Goal: Task Accomplishment & Management: Manage account settings

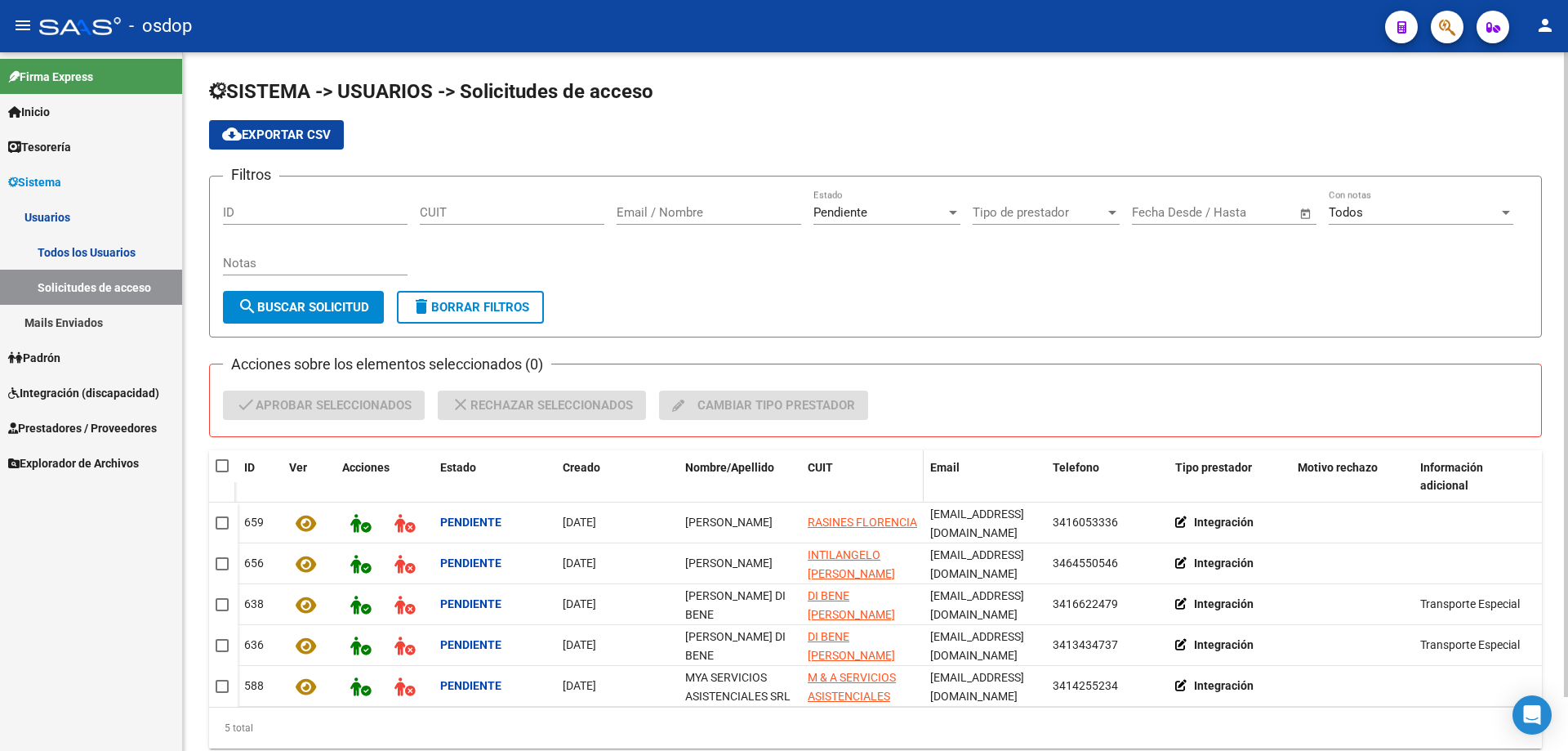
scroll to position [58, 0]
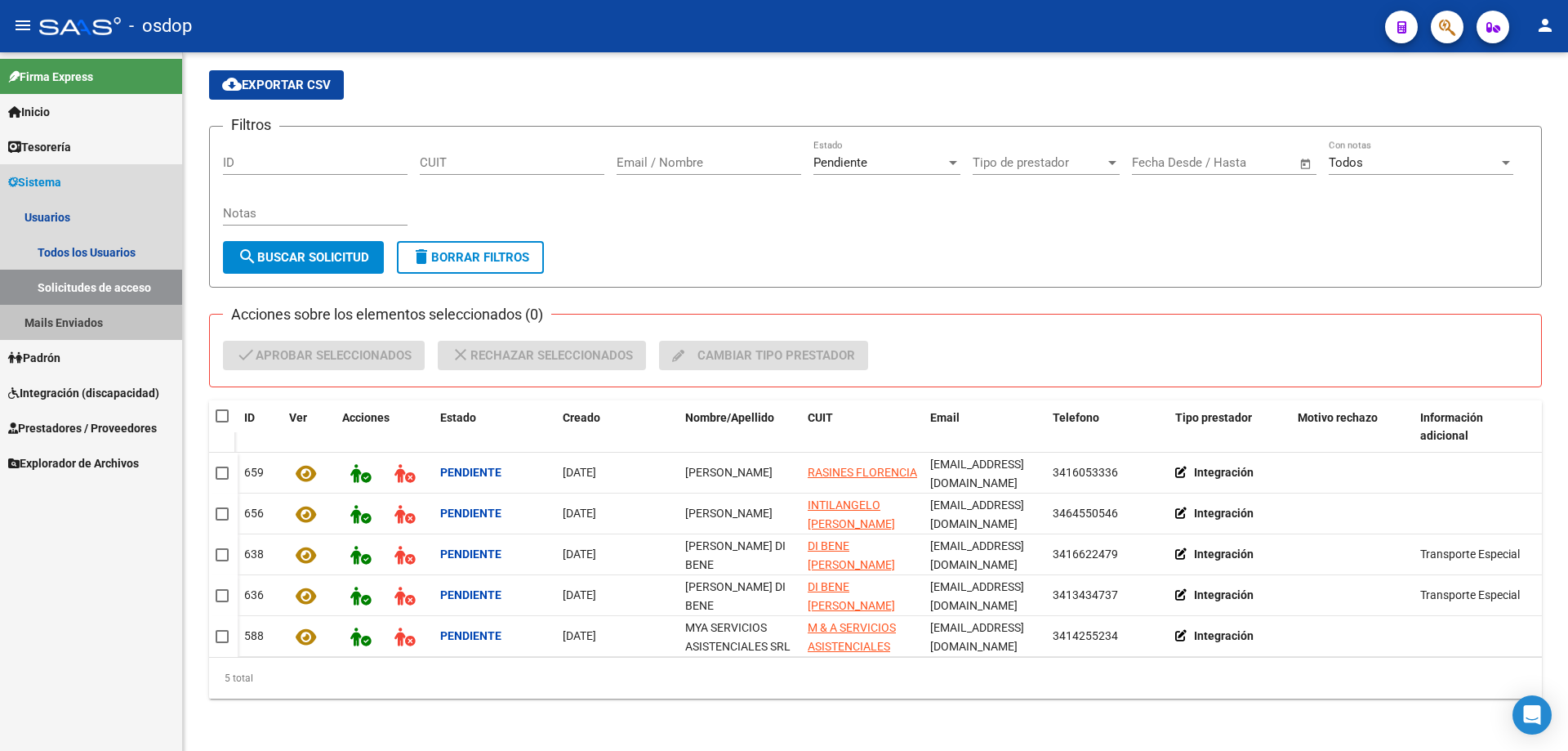
click at [83, 324] on link "Mails Enviados" at bounding box center [91, 322] width 182 height 35
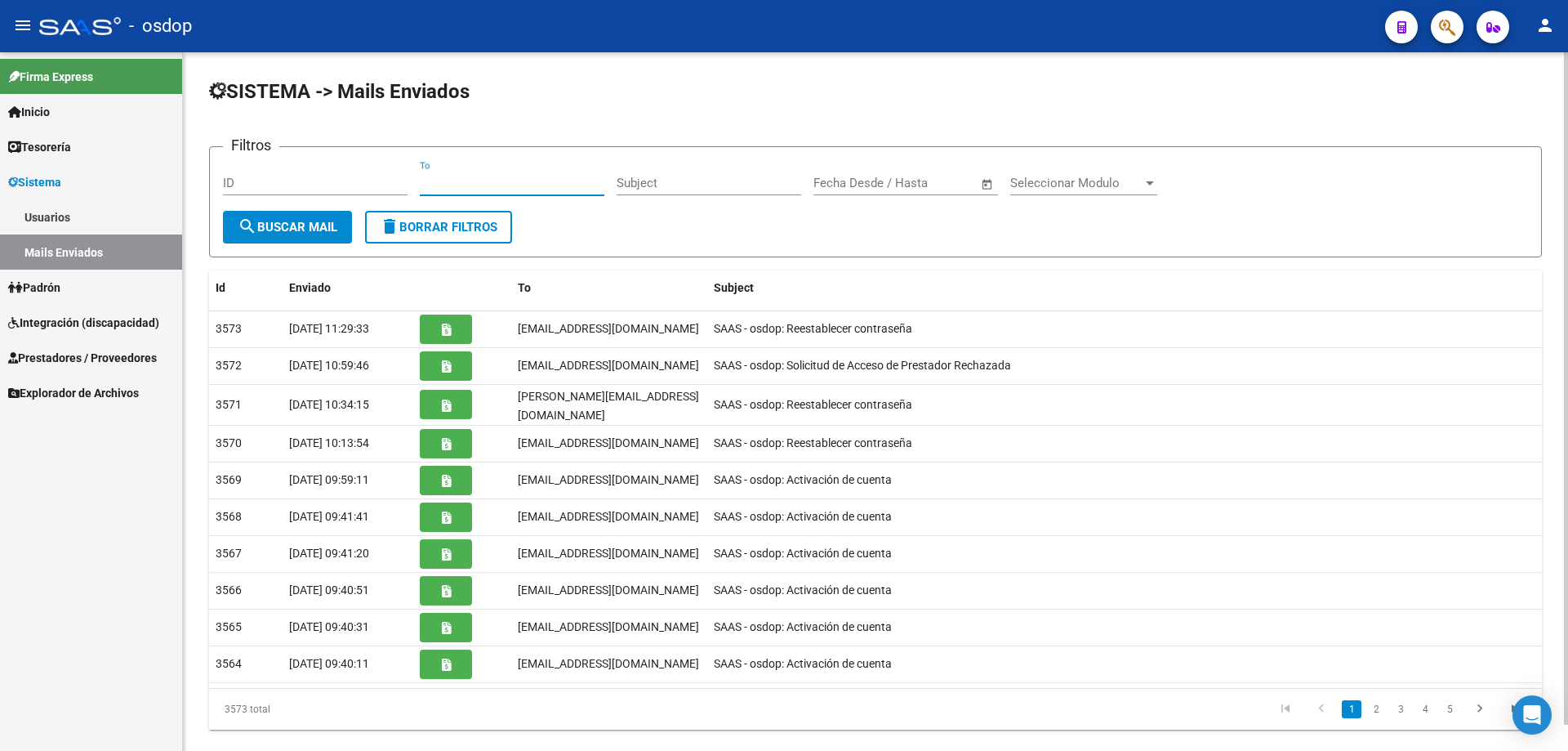
click at [422, 183] on input "To" at bounding box center [512, 183] width 184 height 15
paste input "[EMAIL_ADDRESS][DOMAIN_NAME]"
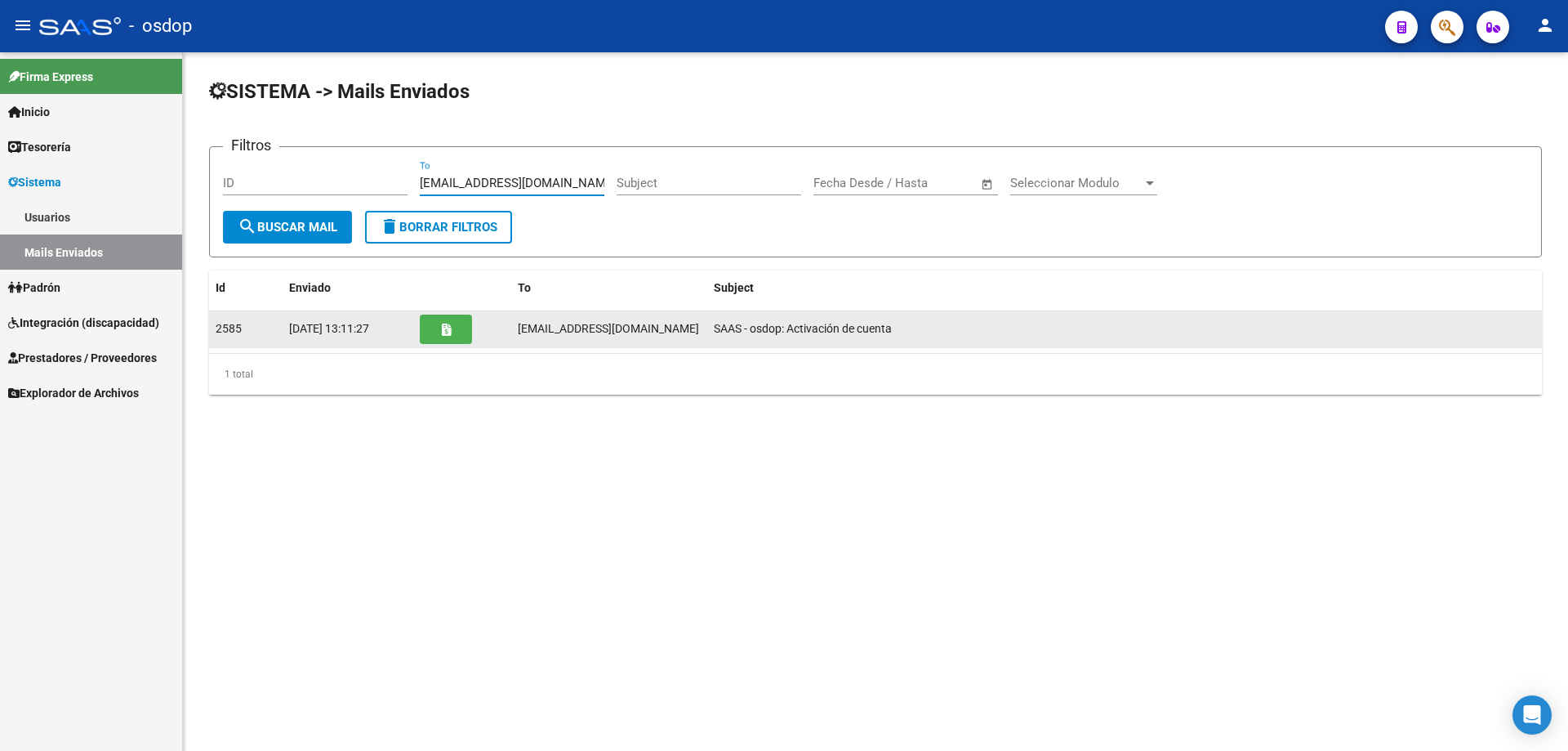
type input "4espacioterapeutico@gmail.com"
click at [448, 338] on button "button" at bounding box center [446, 329] width 52 height 29
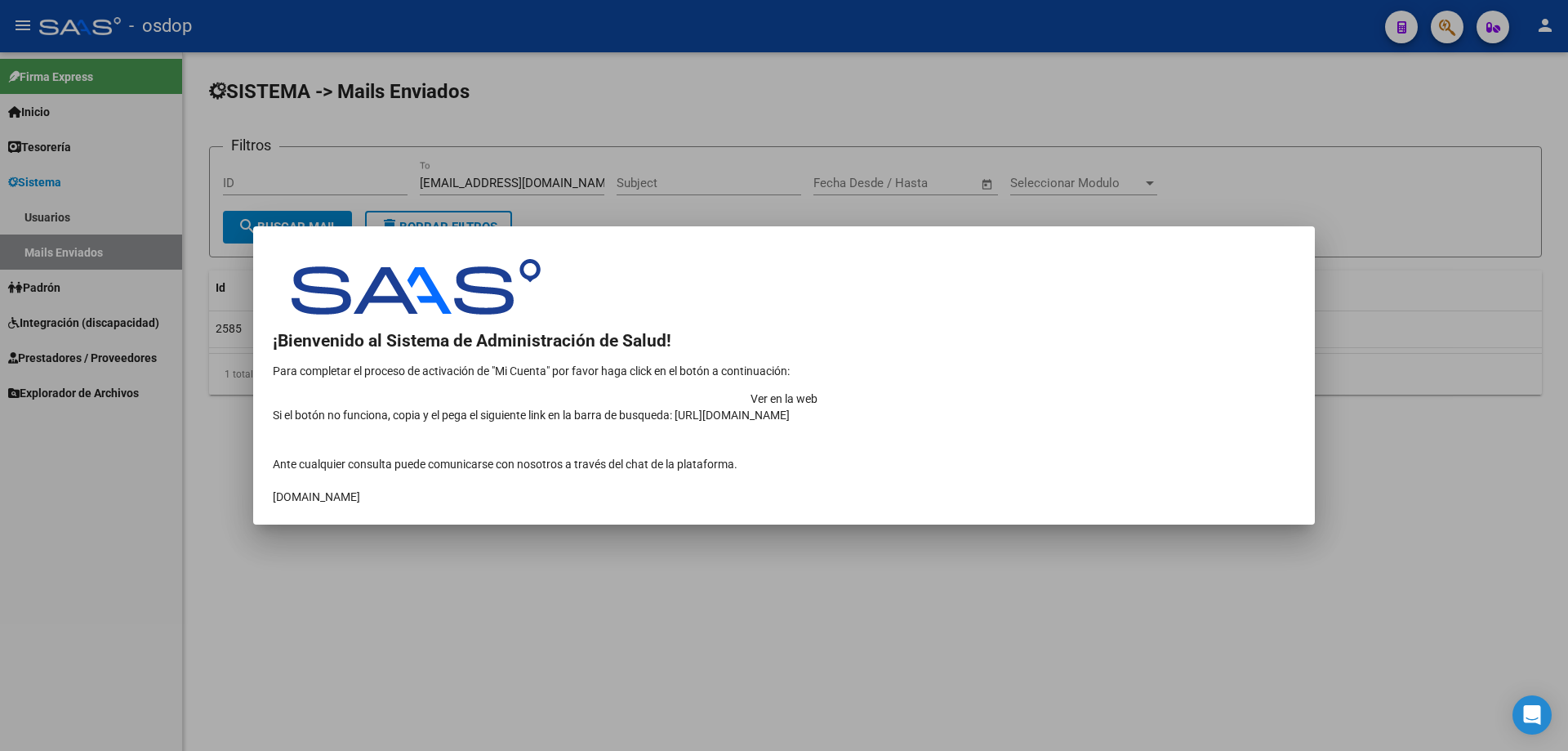
click at [1090, 391] on td "Ver en la web" at bounding box center [784, 399] width 1023 height 16
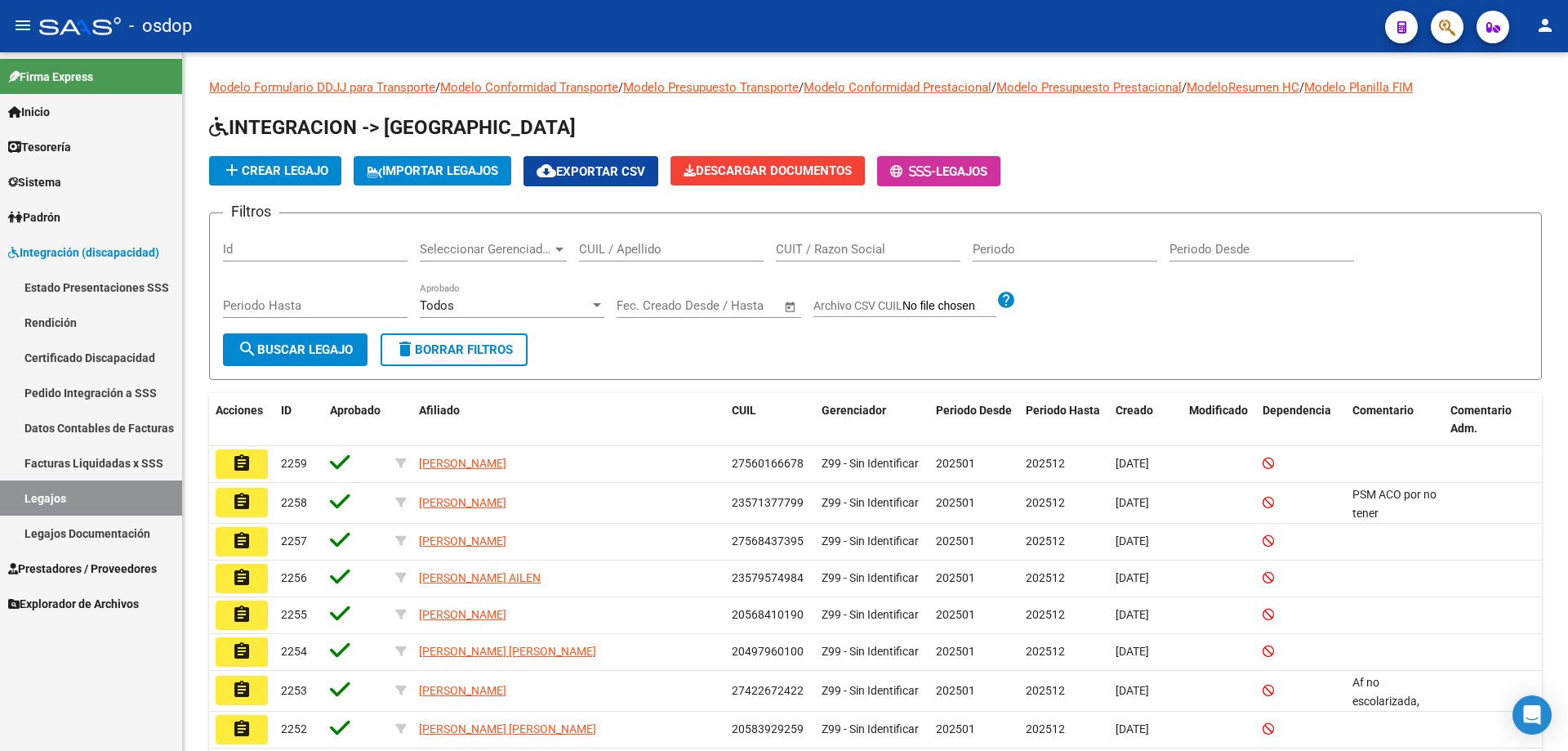
click at [41, 179] on span "Sistema" at bounding box center [34, 182] width 53 height 18
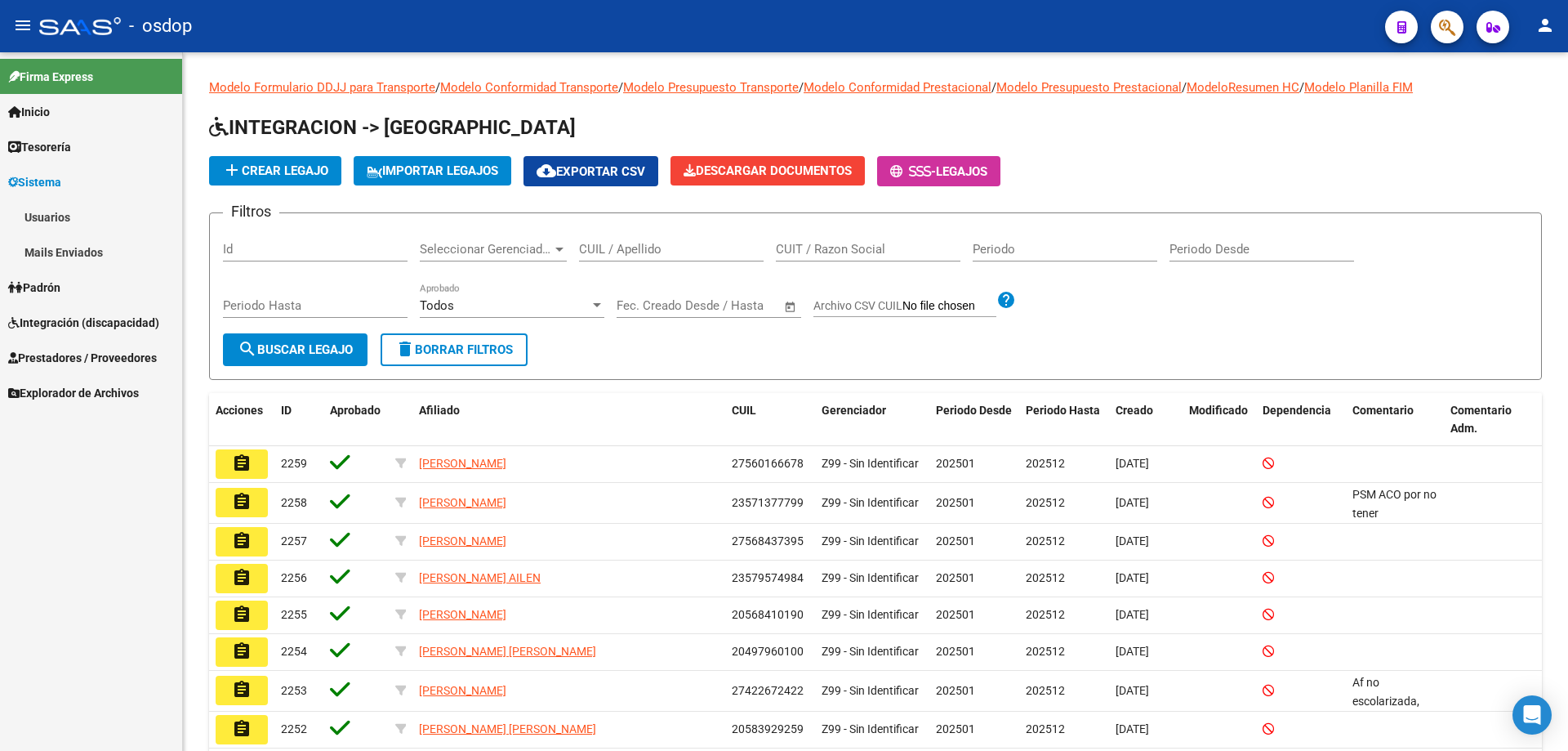
click at [51, 217] on link "Usuarios" at bounding box center [91, 216] width 182 height 35
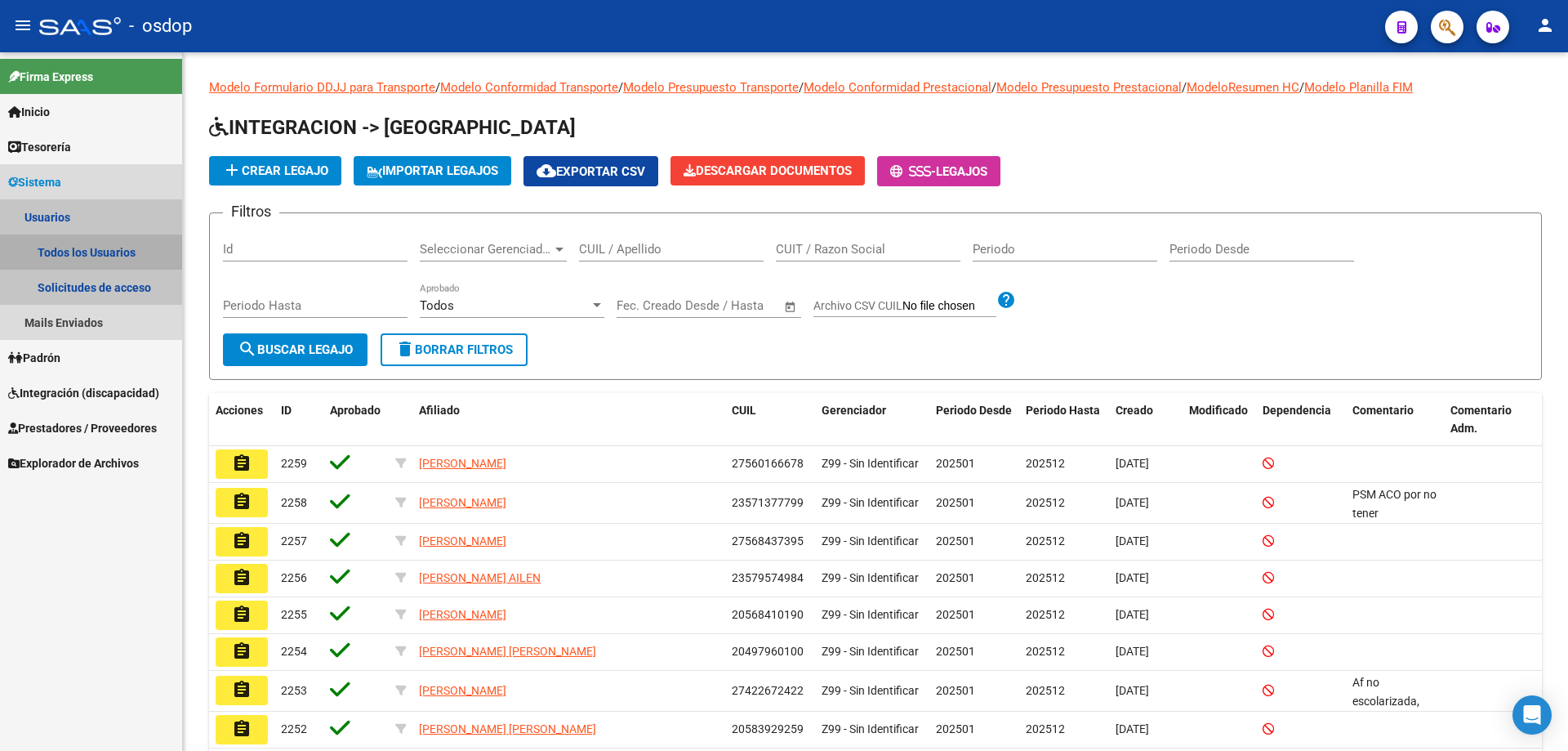
click at [79, 247] on link "Todos los Usuarios" at bounding box center [91, 251] width 182 height 35
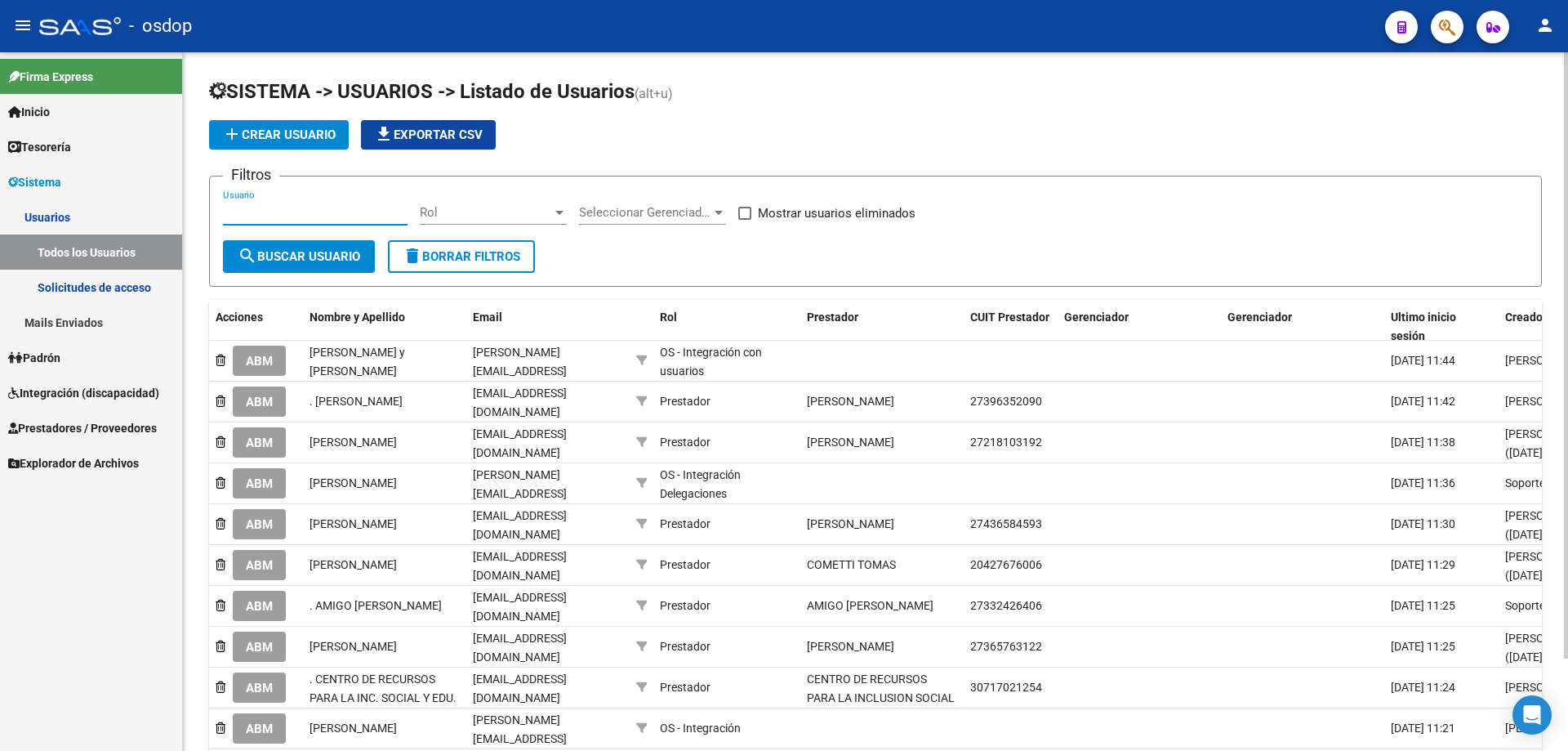
click at [223, 208] on input "Usuario" at bounding box center [314, 212] width 184 height 15
paste input "20237464835"
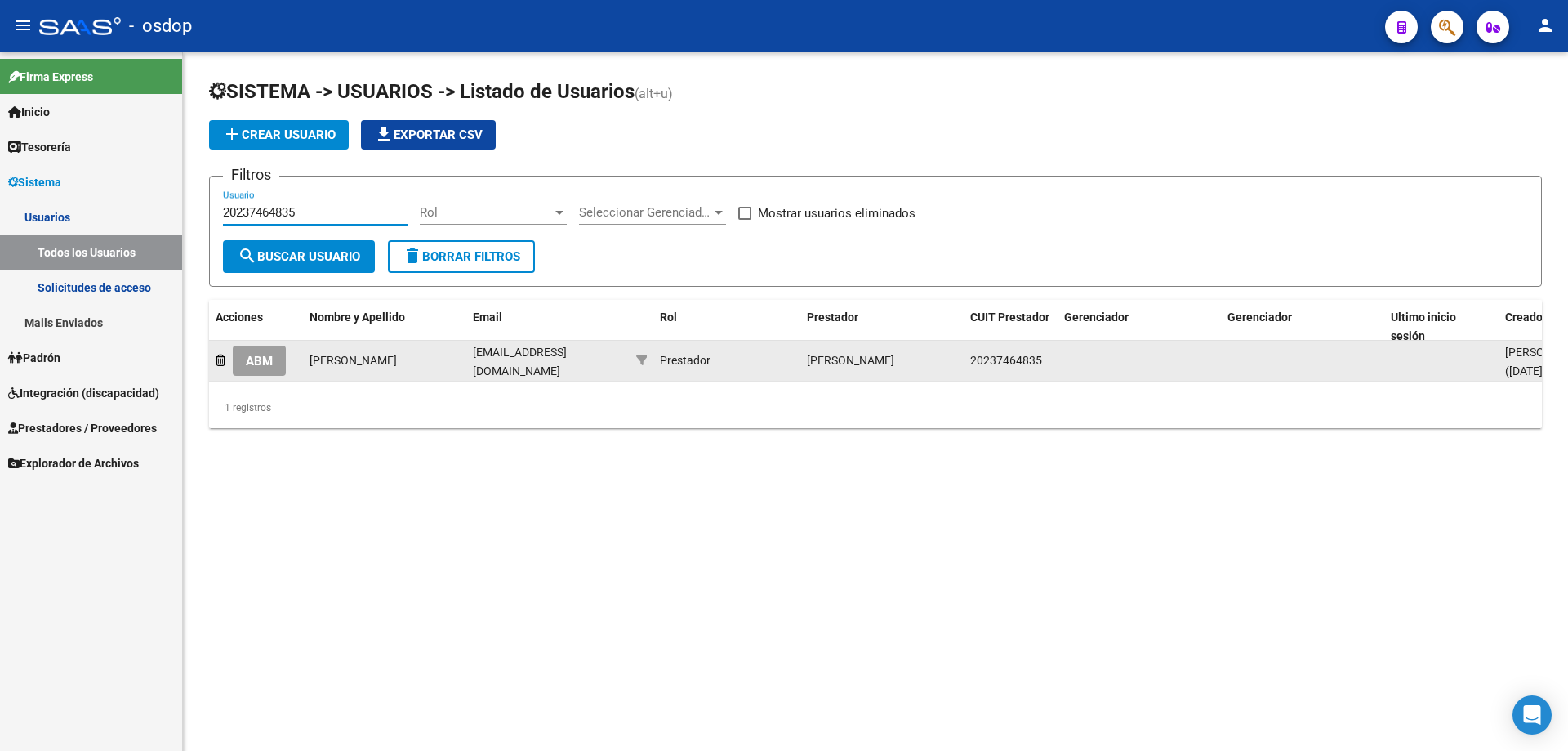
type input "20237464835"
click at [262, 364] on span "ABM" at bounding box center [259, 361] width 27 height 15
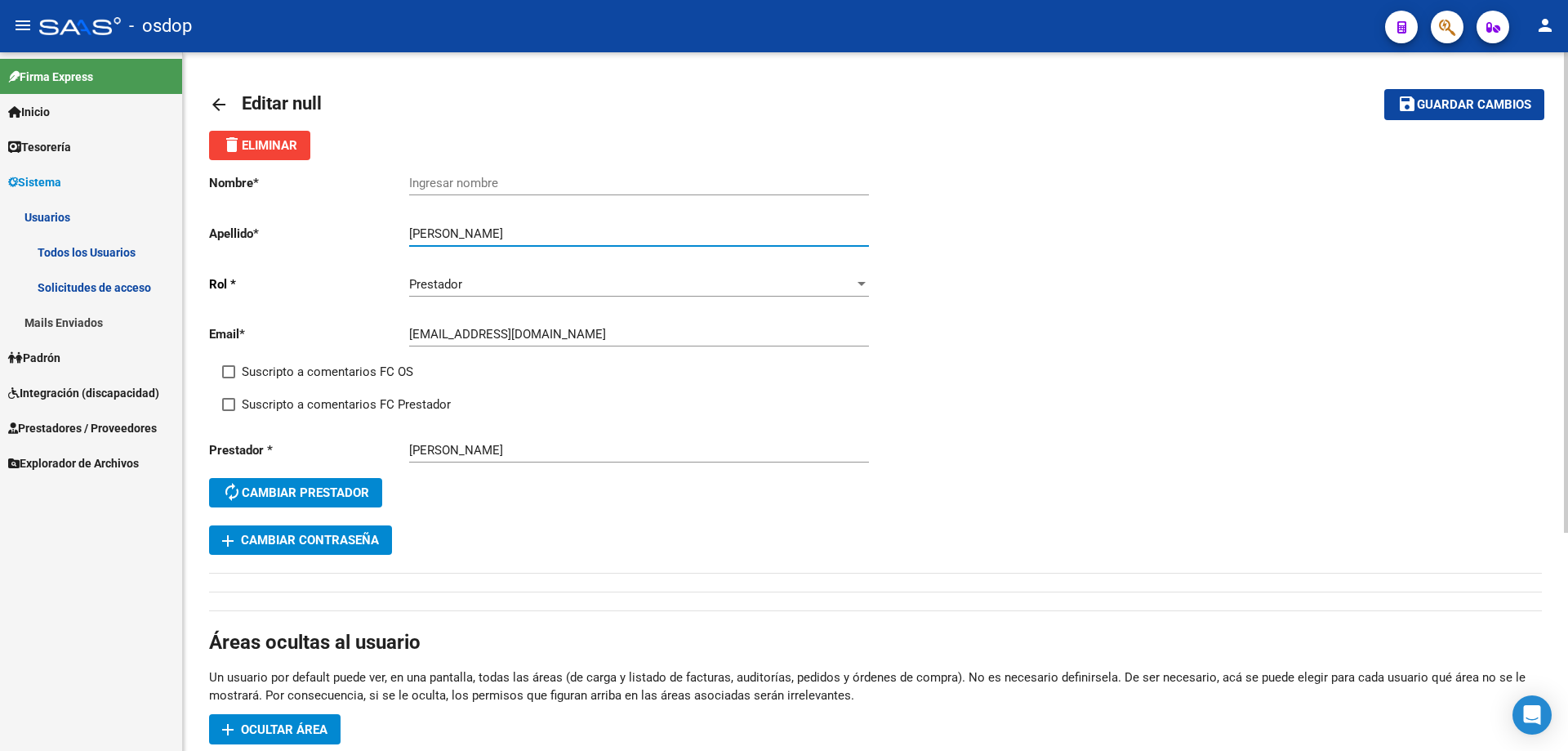
drag, startPoint x: 479, startPoint y: 230, endPoint x: 348, endPoint y: 224, distance: 131.1
click at [348, 226] on app-form-text-field "Apellido * Maximiliano Boragina Ingresar apellido" at bounding box center [539, 233] width 660 height 15
type input "Boragina"
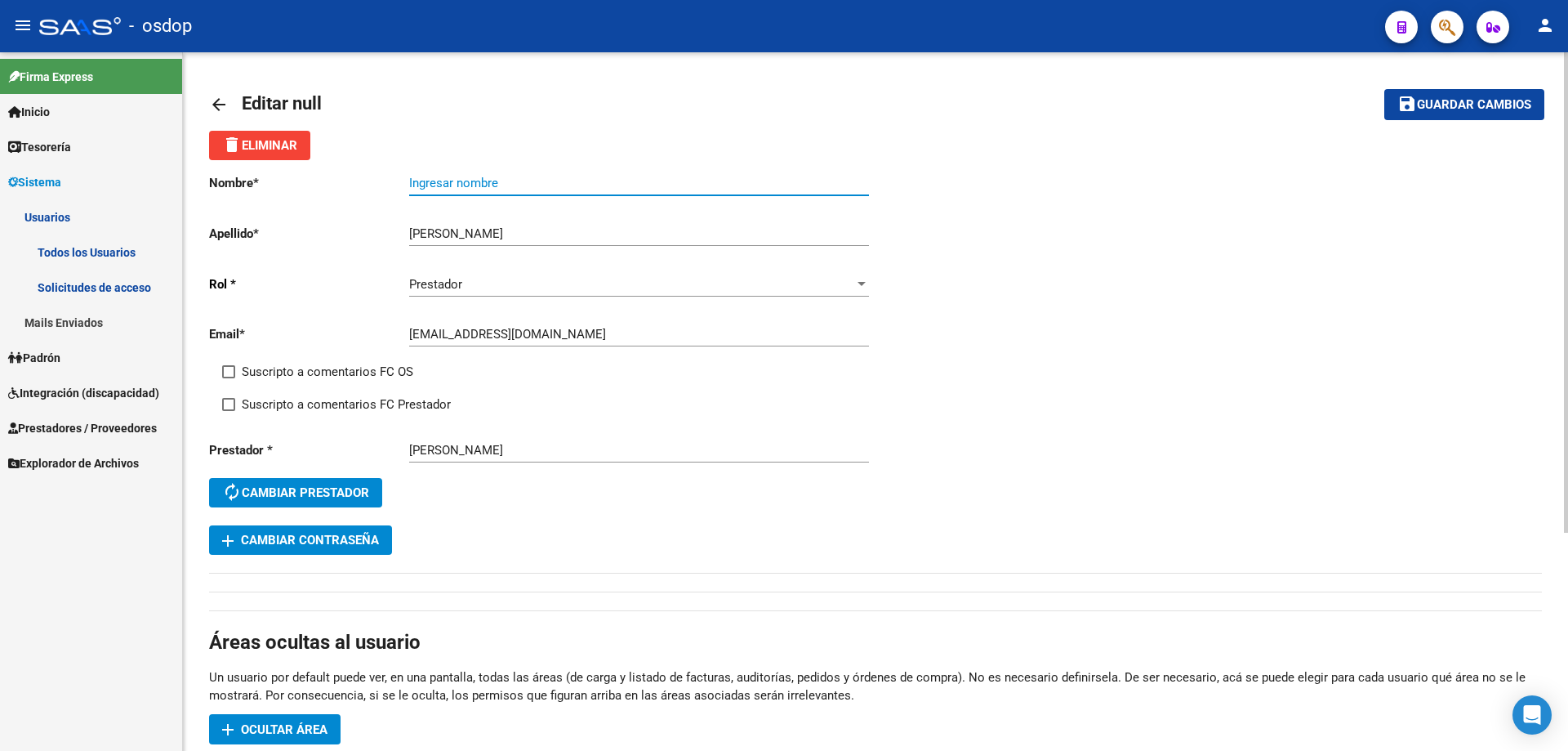
click at [410, 183] on input "Ingresar nombre" at bounding box center [639, 183] width 460 height 15
paste input "Maximiliano"
type input "Maximiliano"
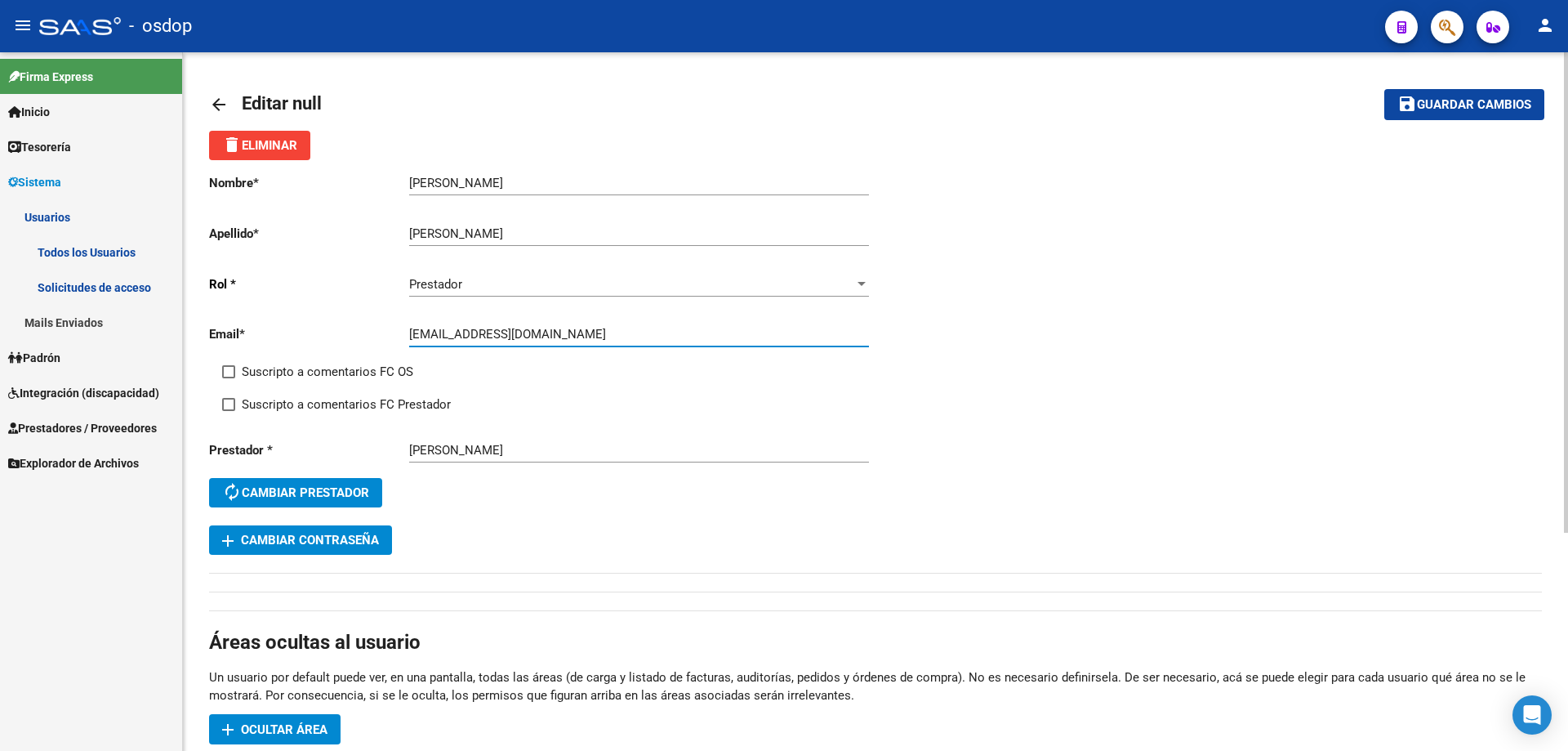
drag, startPoint x: 545, startPoint y: 335, endPoint x: 404, endPoint y: 336, distance: 141.0
click at [404, 336] on app-form-text-field "Email * max_bora@hotmail.com Ingresar email" at bounding box center [539, 334] width 660 height 15
click at [1465, 112] on span "Guardar cambios" at bounding box center [1475, 106] width 115 height 15
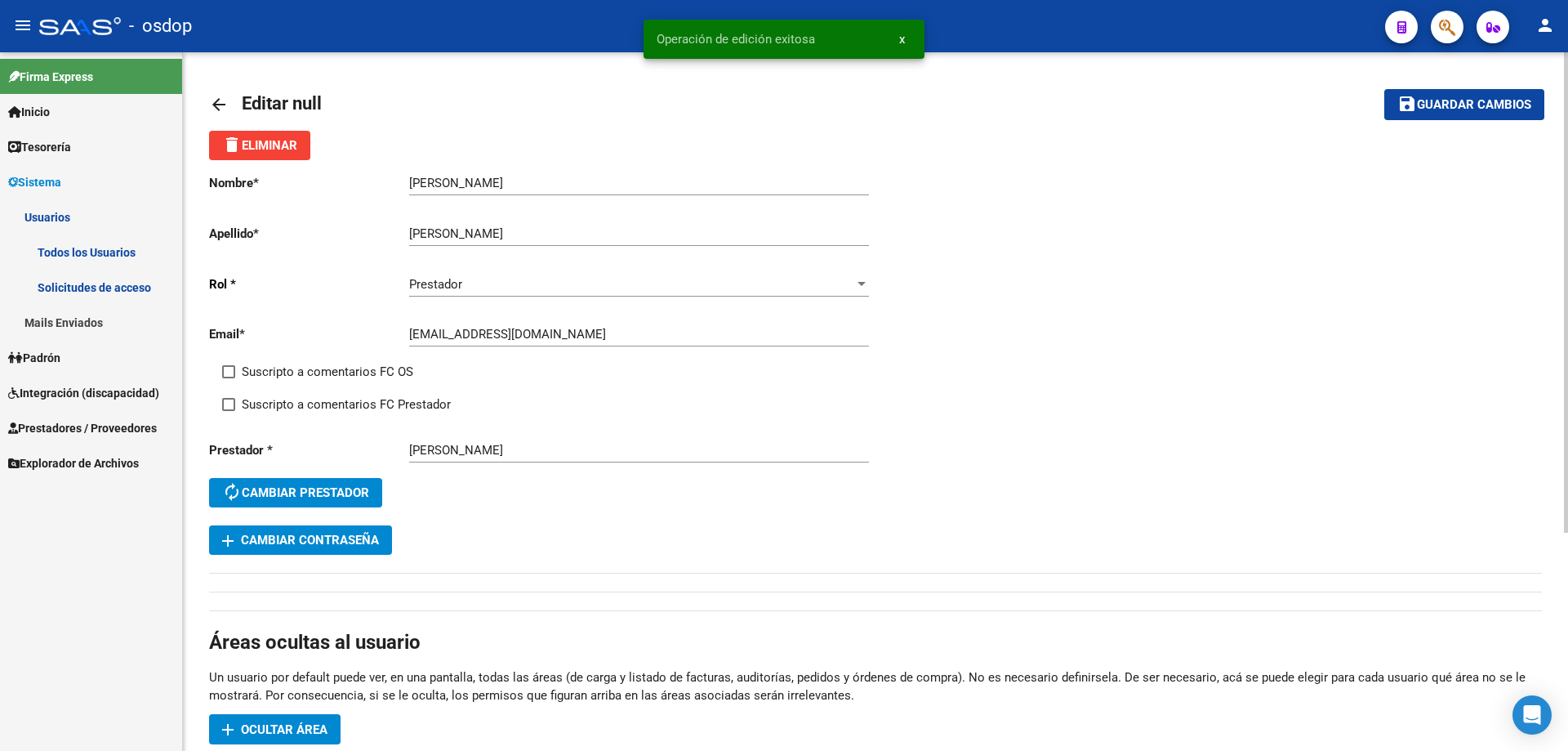
click at [214, 105] on mat-icon "arrow_back" at bounding box center [219, 105] width 20 height 20
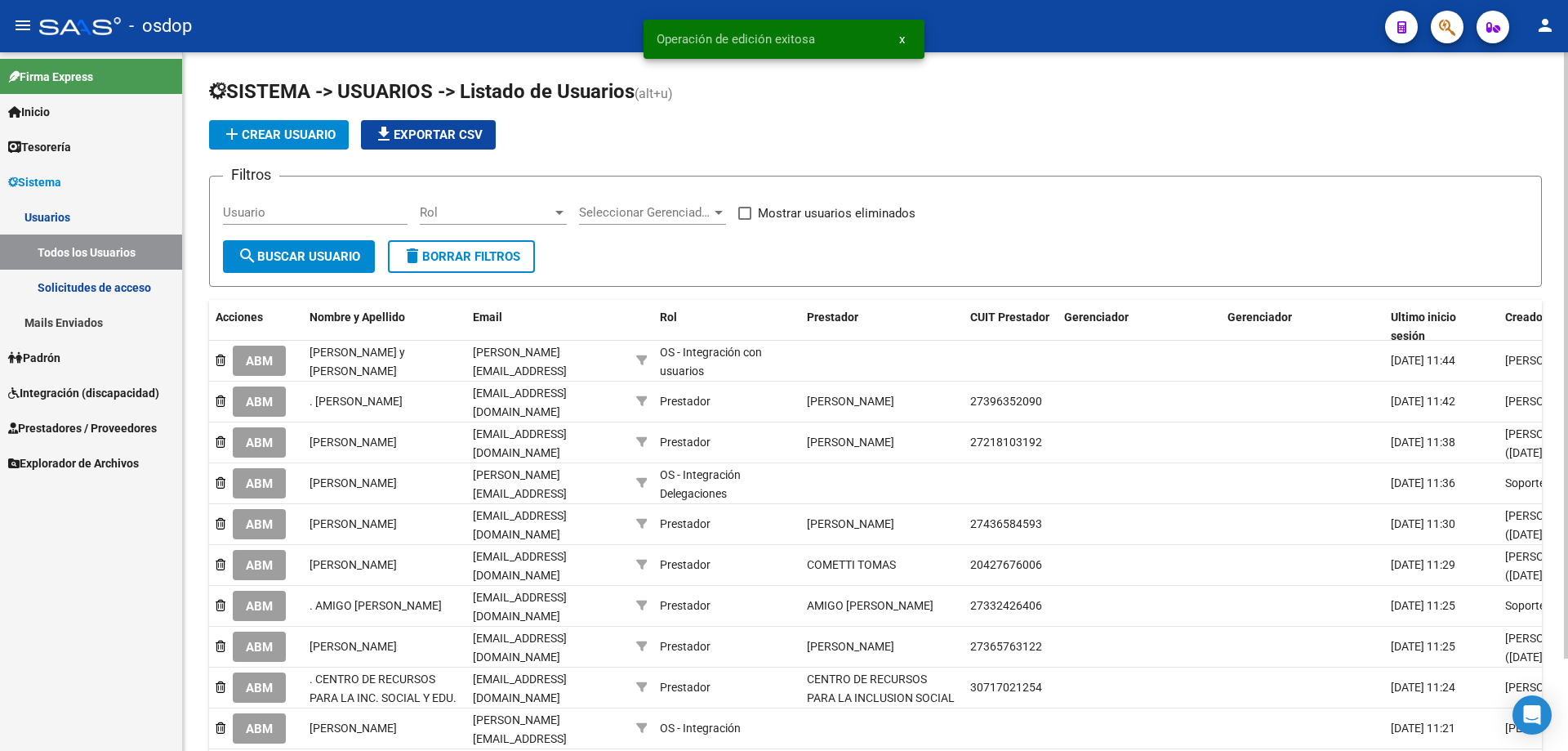
click at [97, 289] on link "Solicitudes de acceso" at bounding box center [91, 287] width 182 height 35
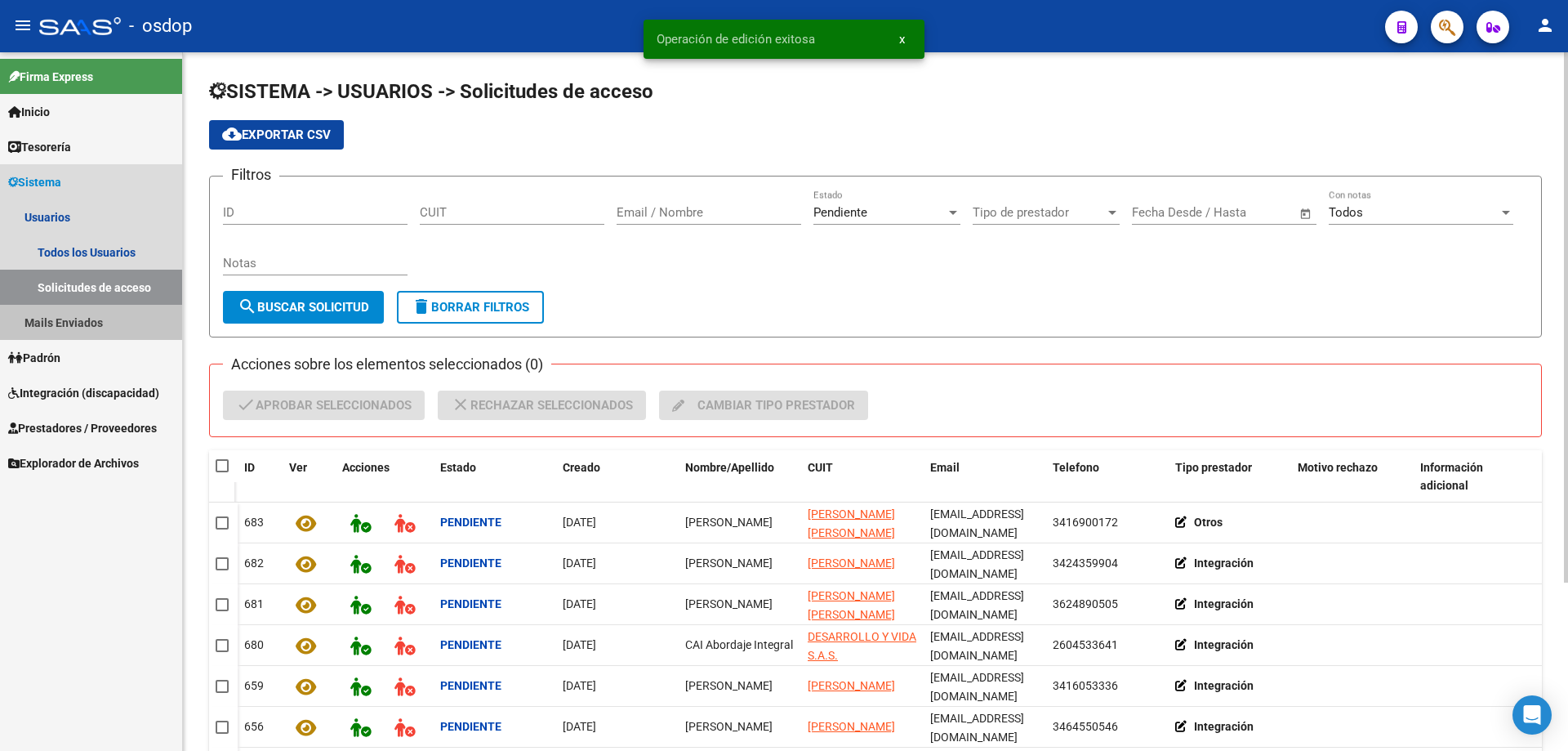
drag, startPoint x: 70, startPoint y: 316, endPoint x: 79, endPoint y: 319, distance: 9.5
click at [71, 316] on link "Mails Enviados" at bounding box center [91, 322] width 182 height 35
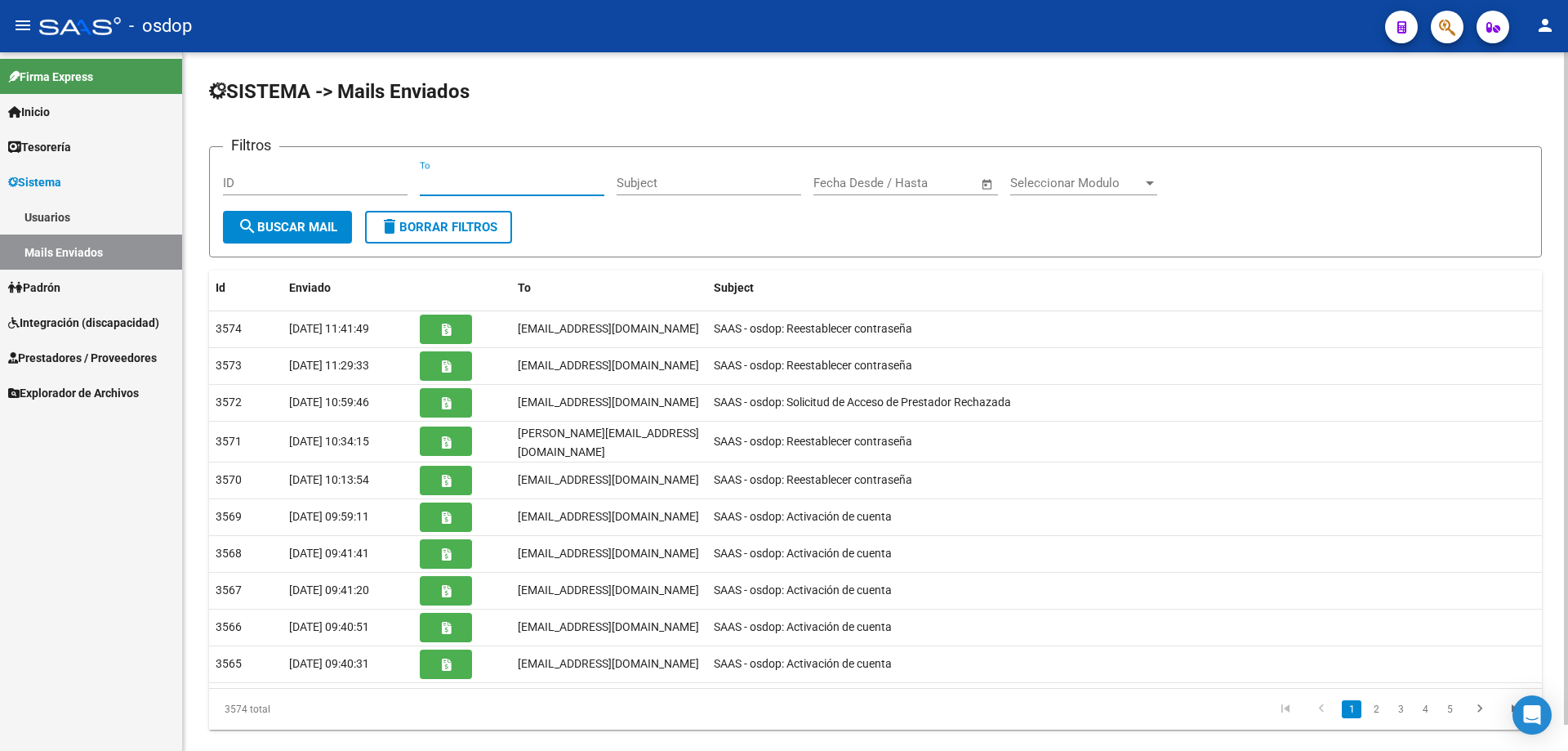
click at [423, 181] on input "To" at bounding box center [512, 183] width 184 height 15
paste input "max_bora@hotmail.com"
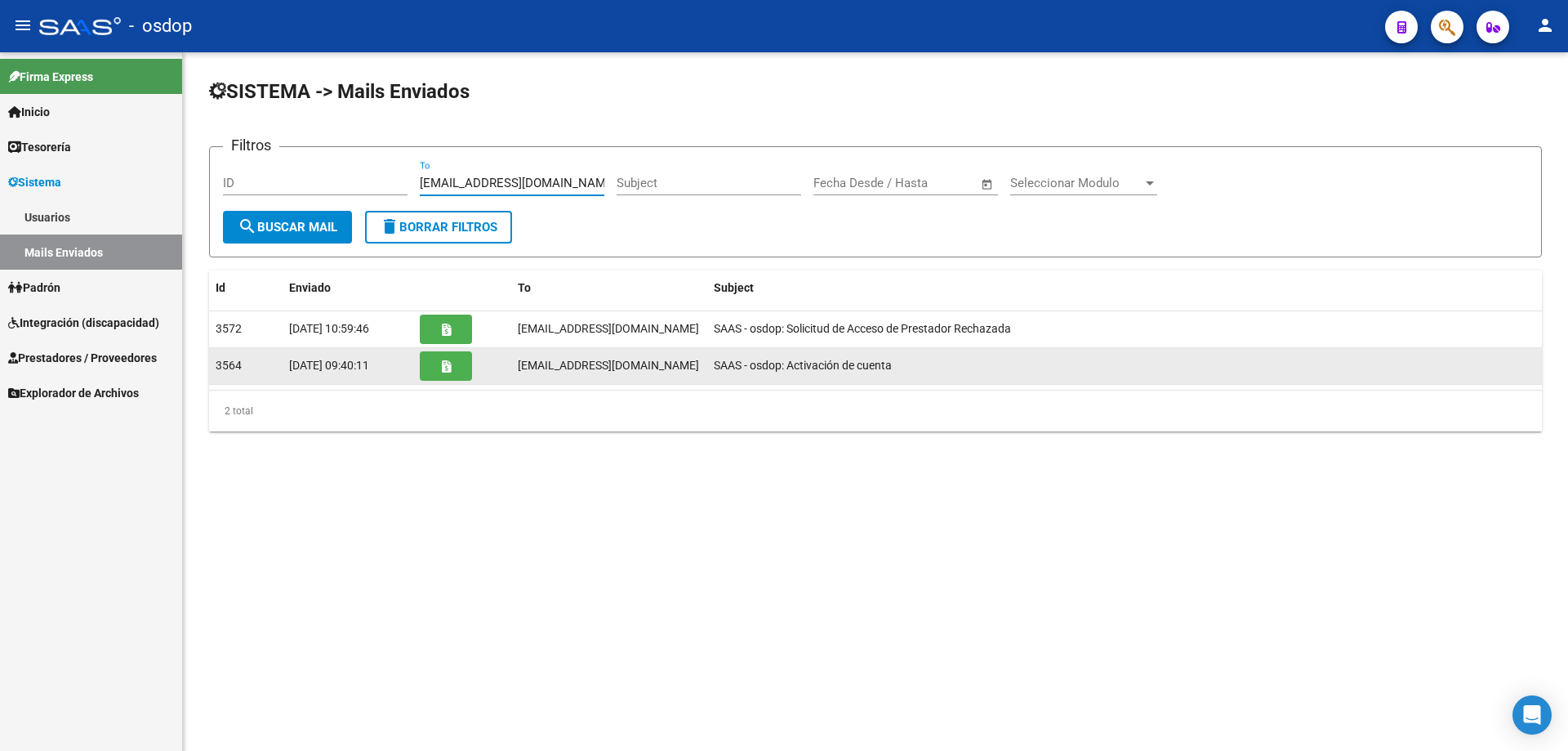
type input "max_bora@hotmail.com"
click at [440, 366] on button "button" at bounding box center [446, 366] width 52 height 29
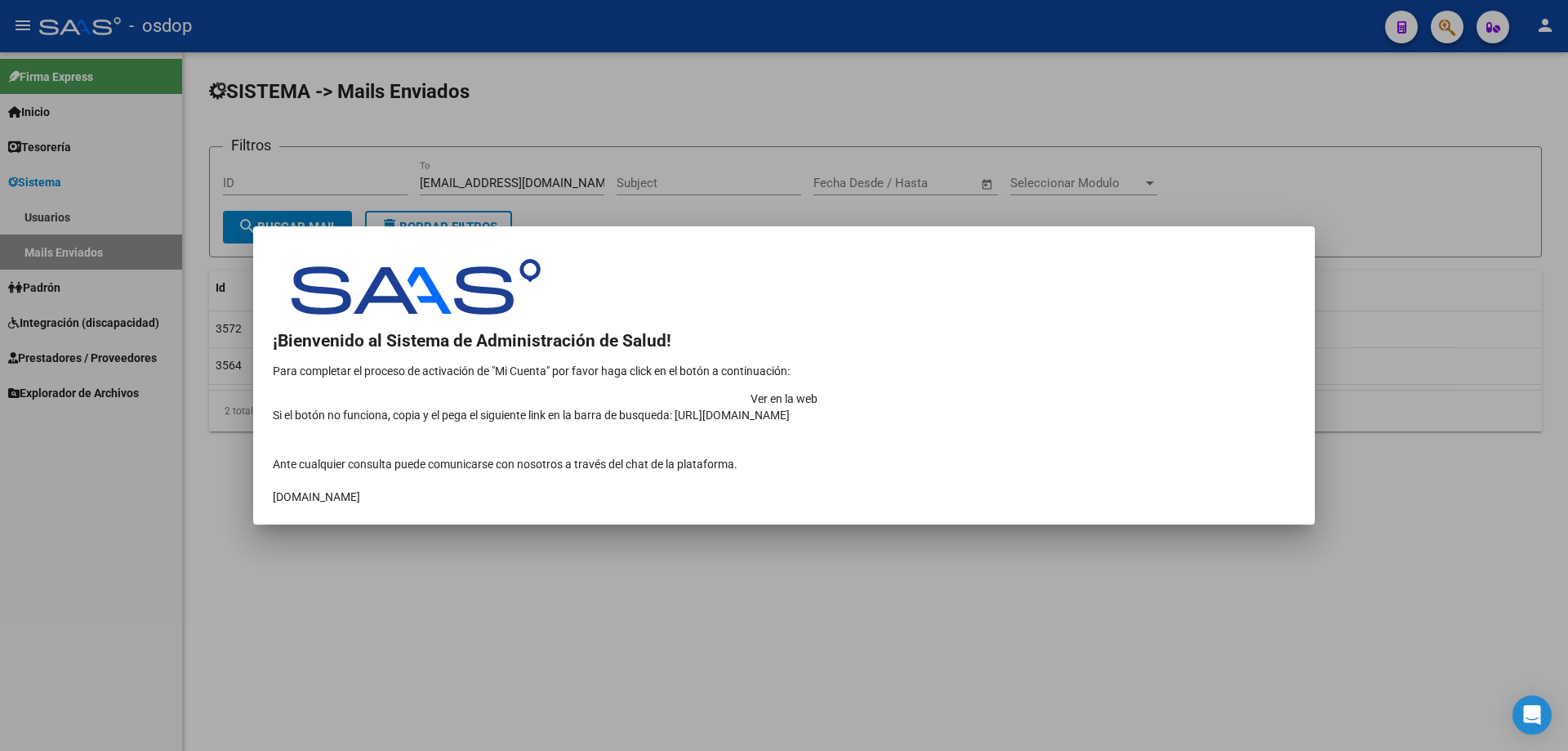
click at [1213, 391] on td "Ver en la web" at bounding box center [784, 399] width 1023 height 16
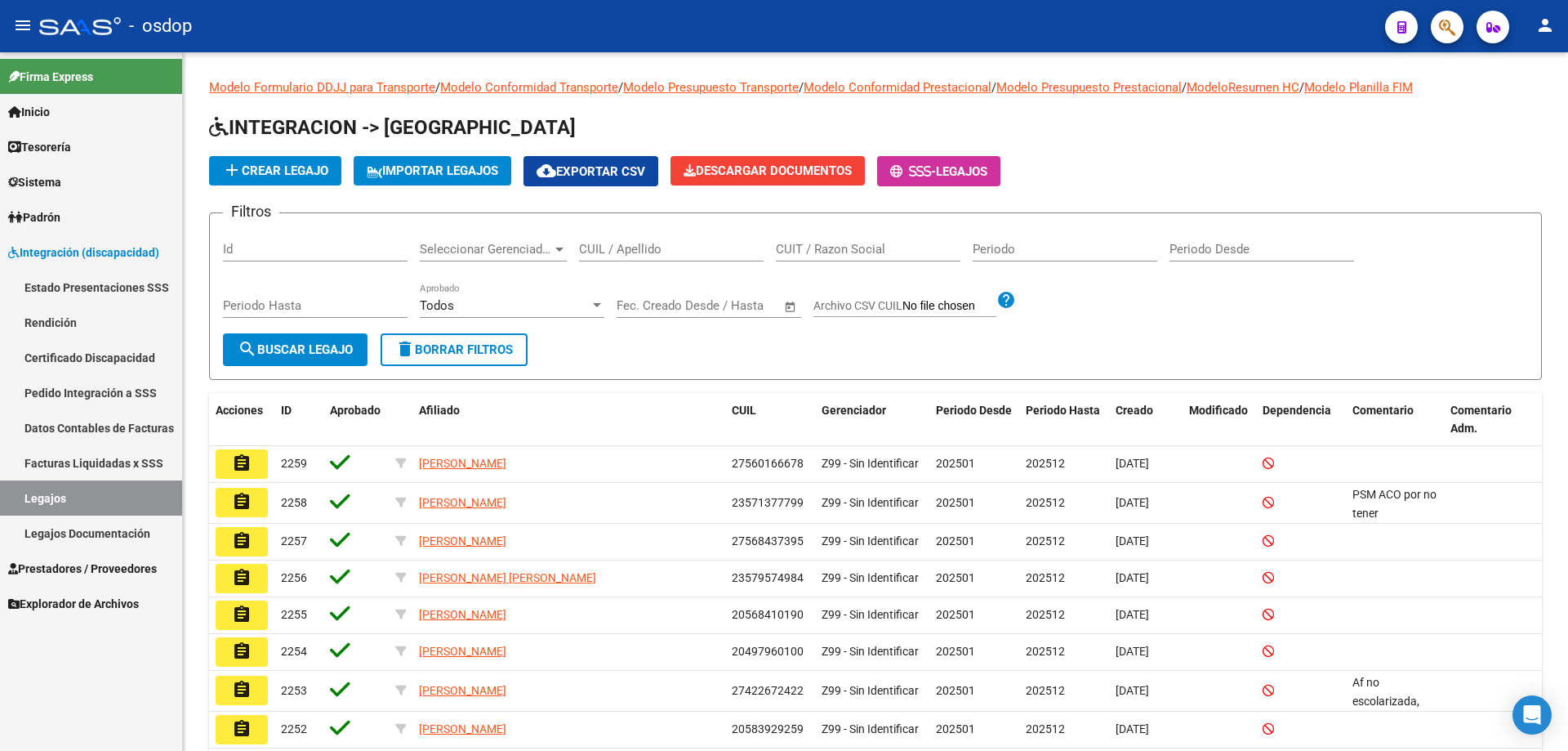
click at [47, 180] on span "Sistema" at bounding box center [34, 182] width 53 height 18
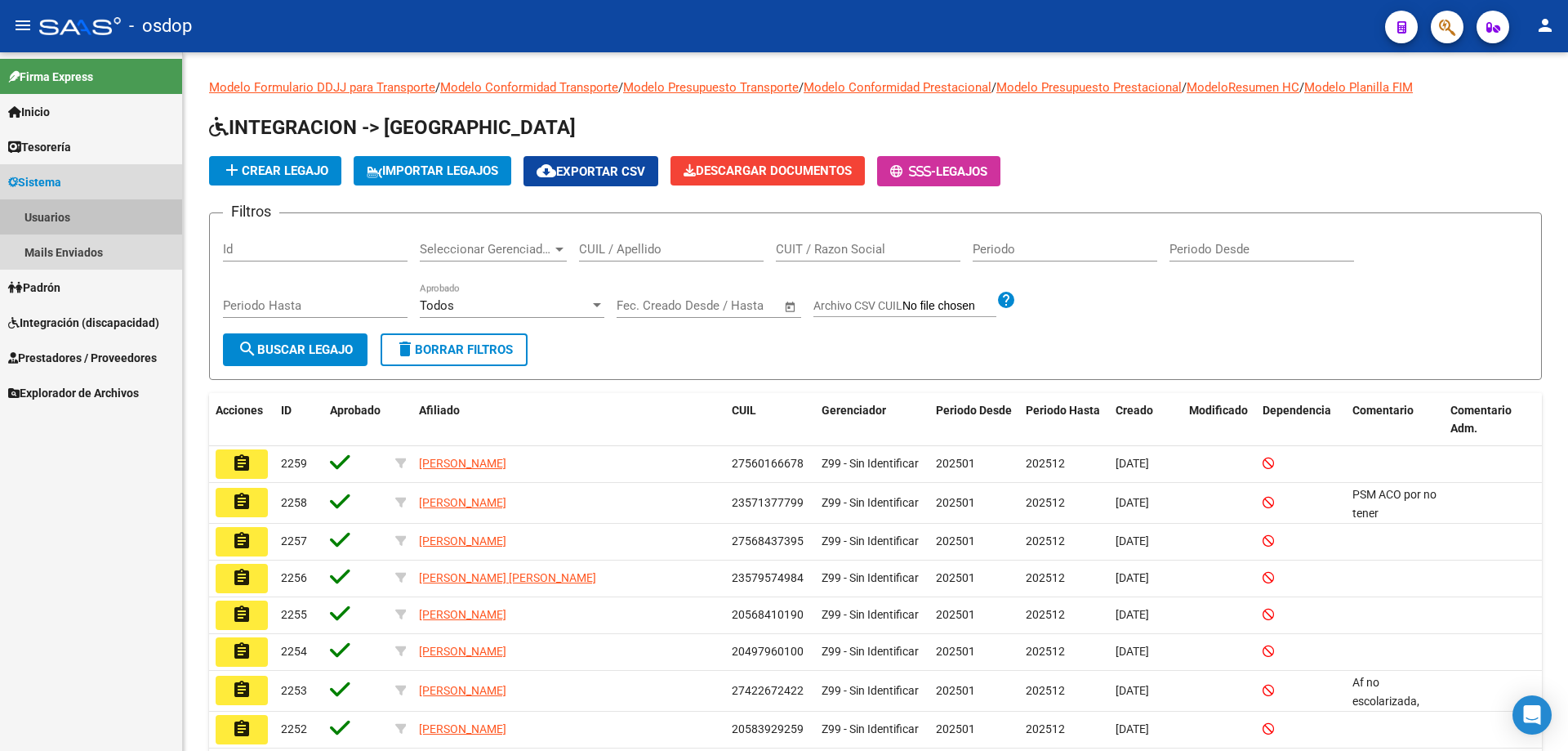
click at [56, 223] on link "Usuarios" at bounding box center [91, 216] width 182 height 35
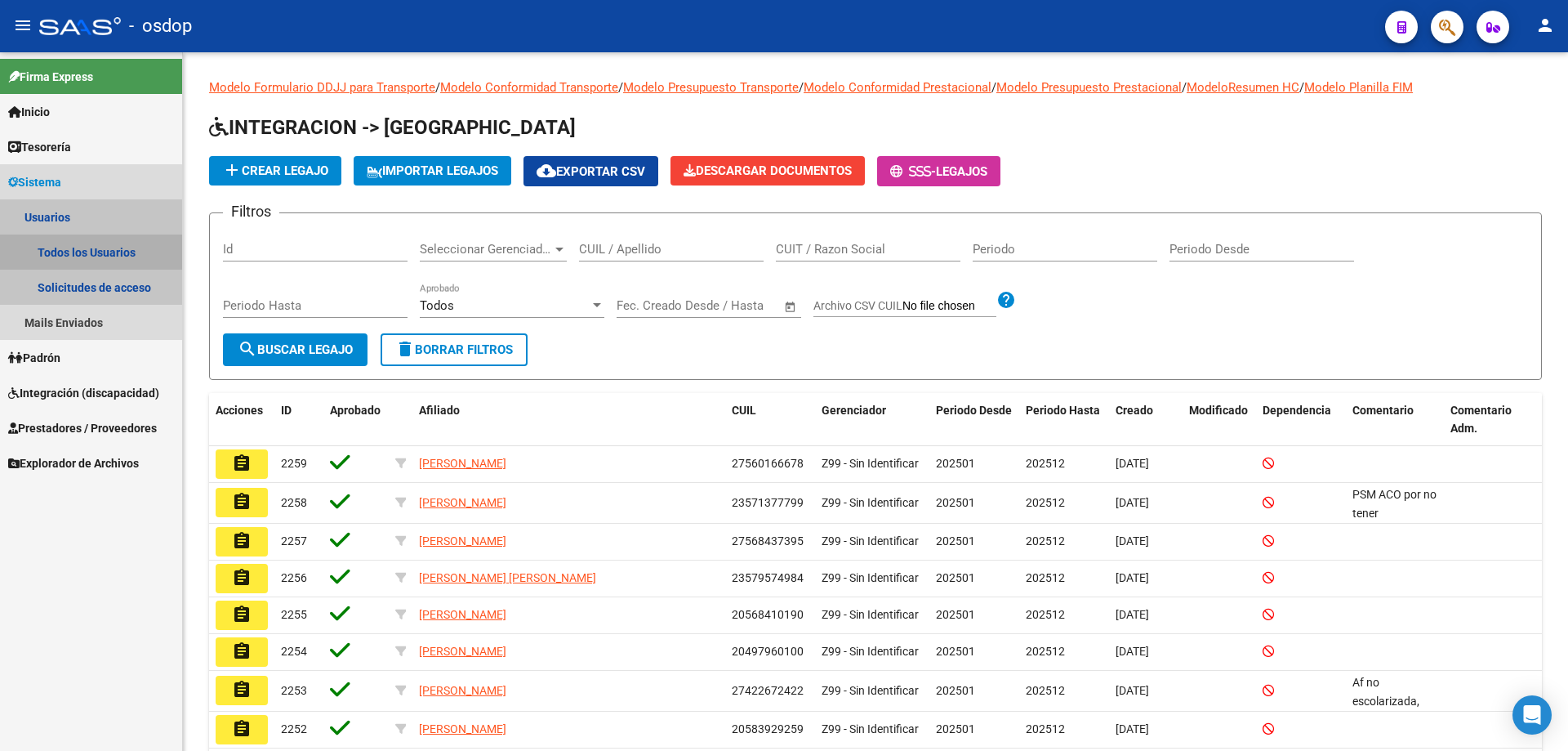
click at [74, 251] on link "Todos los Usuarios" at bounding box center [91, 251] width 182 height 35
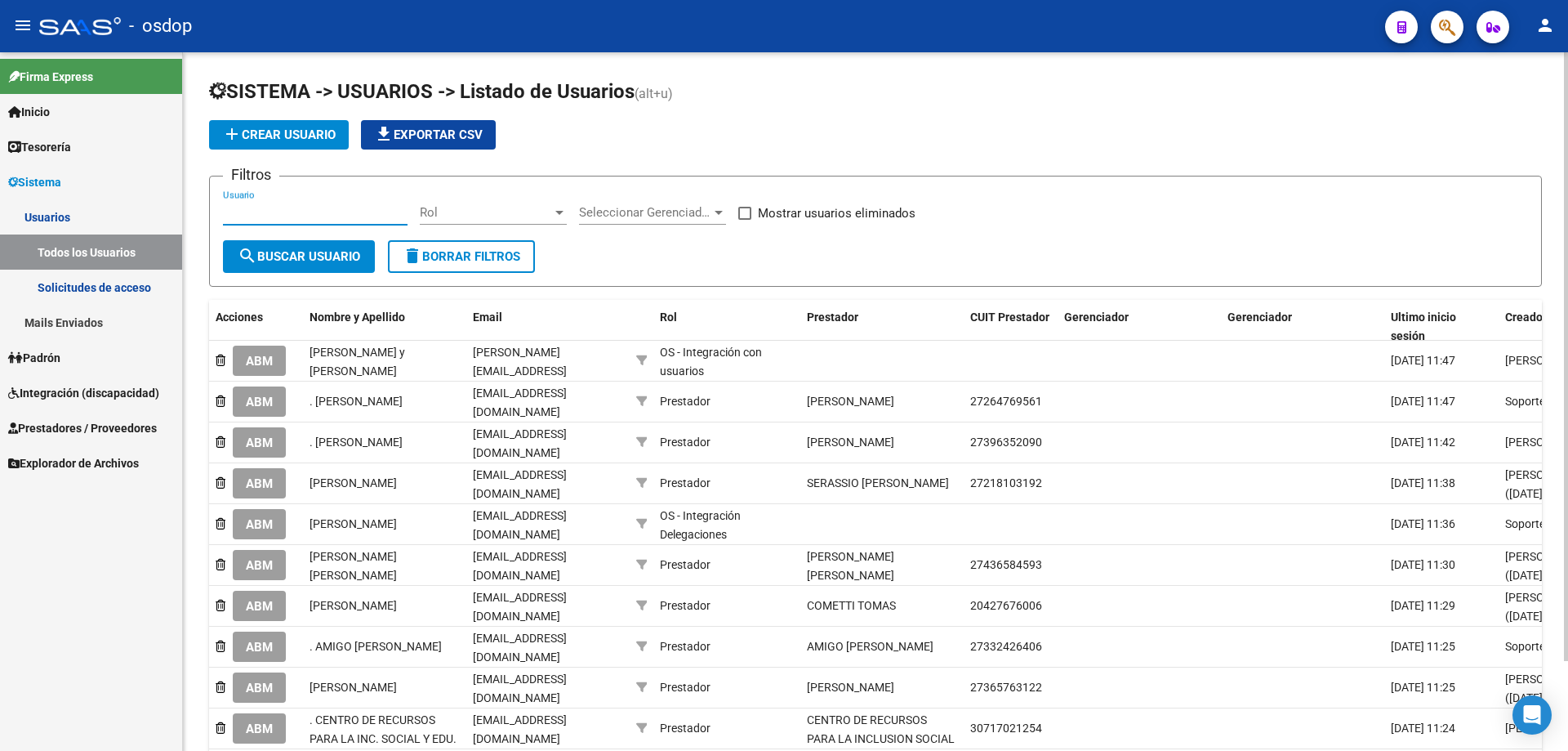
click at [224, 210] on input "Usuario" at bounding box center [314, 212] width 184 height 15
paste input "27354441158"
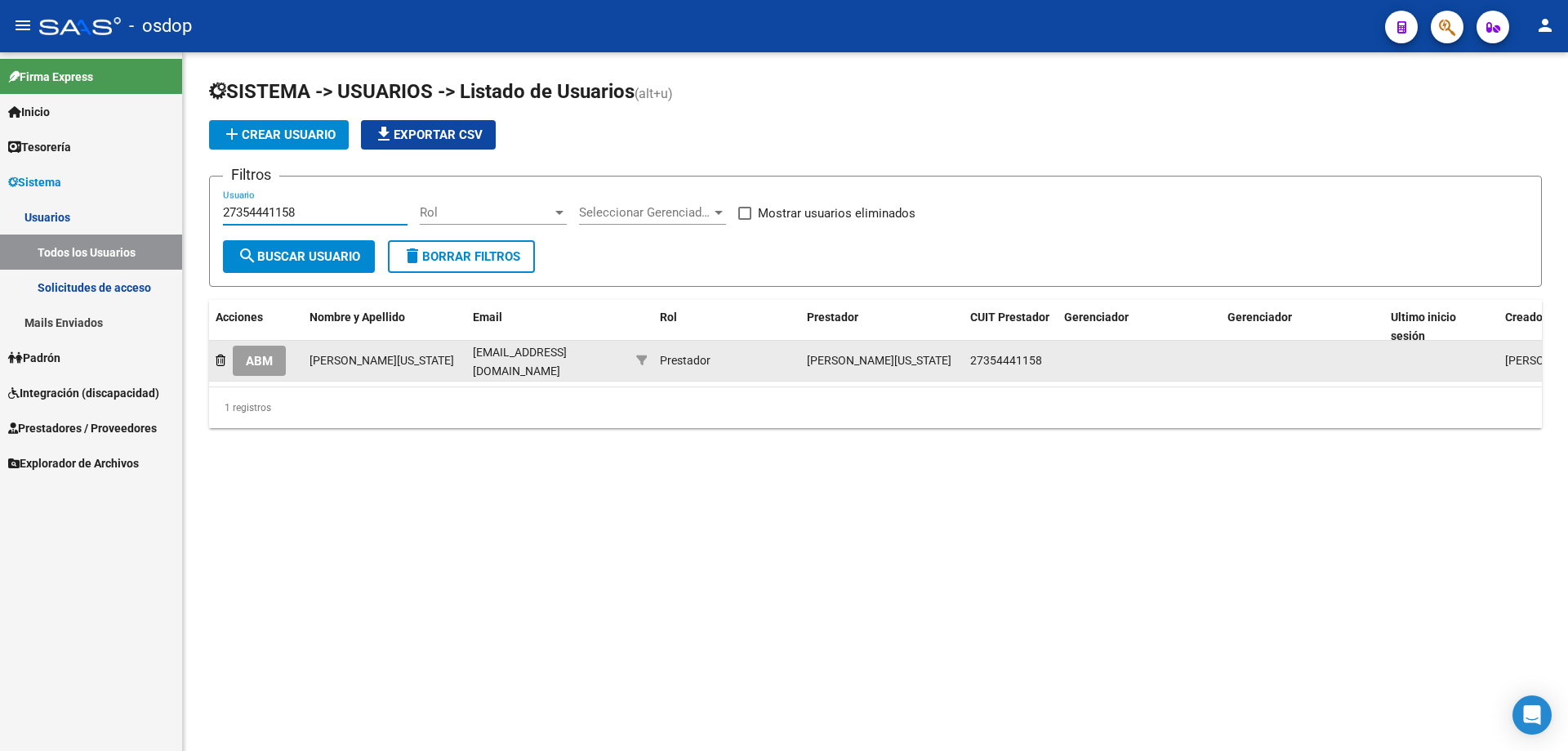
type input "27354441158"
click at [269, 368] on span "ABM" at bounding box center [259, 361] width 27 height 15
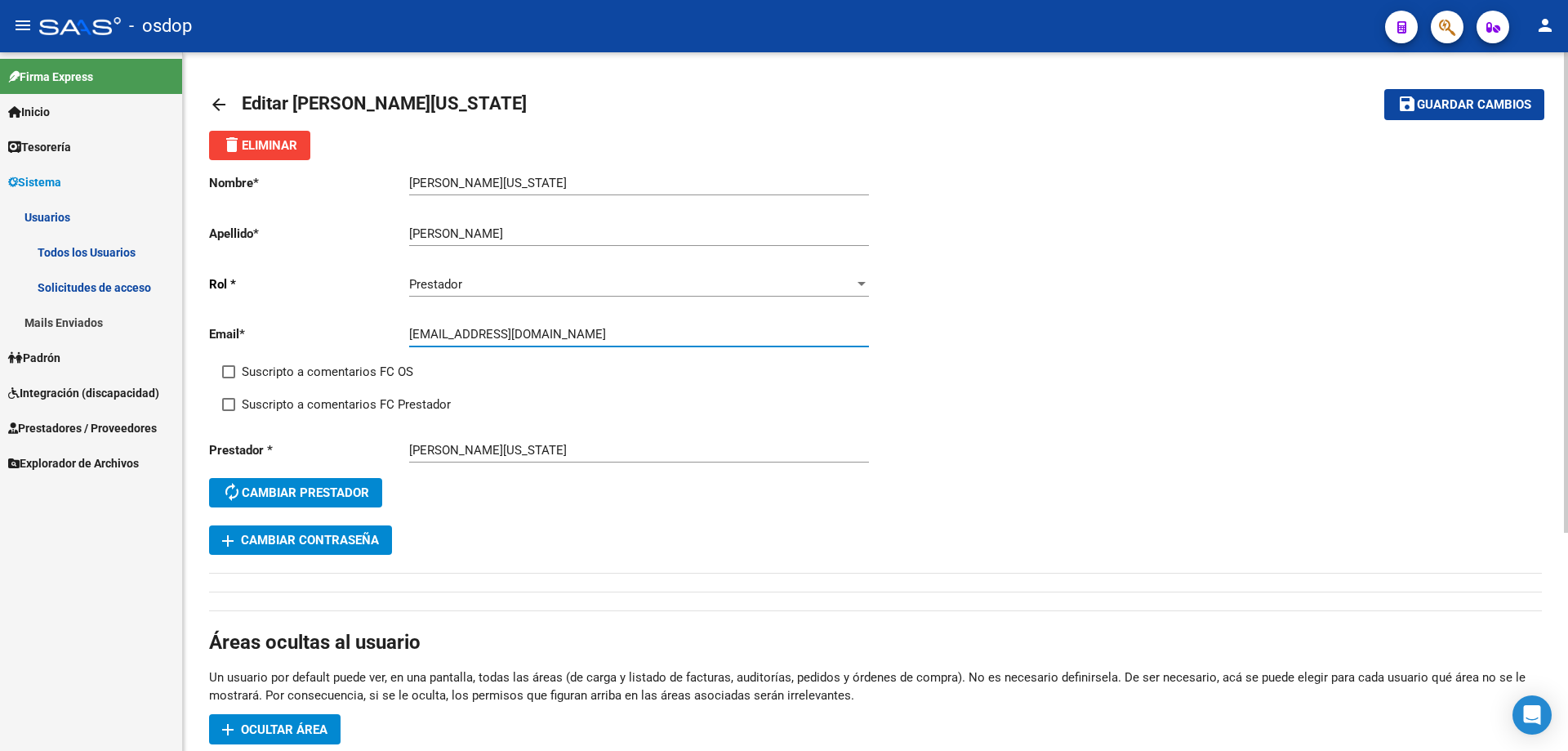
drag, startPoint x: 555, startPoint y: 337, endPoint x: 340, endPoint y: 332, distance: 215.1
click at [340, 332] on app-form-text-field "Email * viyi-perez@hotmail.com Ingresar email" at bounding box center [539, 334] width 660 height 15
paste input "_"
type input "viyi_perez@hotmail.com"
drag, startPoint x: 1496, startPoint y: 111, endPoint x: 1317, endPoint y: 103, distance: 179.2
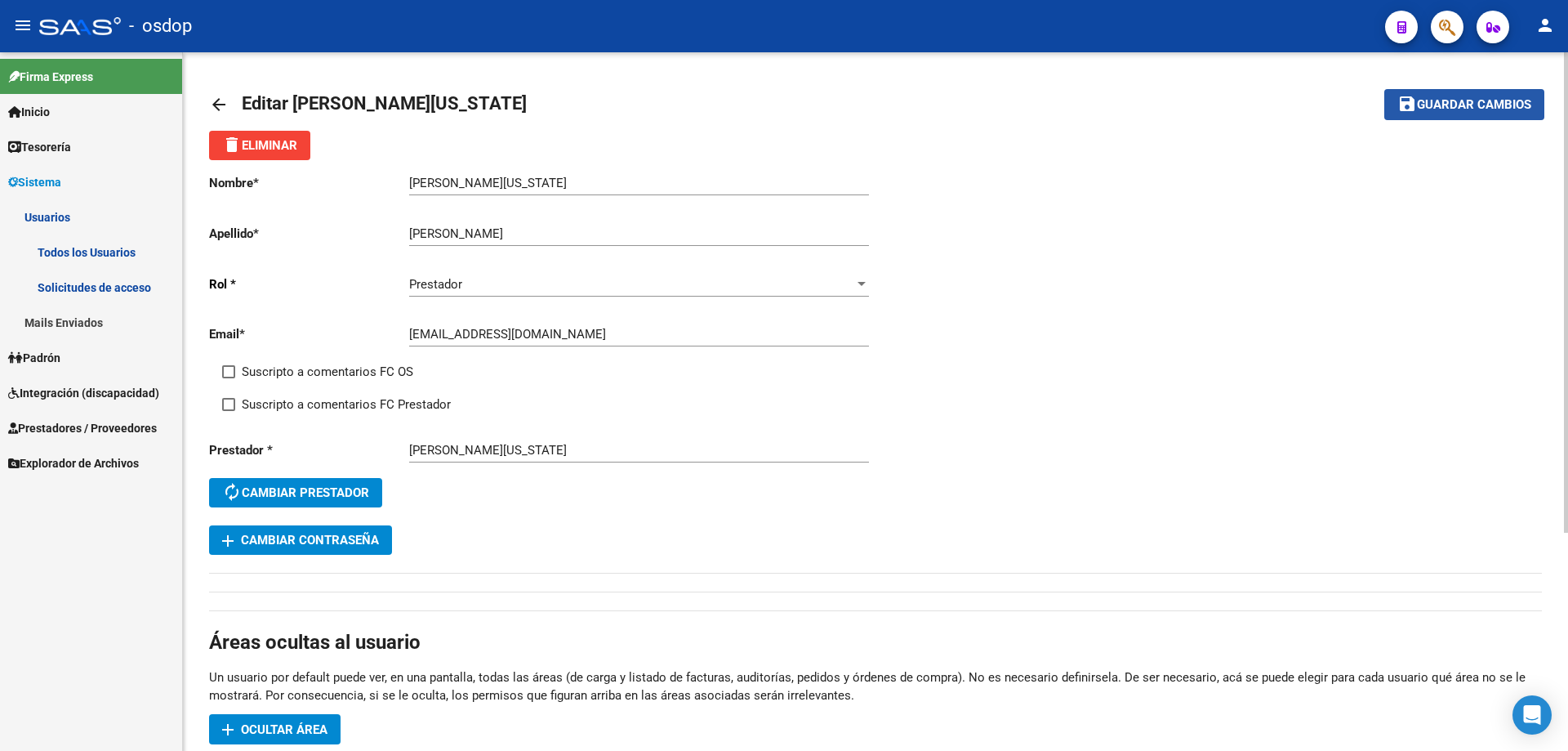
click at [1495, 111] on span "Guardar cambios" at bounding box center [1475, 106] width 115 height 15
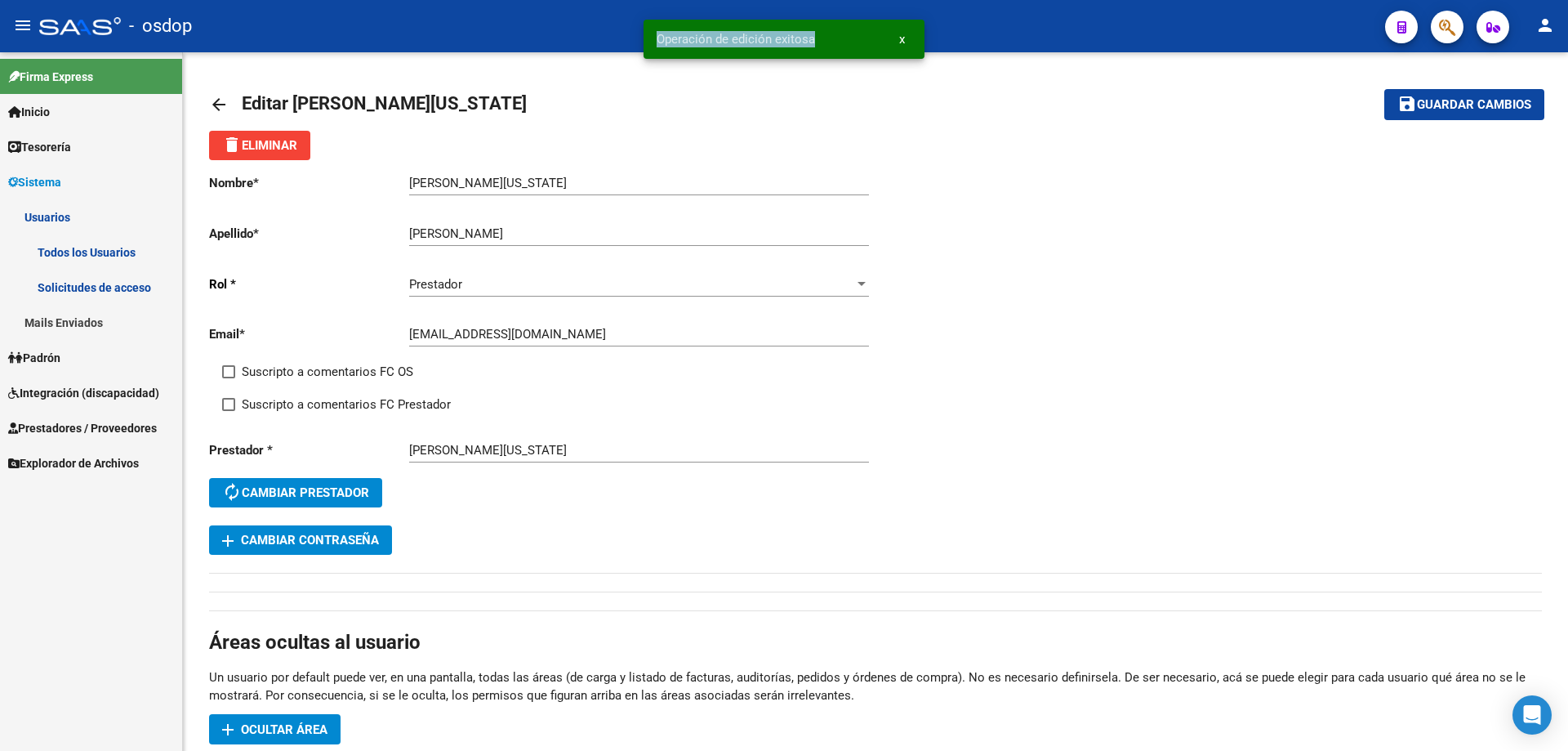
drag, startPoint x: 650, startPoint y: 40, endPoint x: 814, endPoint y: 43, distance: 164.0
click at [814, 43] on snack-bar-container "Operación de edición exitosa x" at bounding box center [784, 39] width 281 height 39
copy span "Operación de edición exitosa"
click at [220, 102] on mat-icon "arrow_back" at bounding box center [219, 105] width 20 height 20
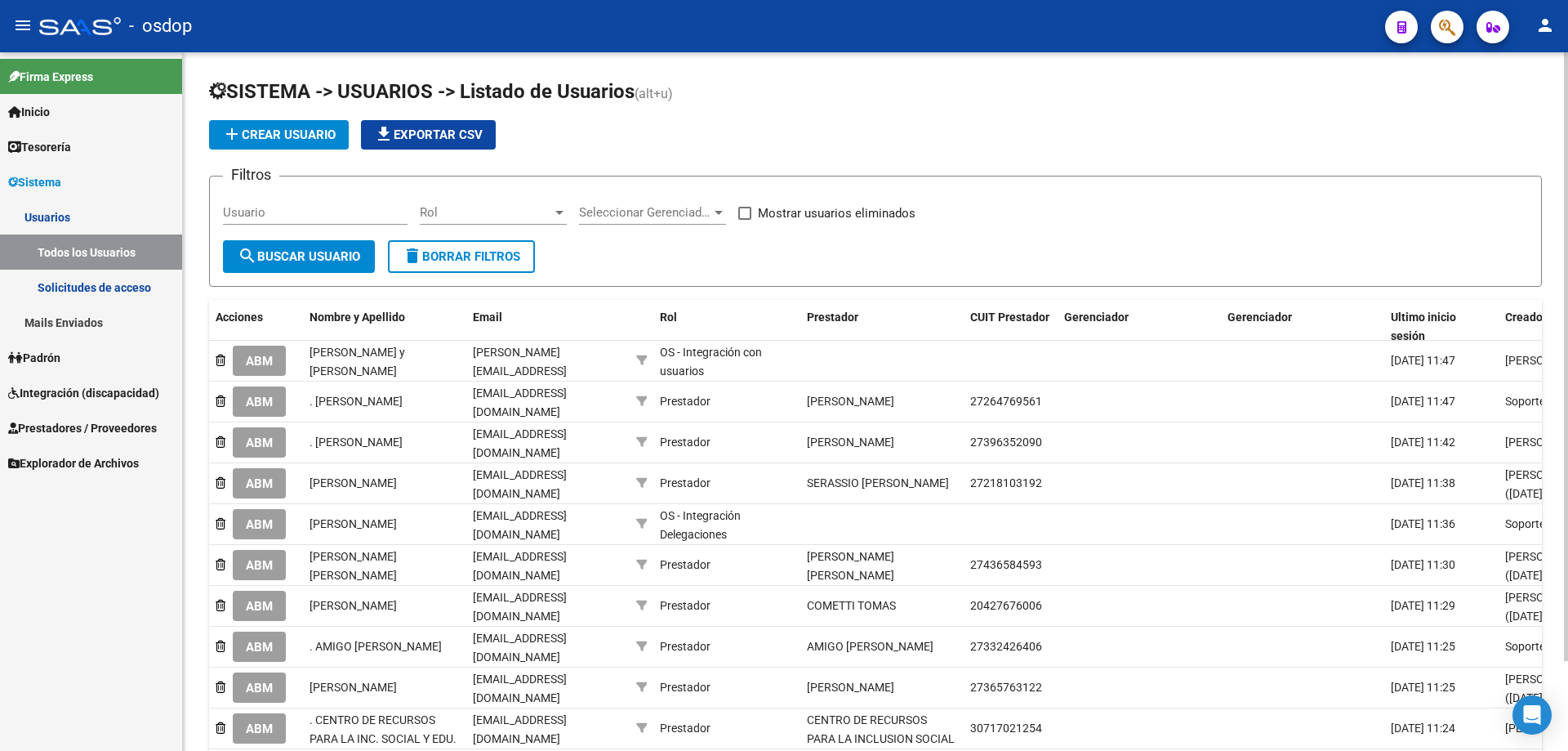
click at [224, 205] on input "Usuario" at bounding box center [314, 212] width 184 height 15
paste input "27334877928"
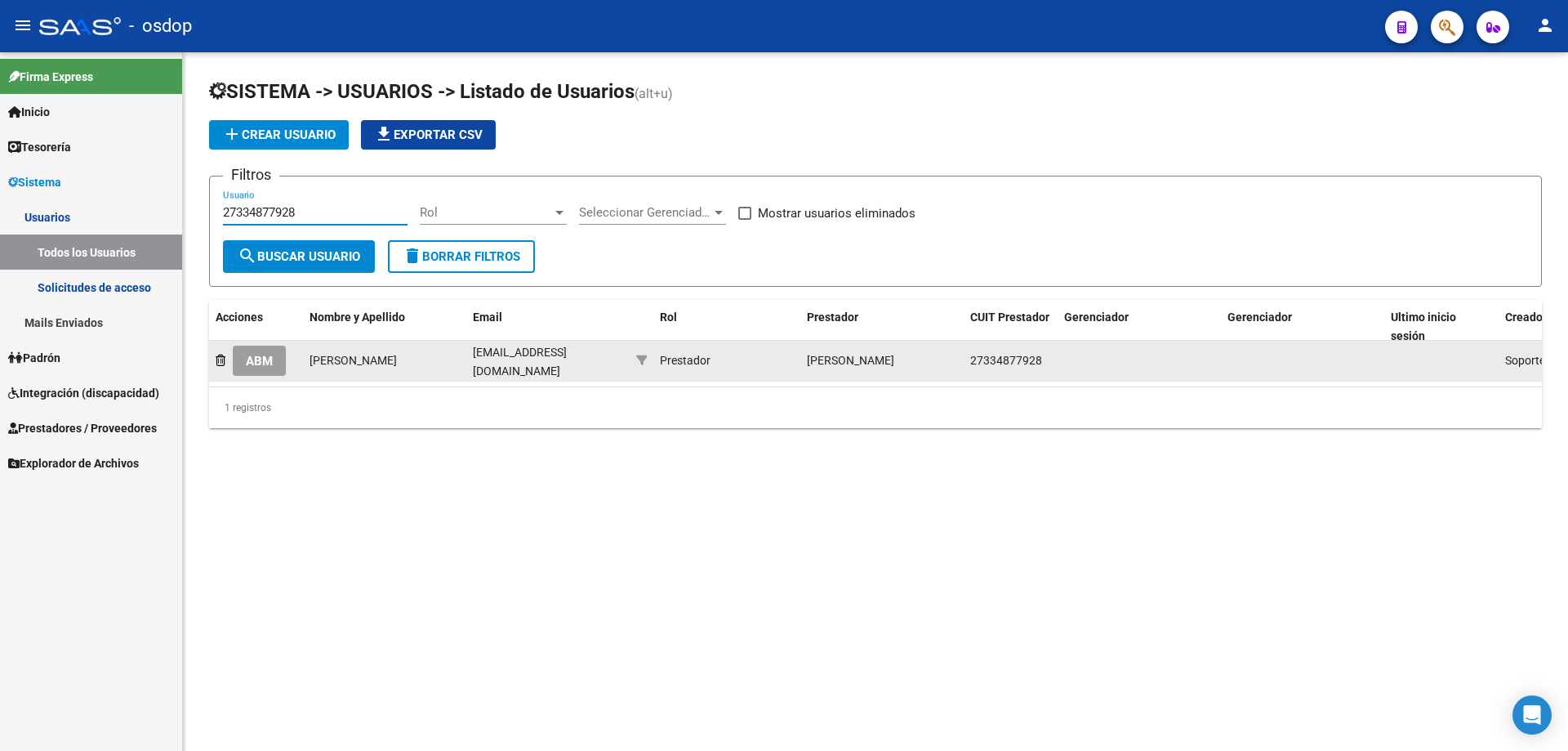
type input "27334877928"
click at [258, 365] on span "ABM" at bounding box center [259, 361] width 27 height 15
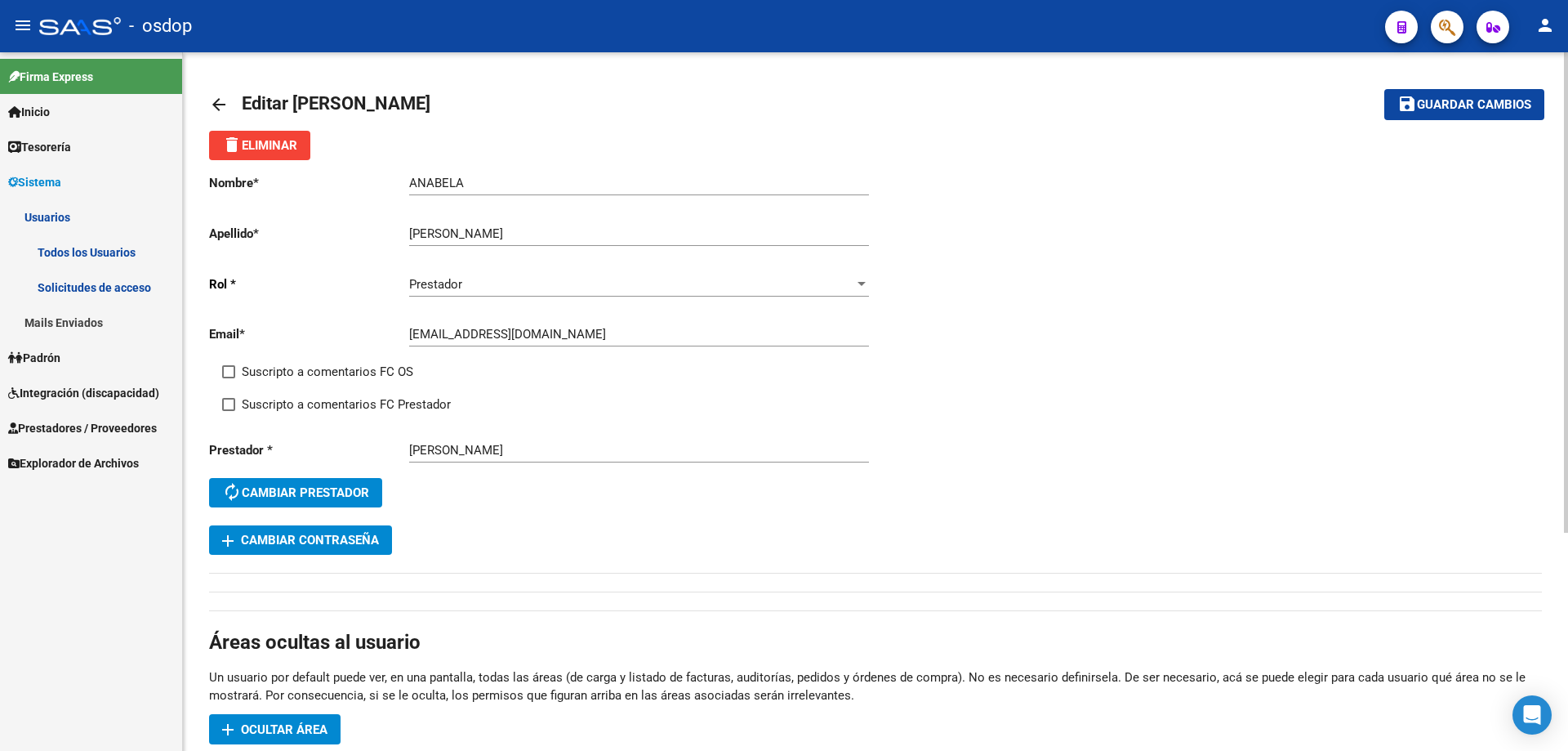
click at [212, 97] on mat-icon "arrow_back" at bounding box center [219, 105] width 20 height 20
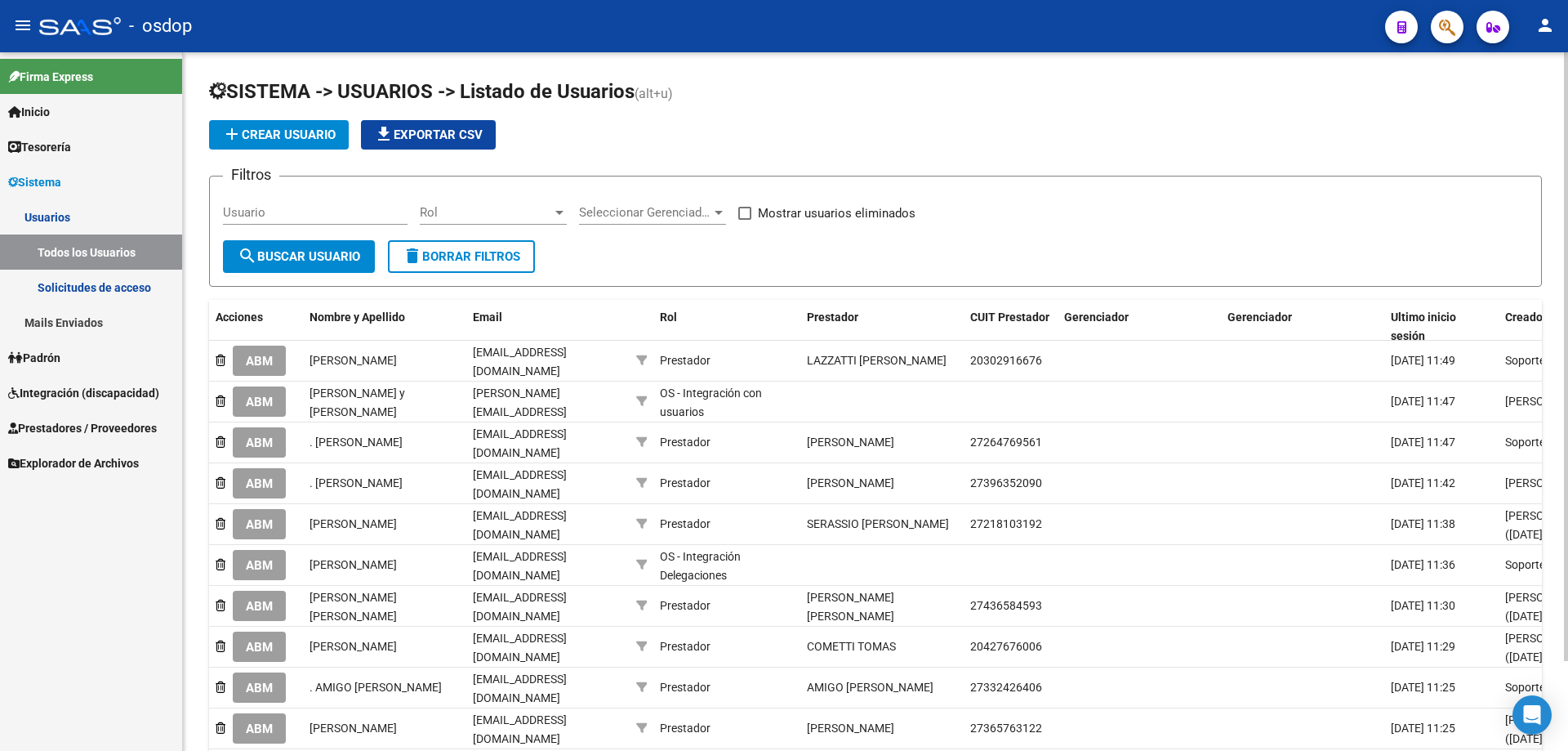
click at [66, 319] on link "Mails Enviados" at bounding box center [91, 322] width 182 height 35
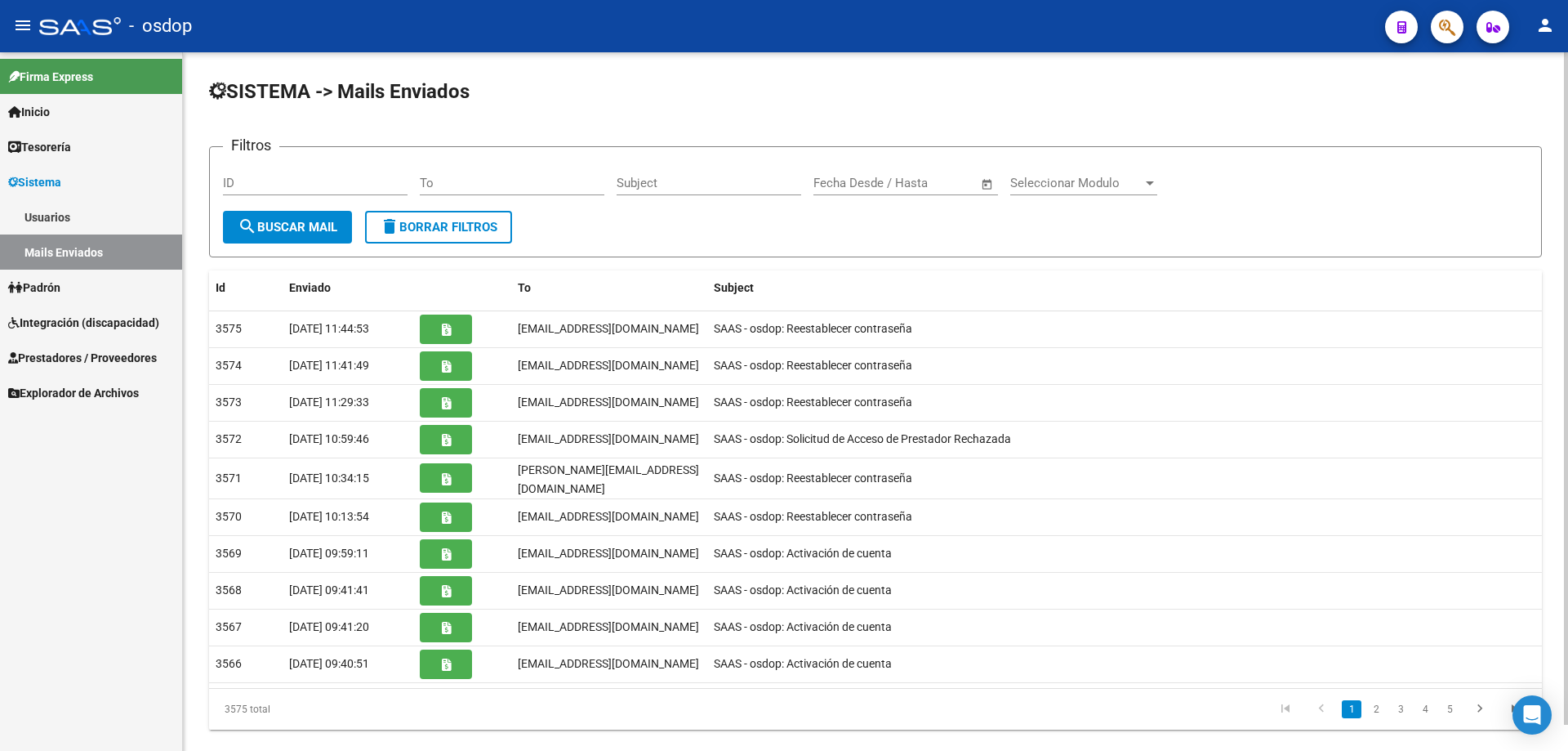
click at [424, 179] on input "To" at bounding box center [512, 183] width 184 height 15
paste input "ps.anabelamarinucci@gmail.com"
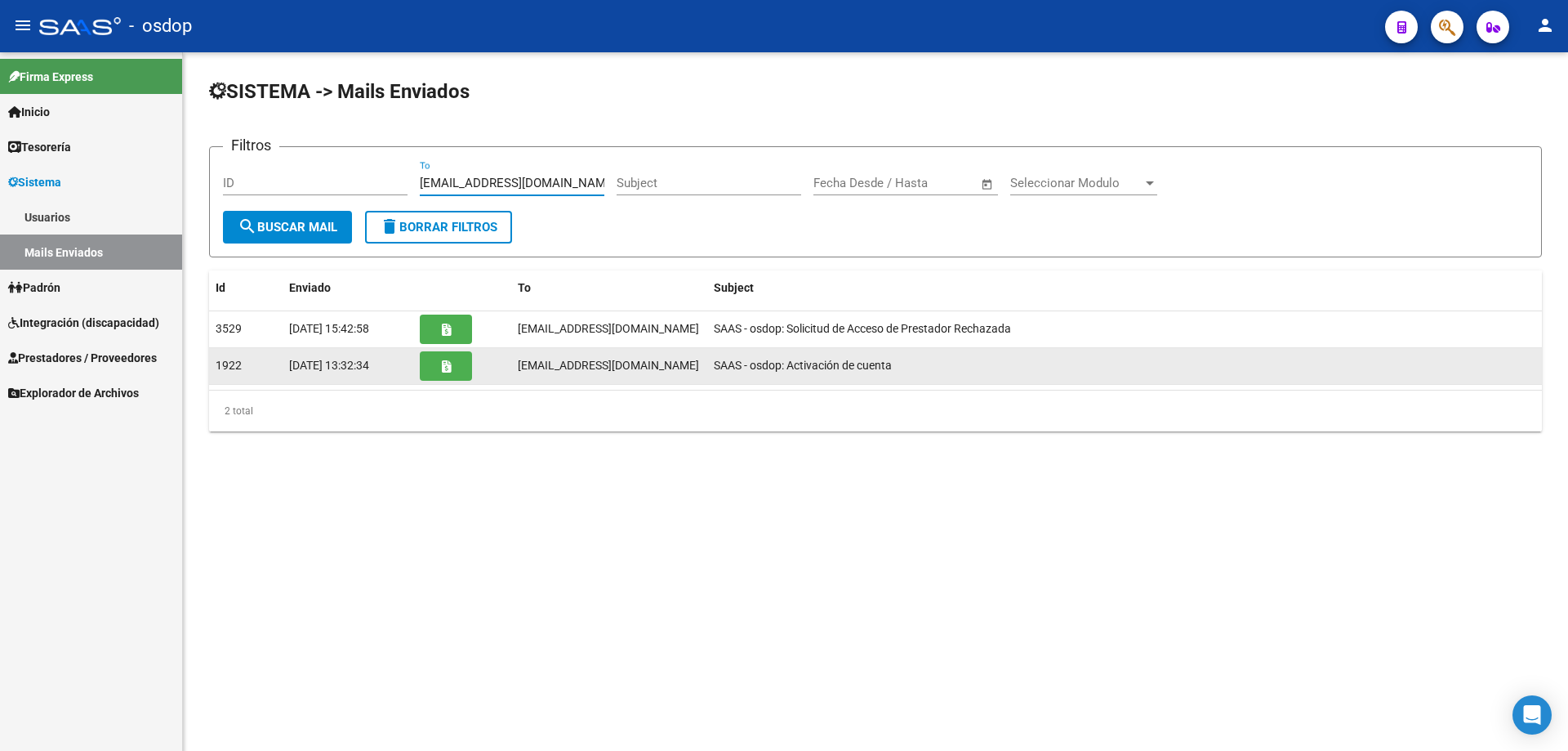
type input "ps.anabelamarinucci@gmail.com"
click at [445, 367] on icon "button" at bounding box center [446, 366] width 9 height 12
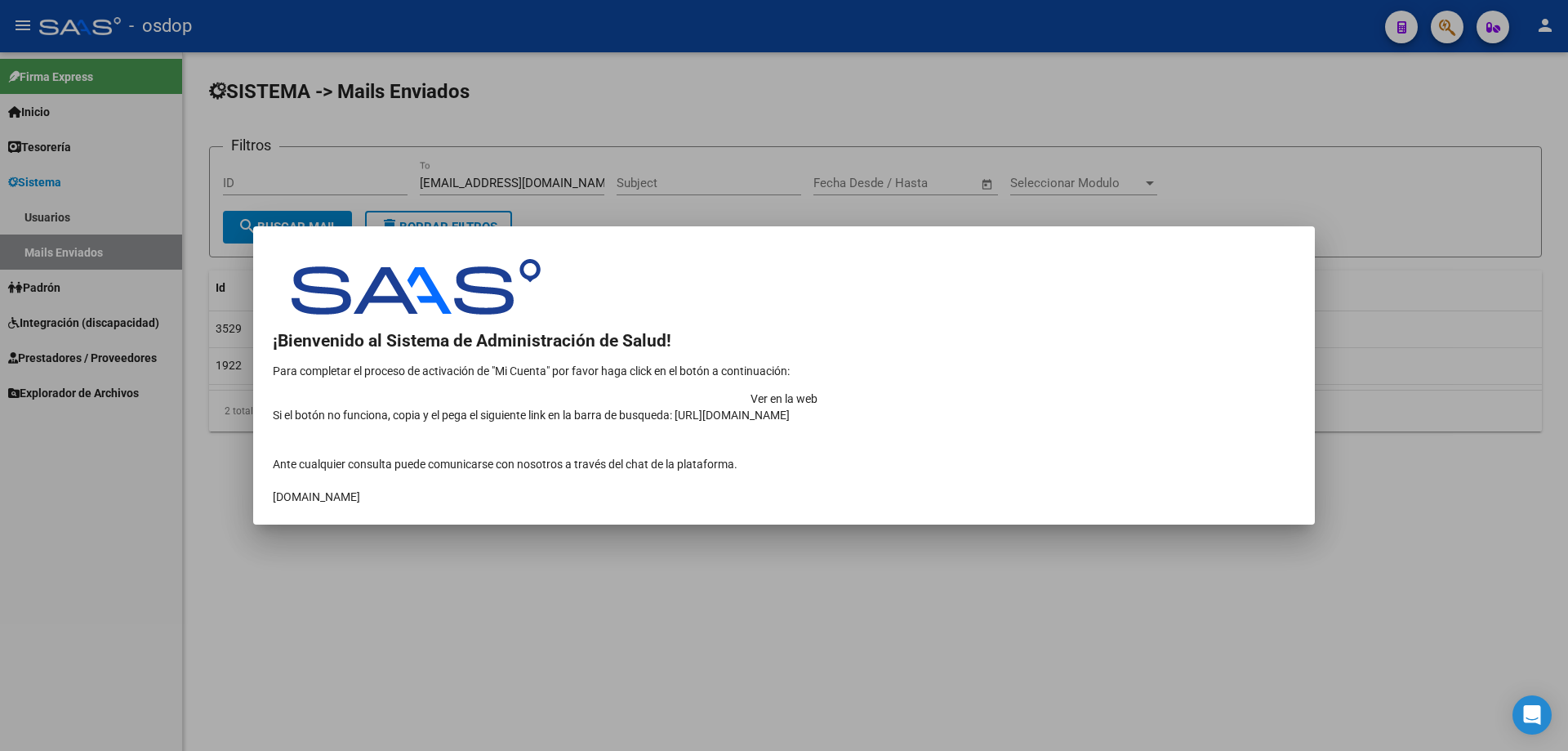
click at [1108, 391] on td "Ver en la web" at bounding box center [784, 399] width 1023 height 16
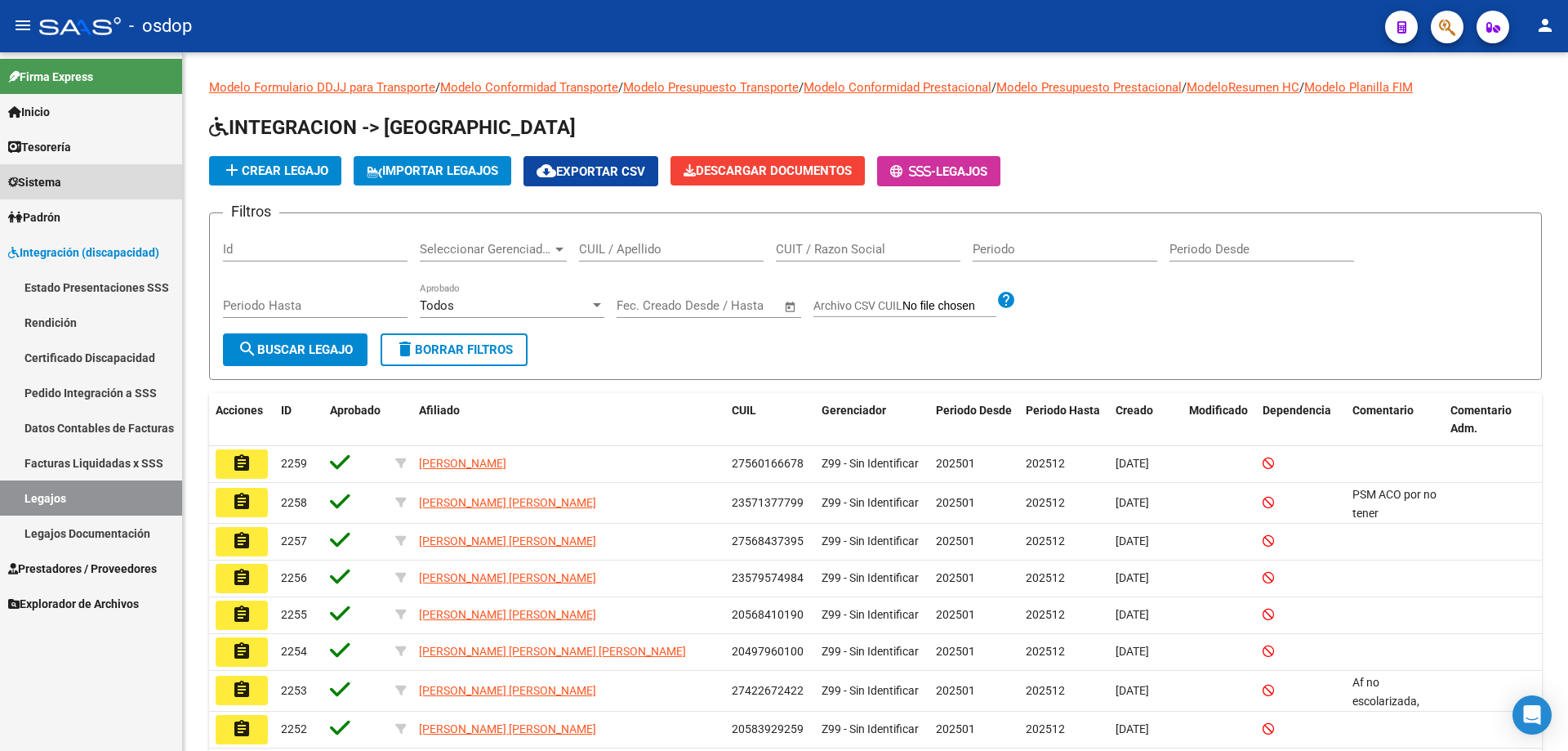
click at [22, 184] on span "Sistema" at bounding box center [34, 182] width 53 height 18
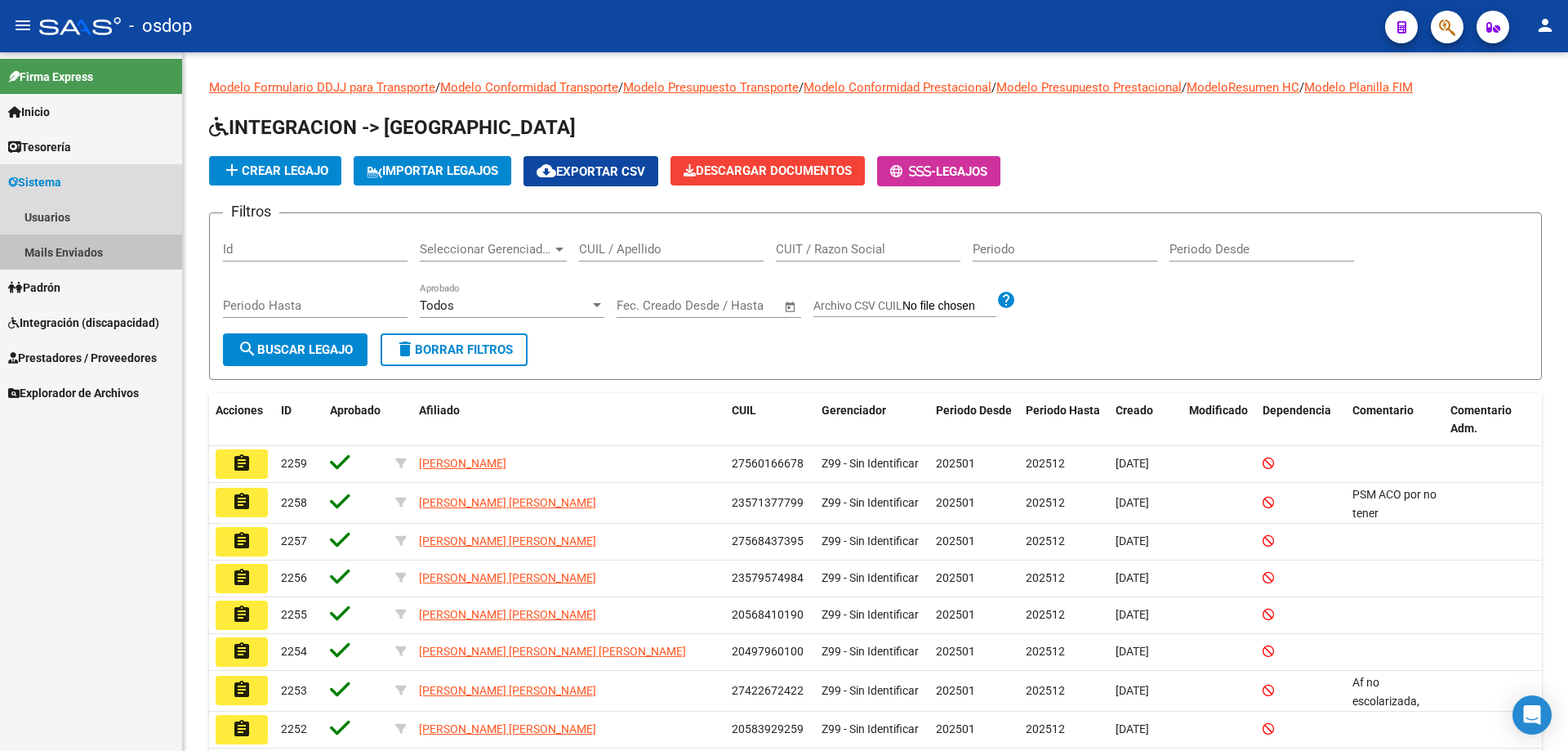
click at [83, 249] on link "Mails Enviados" at bounding box center [91, 251] width 182 height 35
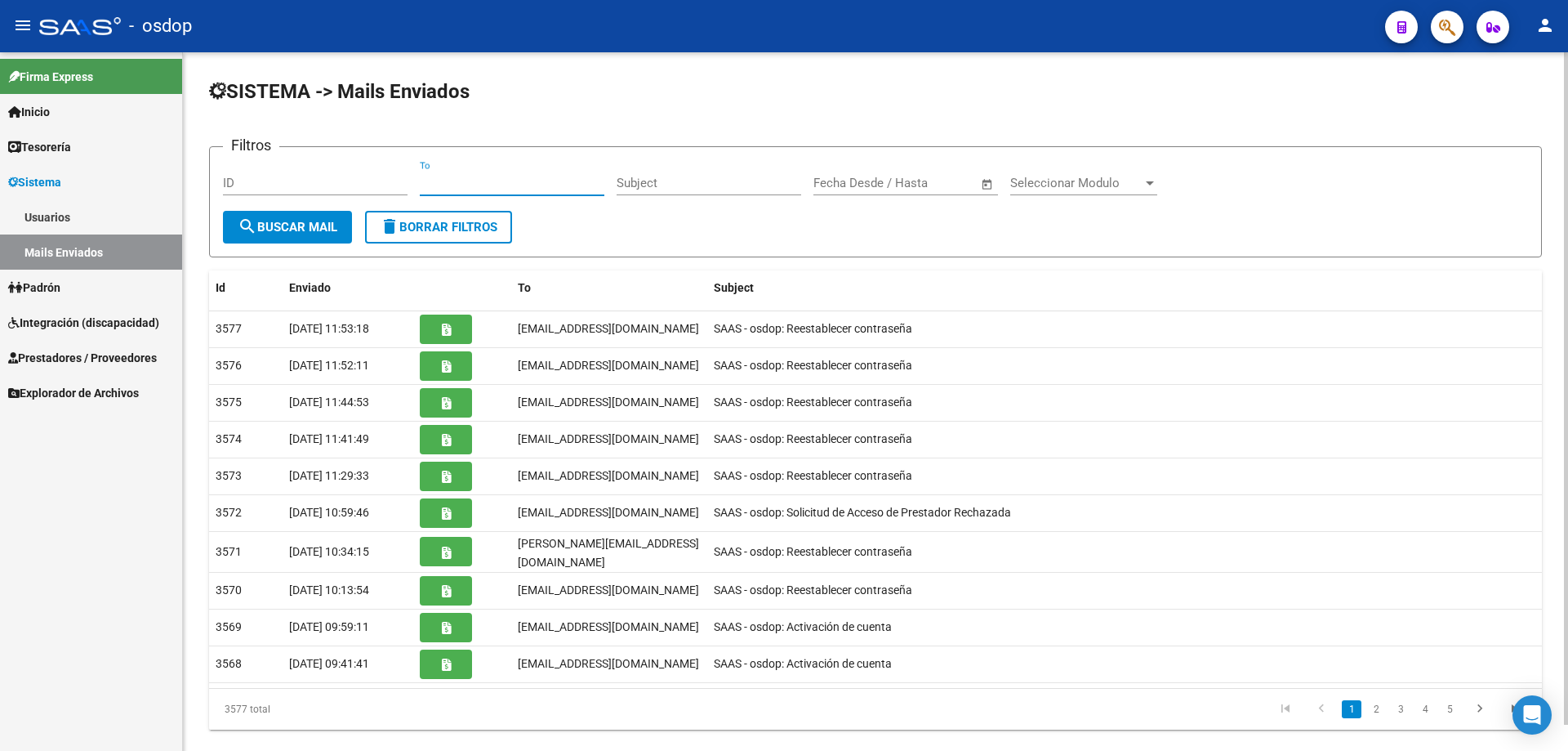
click at [421, 180] on input "To" at bounding box center [512, 183] width 184 height 15
paste input "mfernanda.f@hotmail.com"
type input "mfernanda.f@hotmail.com"
click at [291, 227] on span "search Buscar Mail" at bounding box center [287, 227] width 100 height 15
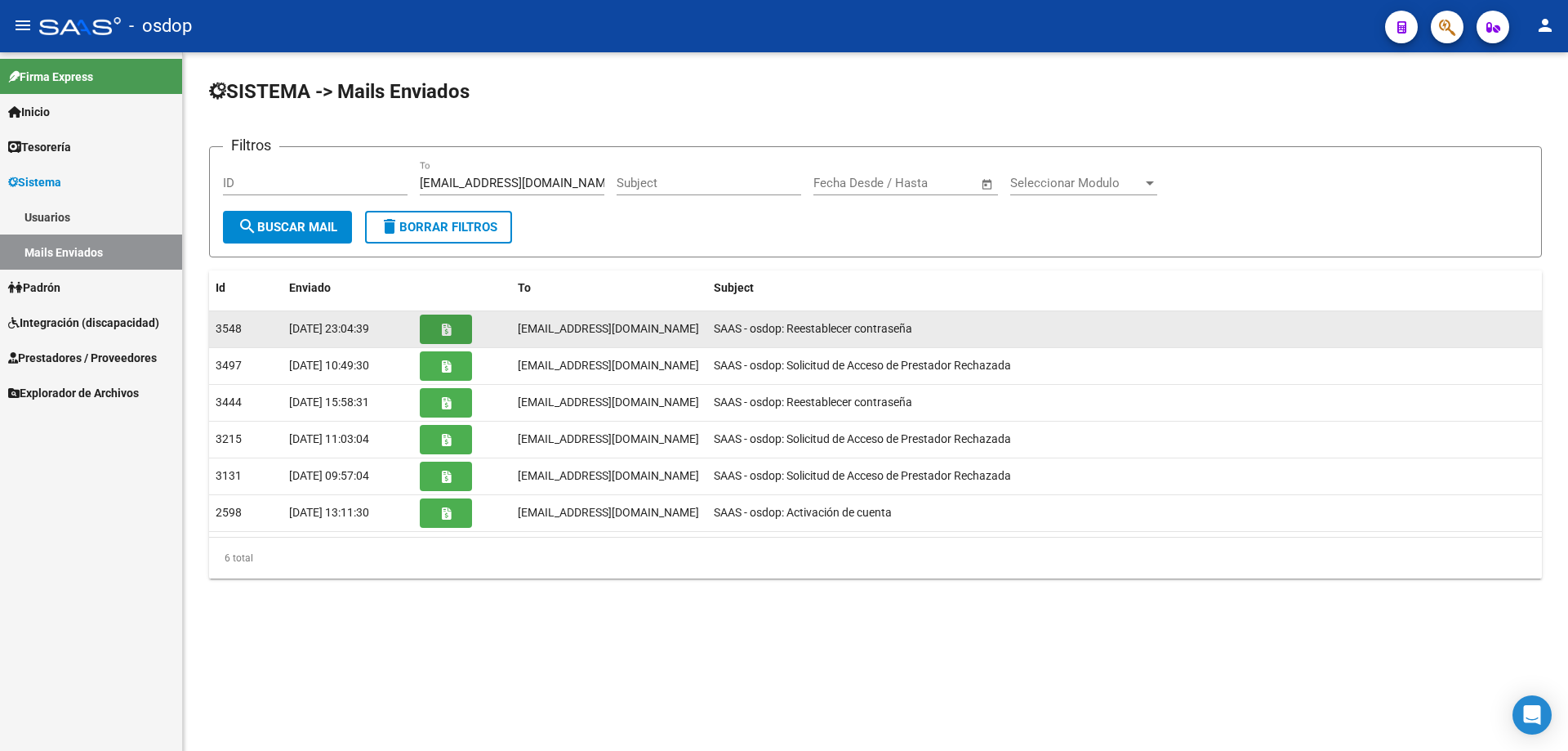
click at [446, 332] on icon "button" at bounding box center [446, 329] width 9 height 12
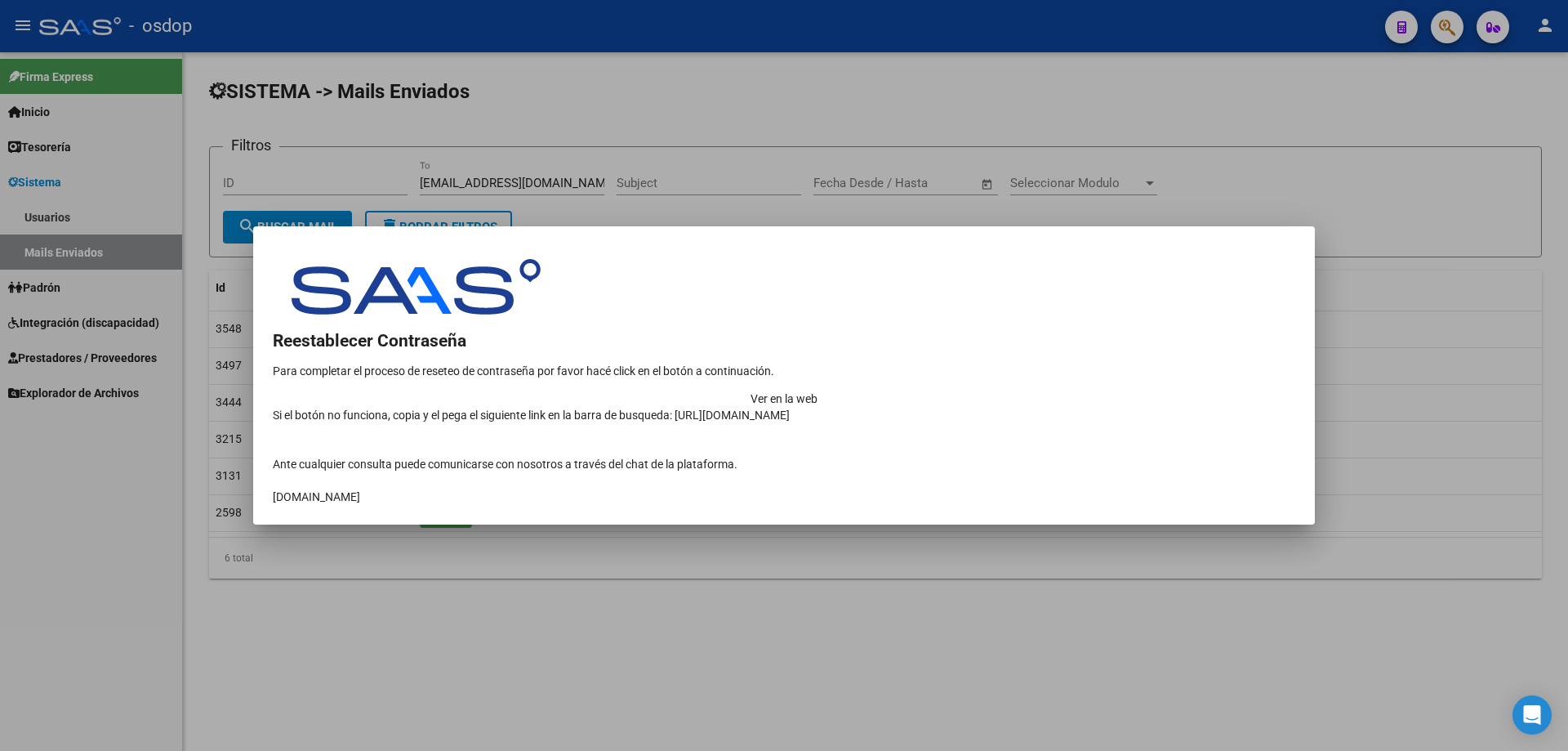
click at [1124, 391] on td "Ver en la web" at bounding box center [784, 399] width 1023 height 16
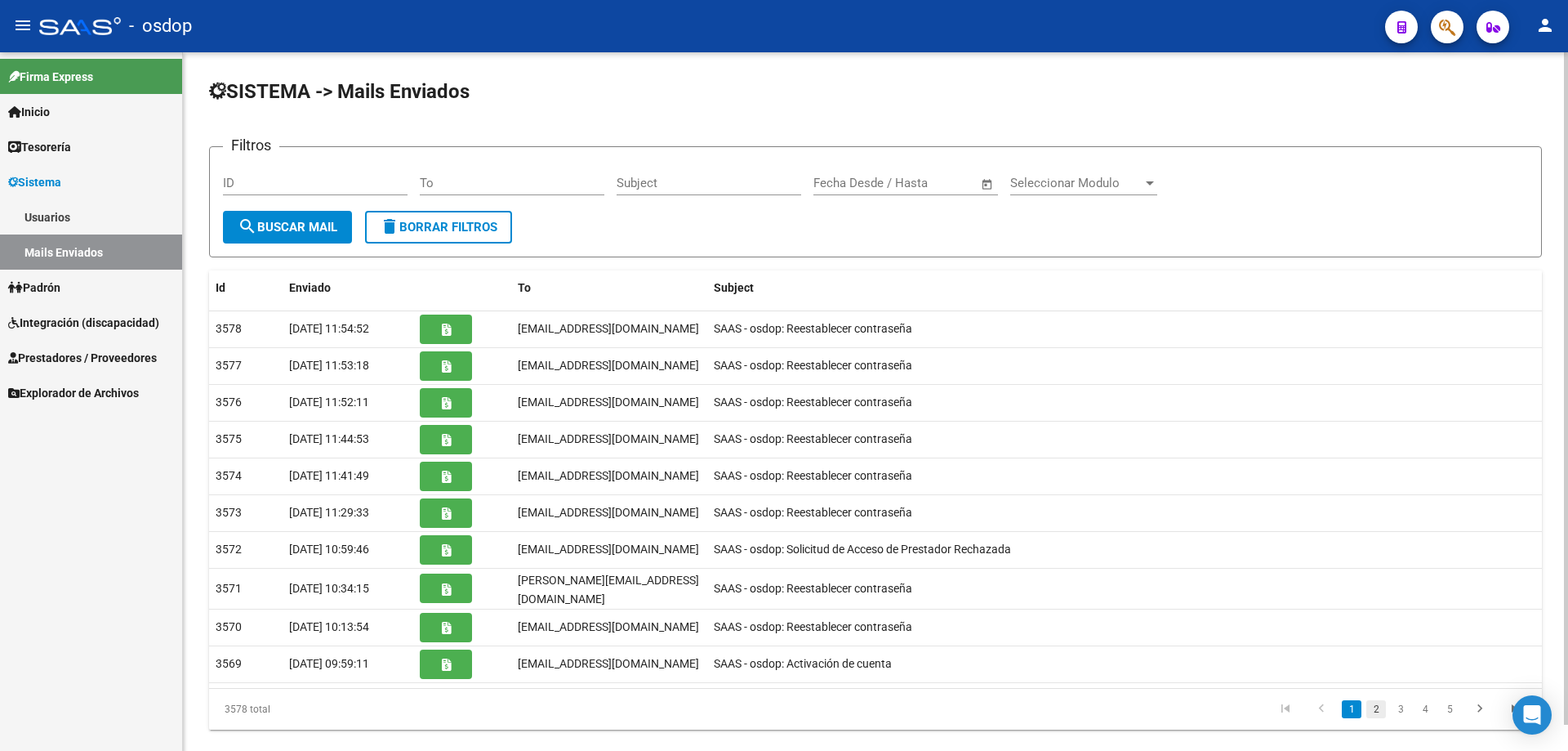
click at [1376, 706] on link "2" at bounding box center [1376, 709] width 20 height 18
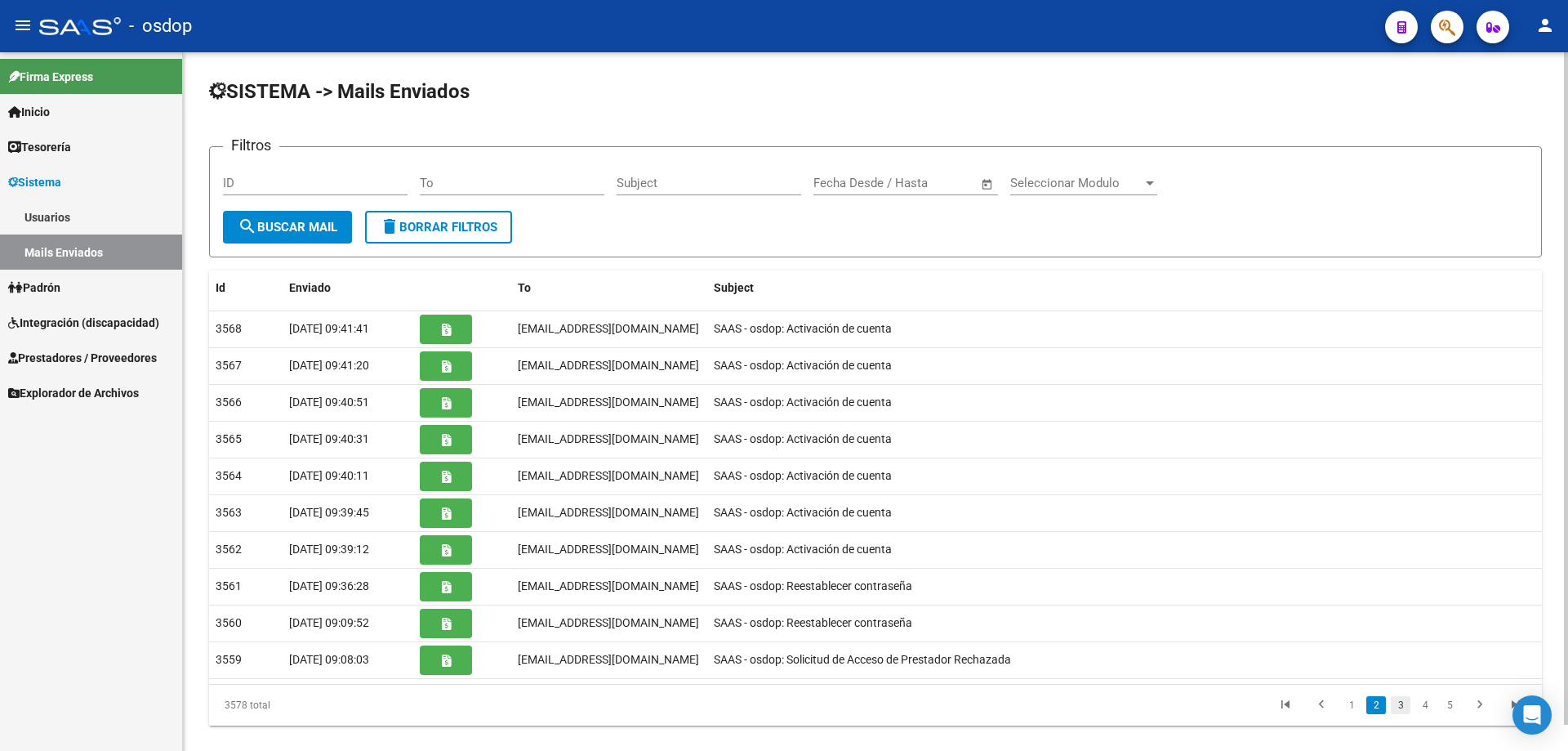
click at [1403, 707] on link "3" at bounding box center [1401, 705] width 20 height 18
click at [1426, 707] on link "4" at bounding box center [1426, 705] width 20 height 18
click at [423, 179] on input "To" at bounding box center [512, 183] width 184 height 15
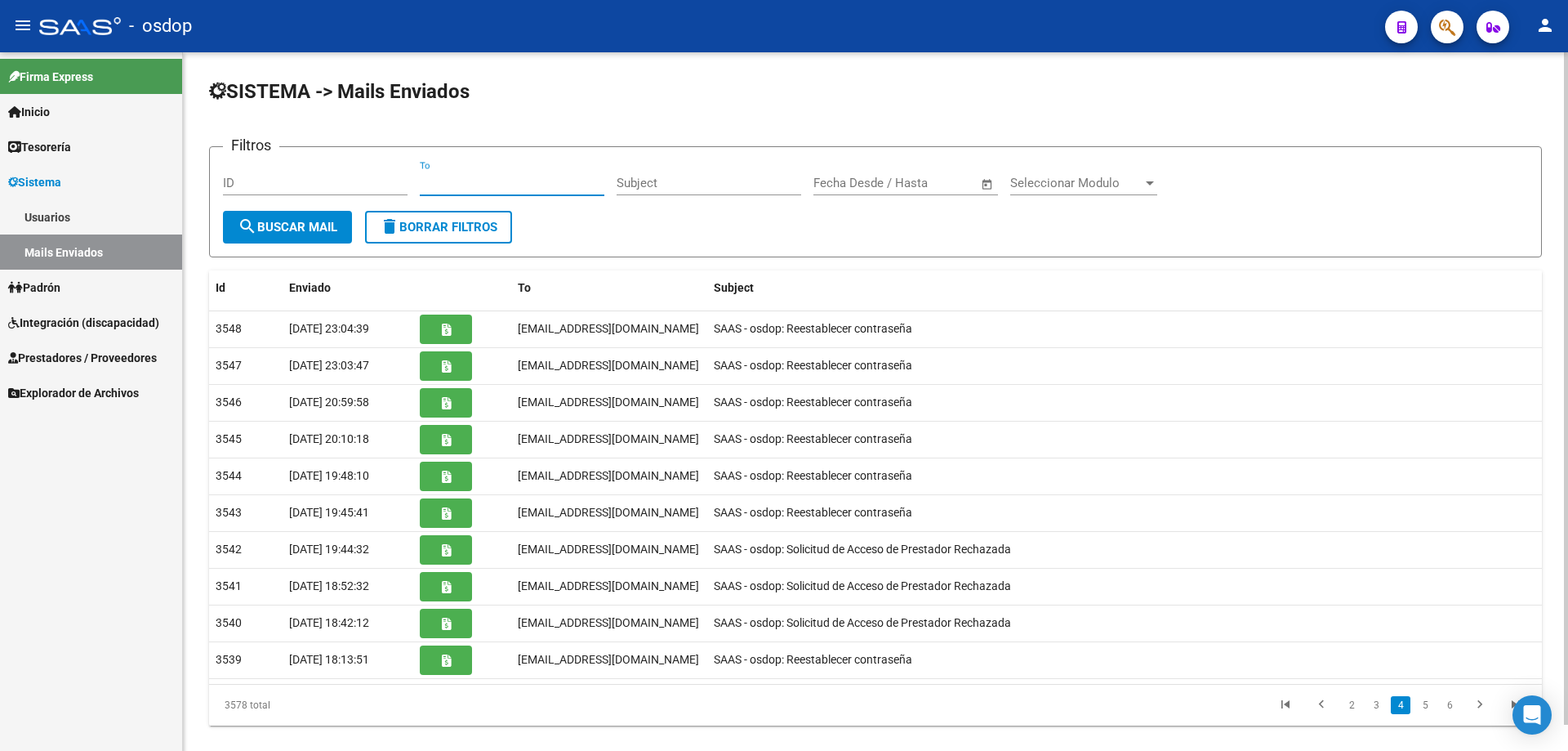
paste input "[EMAIL_ADDRESS][DOMAIN_NAME]"
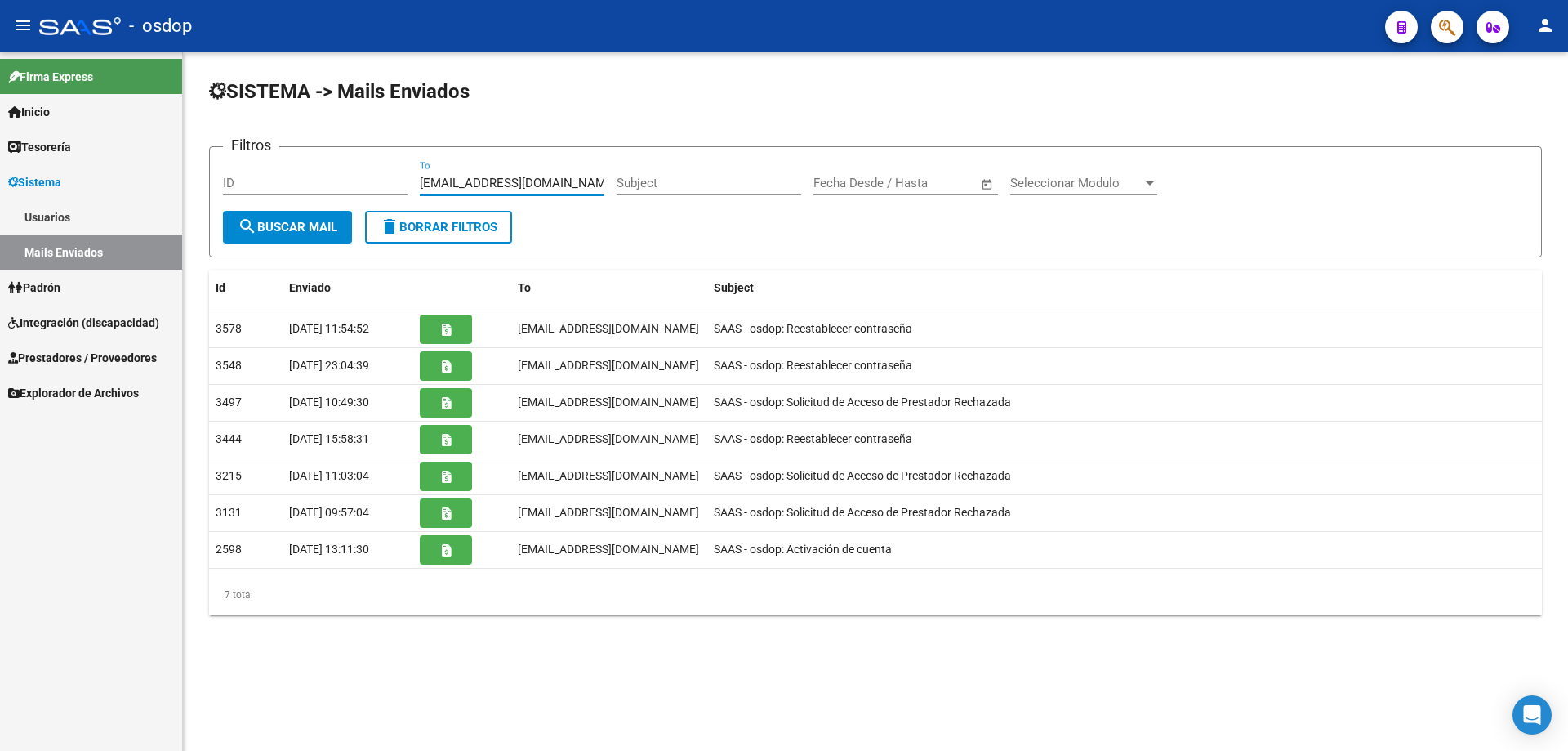
type input "[EMAIL_ADDRESS][DOMAIN_NAME]"
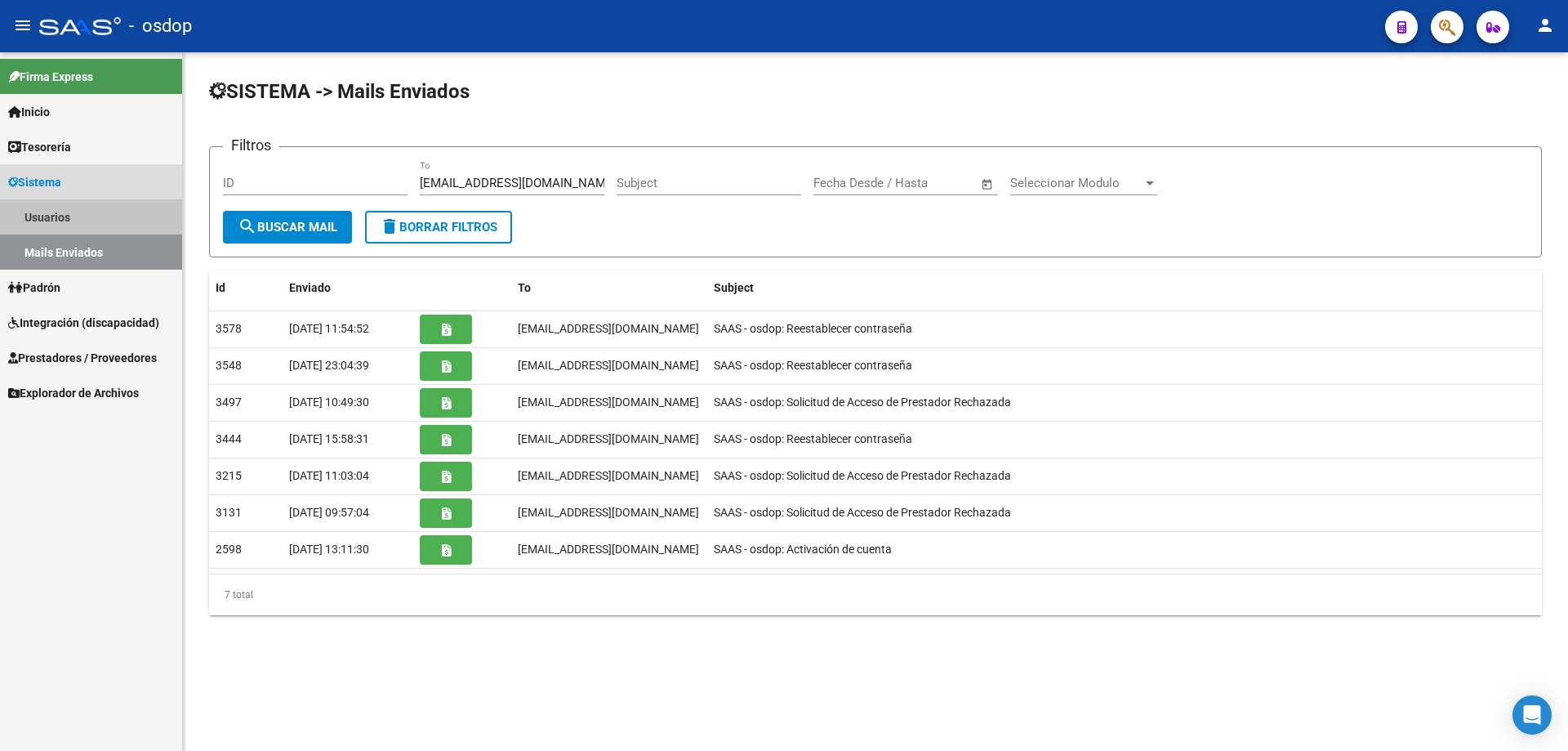
click at [50, 210] on link "Usuarios" at bounding box center [91, 216] width 182 height 35
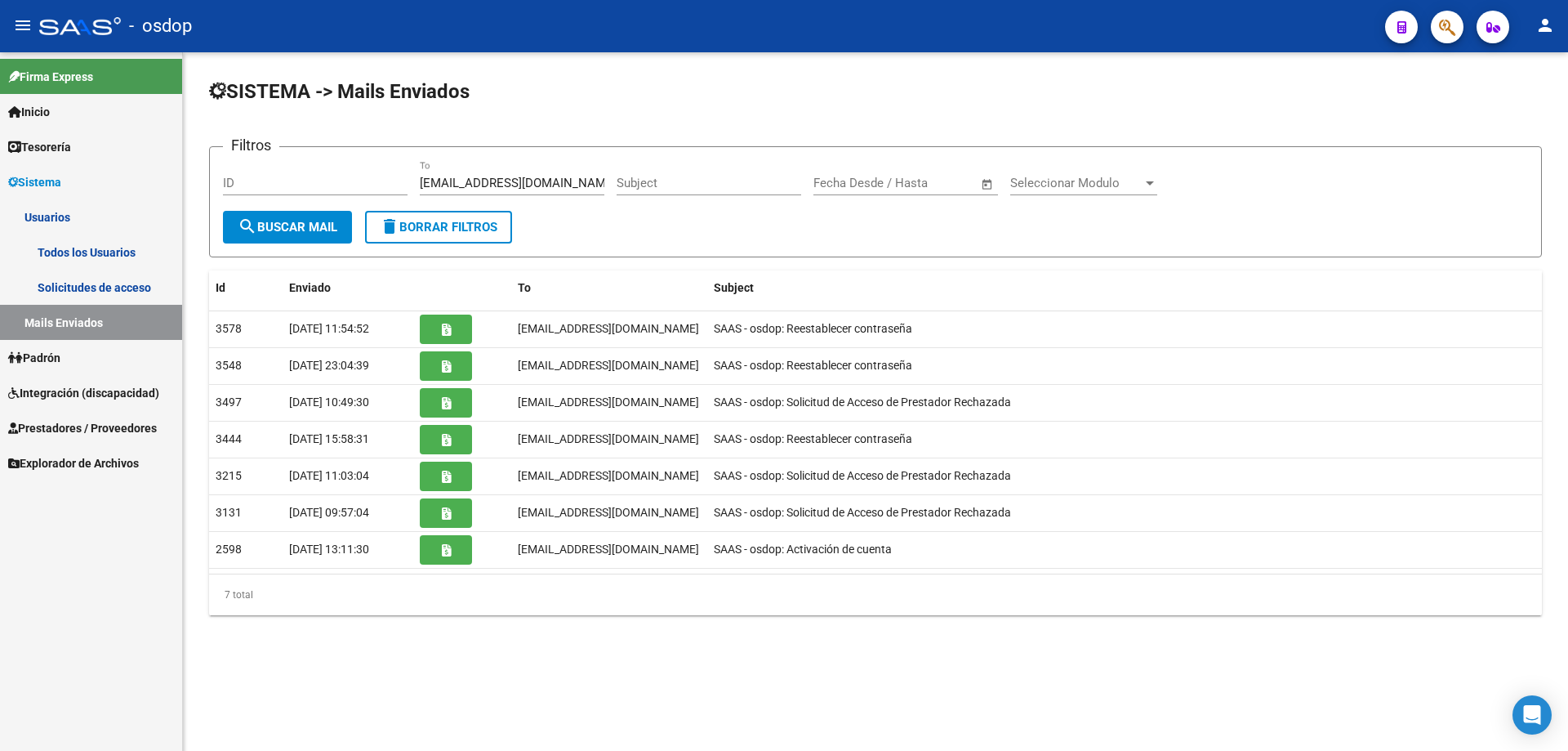
click at [67, 254] on link "Todos los Usuarios" at bounding box center [91, 251] width 182 height 35
click at [92, 249] on link "Todos los Usuarios" at bounding box center [91, 251] width 182 height 35
click at [98, 251] on link "Todos los Usuarios" at bounding box center [91, 251] width 182 height 35
click at [97, 252] on link "Todos los Usuarios" at bounding box center [91, 251] width 182 height 35
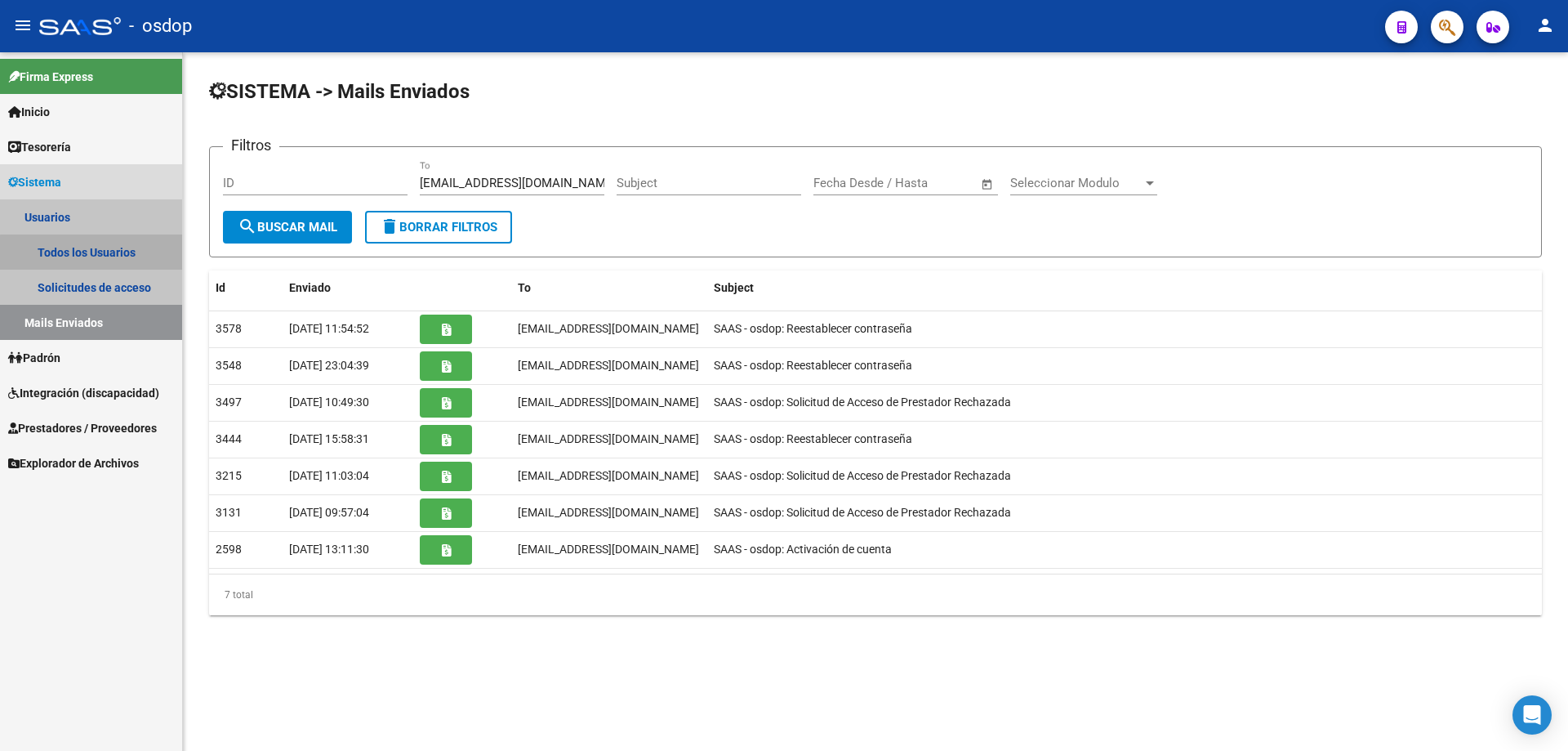
click at [97, 252] on link "Todos los Usuarios" at bounding box center [91, 251] width 182 height 35
click at [96, 279] on link "Solicitudes de acceso" at bounding box center [91, 287] width 182 height 35
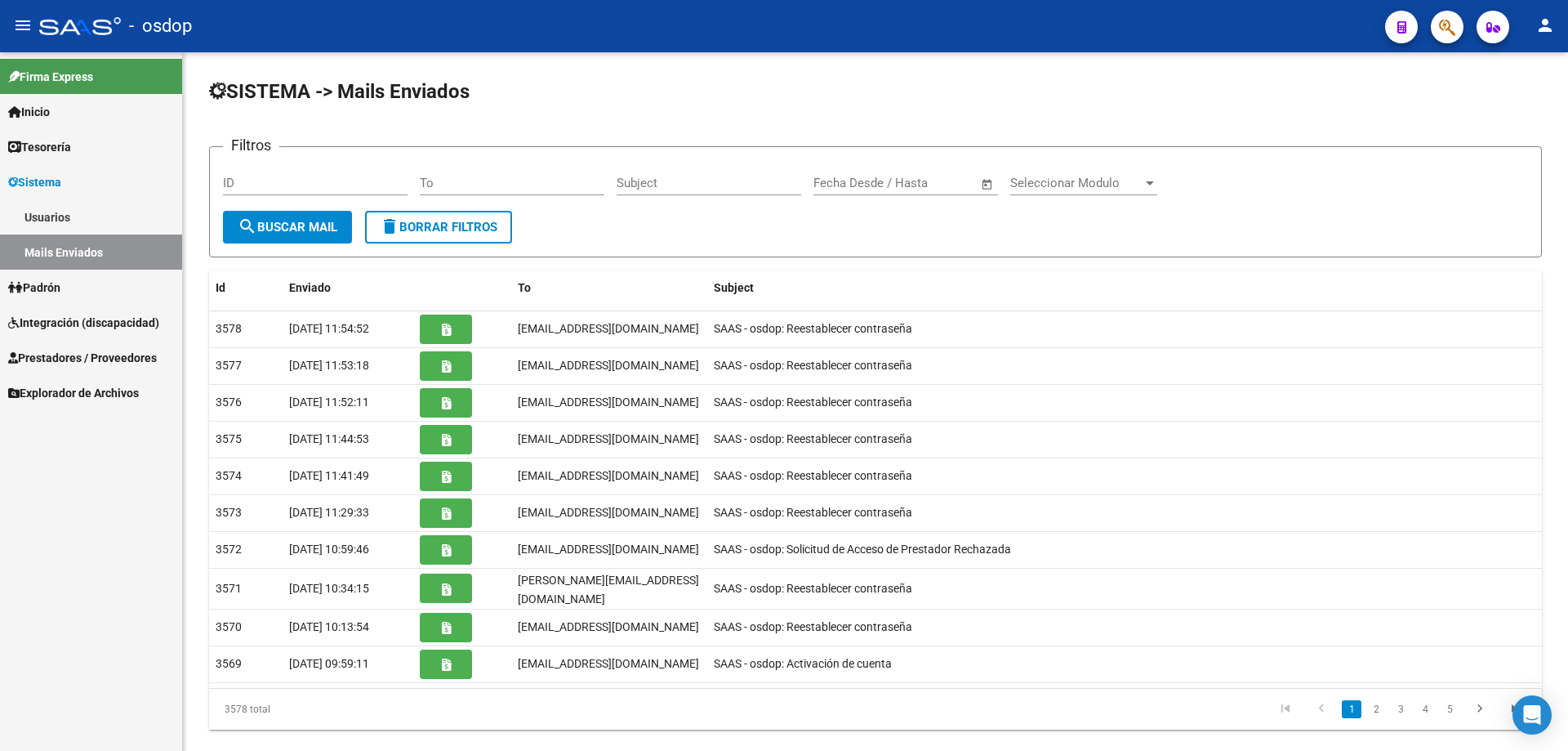
click at [70, 220] on link "Usuarios" at bounding box center [91, 216] width 182 height 35
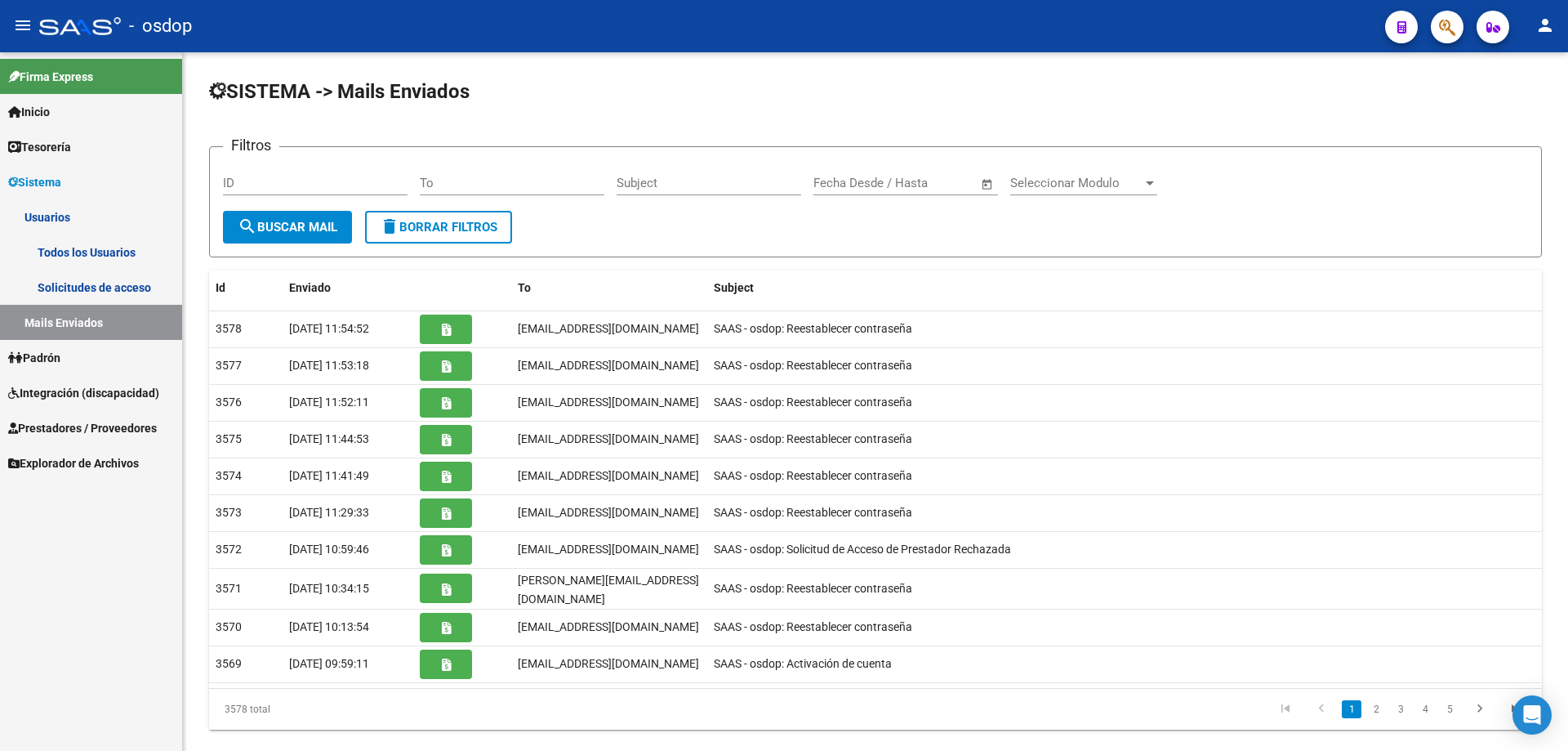
click at [85, 256] on link "Todos los Usuarios" at bounding box center [91, 251] width 182 height 35
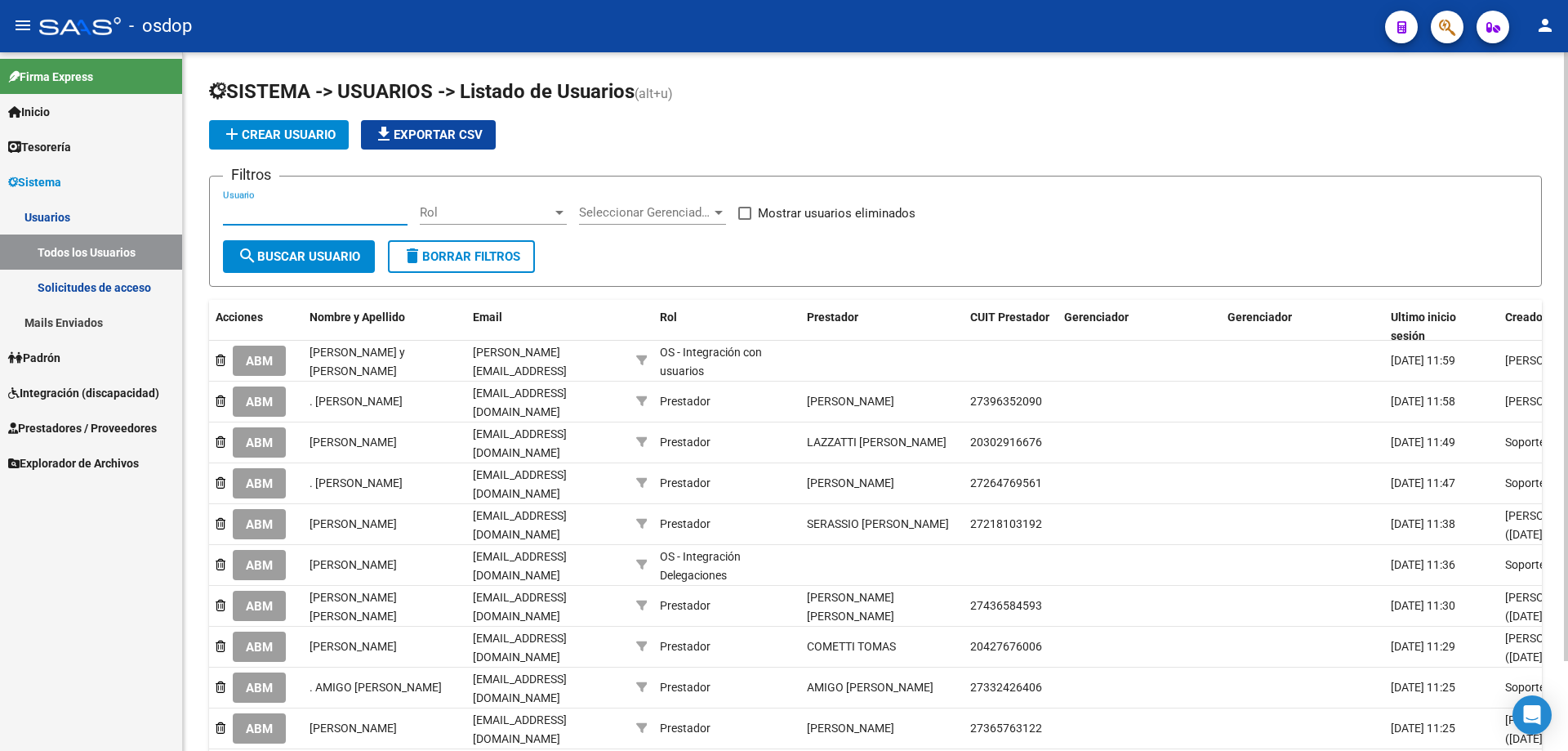
click at [224, 213] on input "Usuario" at bounding box center [314, 212] width 184 height 15
paste input "27368878141"
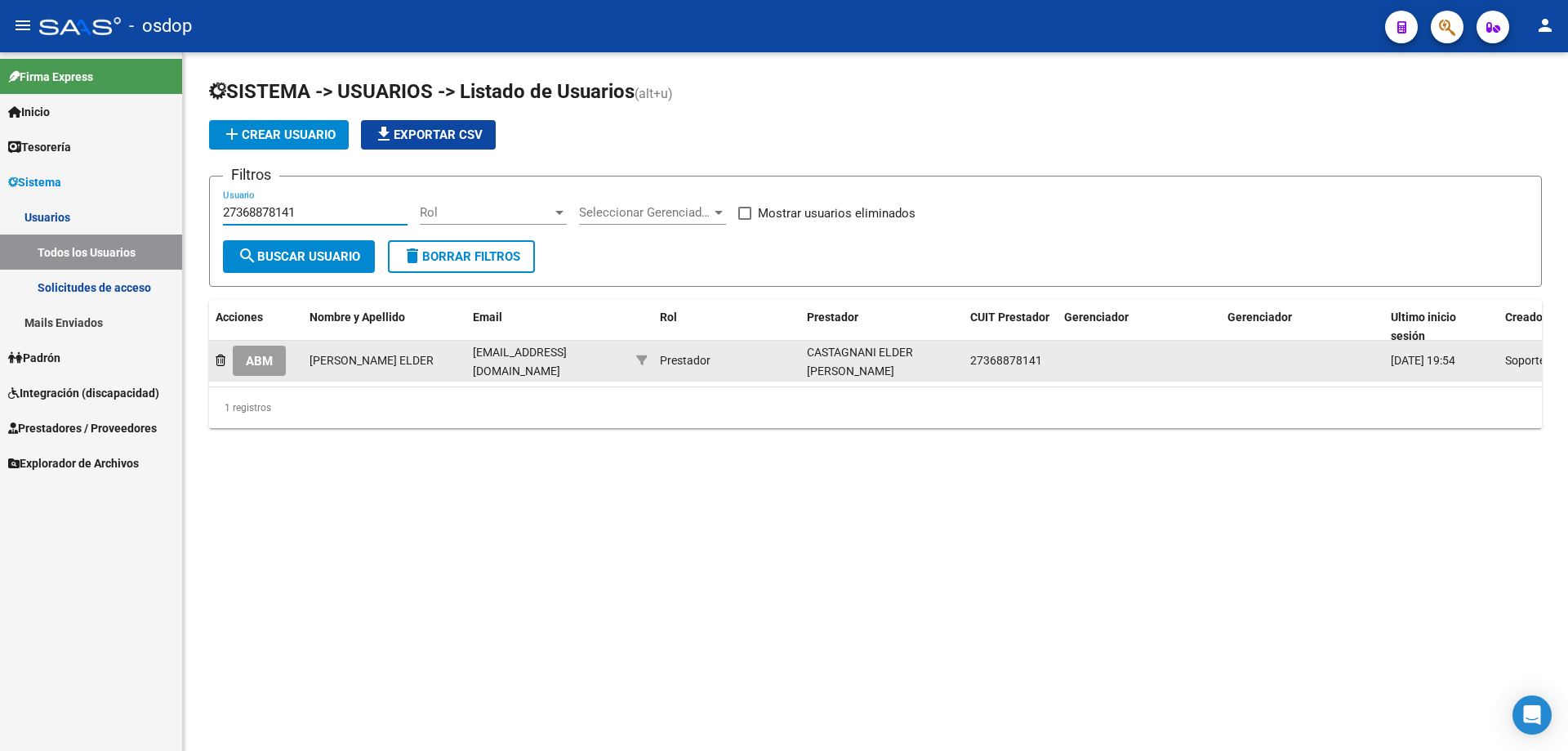
type input "27368878141"
click at [264, 360] on span "ABM" at bounding box center [259, 361] width 27 height 15
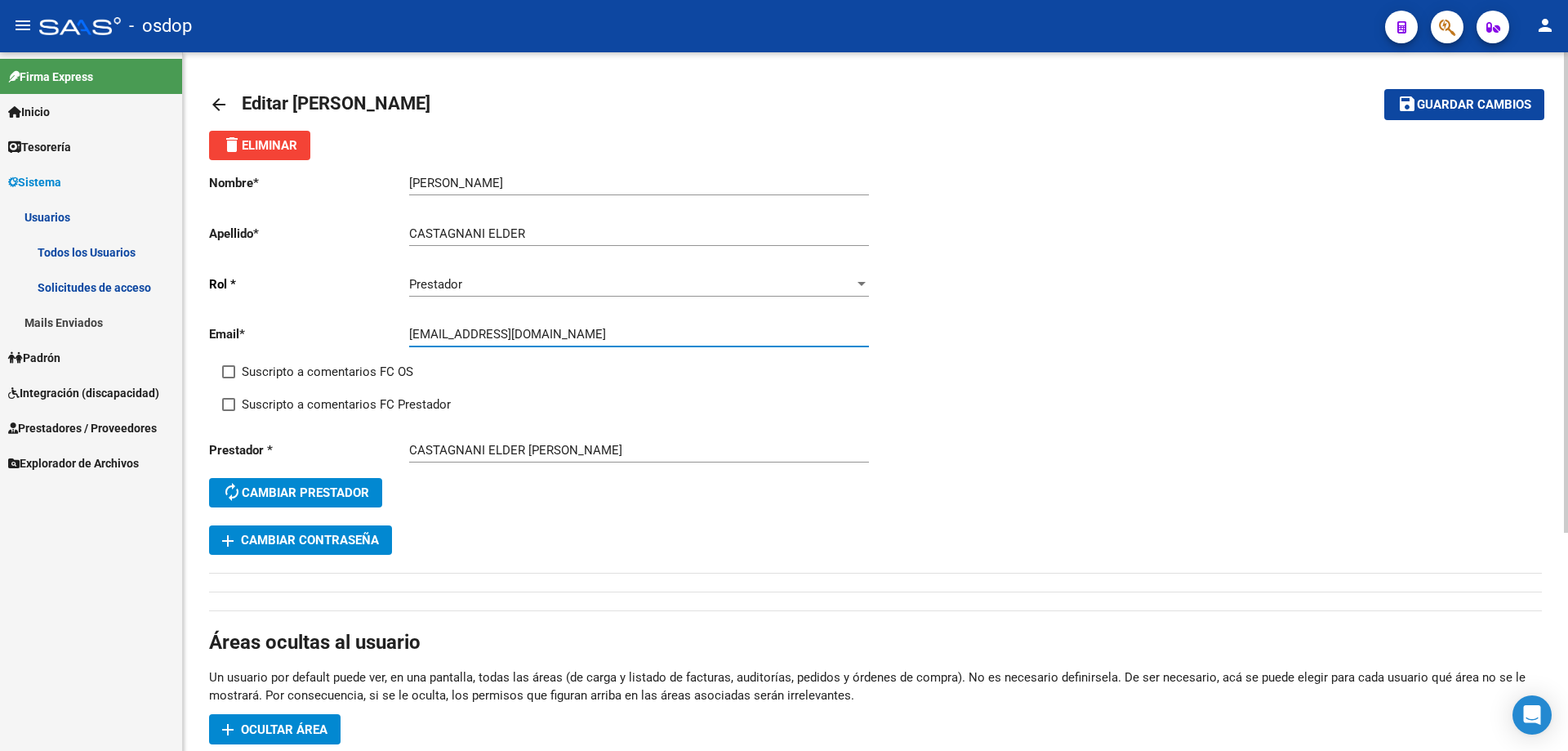
drag, startPoint x: 411, startPoint y: 332, endPoint x: 564, endPoint y: 335, distance: 153.0
click at [564, 335] on input "[EMAIL_ADDRESS][DOMAIN_NAME]" at bounding box center [639, 334] width 460 height 15
click at [219, 106] on mat-icon "arrow_back" at bounding box center [219, 105] width 20 height 20
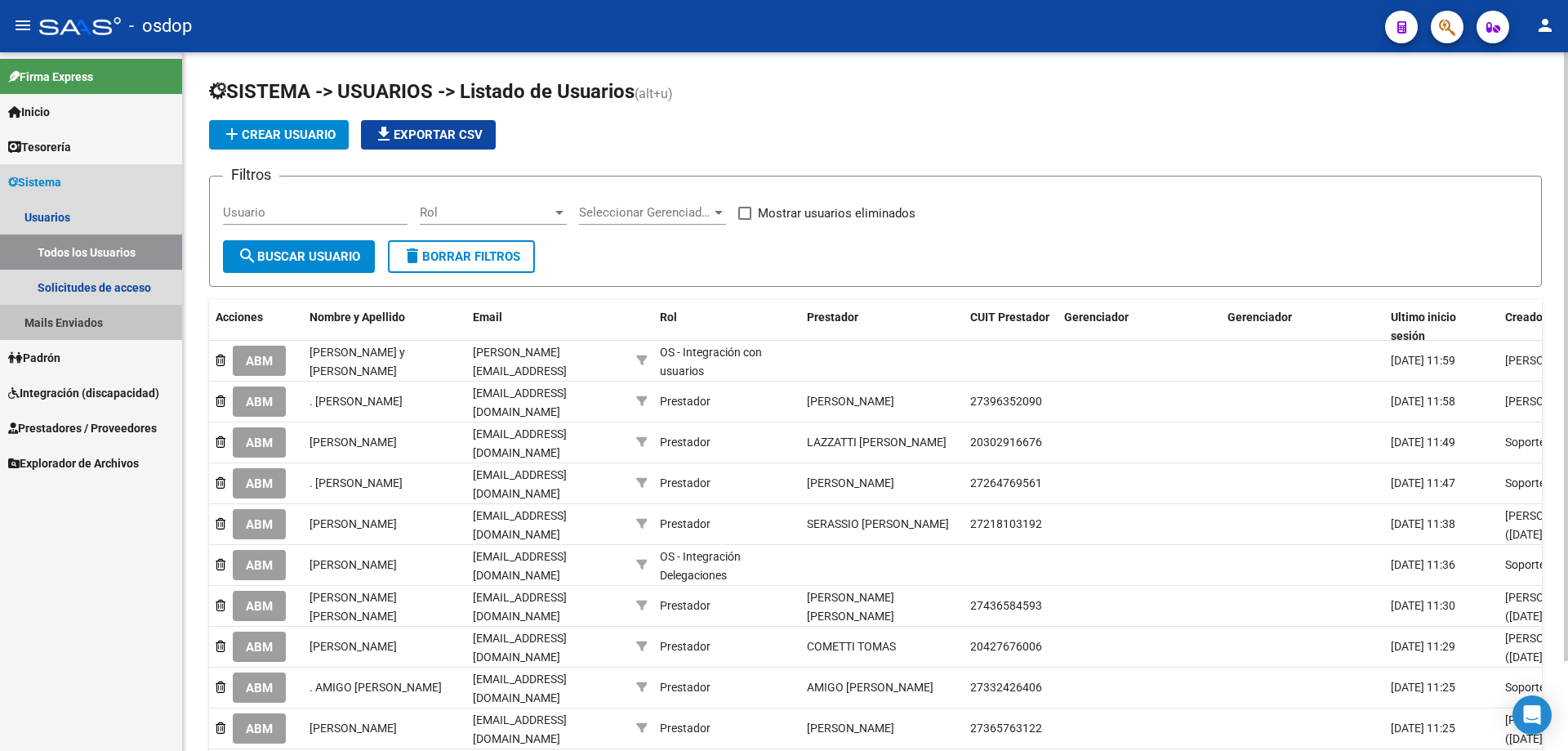
click at [78, 325] on link "Mails Enviados" at bounding box center [91, 322] width 182 height 35
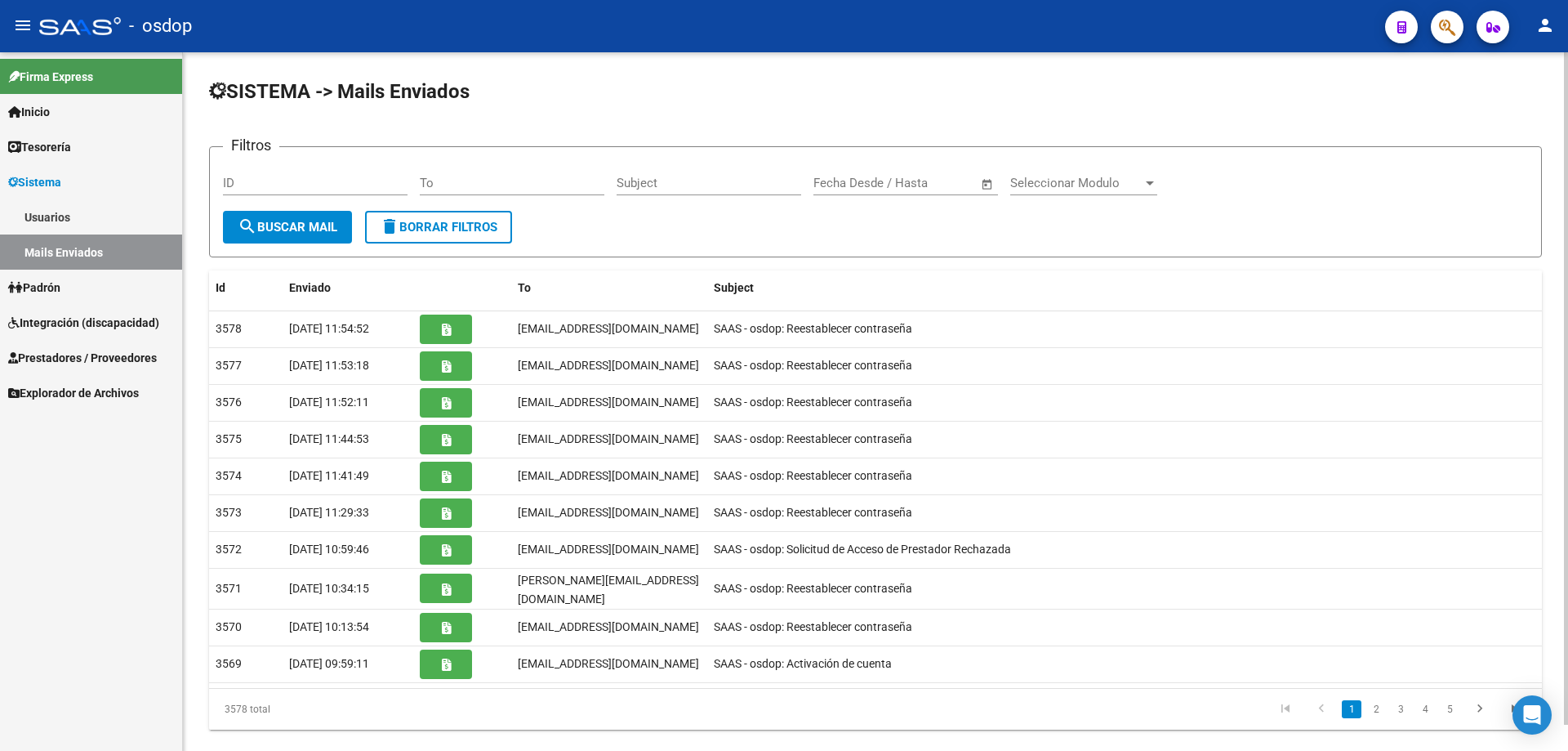
click at [423, 183] on input "To" at bounding box center [512, 183] width 184 height 15
paste input "[EMAIL_ADDRESS][DOMAIN_NAME]"
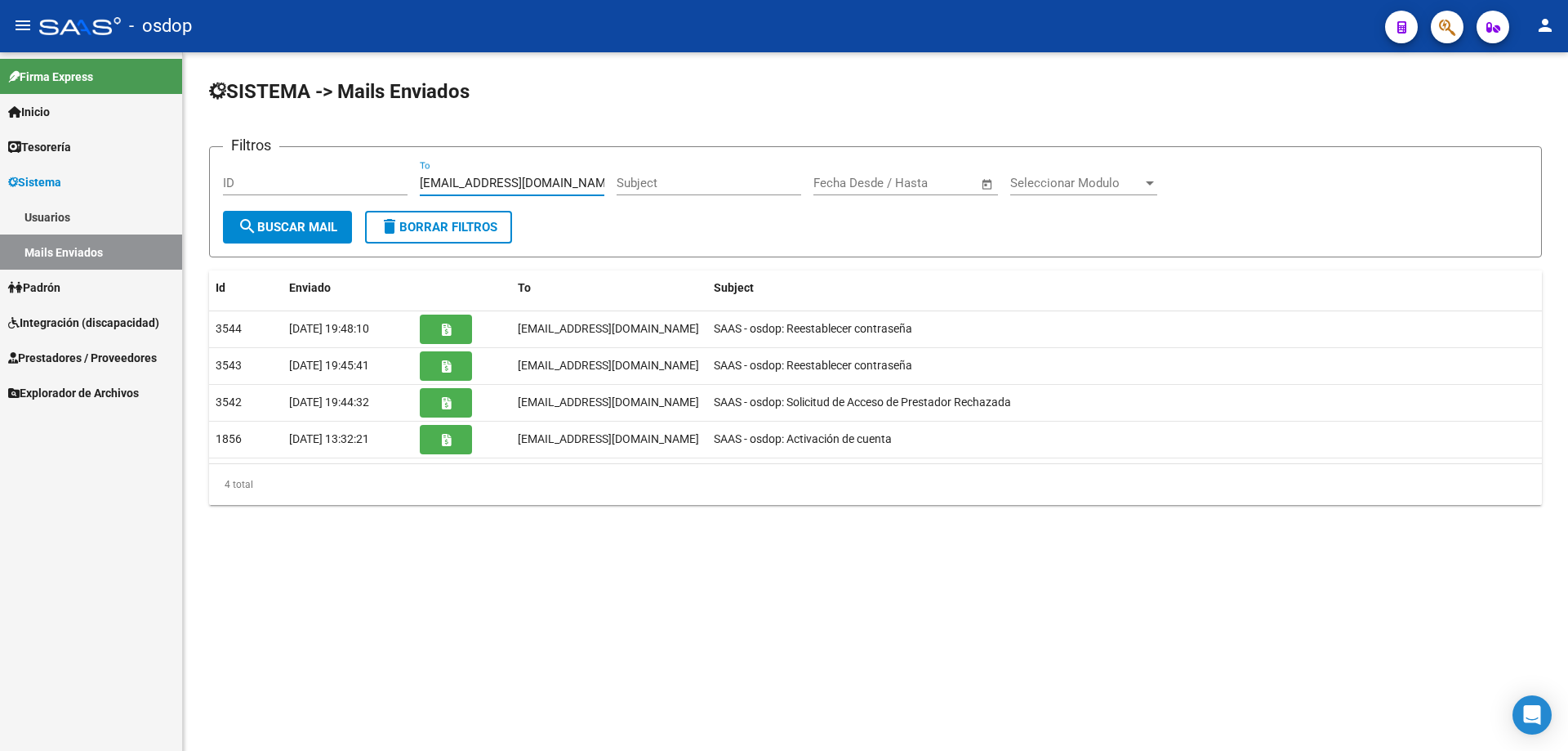
type input "[EMAIL_ADDRESS][DOMAIN_NAME]"
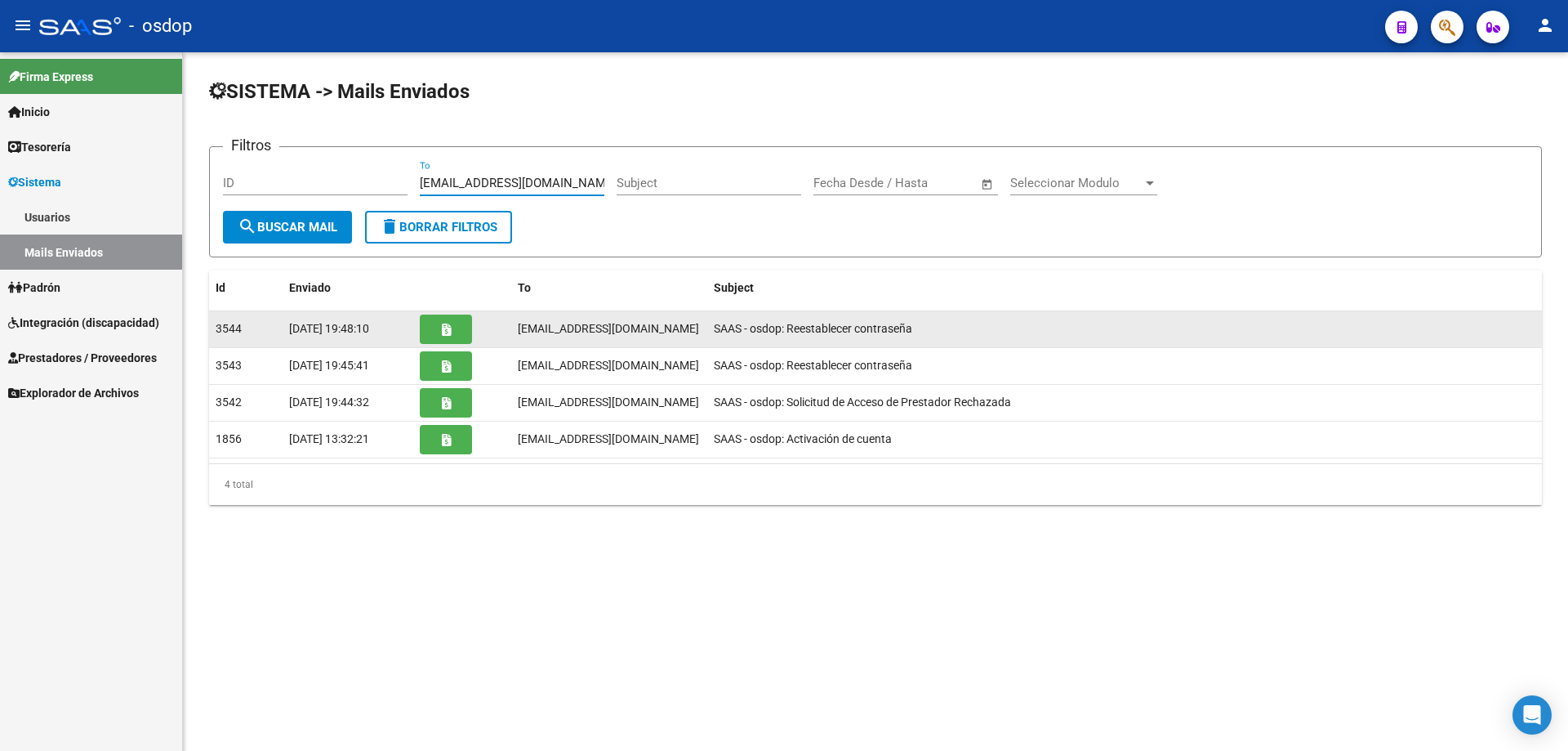
click at [438, 327] on button "button" at bounding box center [446, 329] width 52 height 29
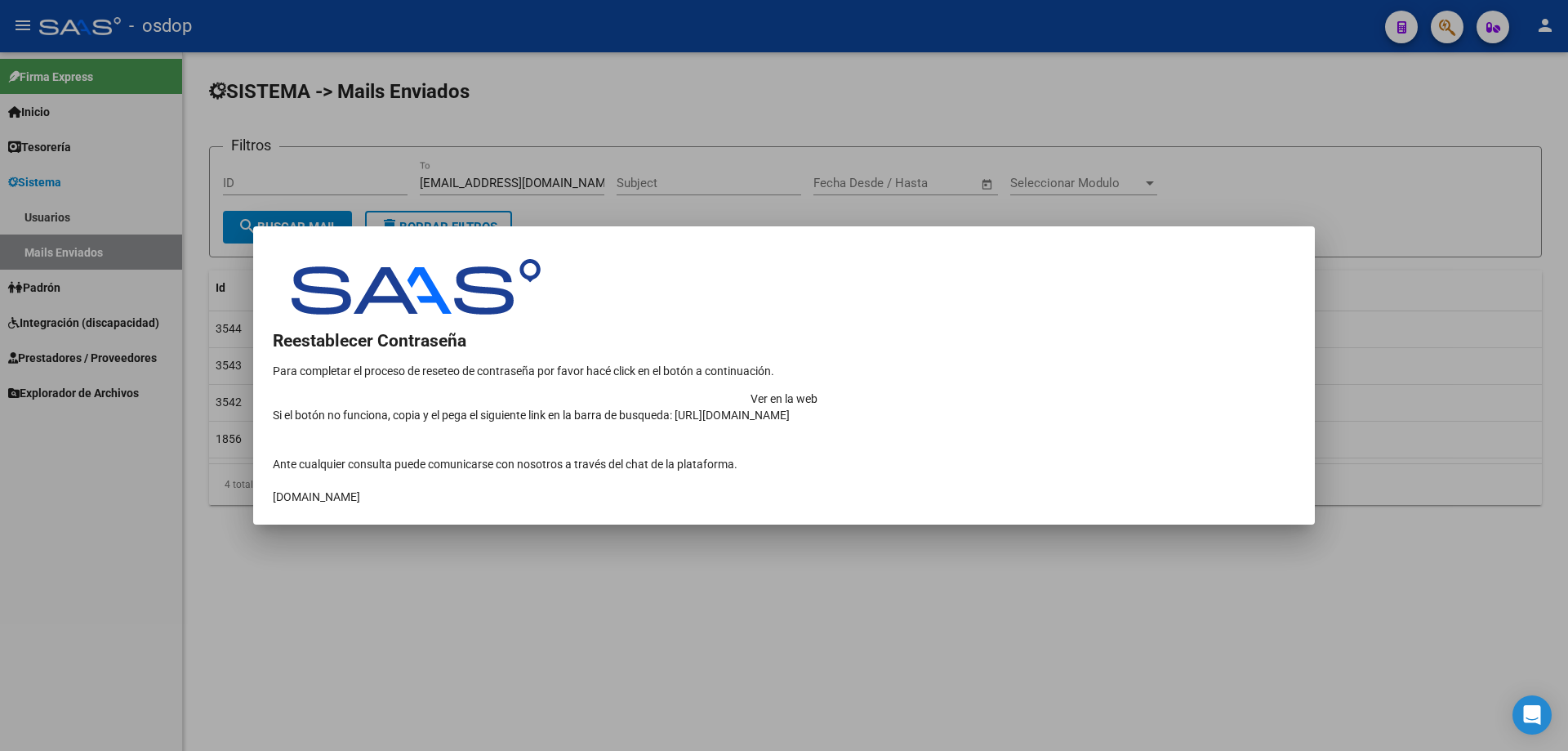
click at [1100, 391] on td "Ver en la web" at bounding box center [784, 399] width 1023 height 16
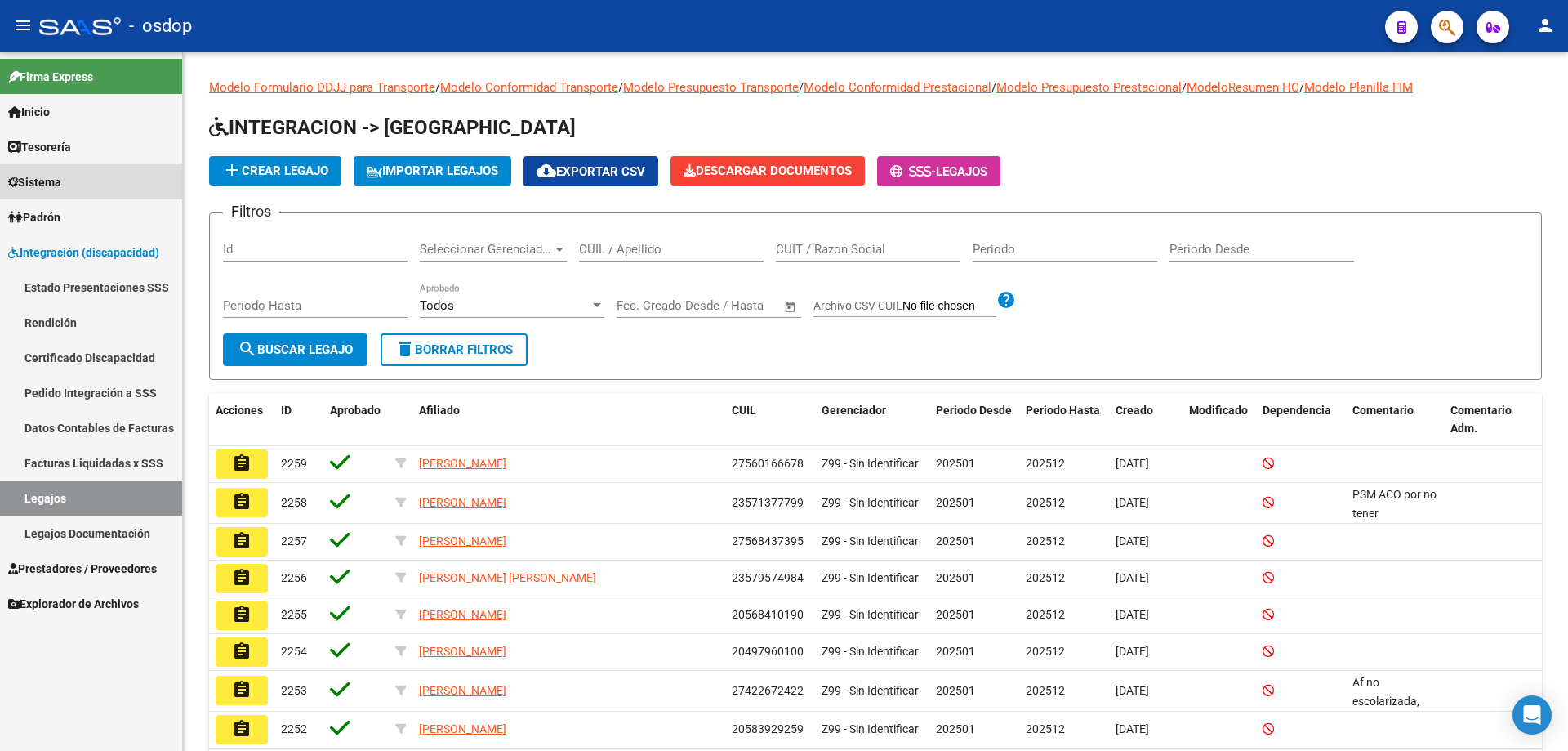
click at [28, 185] on span "Sistema" at bounding box center [34, 182] width 53 height 18
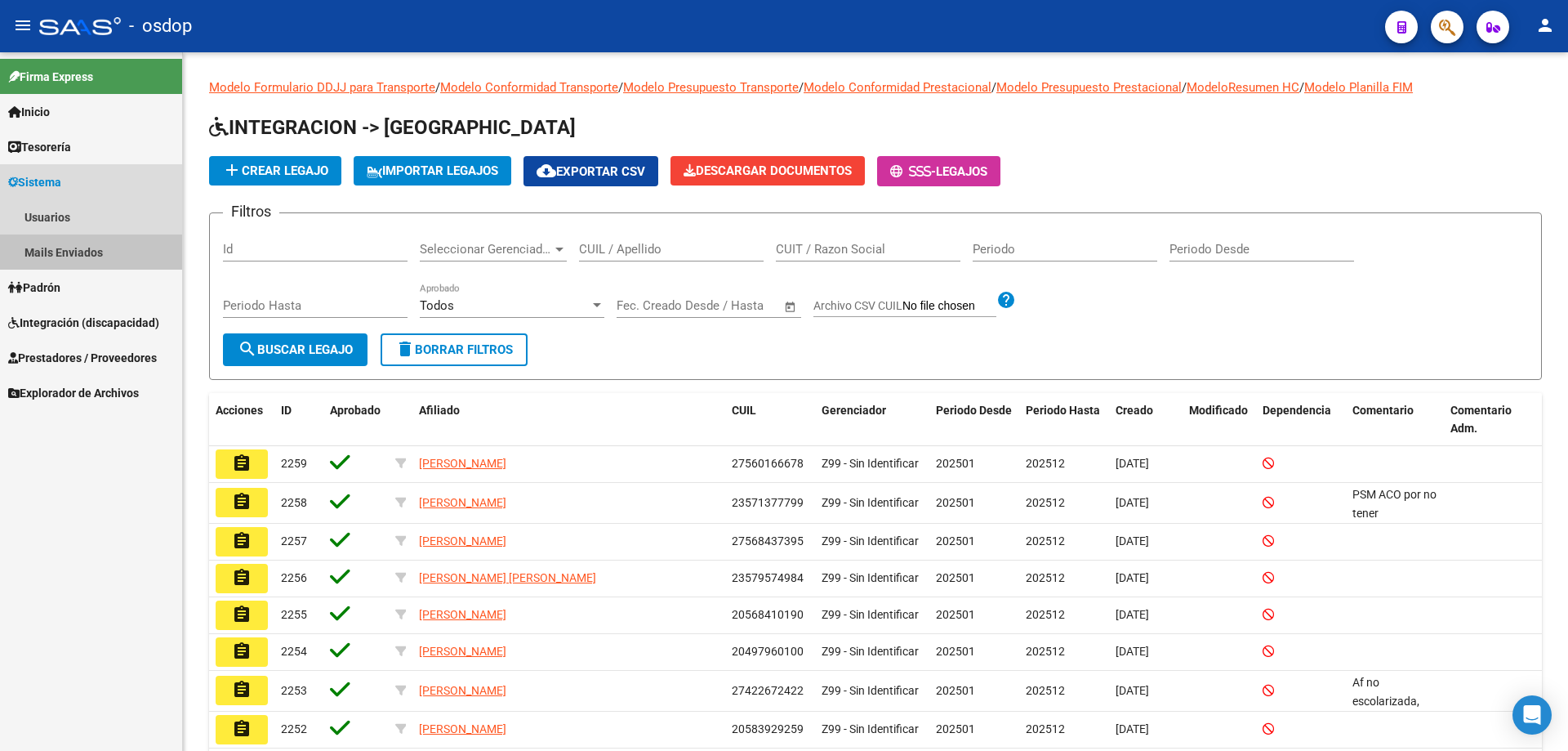
drag, startPoint x: 51, startPoint y: 254, endPoint x: 61, endPoint y: 256, distance: 10.2
click at [50, 254] on link "Mails Enviados" at bounding box center [91, 251] width 182 height 35
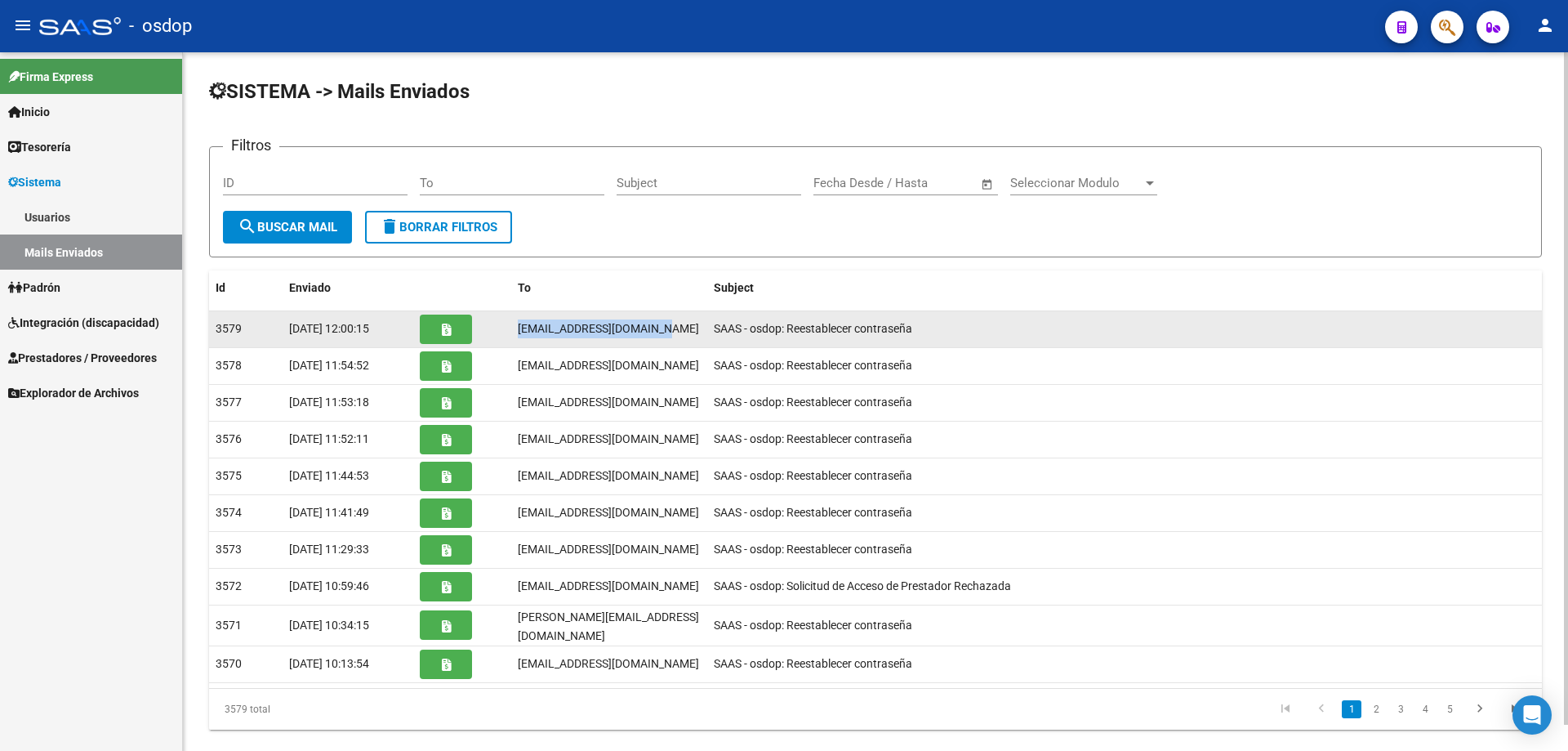
drag, startPoint x: 517, startPoint y: 326, endPoint x: 663, endPoint y: 328, distance: 146.0
click at [663, 328] on span "[EMAIL_ADDRESS][DOMAIN_NAME]" at bounding box center [608, 328] width 181 height 13
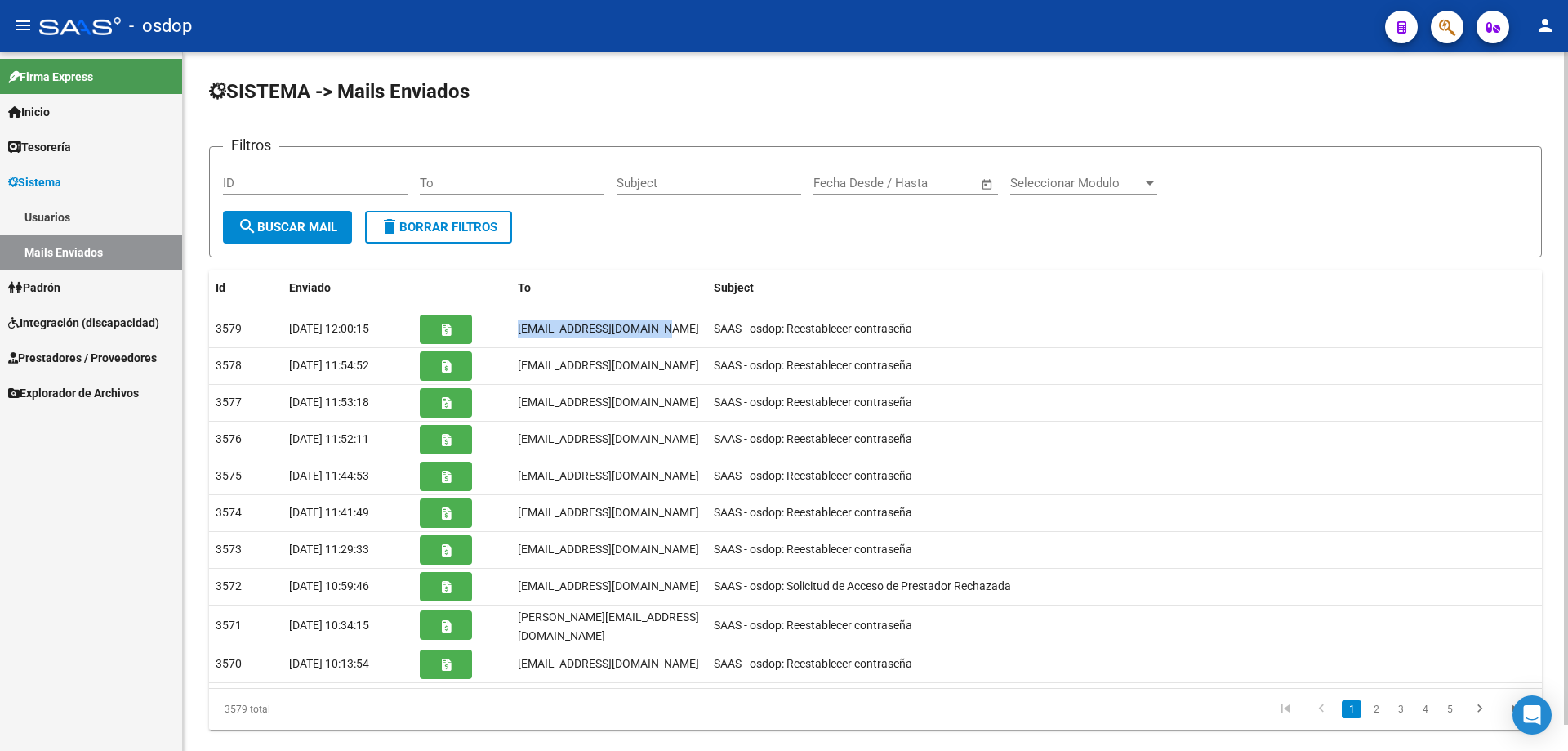
copy span "[EMAIL_ADDRESS][DOMAIN_NAME]"
click at [423, 183] on input "To" at bounding box center [512, 183] width 184 height 15
paste input "[EMAIL_ADDRESS][DOMAIN_NAME]"
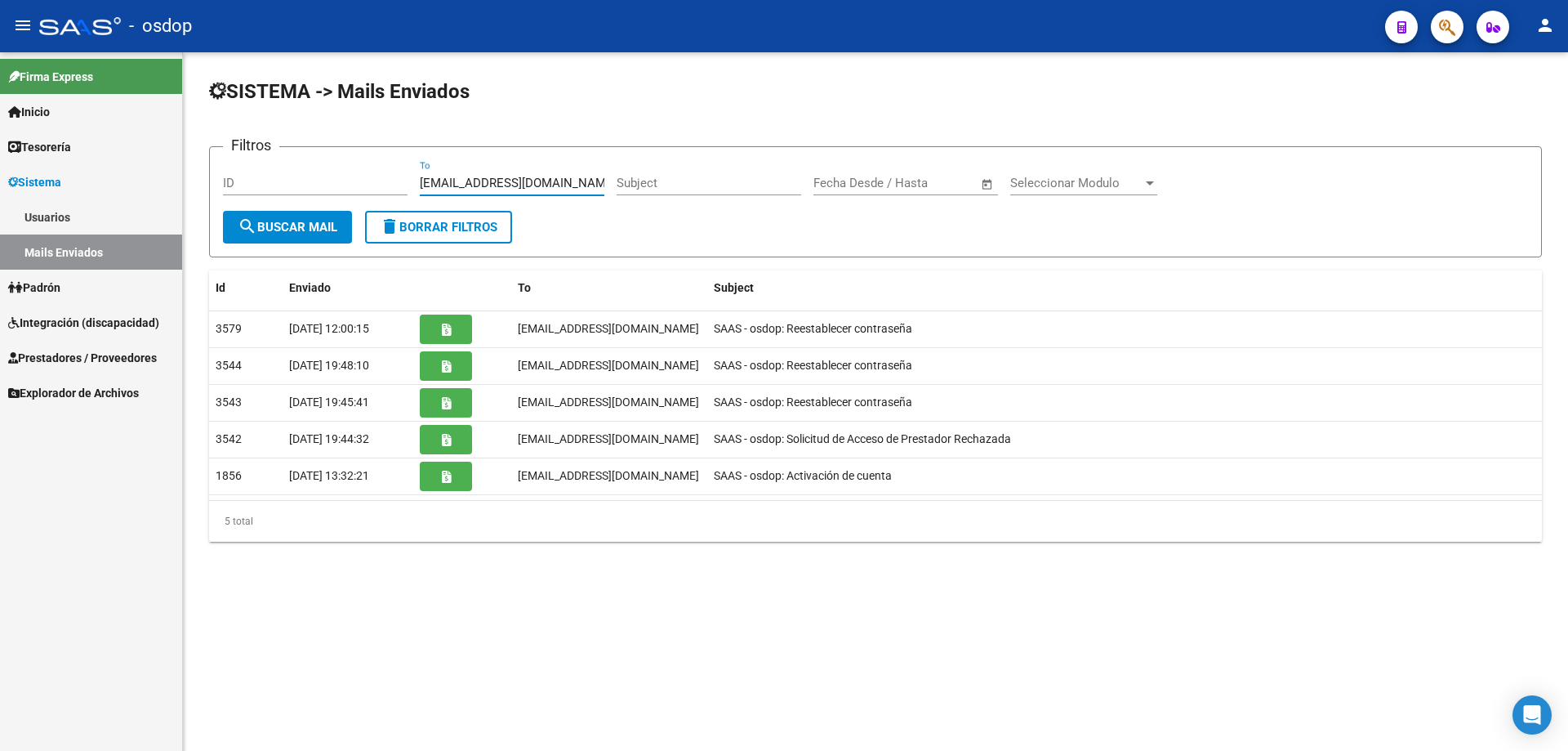
type input "[EMAIL_ADDRESS][DOMAIN_NAME]"
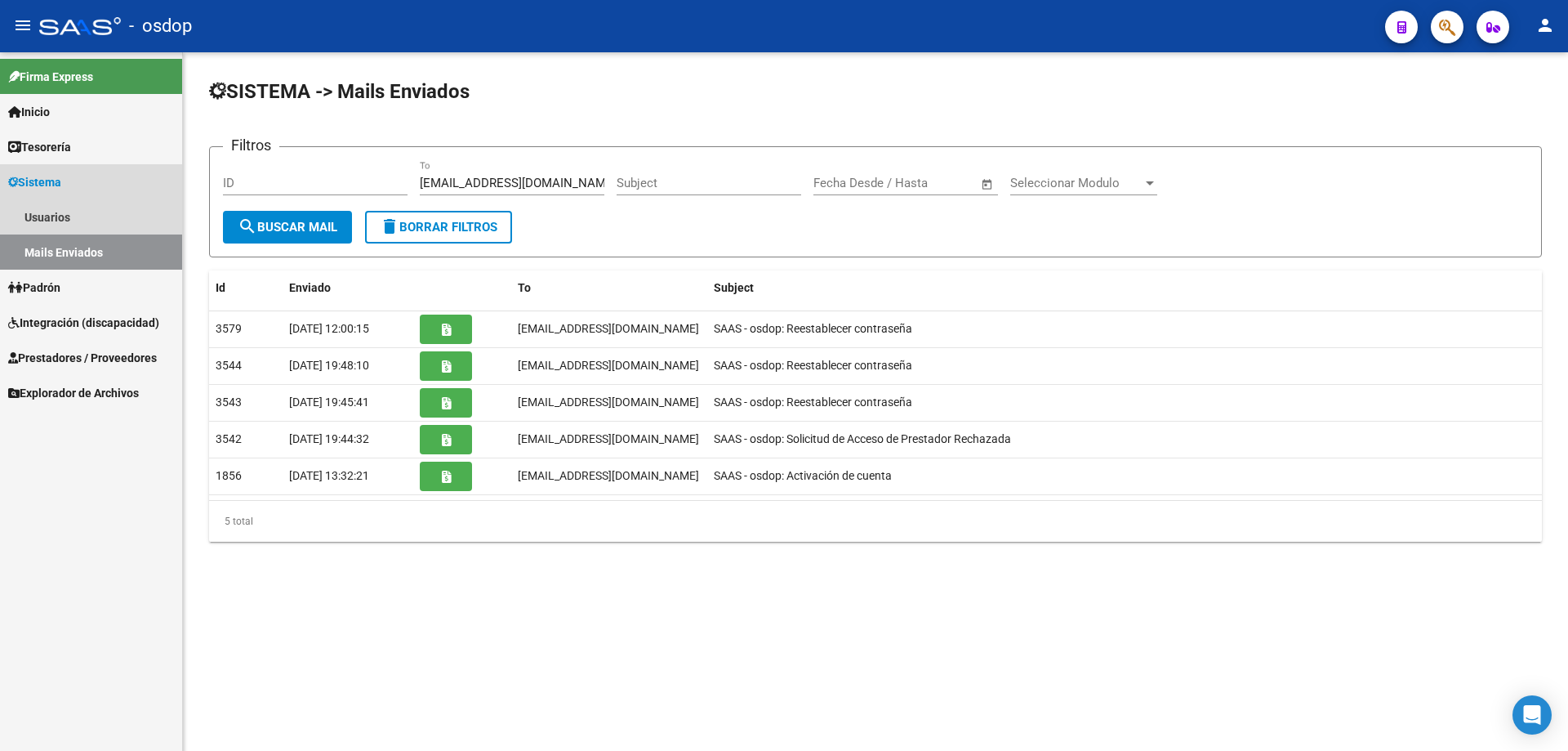
click at [44, 179] on span "Sistema" at bounding box center [34, 182] width 53 height 18
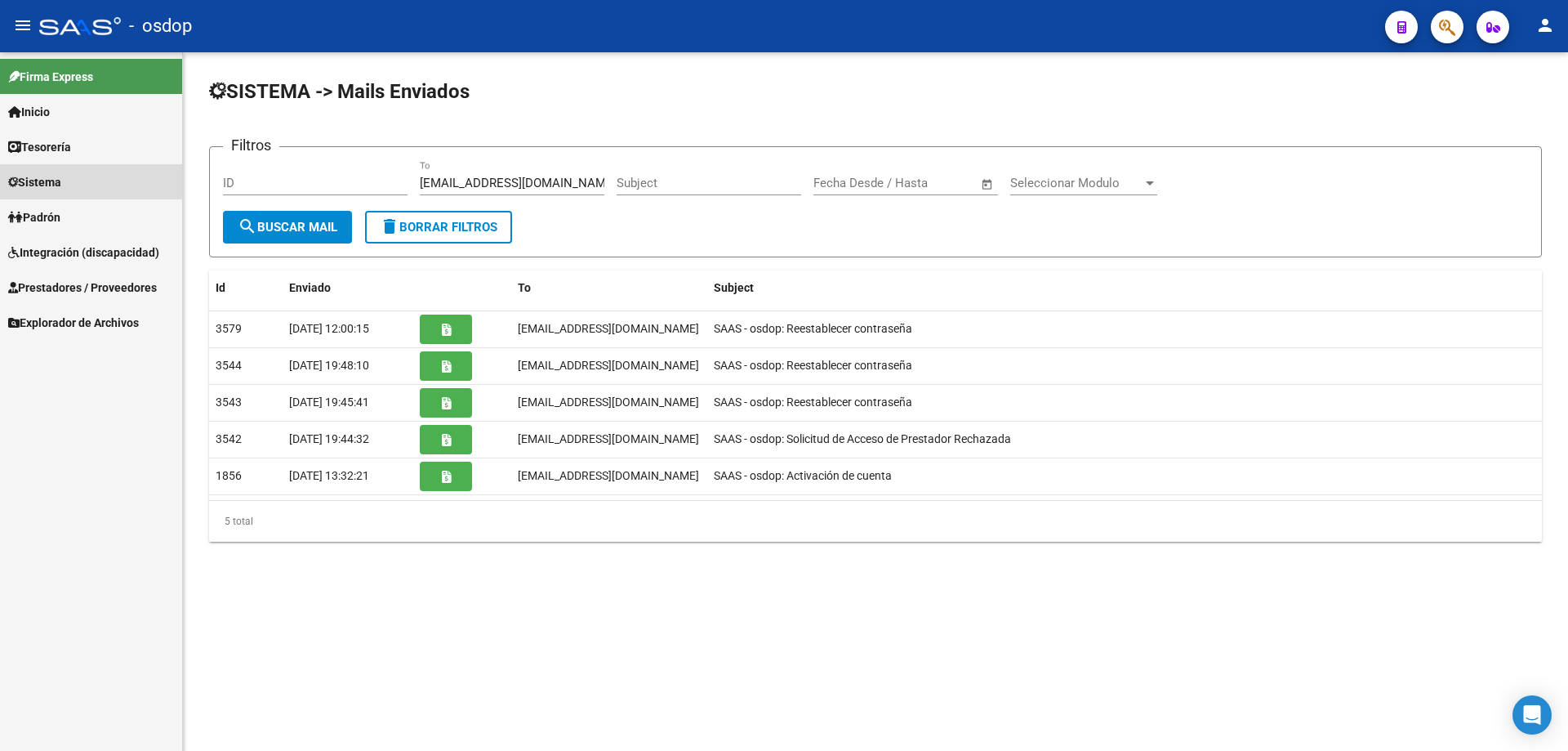
click at [15, 173] on span "Sistema" at bounding box center [34, 182] width 53 height 18
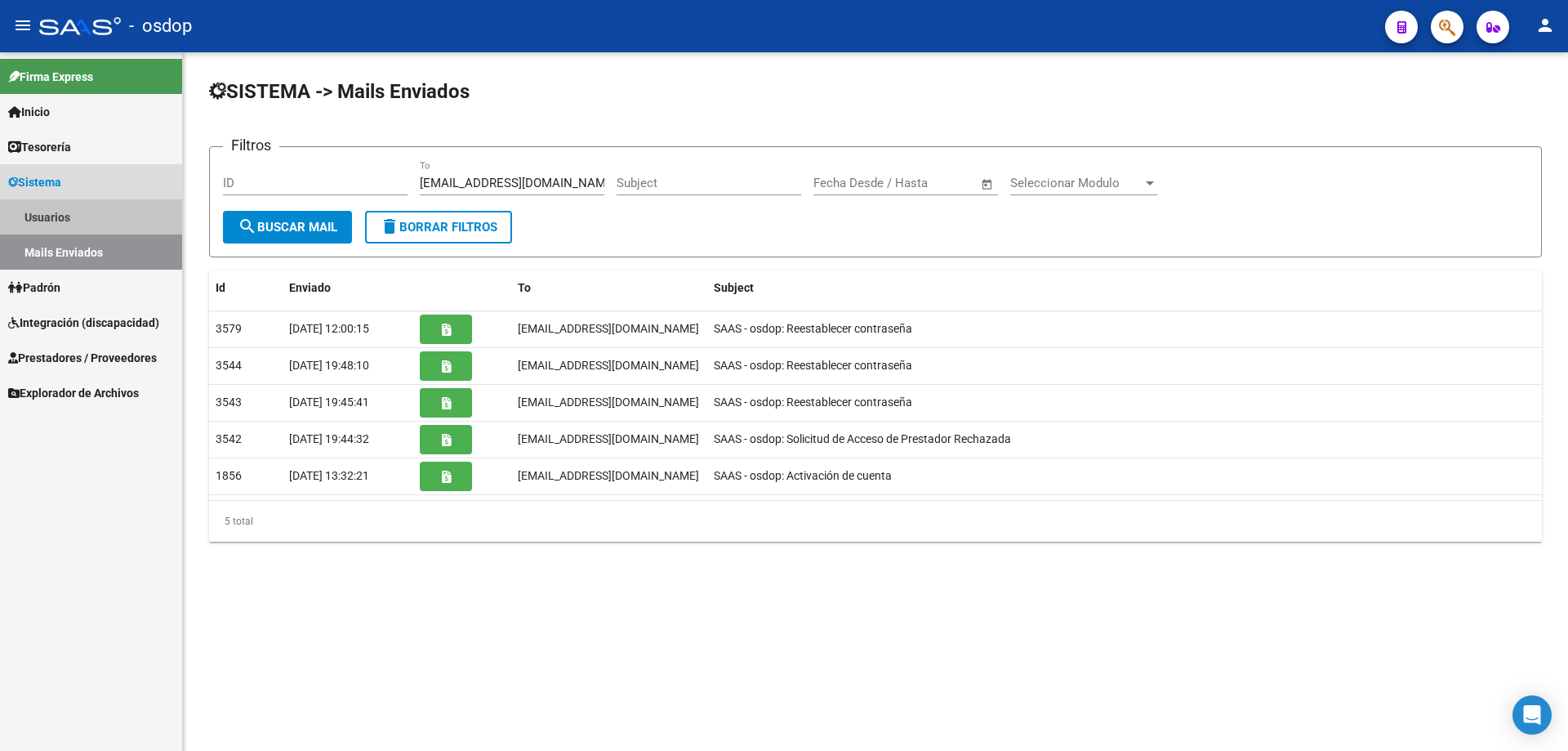
click at [38, 217] on link "Usuarios" at bounding box center [91, 216] width 182 height 35
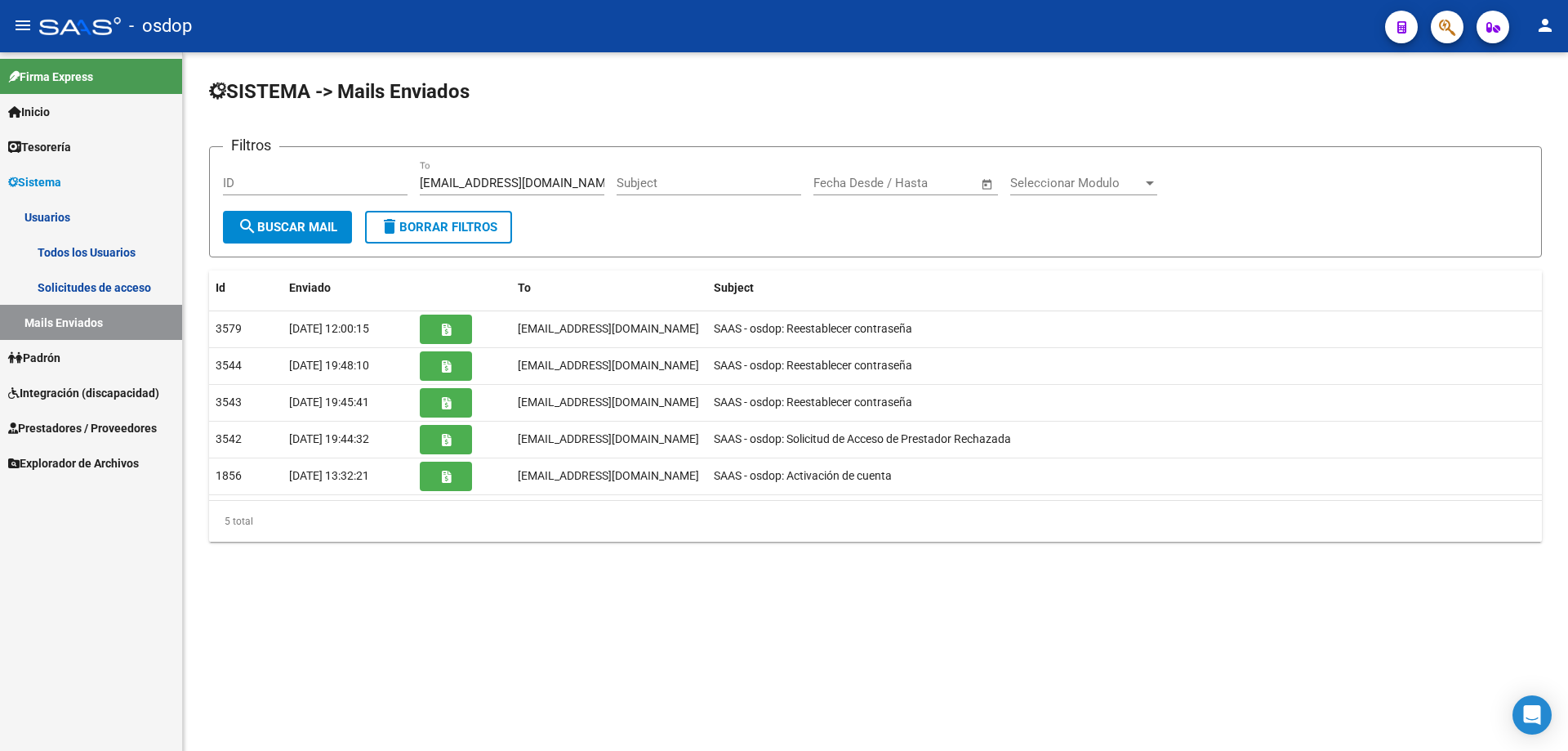
click at [65, 254] on link "Todos los Usuarios" at bounding box center [91, 251] width 182 height 35
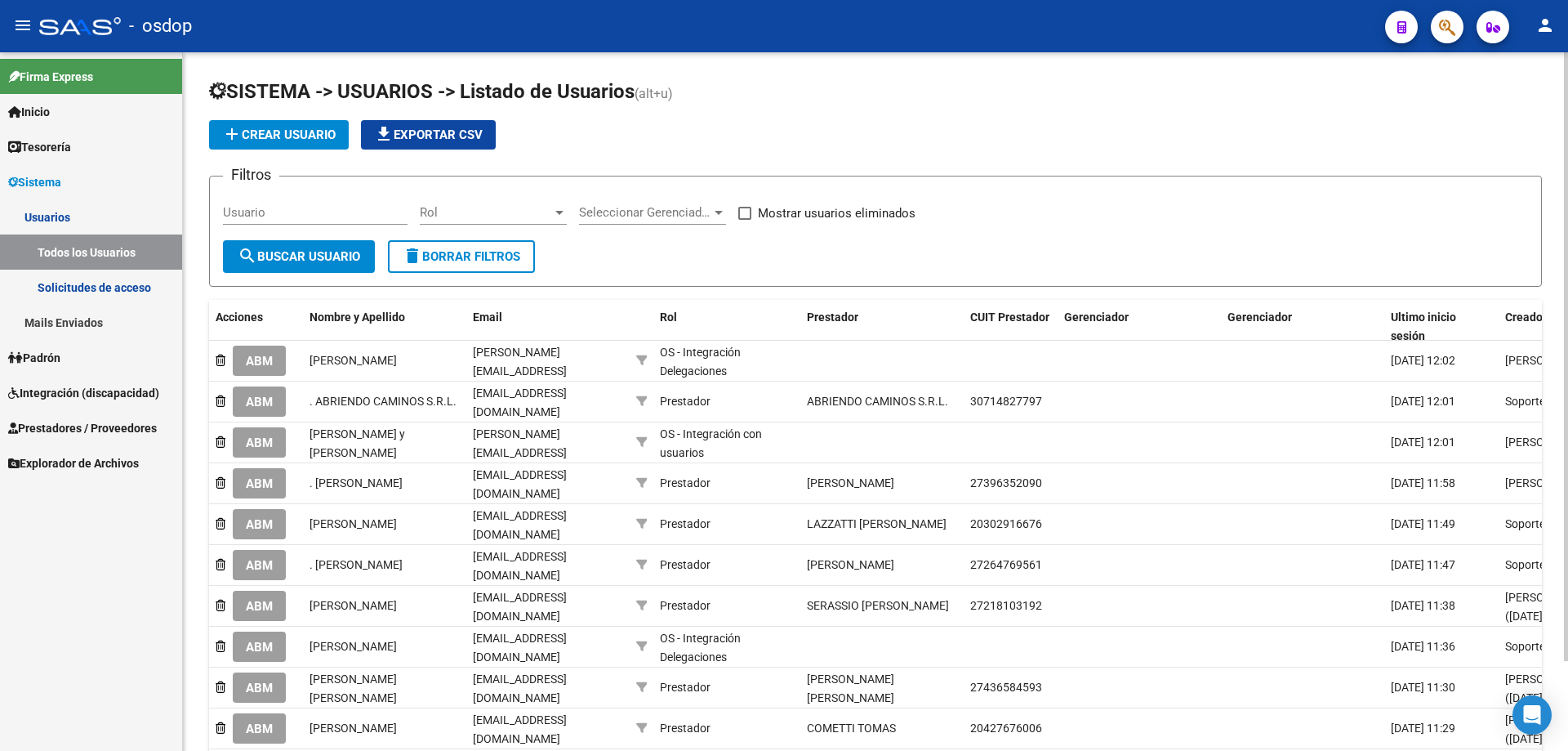
click at [223, 213] on input "Usuario" at bounding box center [314, 212] width 184 height 15
paste input "27375642455"
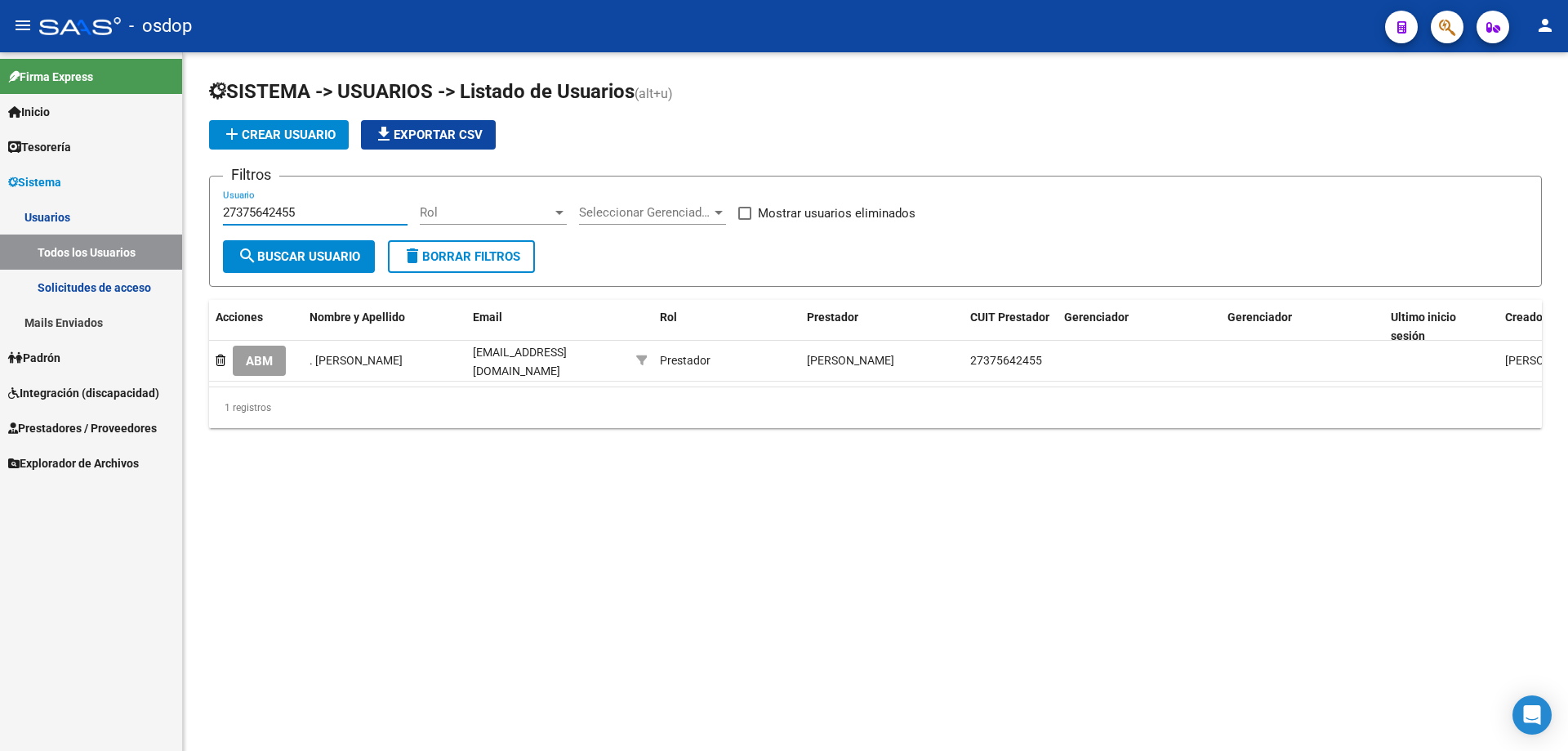
type input "27375642455"
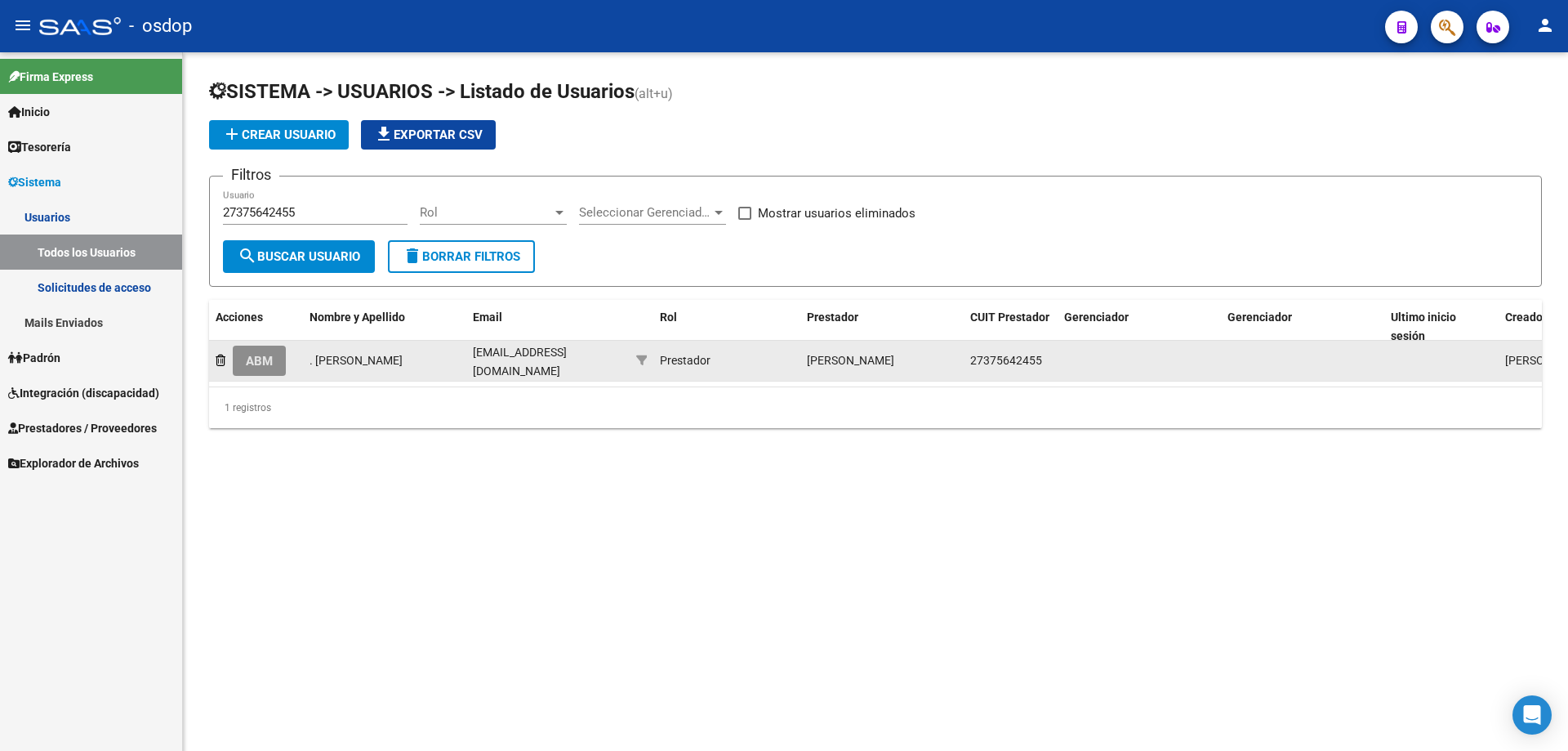
click at [274, 367] on button "ABM" at bounding box center [259, 360] width 53 height 30
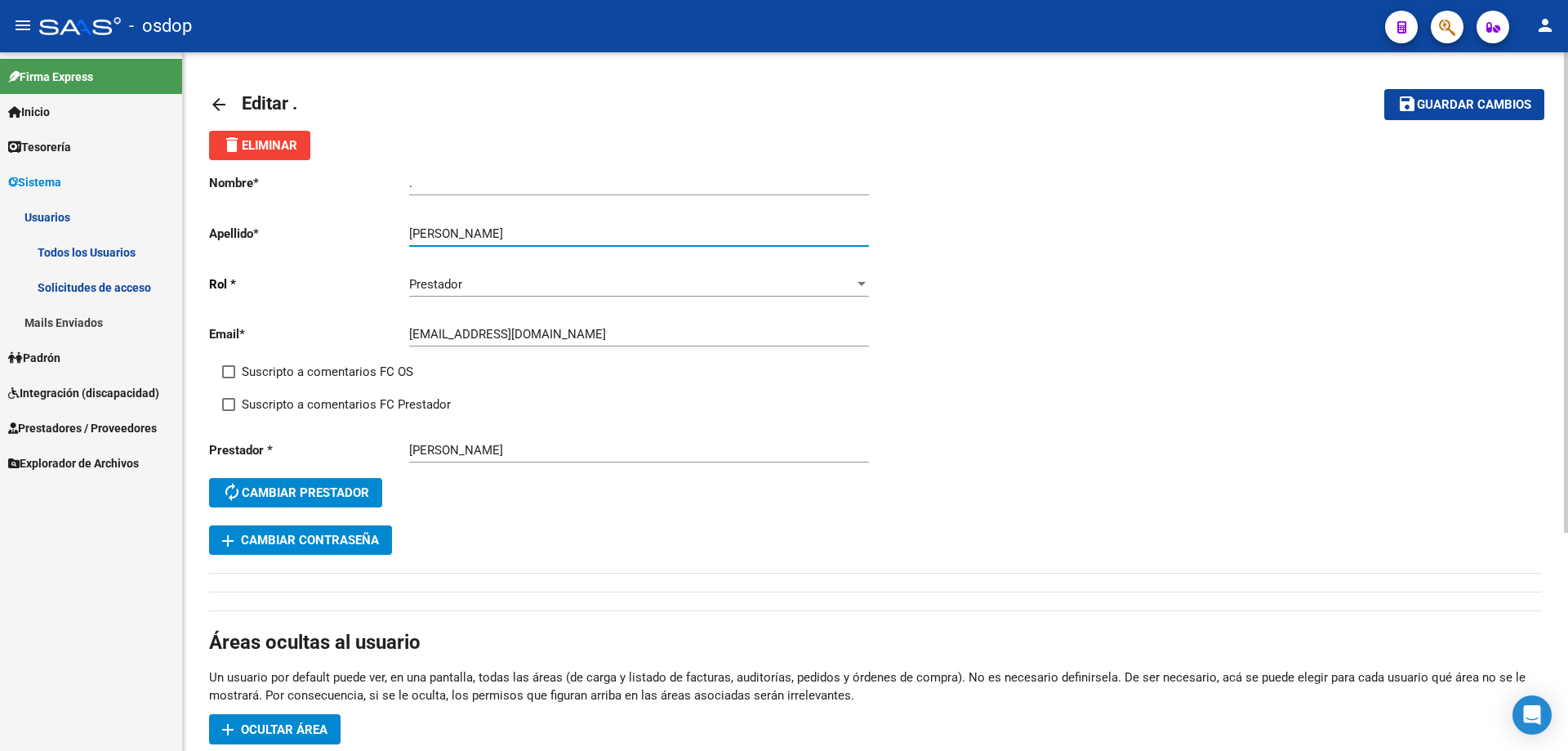
drag, startPoint x: 456, startPoint y: 228, endPoint x: 572, endPoint y: 232, distance: 116.1
click at [572, 232] on input "[PERSON_NAME]" at bounding box center [639, 233] width 460 height 15
type input "[PERSON_NAME]"
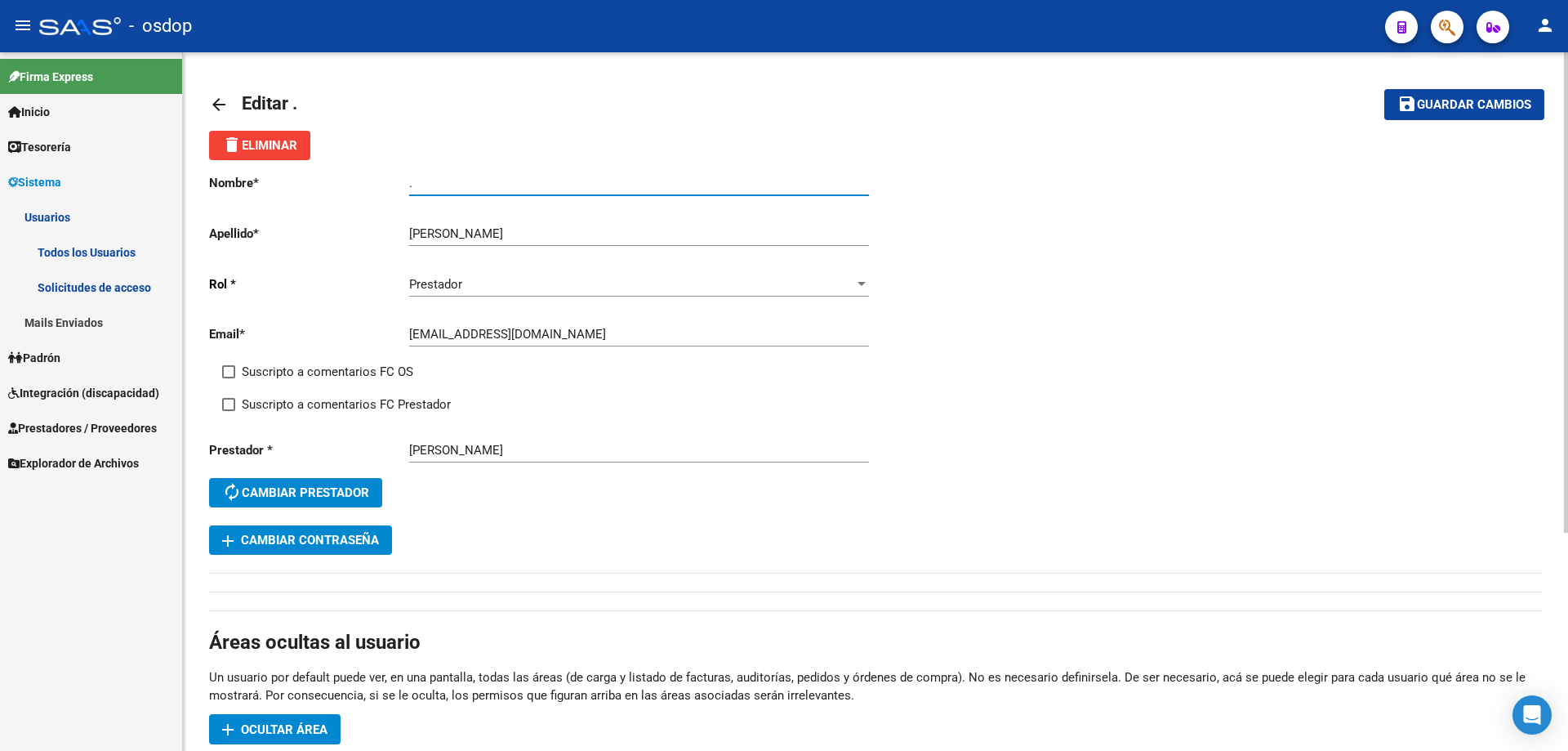
drag, startPoint x: 428, startPoint y: 180, endPoint x: 356, endPoint y: 179, distance: 72.0
click at [337, 182] on app-form-text-field "Nombre * . Ingresar nombre" at bounding box center [539, 183] width 660 height 15
paste input "[PERSON_NAME]"
type input "[PERSON_NAME]"
drag, startPoint x: 1425, startPoint y: 111, endPoint x: 1415, endPoint y: 108, distance: 10.4
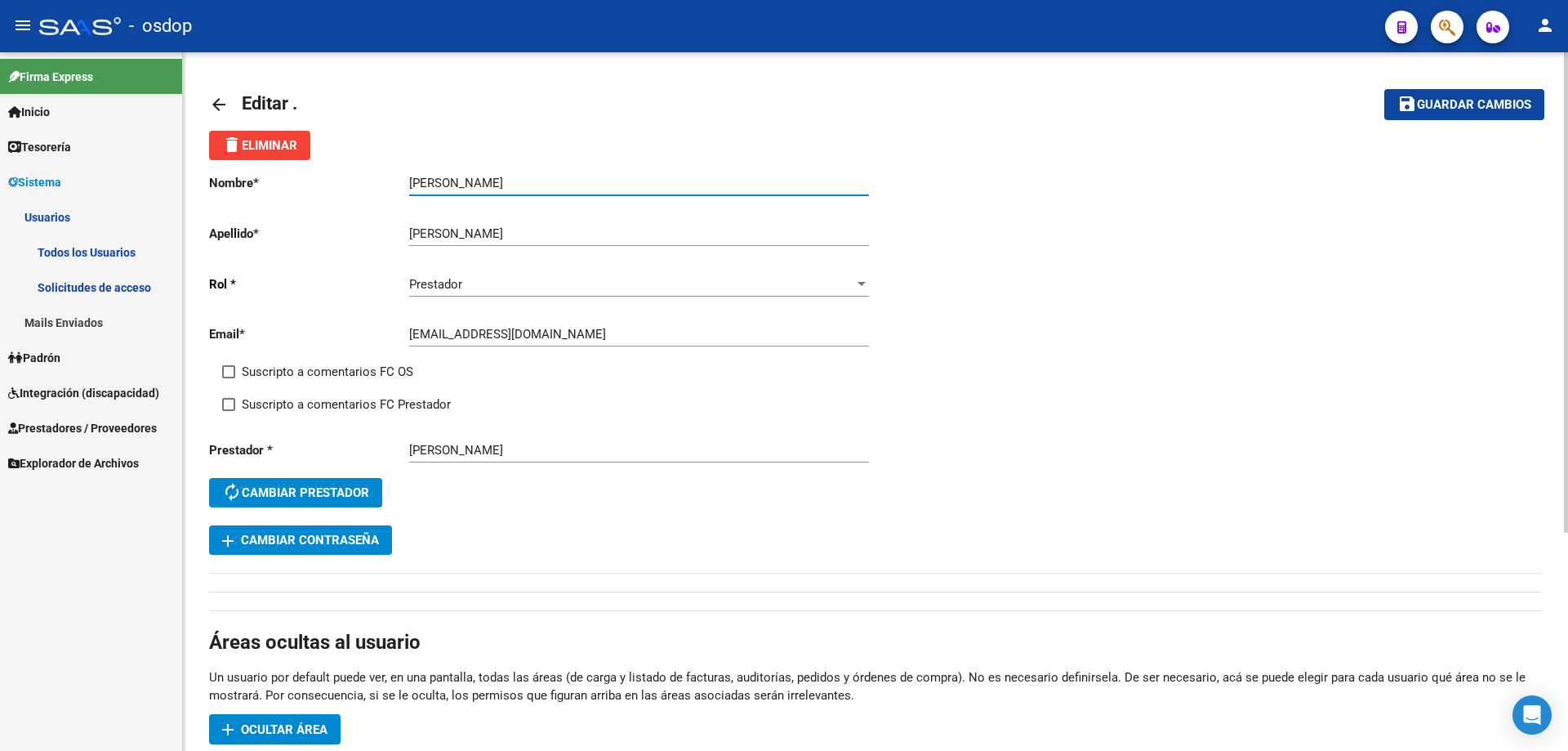
click at [1422, 111] on span "Guardar cambios" at bounding box center [1475, 106] width 115 height 15
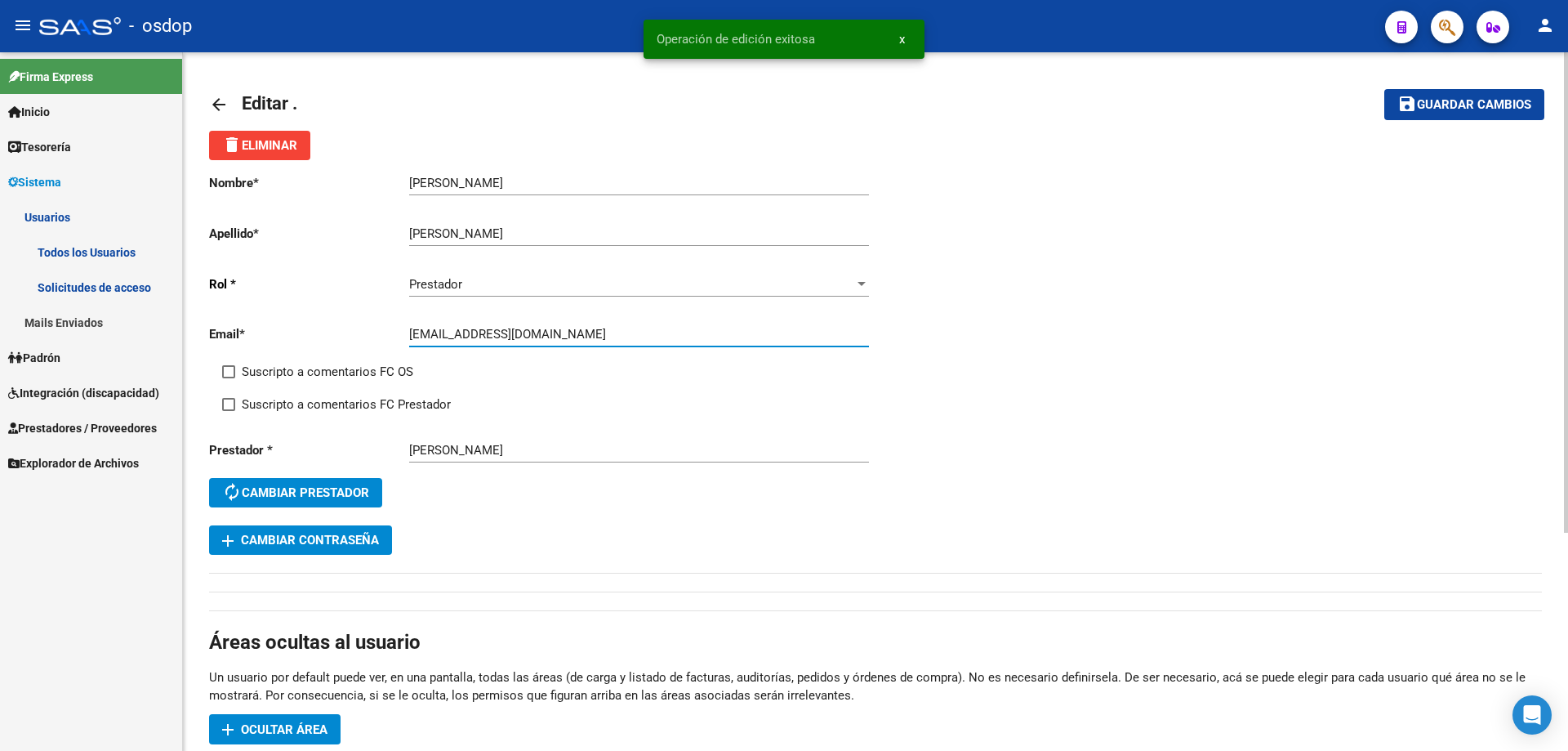
drag, startPoint x: 574, startPoint y: 334, endPoint x: 411, endPoint y: 337, distance: 163.0
click at [411, 337] on input "[EMAIL_ADDRESS][DOMAIN_NAME]" at bounding box center [639, 334] width 460 height 15
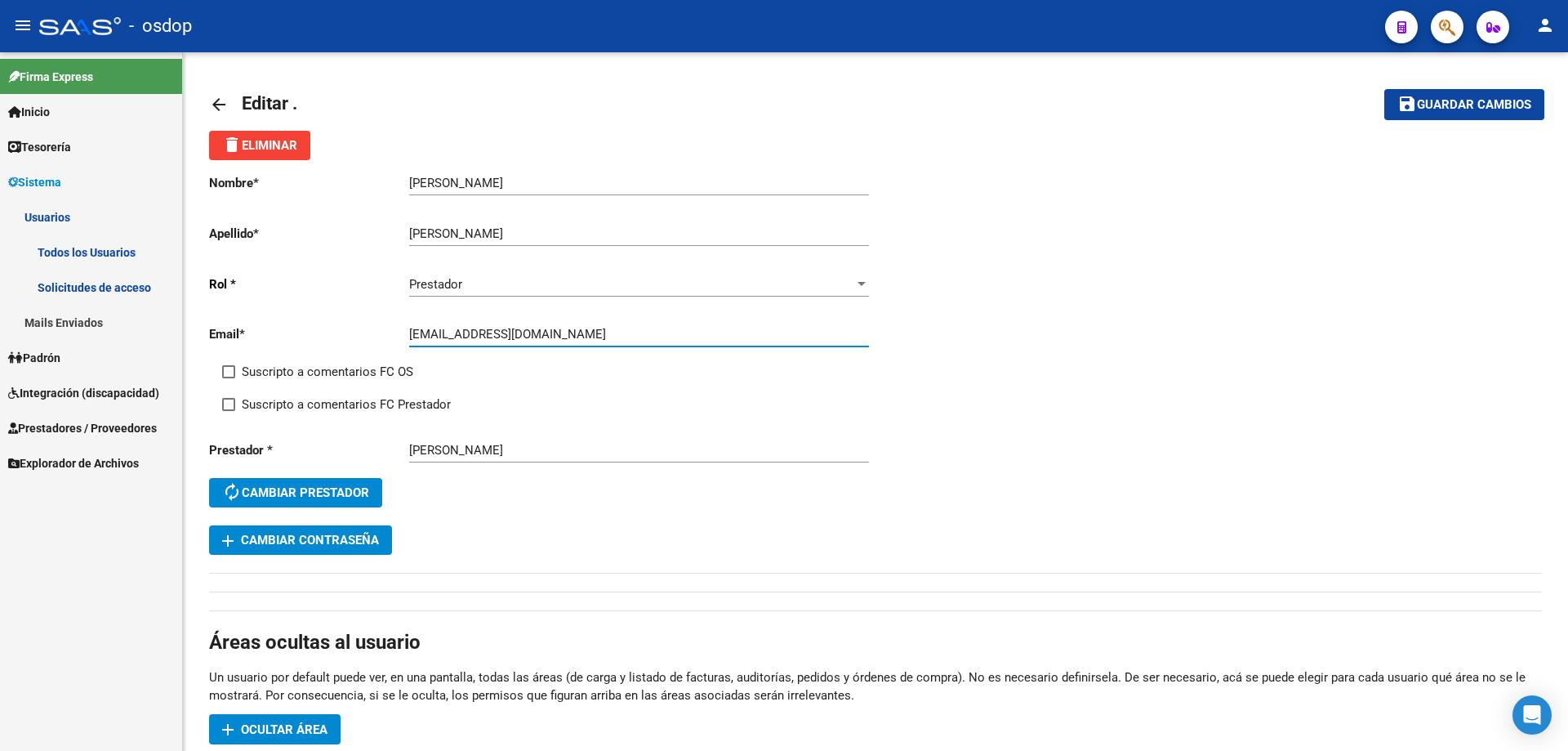
click at [73, 320] on link "Mails Enviados" at bounding box center [91, 322] width 182 height 35
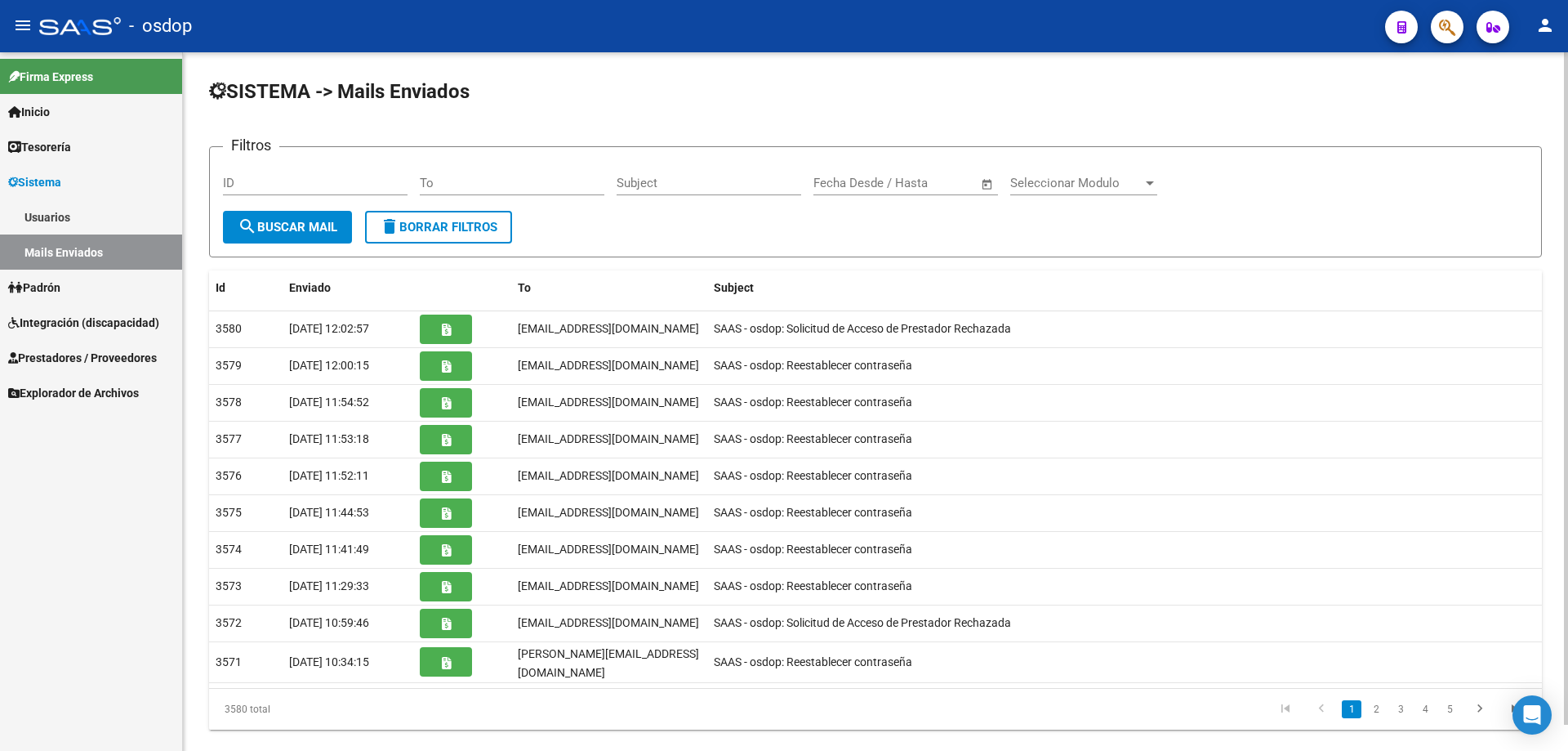
click at [421, 181] on input "To" at bounding box center [512, 183] width 184 height 15
paste input "[EMAIL_ADDRESS][DOMAIN_NAME]"
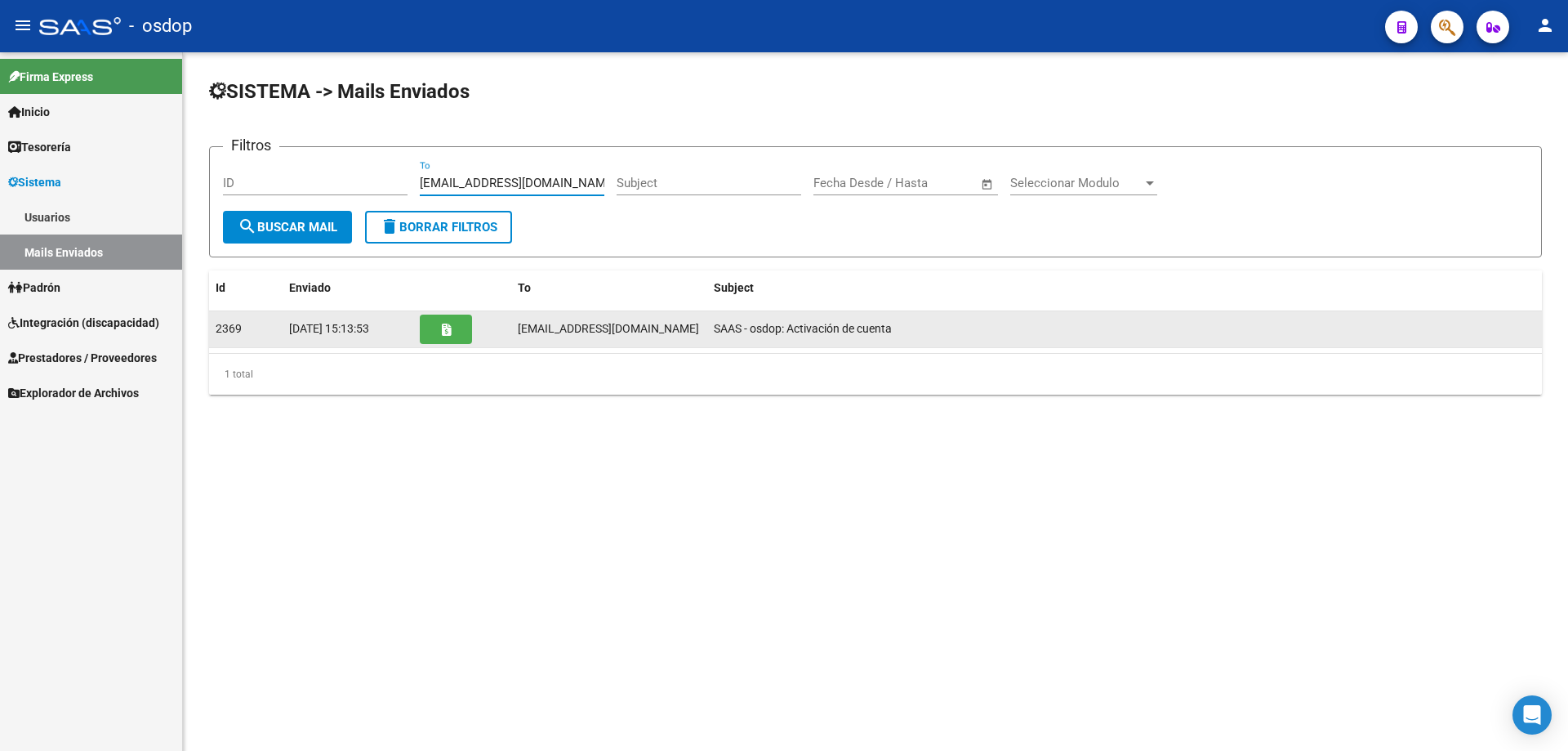
type input "[EMAIL_ADDRESS][DOMAIN_NAME]"
click at [445, 332] on icon "button" at bounding box center [446, 329] width 9 height 12
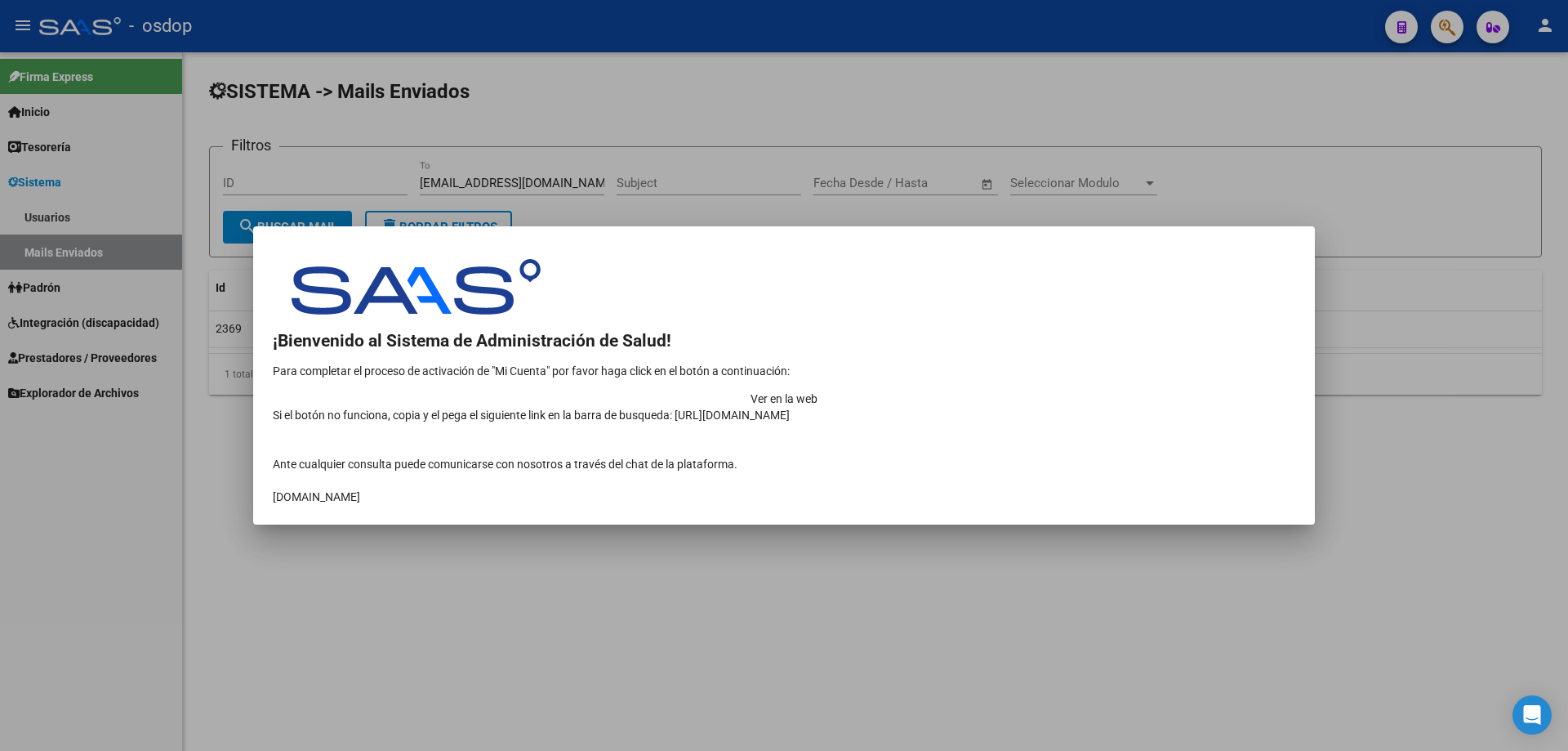
click at [1160, 391] on td "Ver en la web" at bounding box center [784, 399] width 1023 height 16
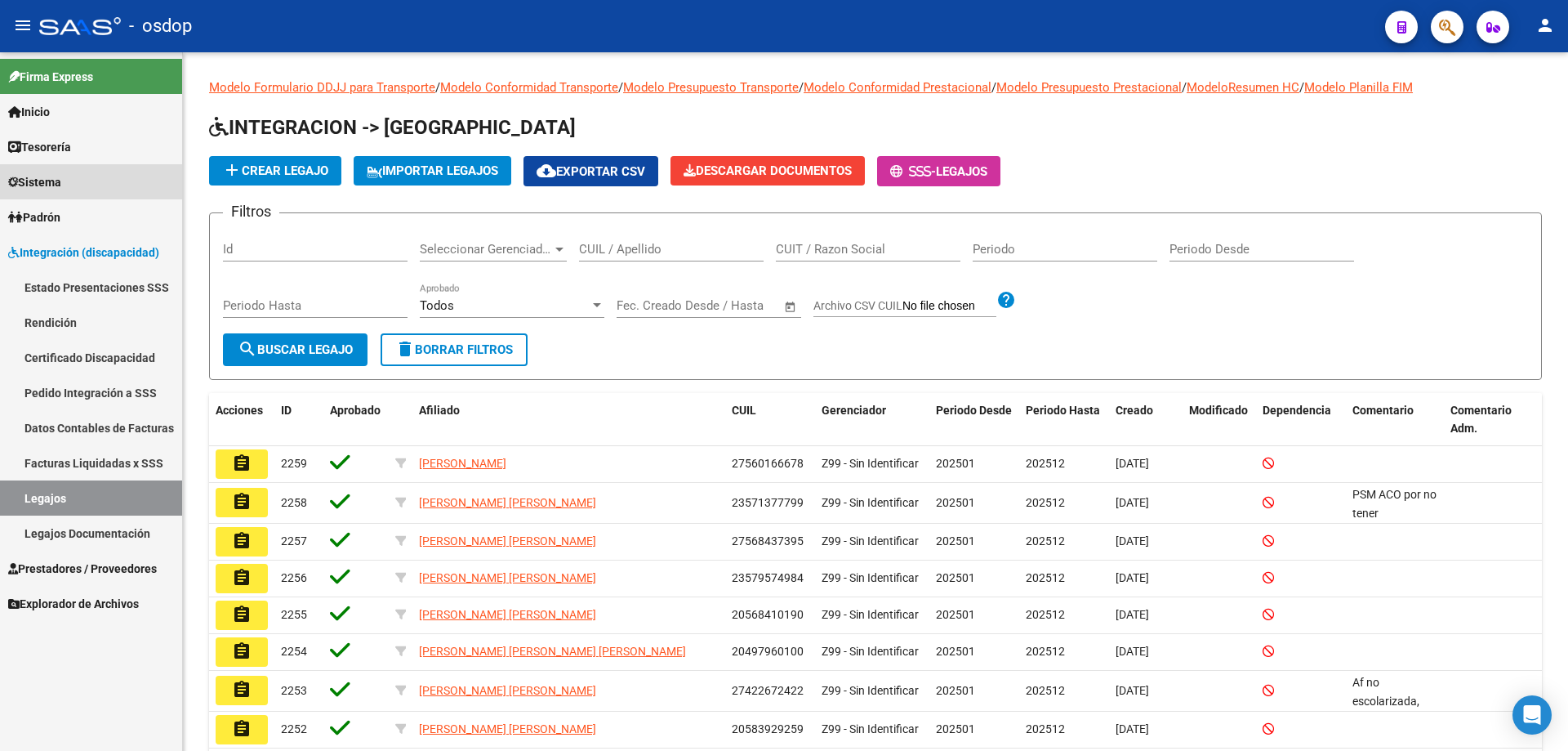
click at [42, 180] on span "Sistema" at bounding box center [34, 182] width 53 height 18
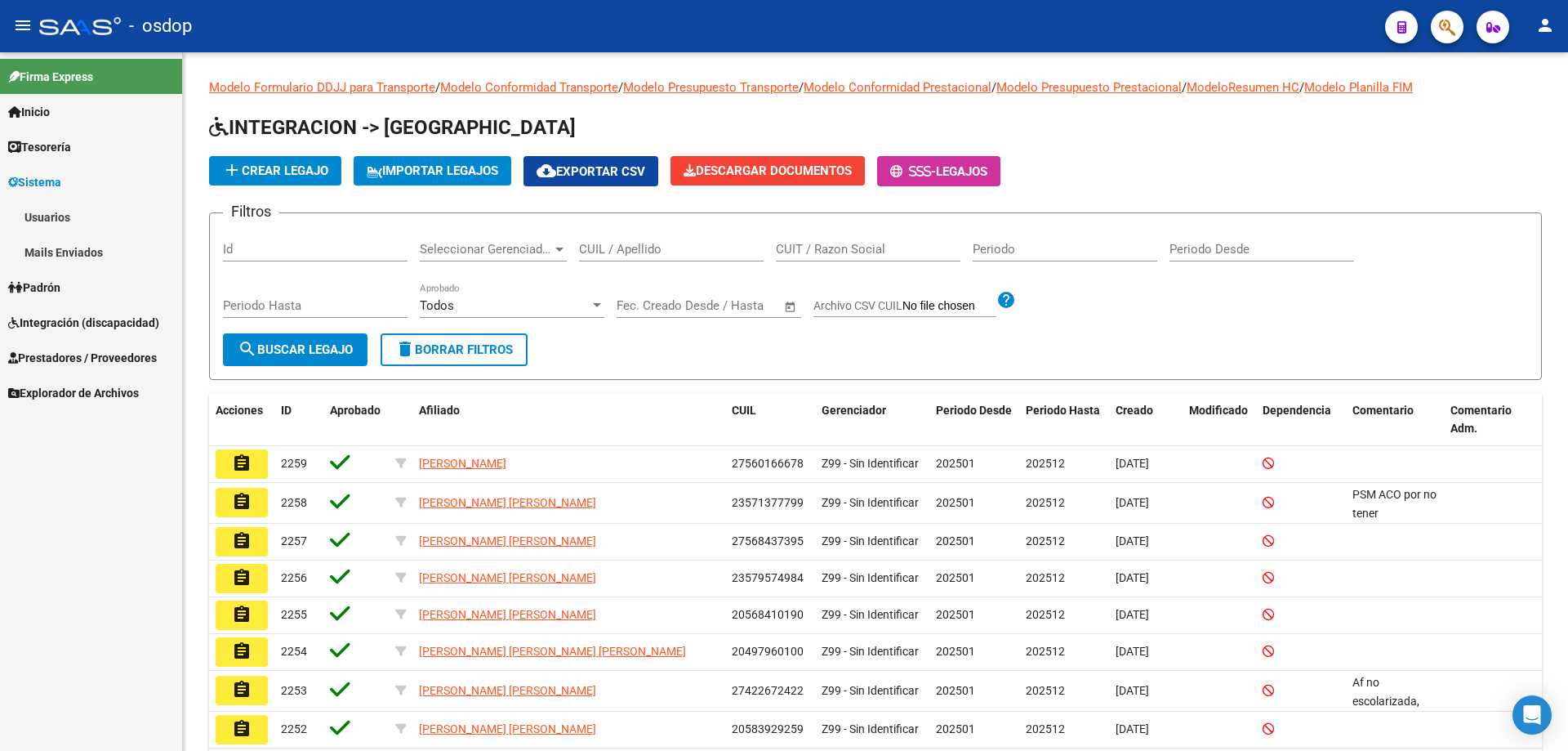
click at [52, 211] on link "Usuarios" at bounding box center [91, 216] width 182 height 35
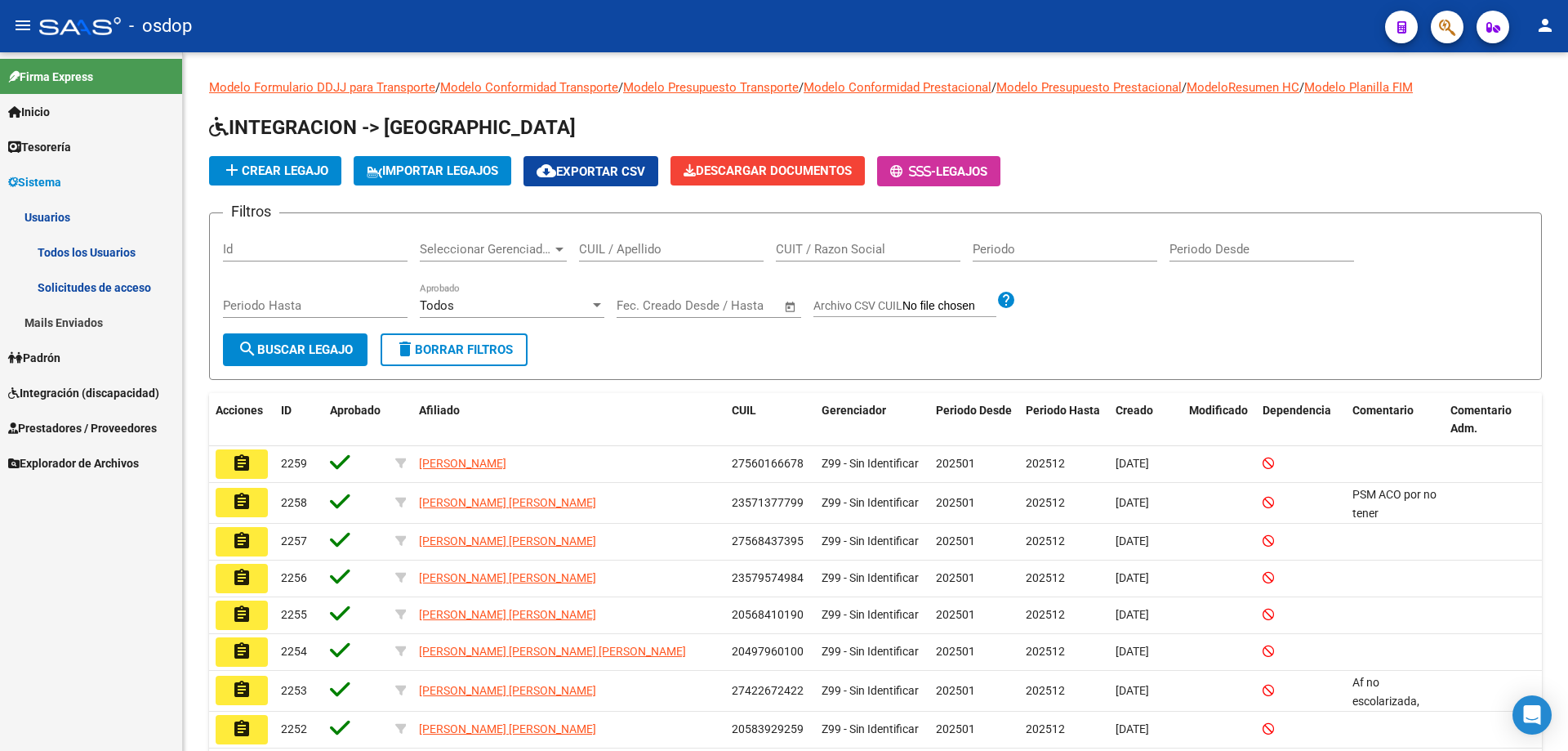
drag, startPoint x: 71, startPoint y: 251, endPoint x: 101, endPoint y: 247, distance: 30.3
click at [72, 251] on link "Todos los Usuarios" at bounding box center [91, 251] width 182 height 35
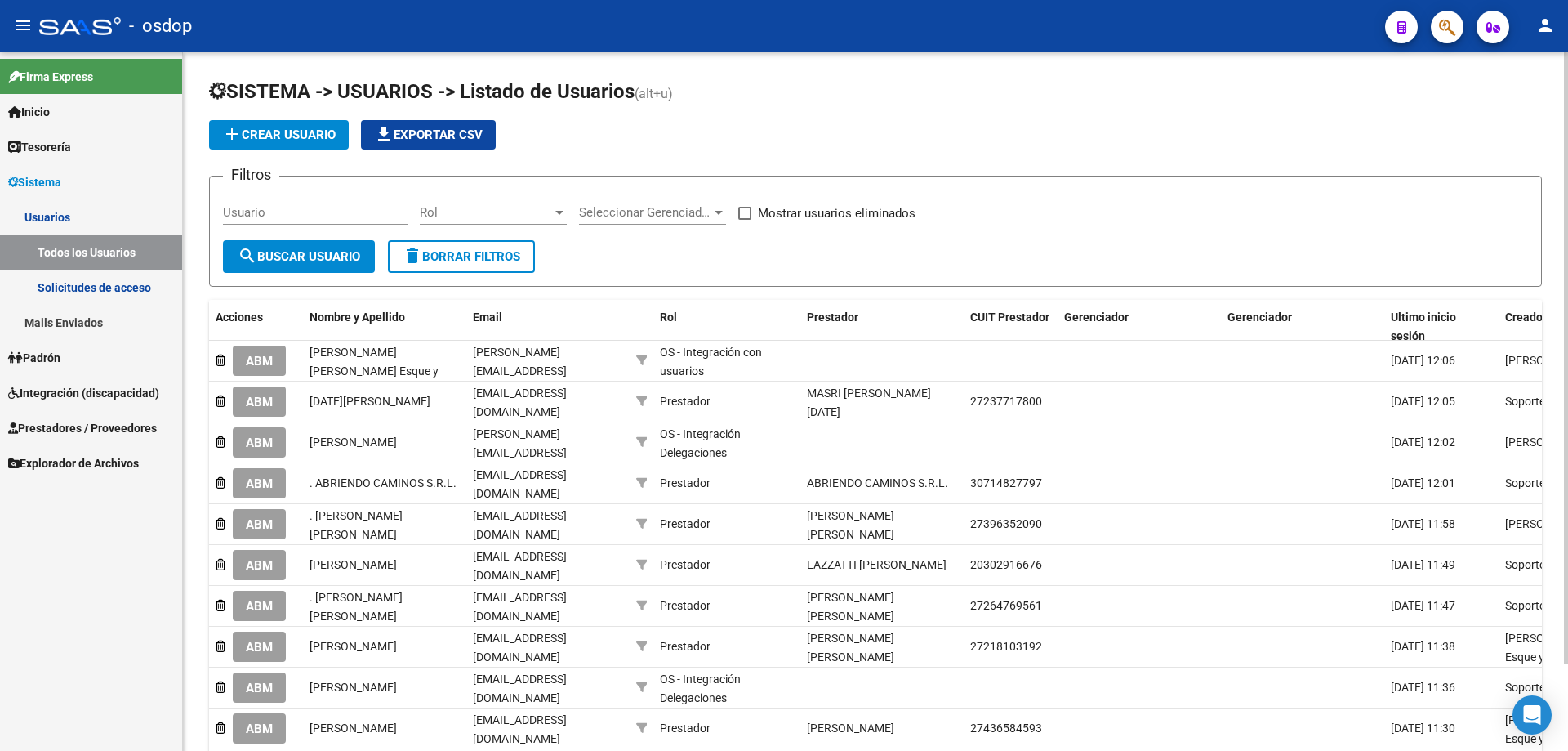
click at [224, 211] on input "Usuario" at bounding box center [314, 212] width 184 height 15
paste input "27384505304"
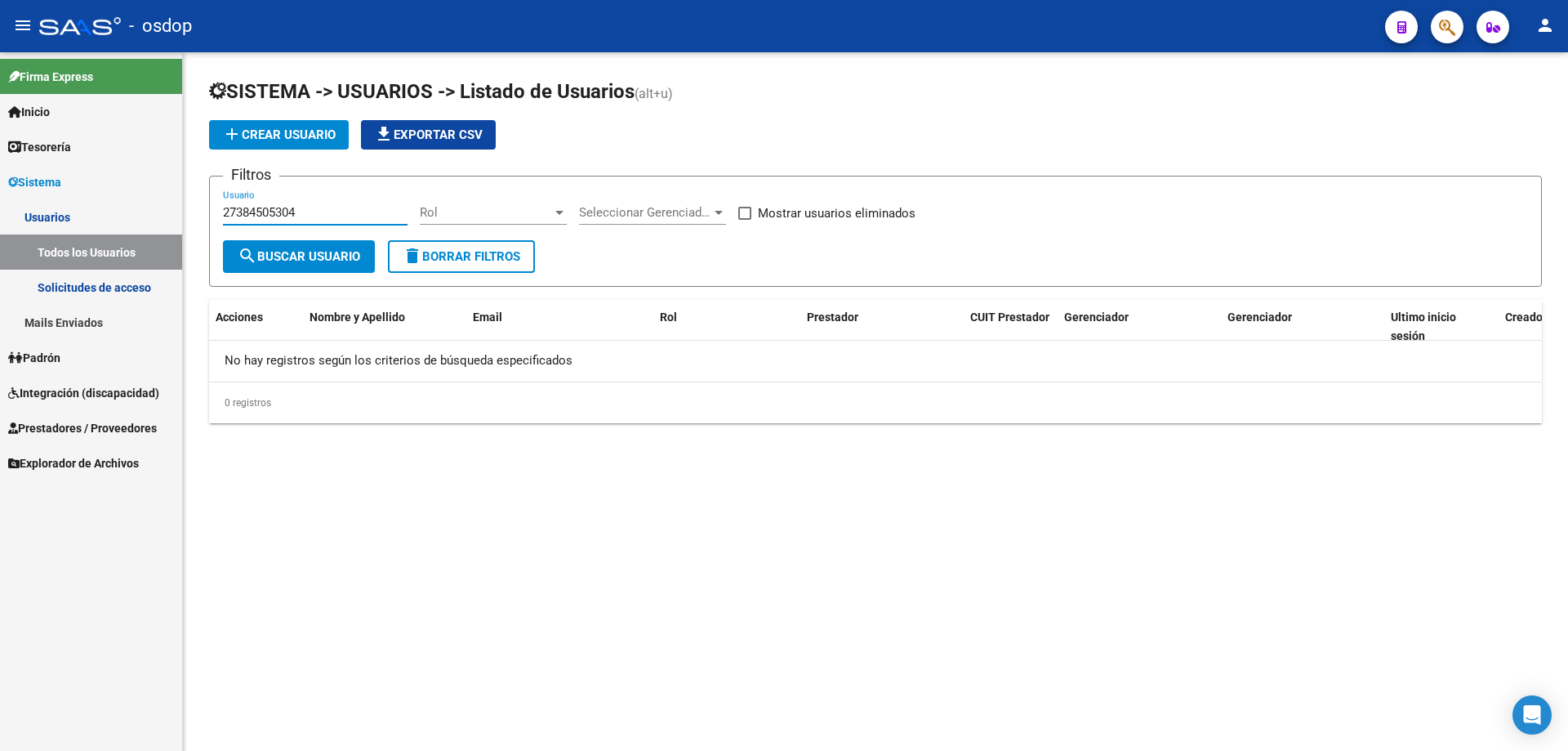
type input "27384505304"
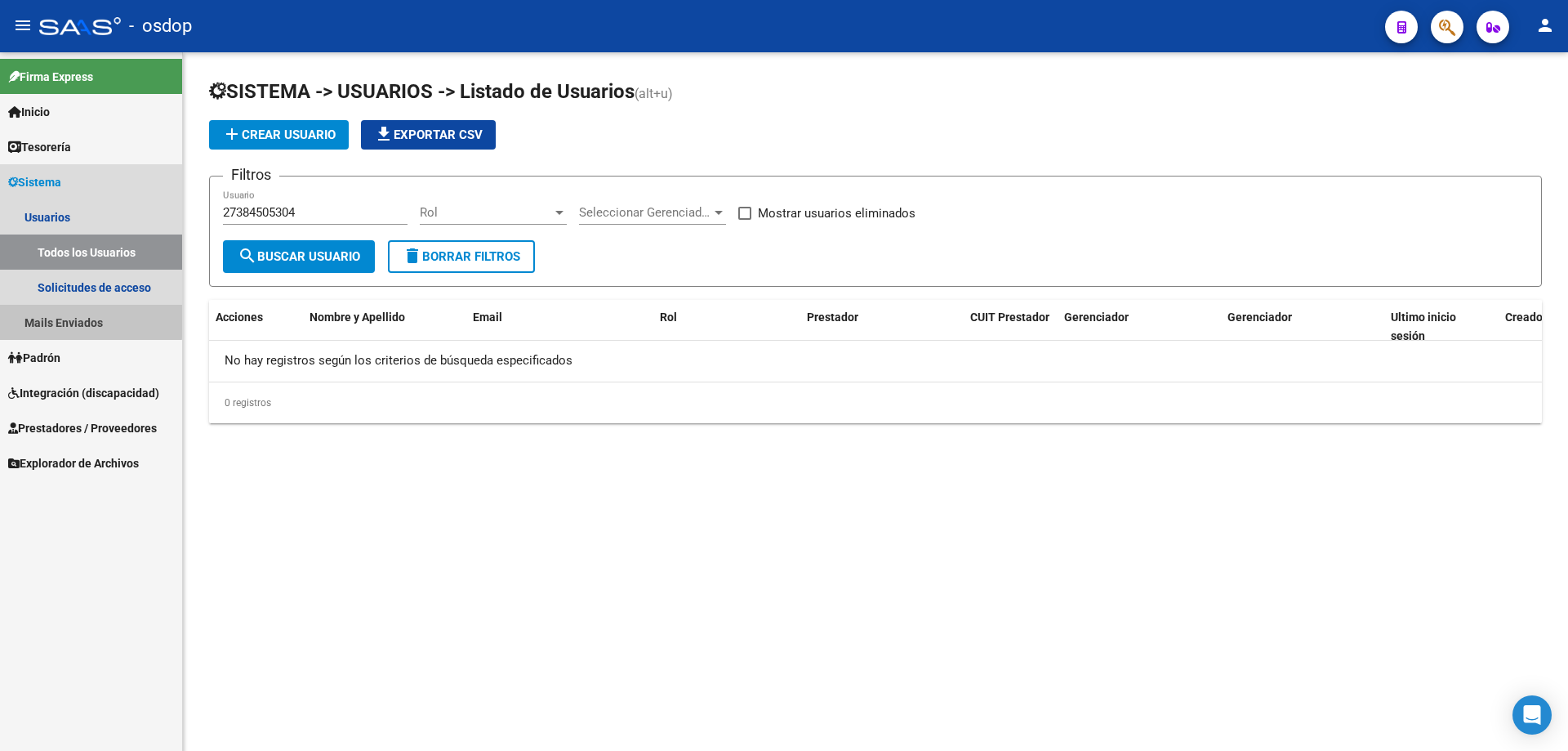
click at [75, 319] on link "Mails Enviados" at bounding box center [91, 322] width 182 height 35
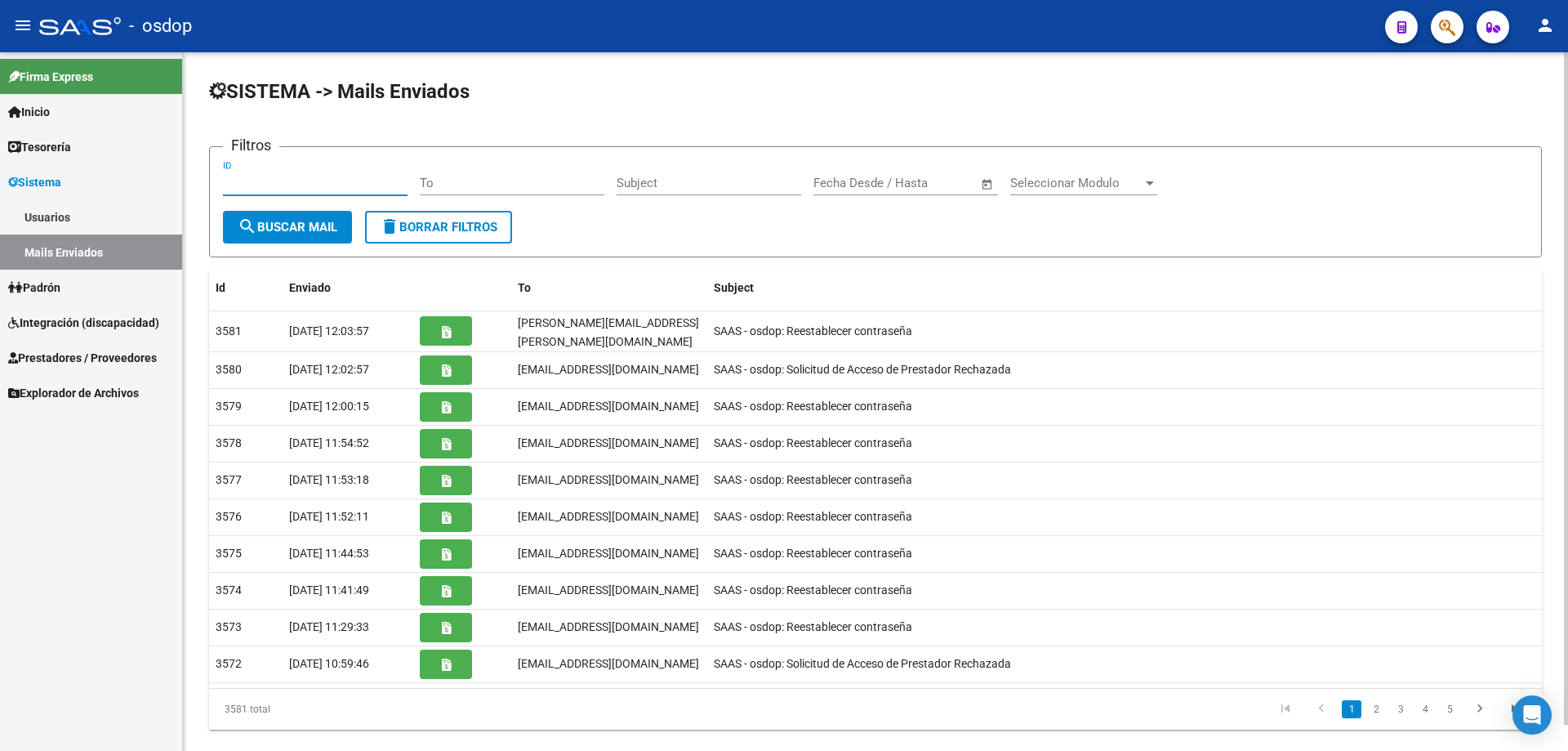
click at [224, 184] on input "ID" at bounding box center [314, 183] width 184 height 15
paste input "27384505304"
type input "27384505304"
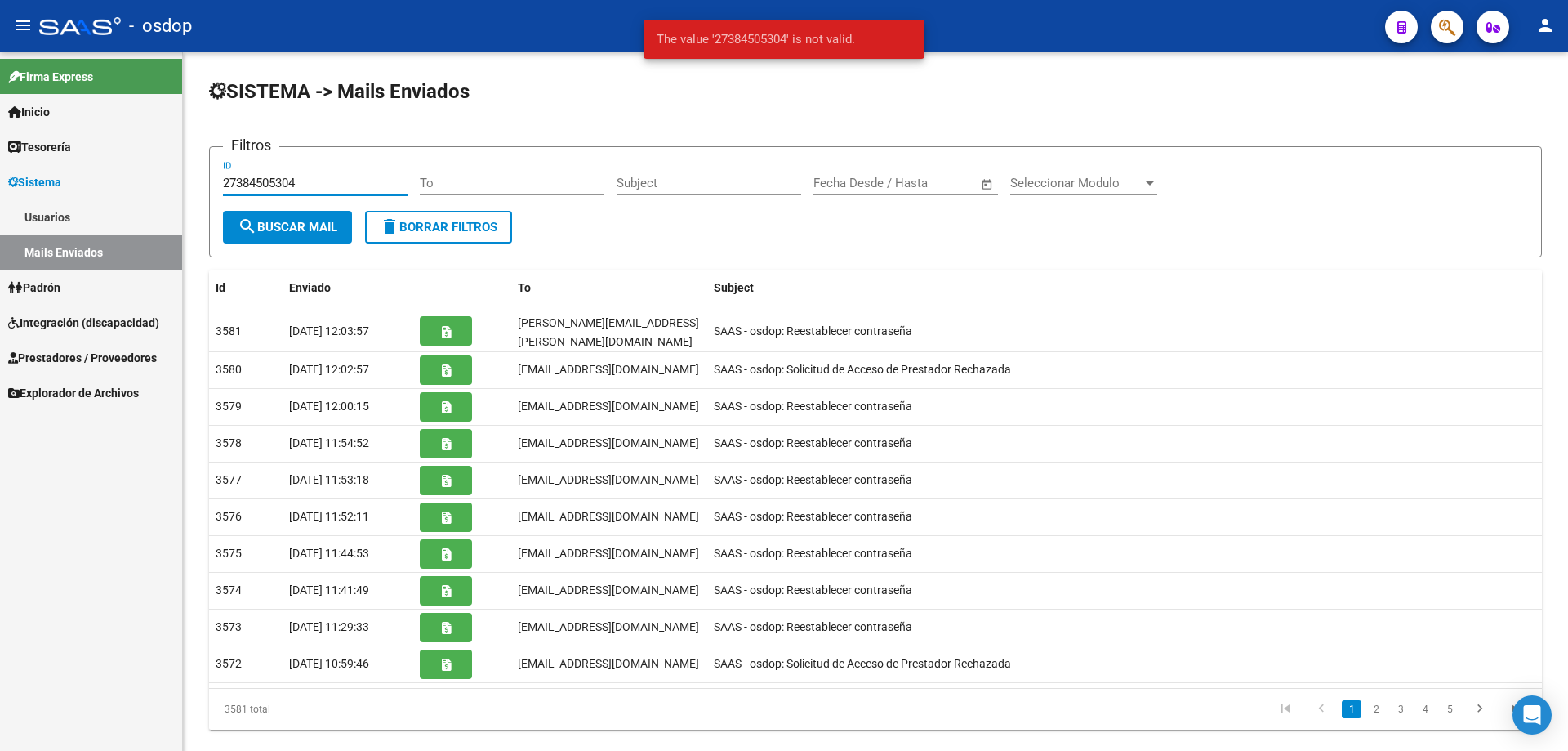
drag, startPoint x: 305, startPoint y: 182, endPoint x: 169, endPoint y: 172, distance: 136.4
click at [169, 172] on mat-sidenav-container "Firma Express Inicio Instructivos Contacto OS Tesorería Extractos Procesados (c…" at bounding box center [784, 401] width 1568 height 699
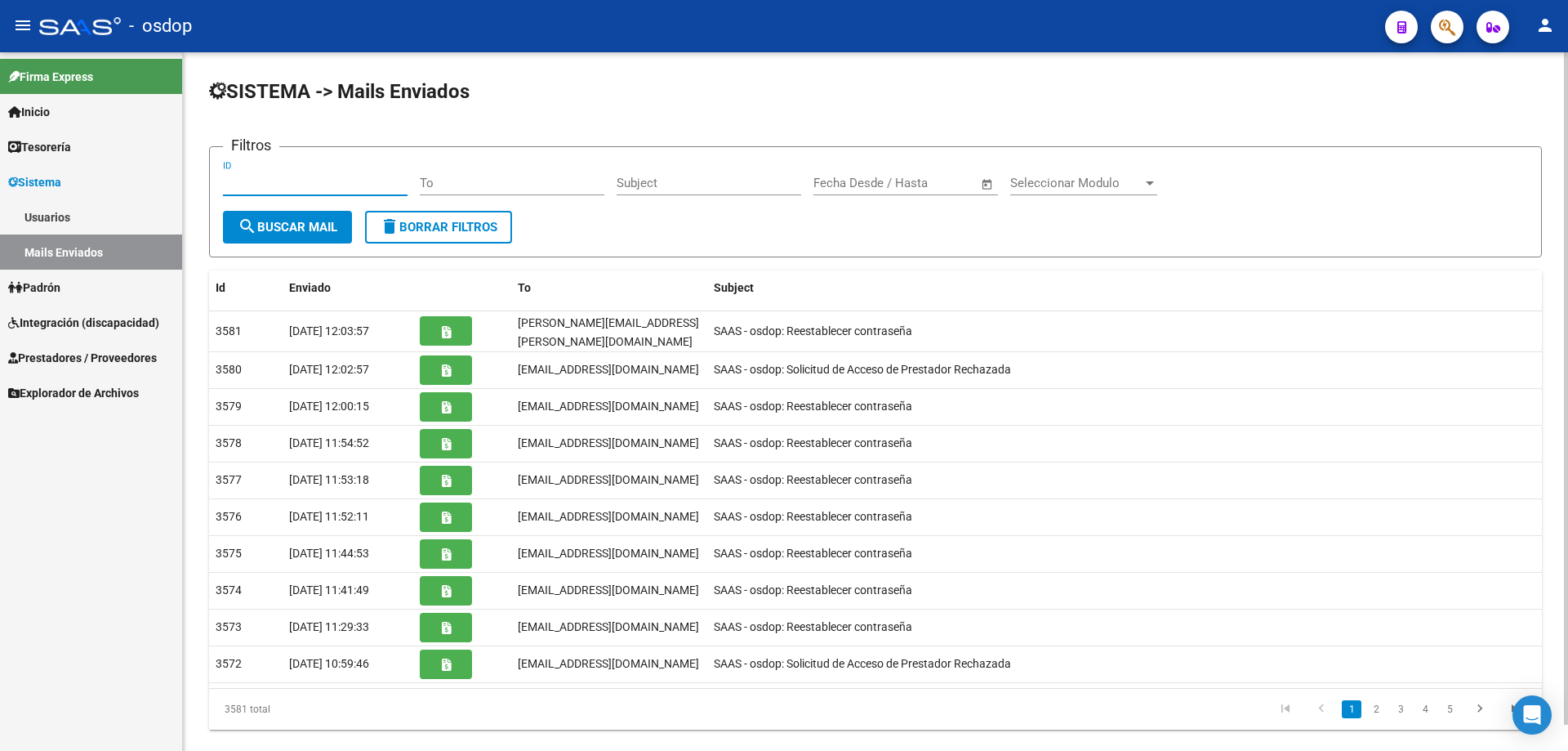
click at [426, 181] on input "To" at bounding box center [512, 183] width 184 height 15
paste input "[EMAIL_ADDRESS][DOMAIN_NAME]"
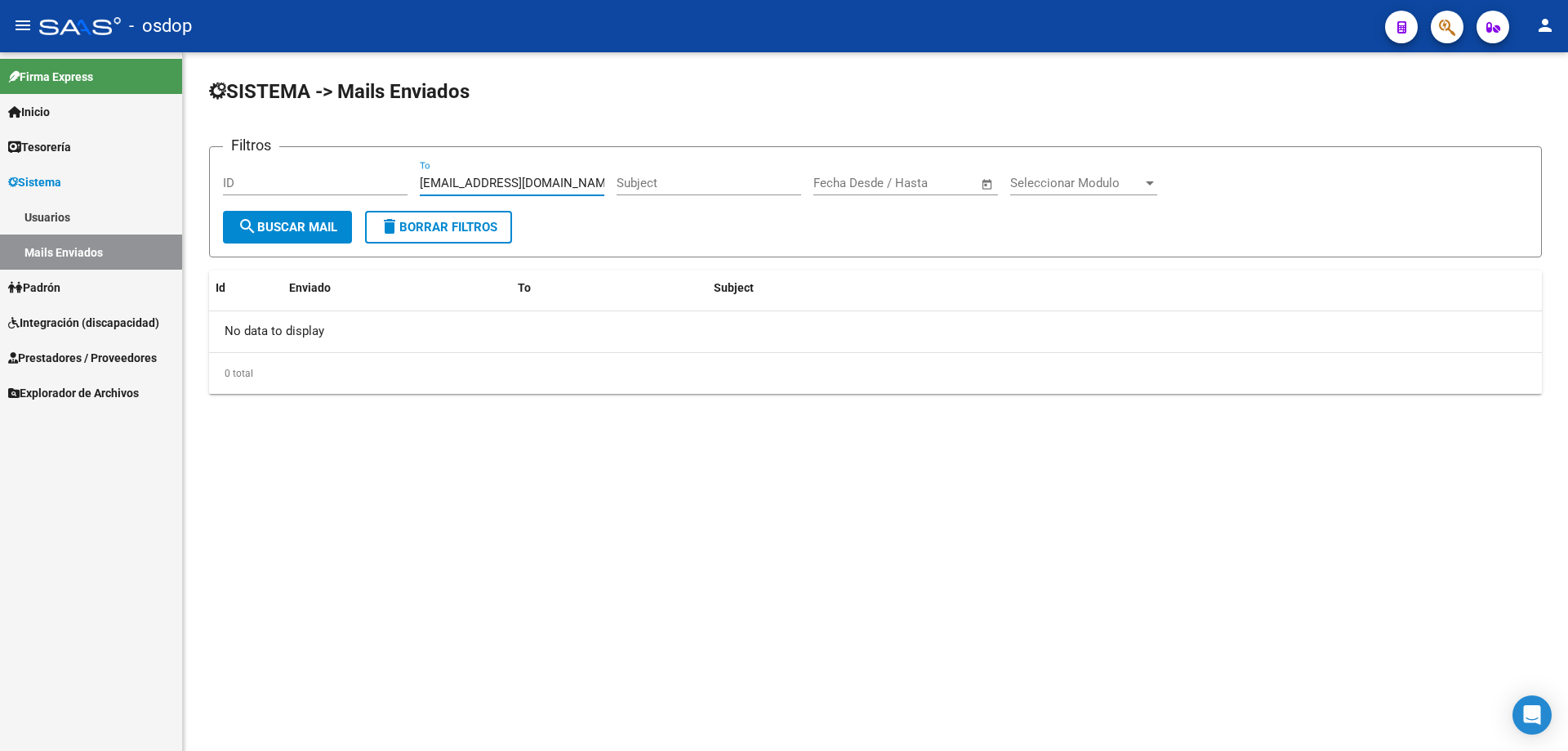
drag, startPoint x: 563, startPoint y: 182, endPoint x: 361, endPoint y: 179, distance: 202.0
click at [361, 179] on div "Filtros ID [EMAIL_ADDRESS][DOMAIN_NAME] To Subject Fecha inicio – Fecha fin Fec…" at bounding box center [875, 186] width 1305 height 51
paste input "pilarbresca@g"
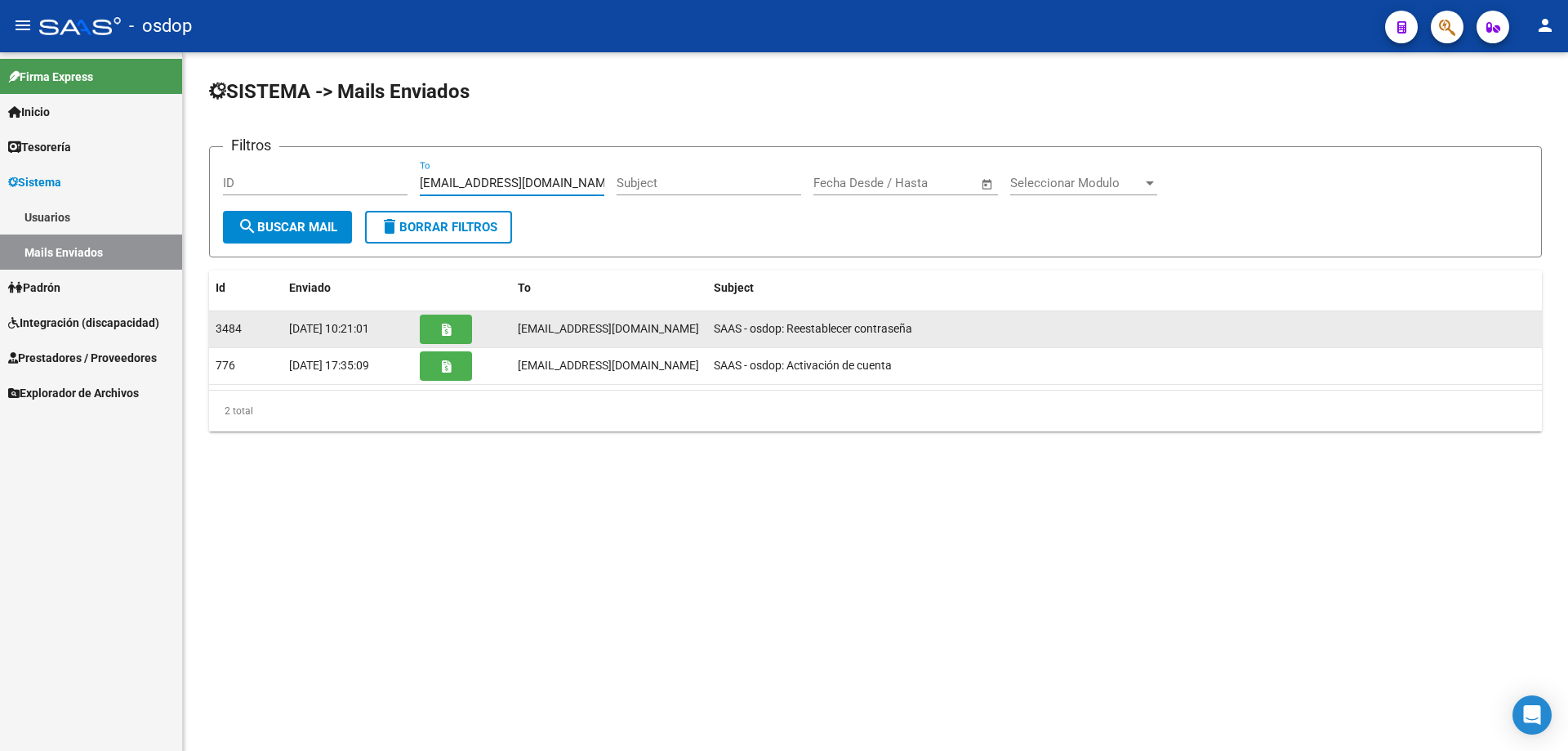
type input "[EMAIL_ADDRESS][DOMAIN_NAME]"
click at [445, 328] on icon "button" at bounding box center [446, 329] width 9 height 12
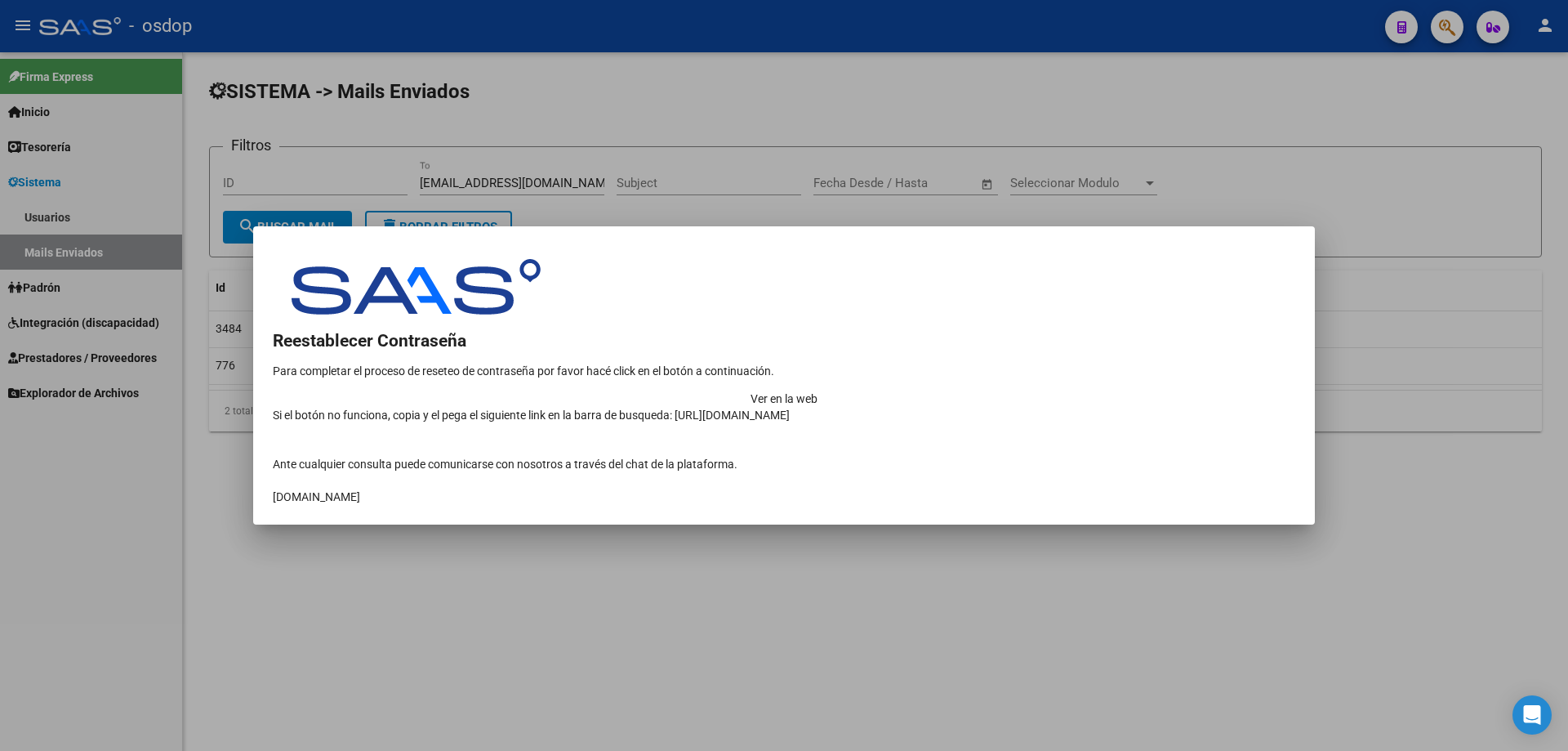
click at [1158, 391] on td "Ver en la web" at bounding box center [784, 399] width 1023 height 16
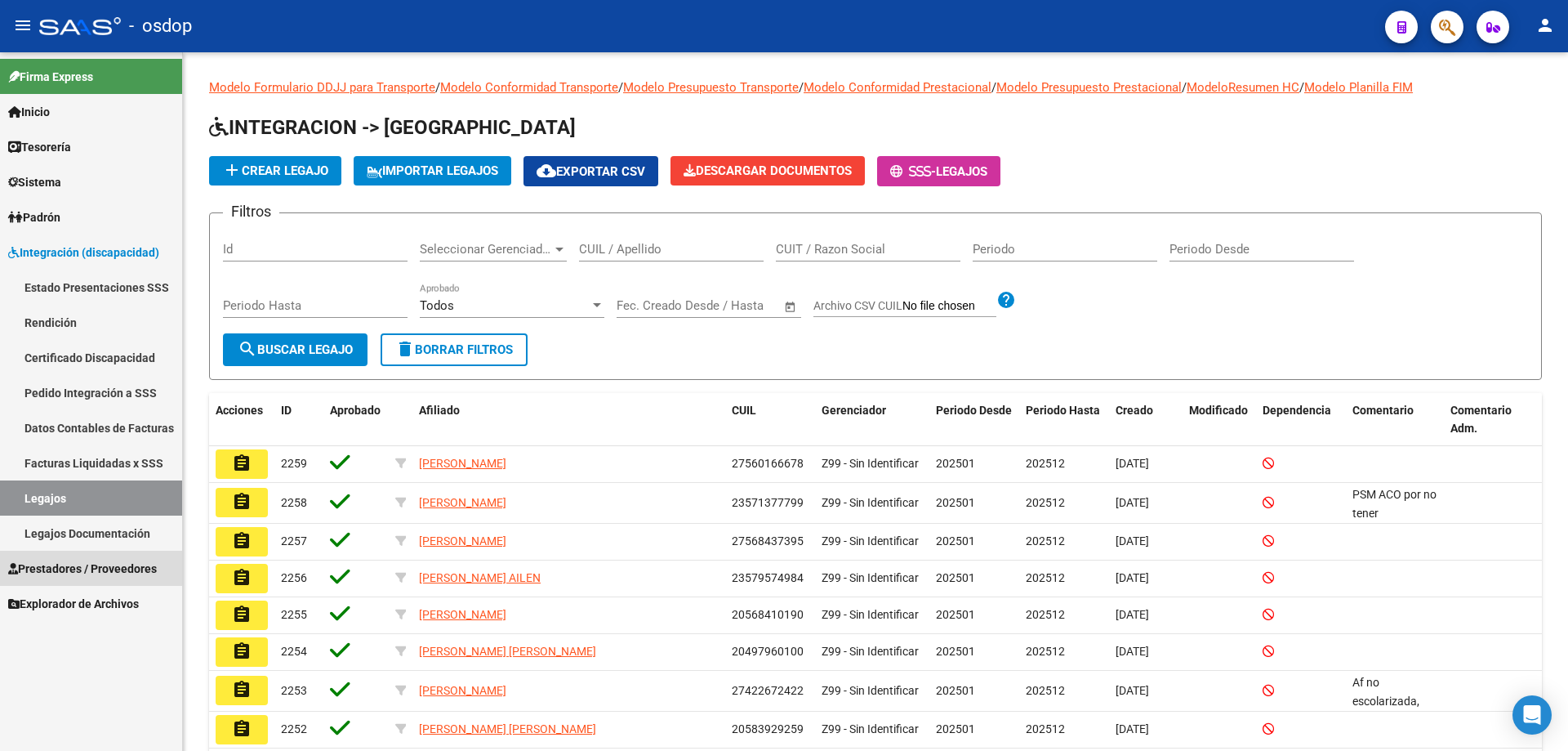
click at [20, 565] on span "Prestadores / Proveedores" at bounding box center [83, 568] width 149 height 18
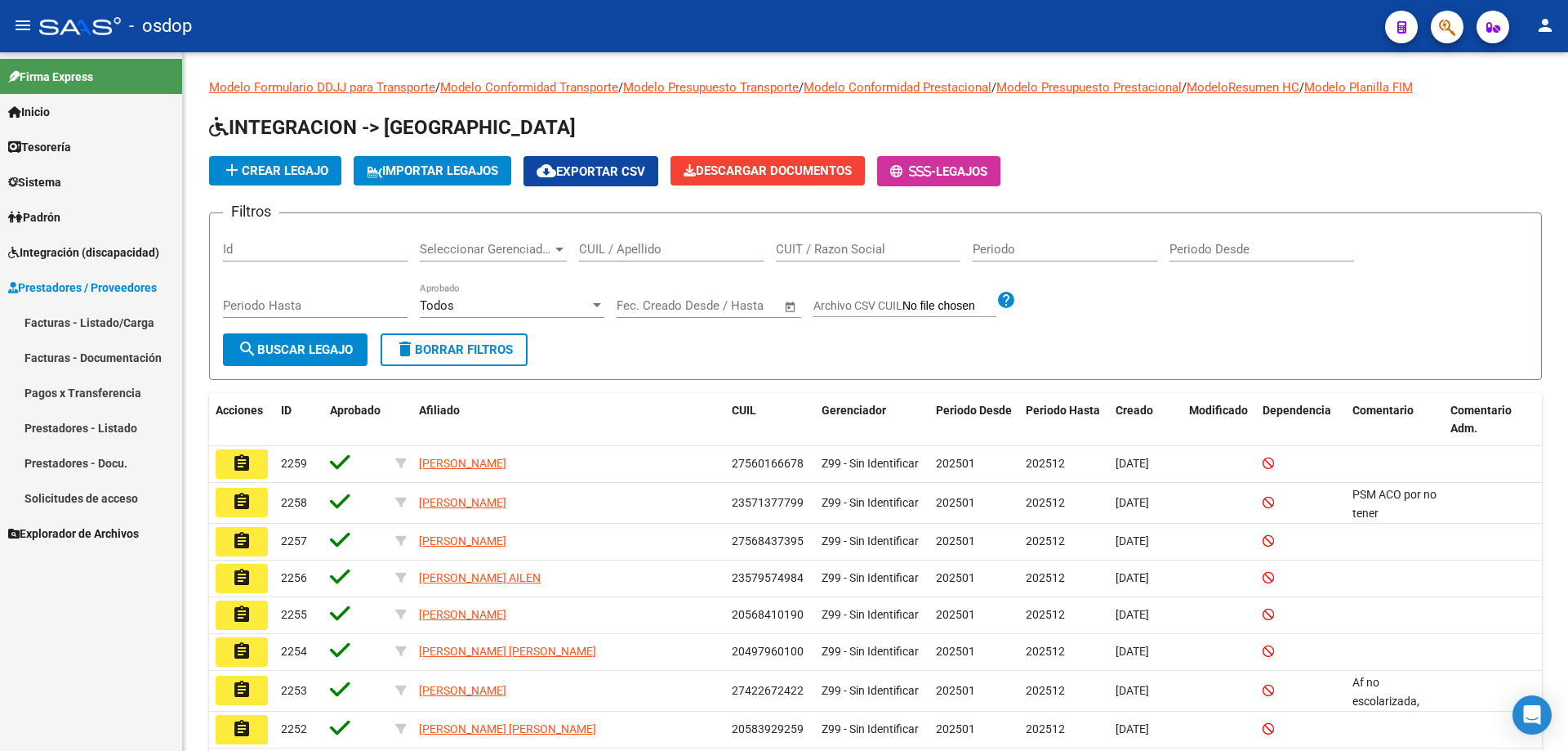
click at [102, 423] on link "Prestadores - Listado" at bounding box center [91, 428] width 182 height 35
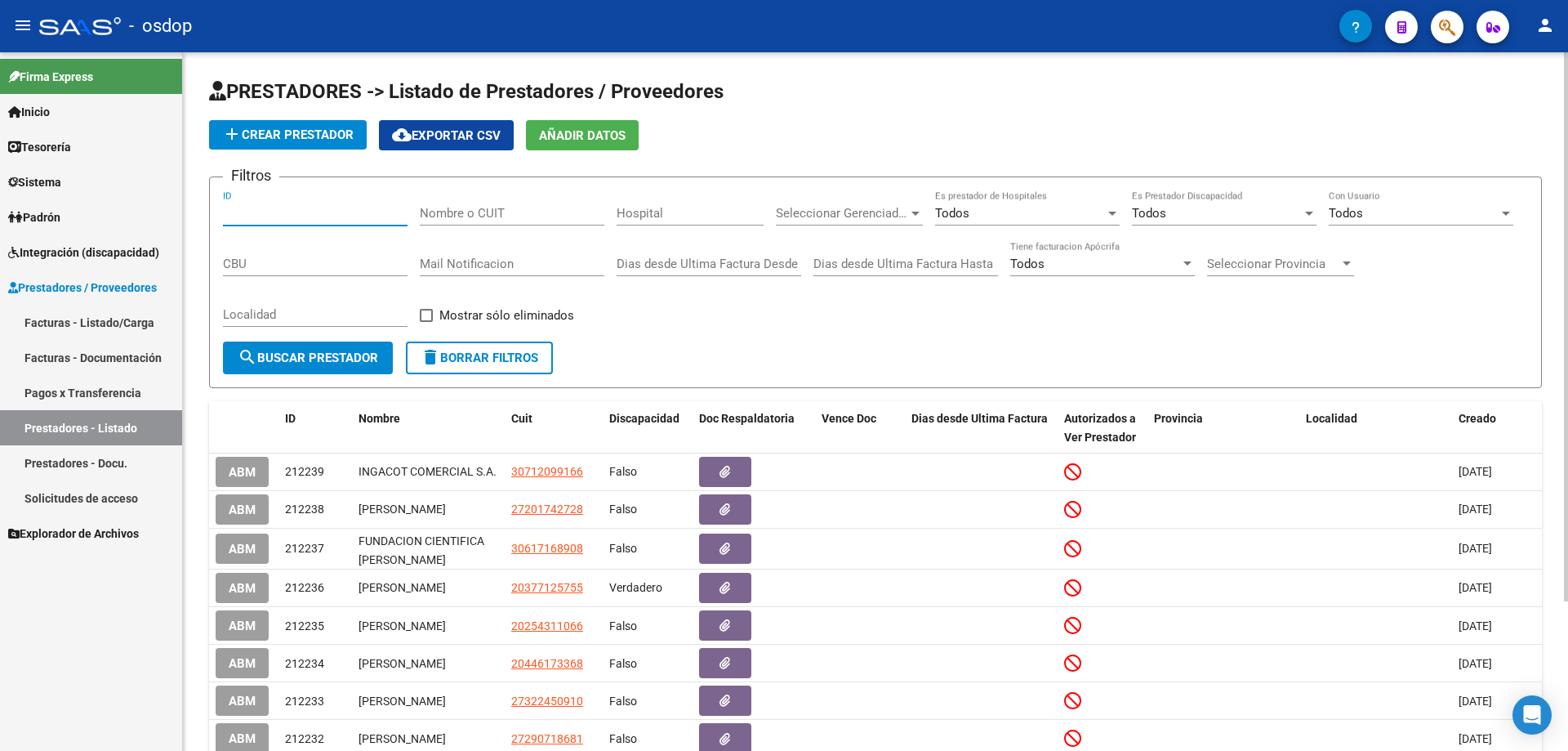
drag, startPoint x: 229, startPoint y: 213, endPoint x: 308, endPoint y: 203, distance: 79.6
click at [229, 212] on input "ID" at bounding box center [314, 213] width 184 height 15
click at [422, 213] on input "Nombre o CUIT" at bounding box center [512, 213] width 184 height 15
paste input "[PERSON_NAME]"
click at [323, 360] on span "search Buscar Prestador" at bounding box center [308, 358] width 141 height 15
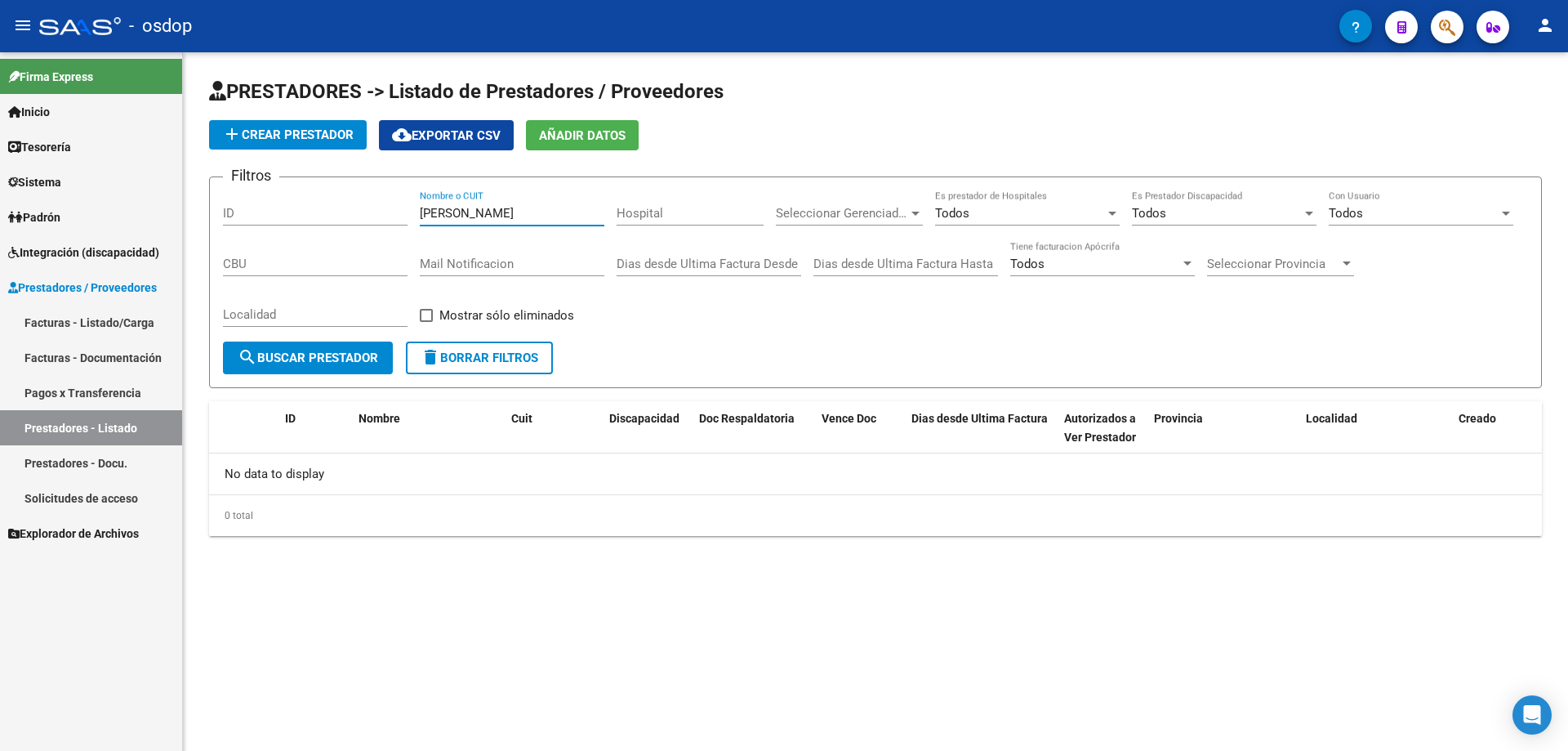
click at [482, 208] on input "[PERSON_NAME]" at bounding box center [512, 213] width 184 height 15
drag, startPoint x: 482, startPoint y: 208, endPoint x: 418, endPoint y: 209, distance: 64.0
click at [418, 209] on div "Filtros ID [PERSON_NAME] Nombre o CUIT Hospital Seleccionar Gerenciador Selecci…" at bounding box center [875, 265] width 1305 height 152
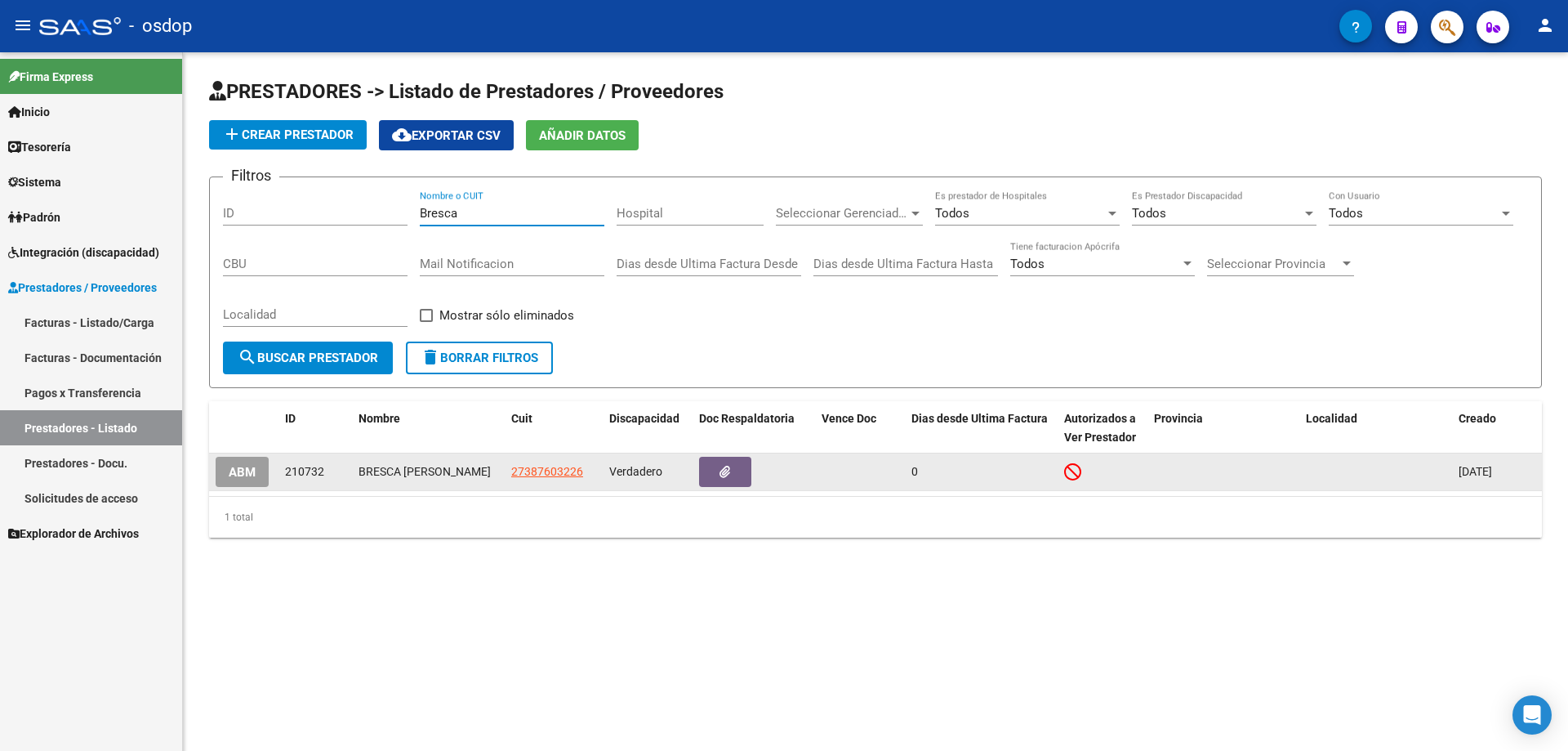
type input "Bresca"
click at [235, 475] on span "ABM" at bounding box center [242, 473] width 27 height 15
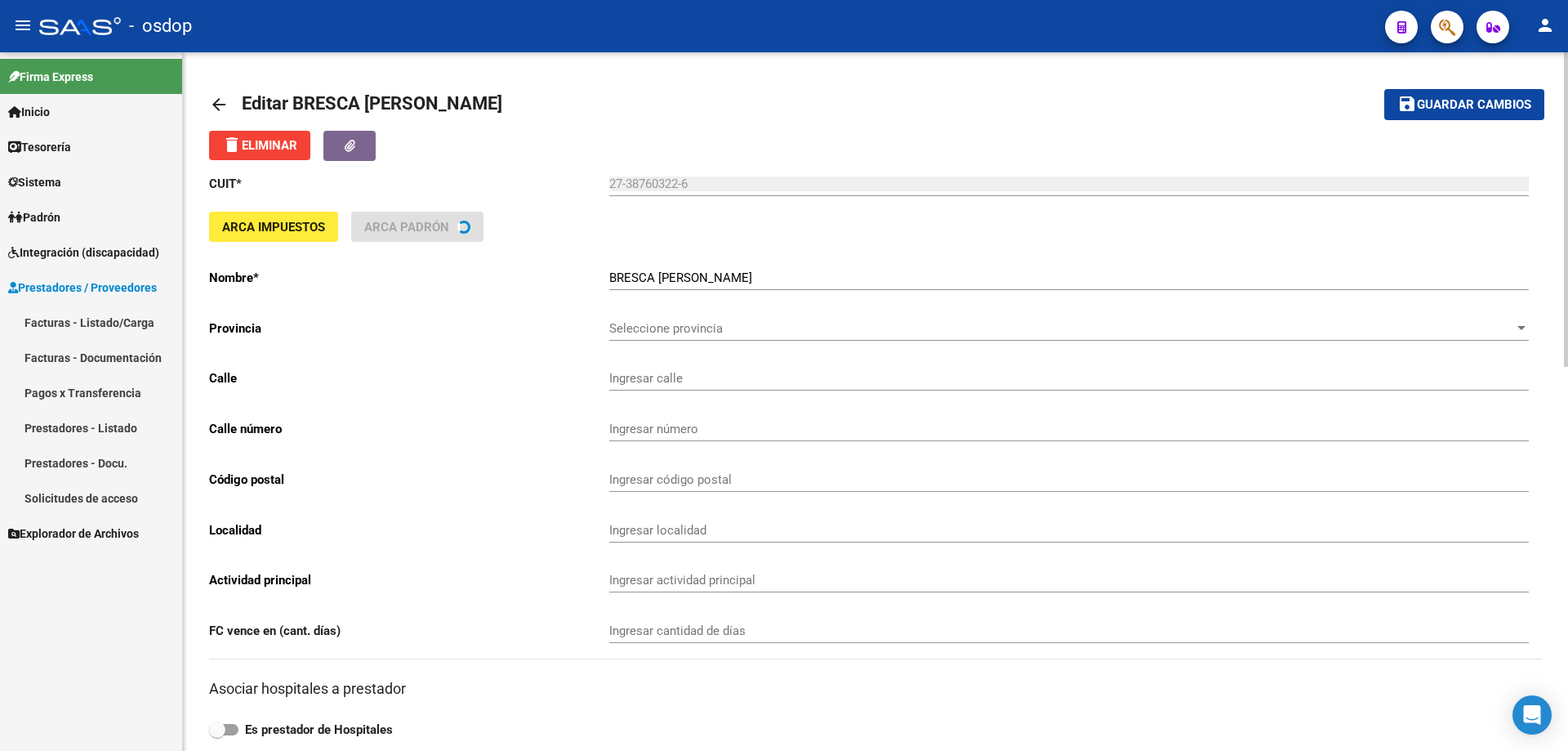
type input "LARREA"
type input "1266"
type input "5505"
type input "CHACRAS [PERSON_NAME]"
type input "869090"
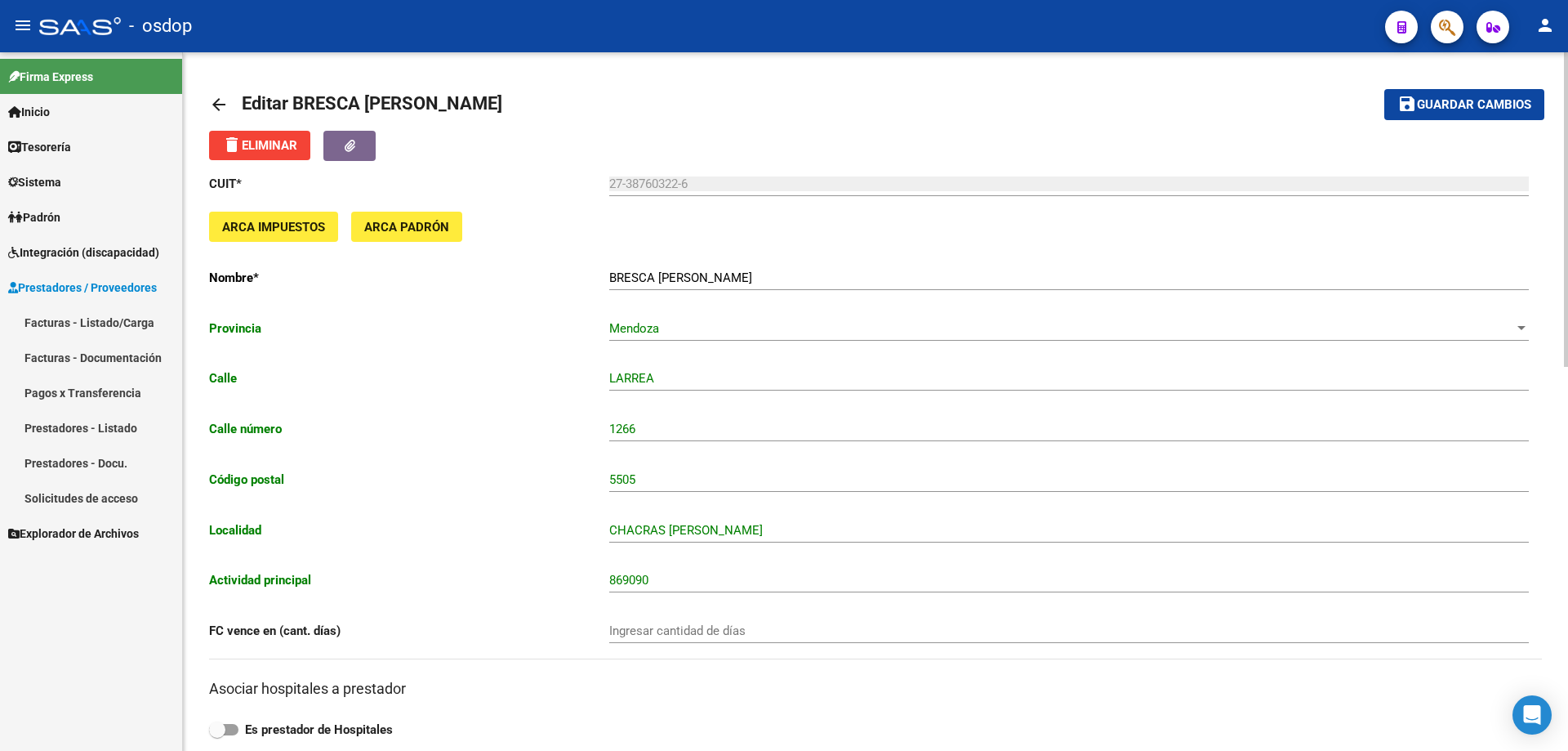
click at [222, 102] on mat-icon "arrow_back" at bounding box center [219, 105] width 20 height 20
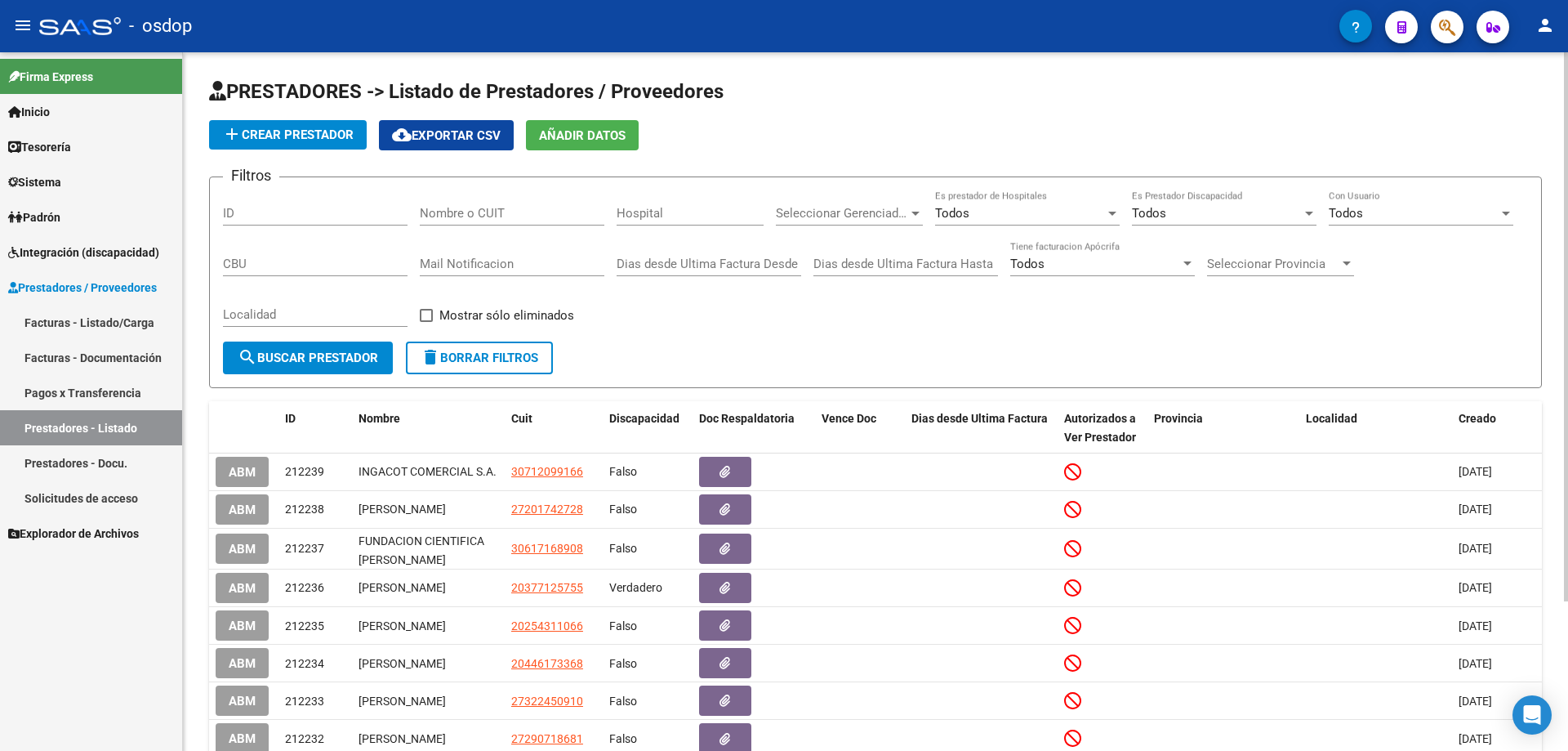
drag, startPoint x: 17, startPoint y: 179, endPoint x: 25, endPoint y: 188, distance: 12.0
click at [17, 180] on icon at bounding box center [13, 182] width 10 height 11
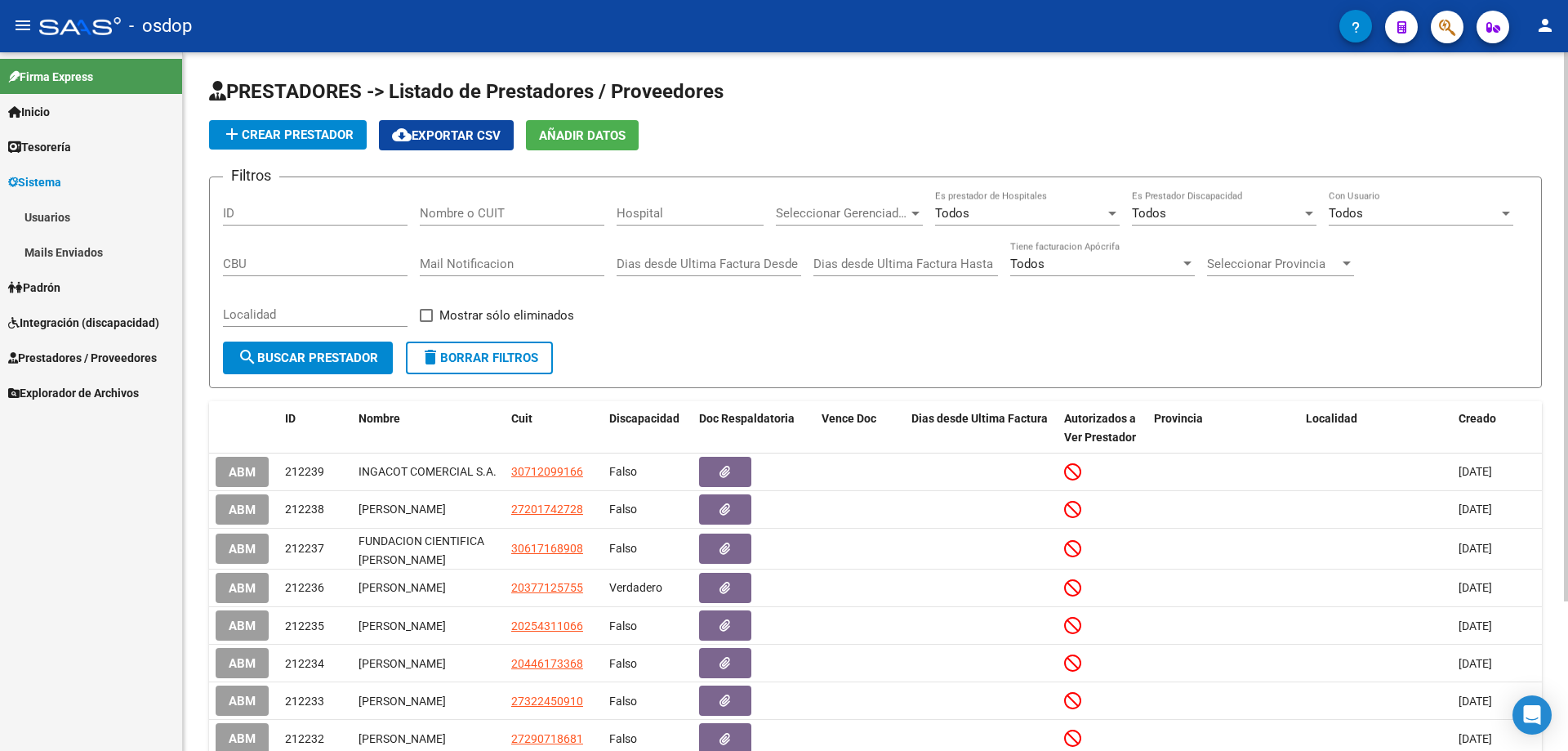
click at [56, 251] on link "Mails Enviados" at bounding box center [91, 251] width 182 height 35
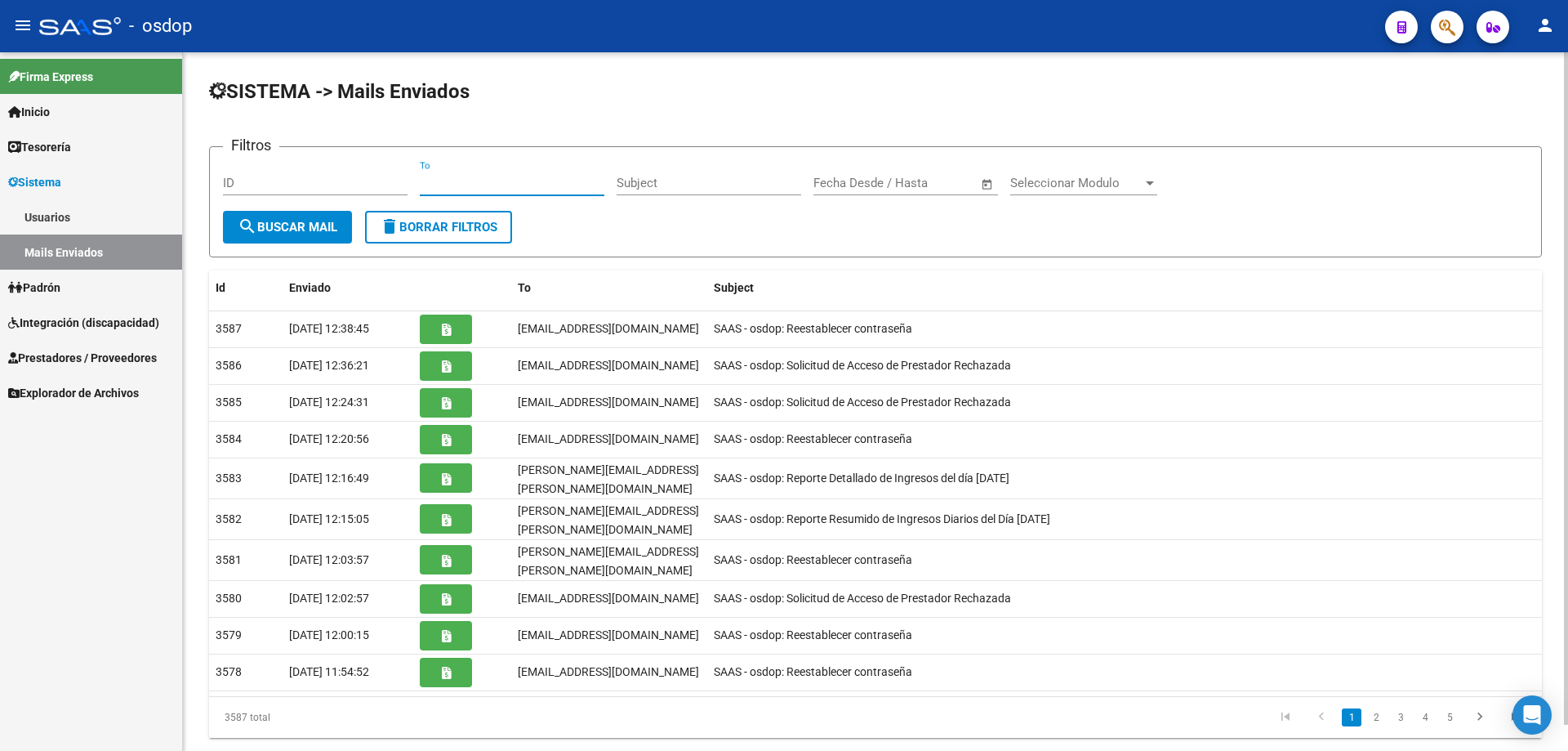
click at [421, 180] on input "To" at bounding box center [512, 183] width 184 height 15
paste input "mpilarbresca@gmail.com"
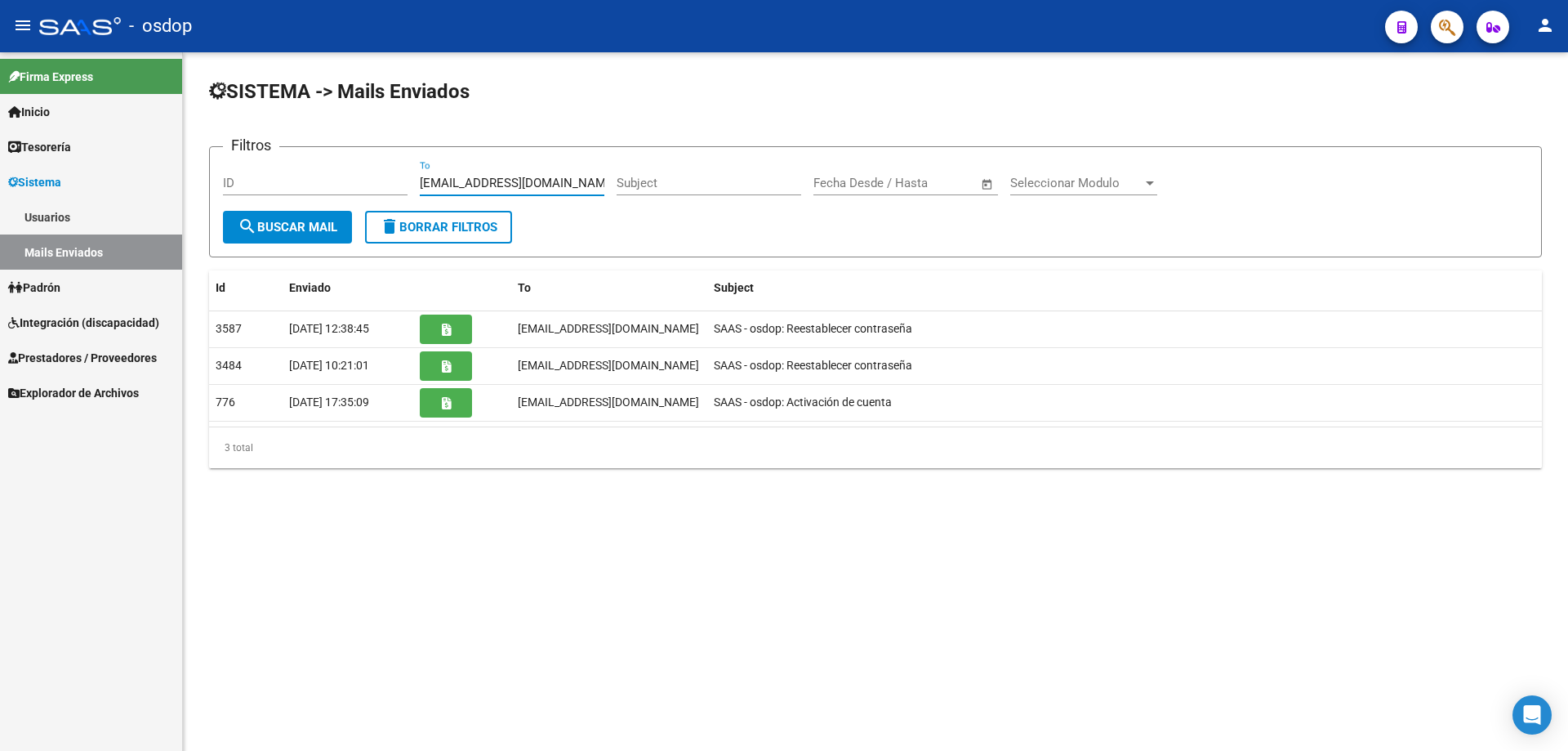
type input "mpilarbresca@gmail.com"
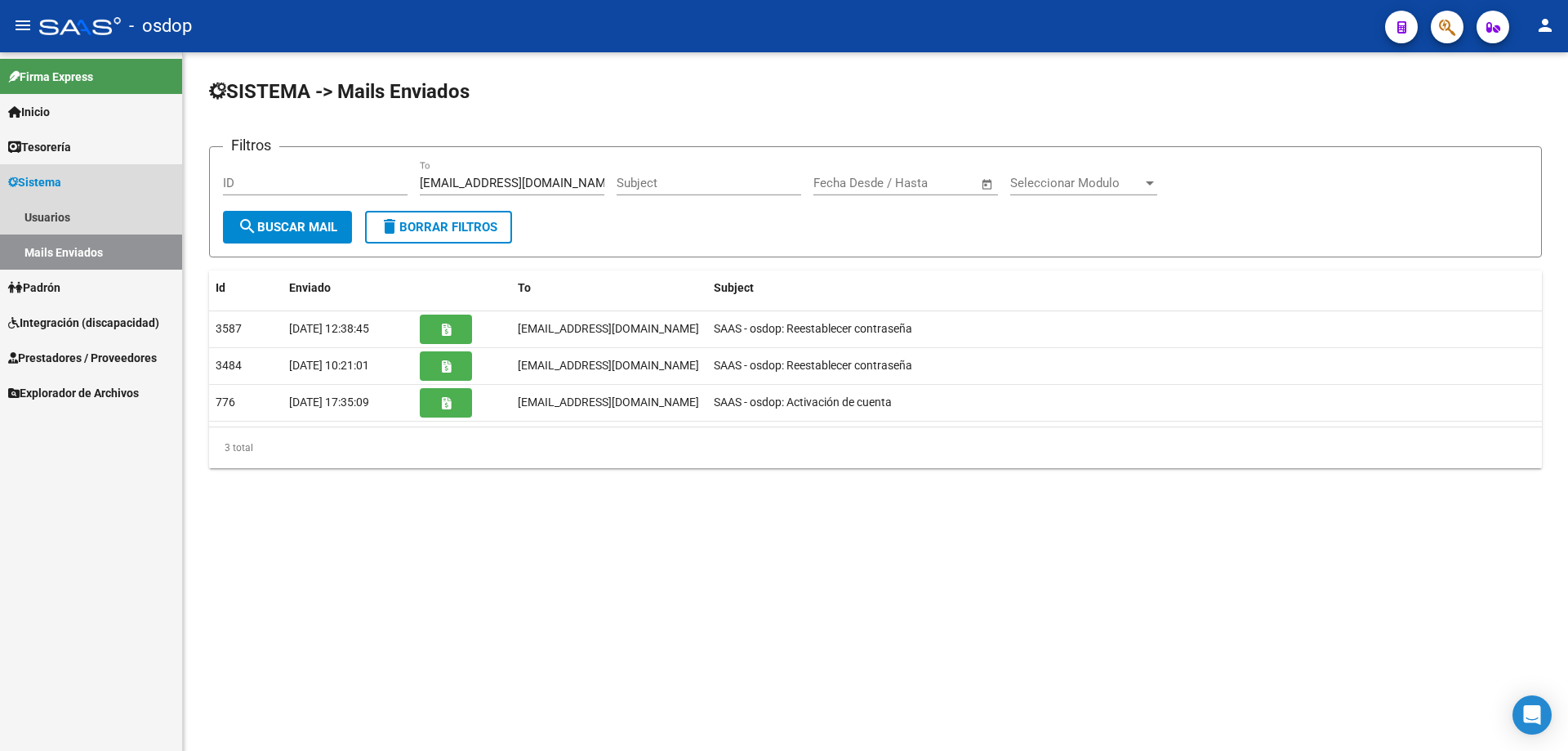
click at [47, 179] on span "Sistema" at bounding box center [34, 182] width 53 height 18
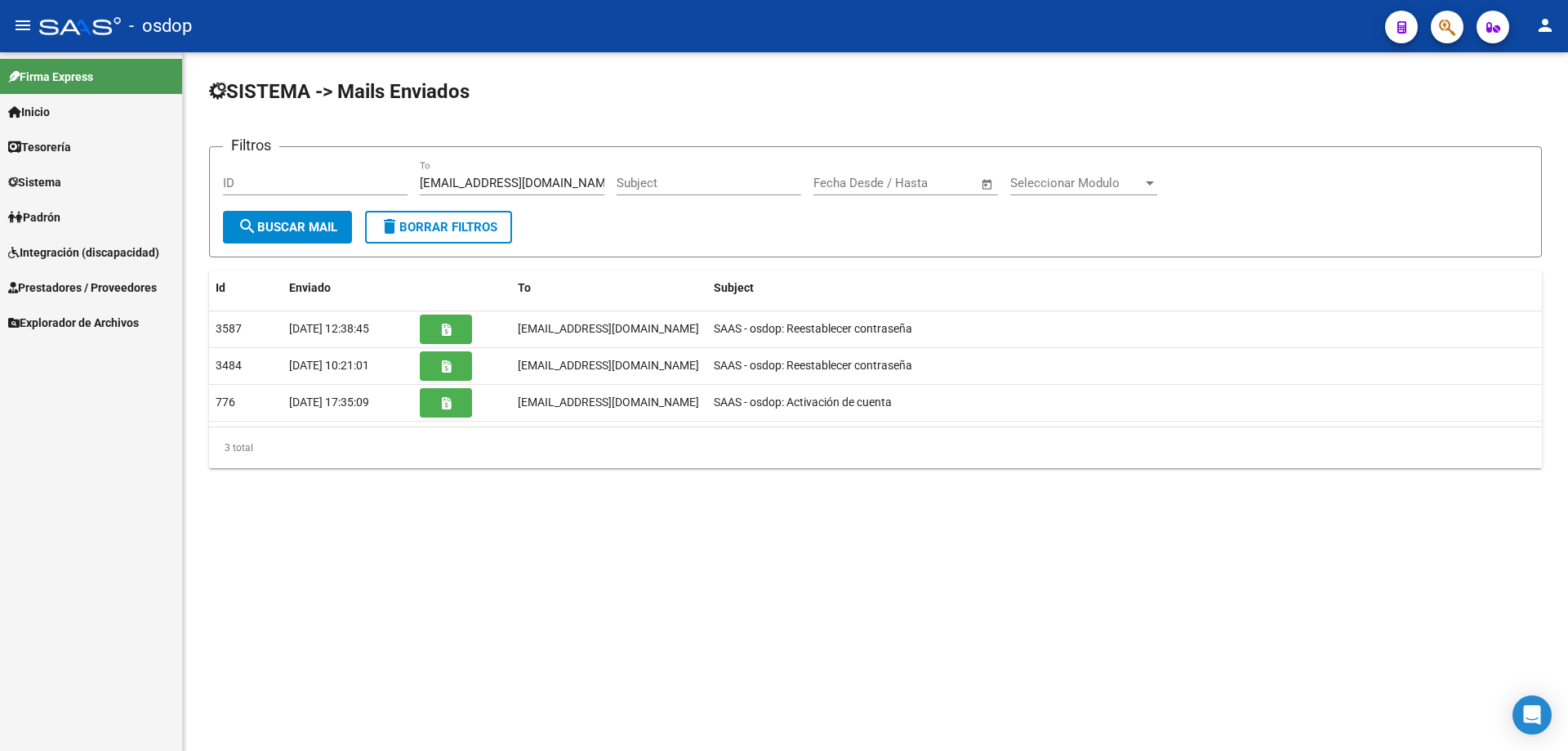
click at [41, 185] on span "Sistema" at bounding box center [34, 182] width 53 height 18
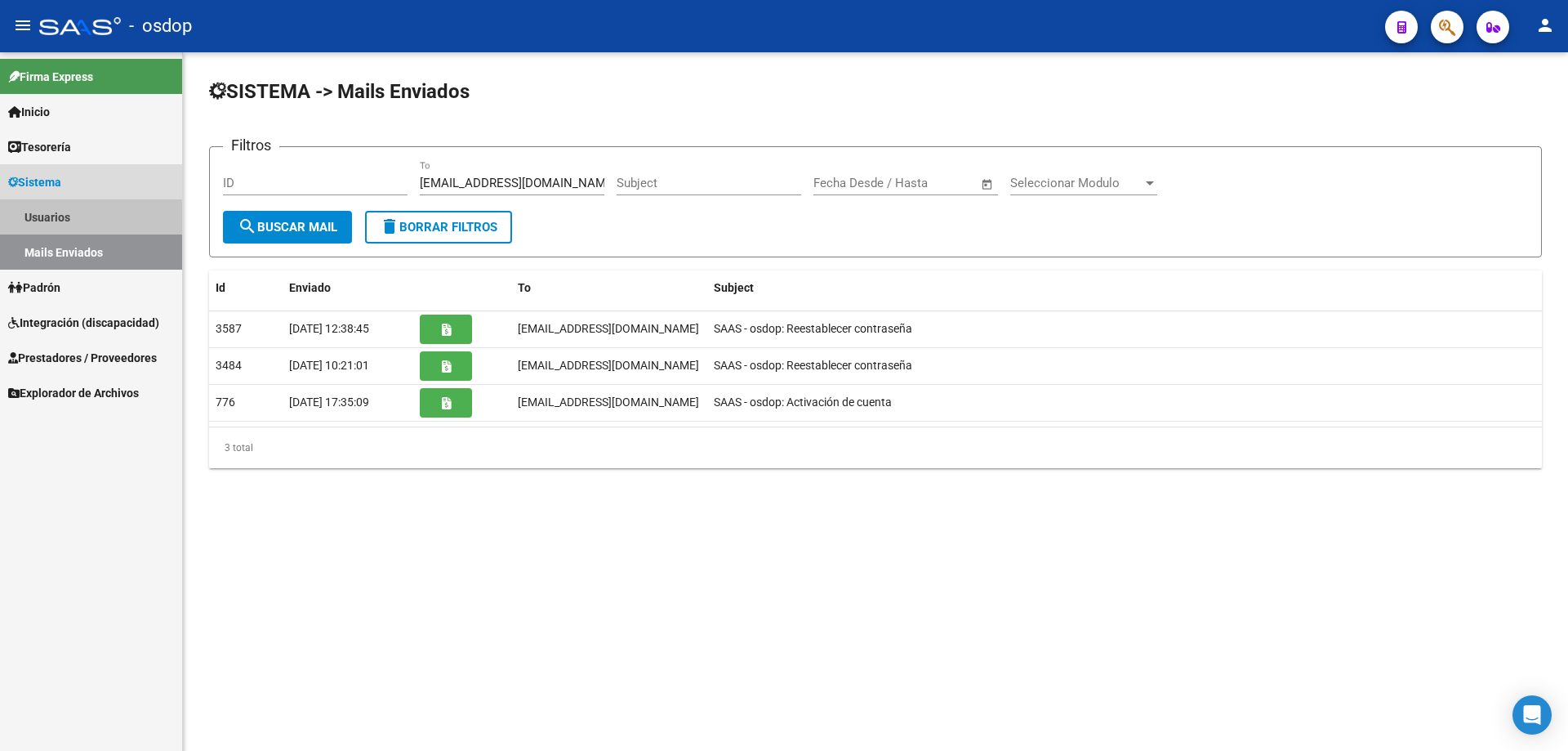
click at [43, 217] on link "Usuarios" at bounding box center [91, 216] width 182 height 35
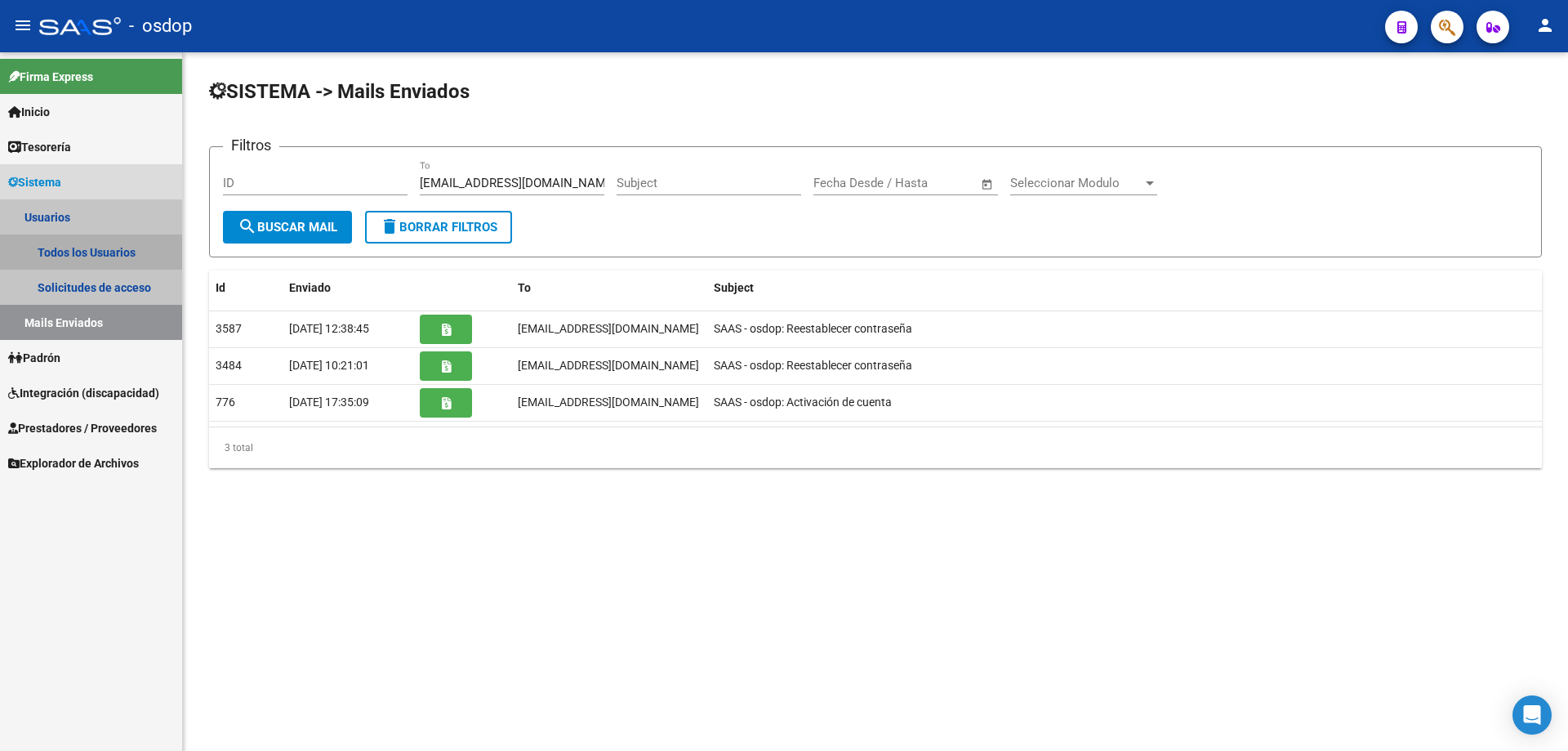
drag, startPoint x: 63, startPoint y: 242, endPoint x: 75, endPoint y: 244, distance: 12.2
click at [63, 243] on link "Todos los Usuarios" at bounding box center [91, 251] width 182 height 35
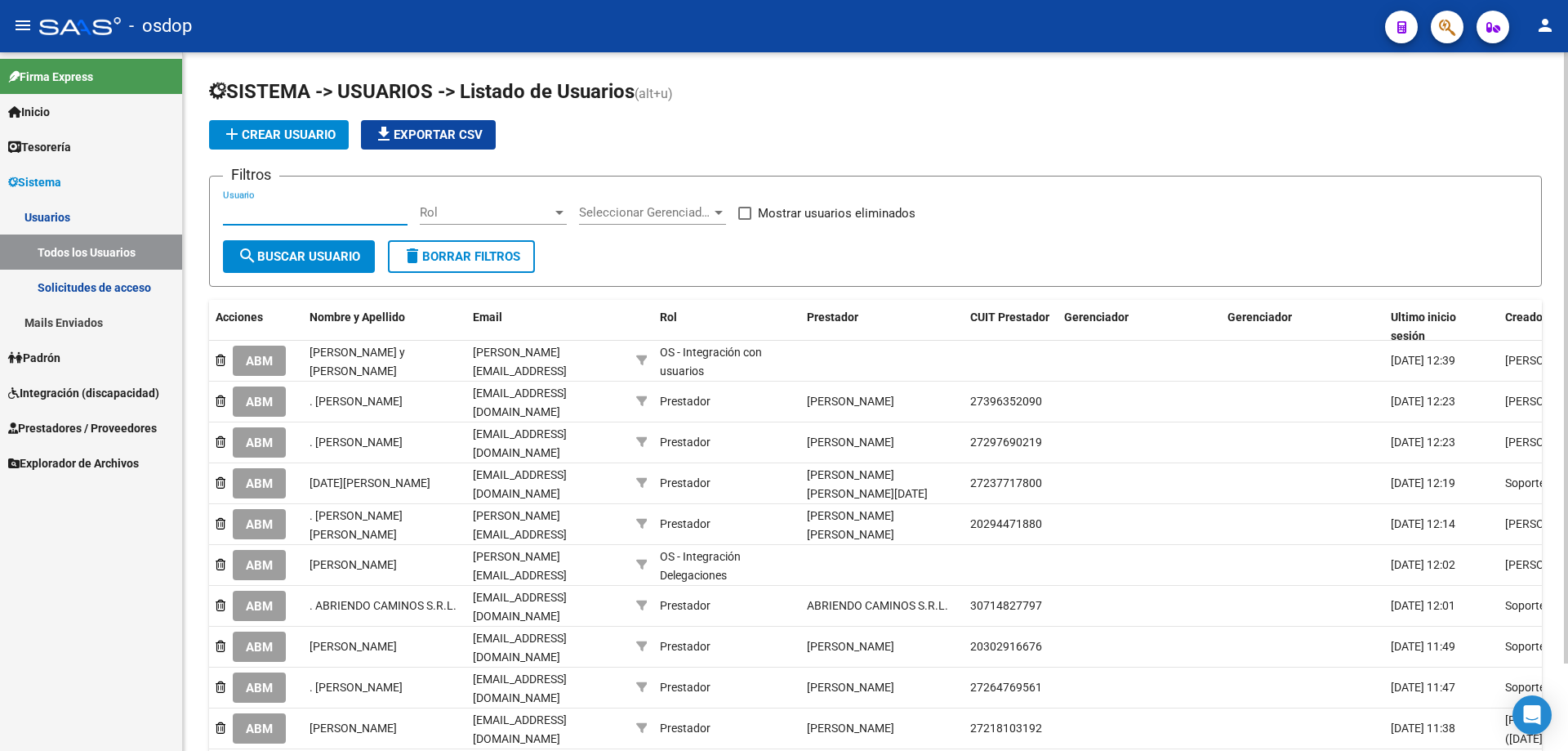
click at [224, 212] on input "Usuario" at bounding box center [314, 212] width 184 height 15
paste input "Marzetti"
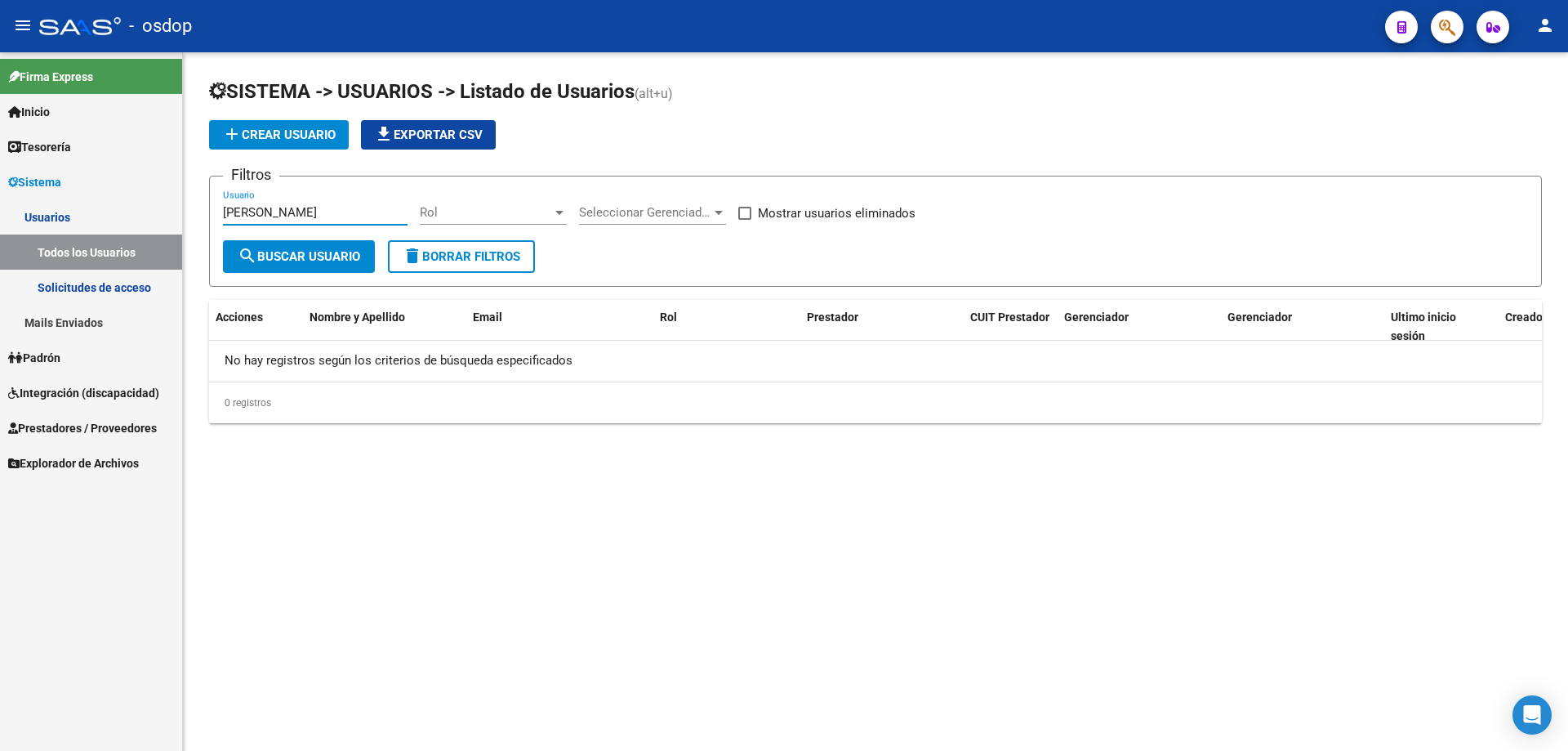
type input "Marzetti"
click at [34, 419] on span "Prestadores / Proveedores" at bounding box center [83, 428] width 149 height 18
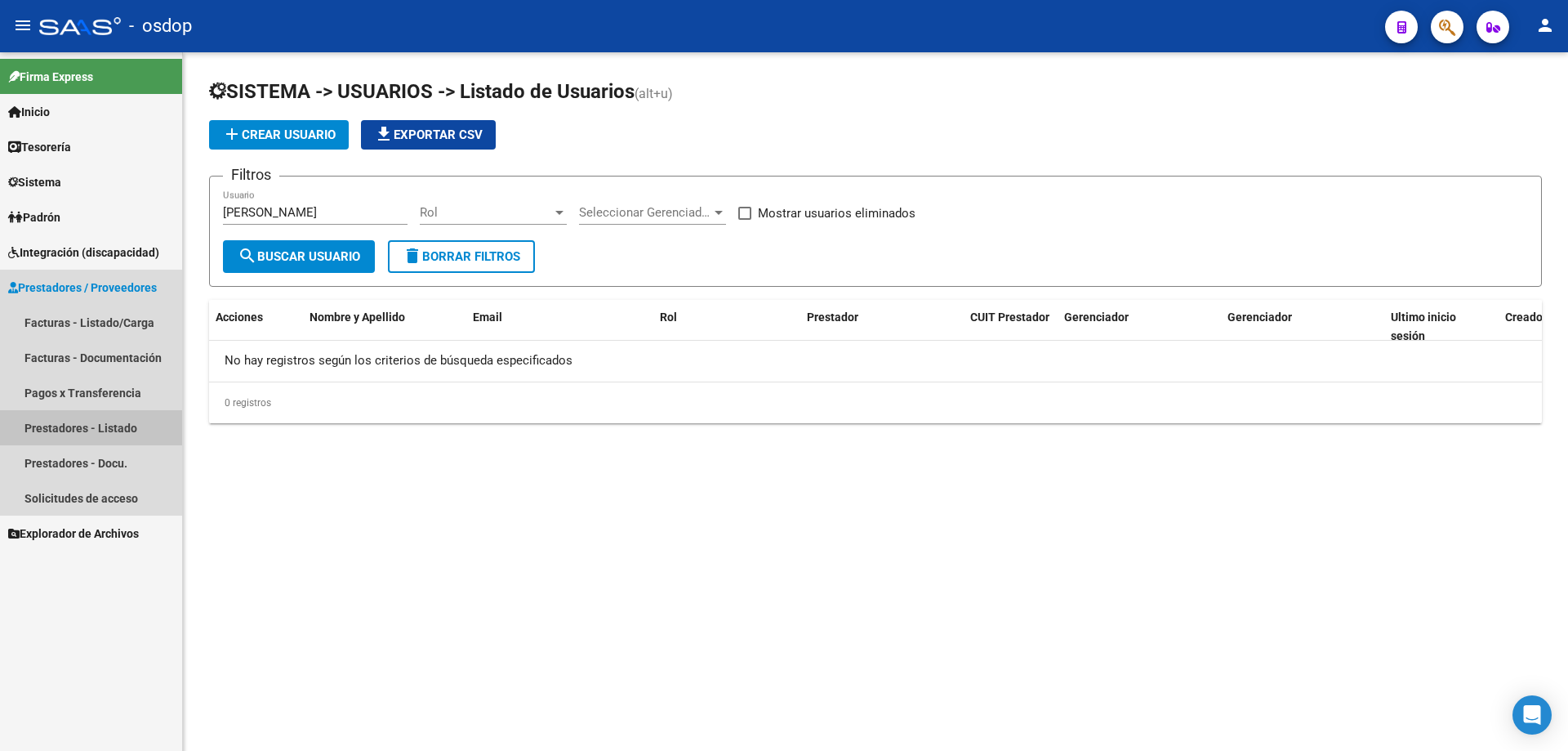
click at [84, 428] on link "Prestadores - Listado" at bounding box center [91, 428] width 182 height 35
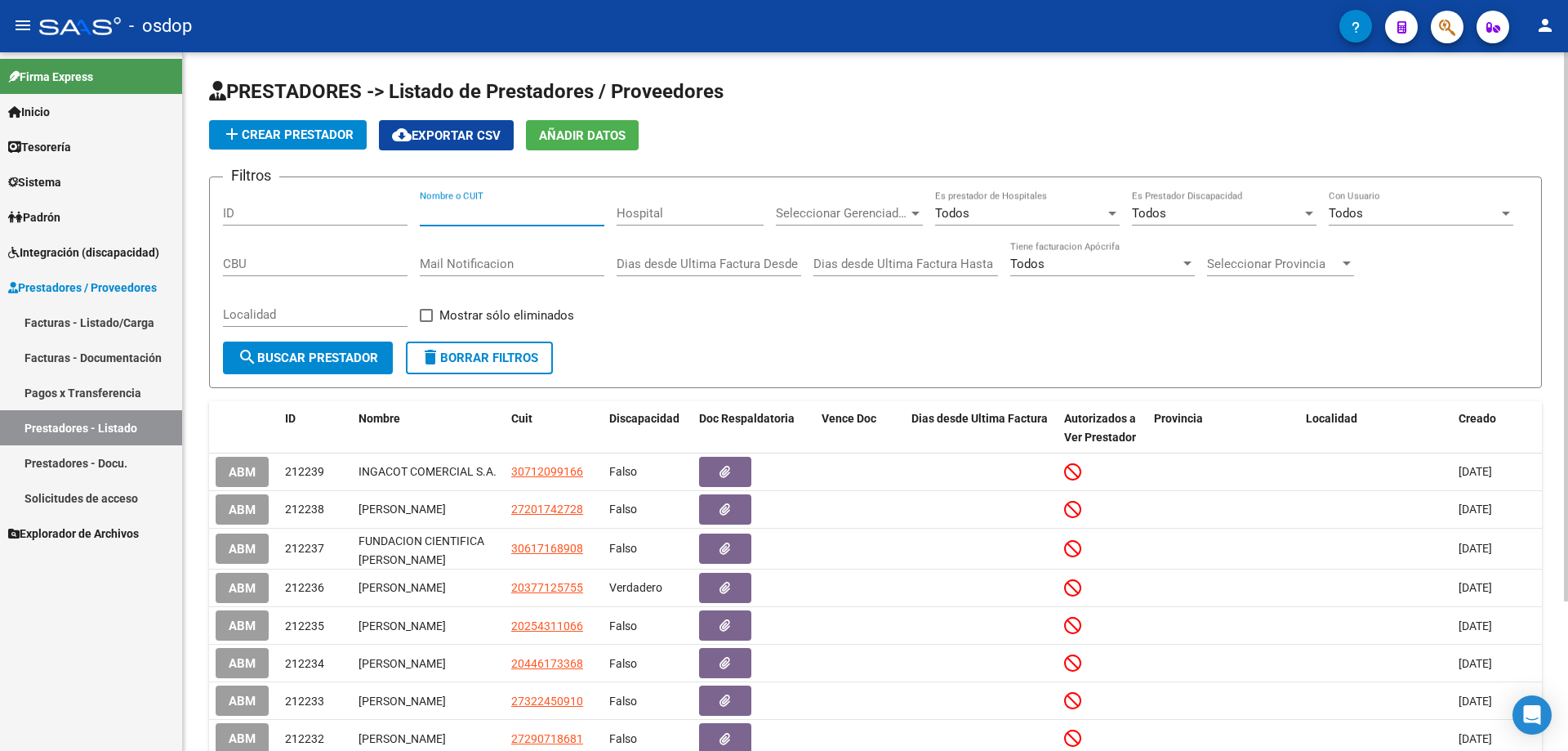
click at [420, 210] on input "Nombre o CUIT" at bounding box center [512, 213] width 184 height 15
paste input "Marzetti"
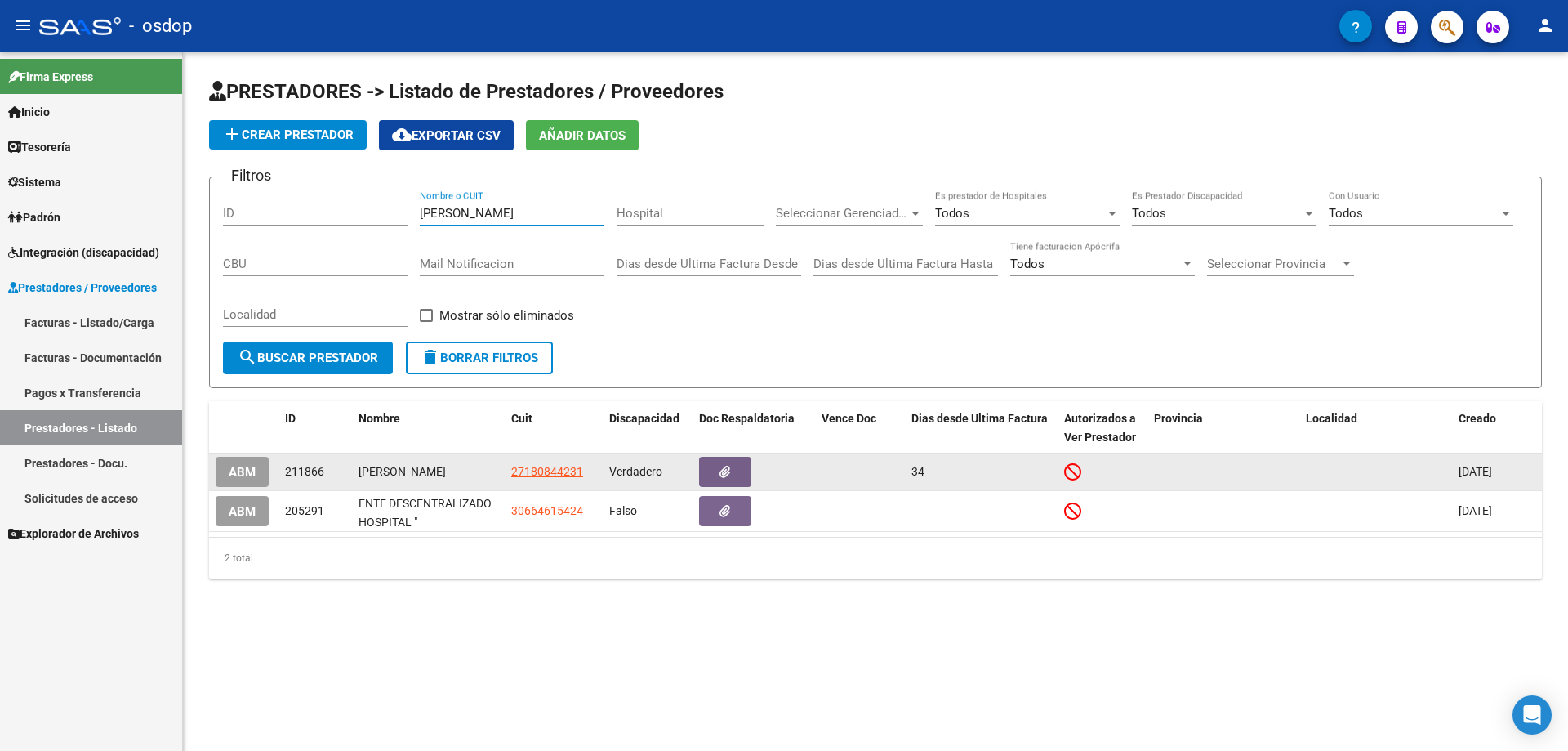
type input "Marzetti"
click at [238, 477] on span "ABM" at bounding box center [242, 473] width 27 height 15
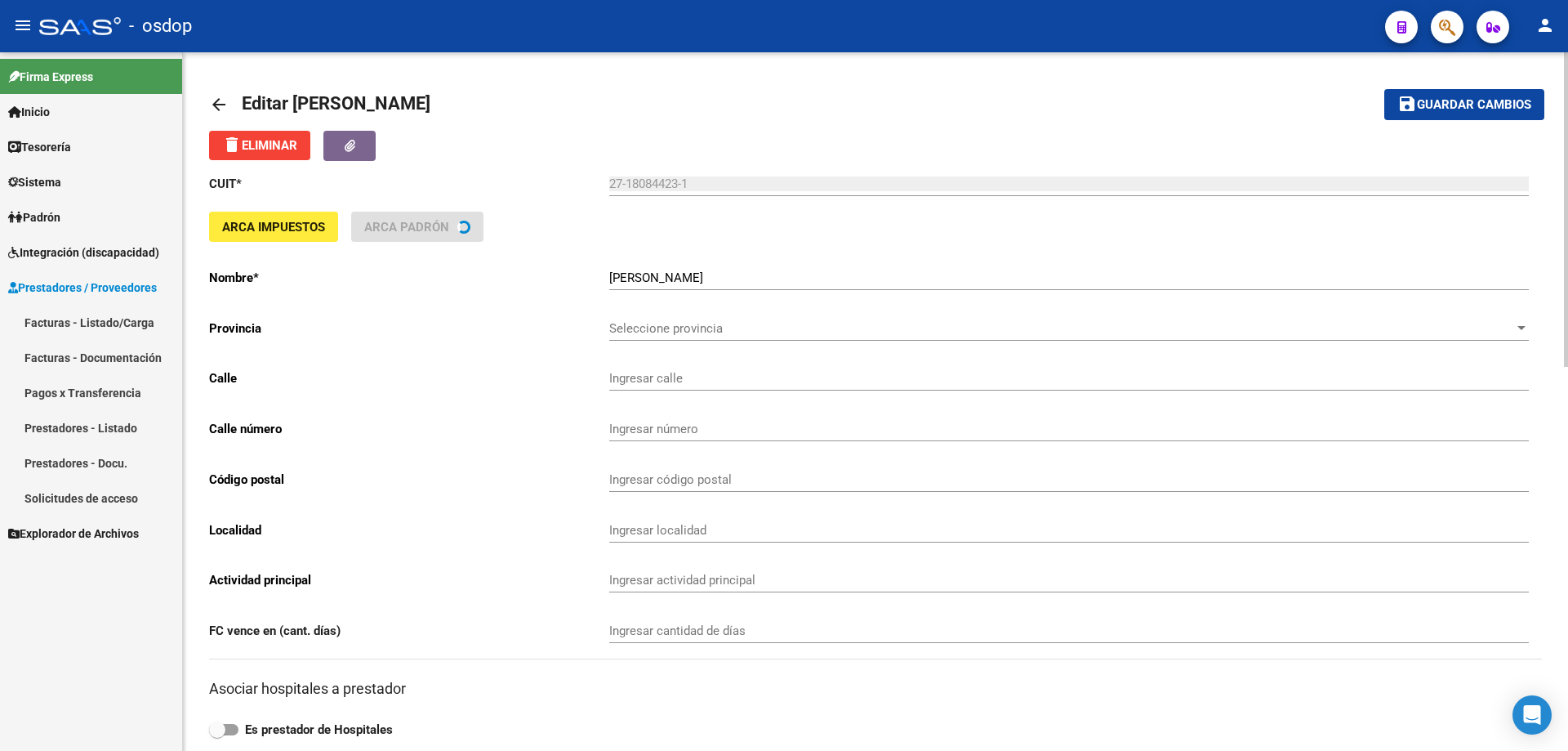
type input "MONTECASEROS"
type input "2286"
type input "5500"
type input "MENDOZA"
type input "854990"
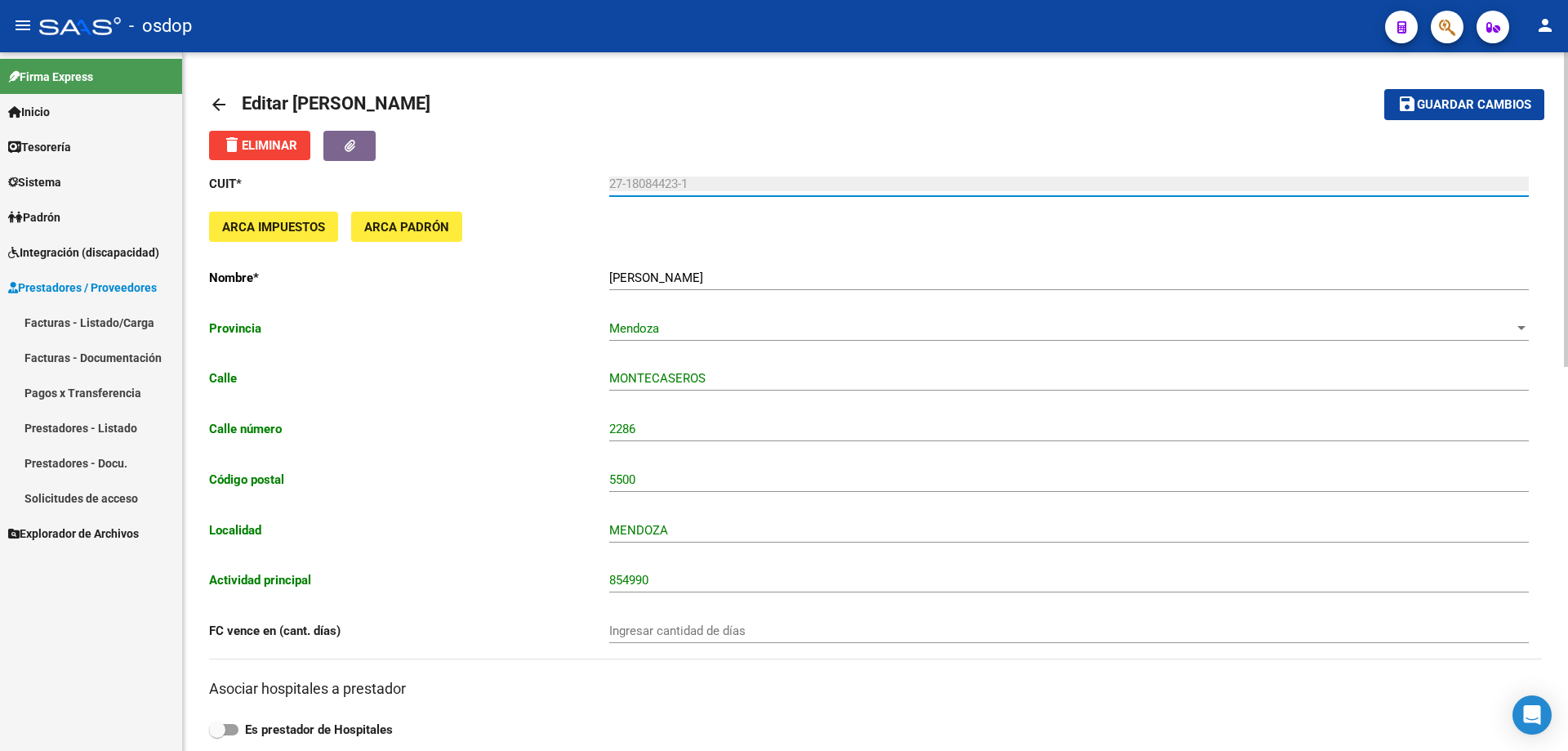
drag, startPoint x: 690, startPoint y: 182, endPoint x: 609, endPoint y: 180, distance: 81.0
click at [609, 180] on input "27-18084423-1" at bounding box center [1069, 183] width 920 height 15
click at [223, 106] on mat-icon "arrow_back" at bounding box center [219, 105] width 20 height 20
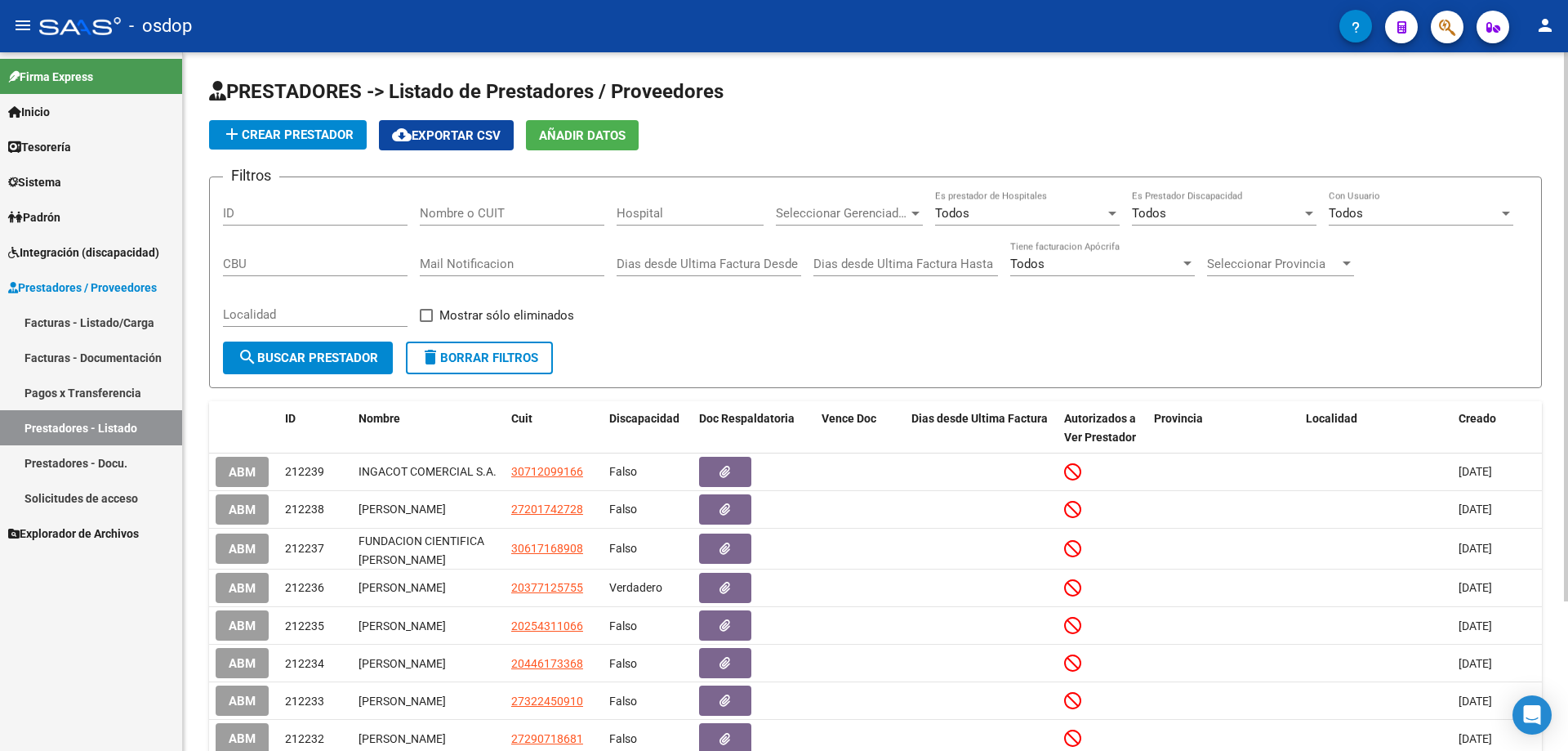
click at [44, 184] on span "Sistema" at bounding box center [34, 182] width 53 height 18
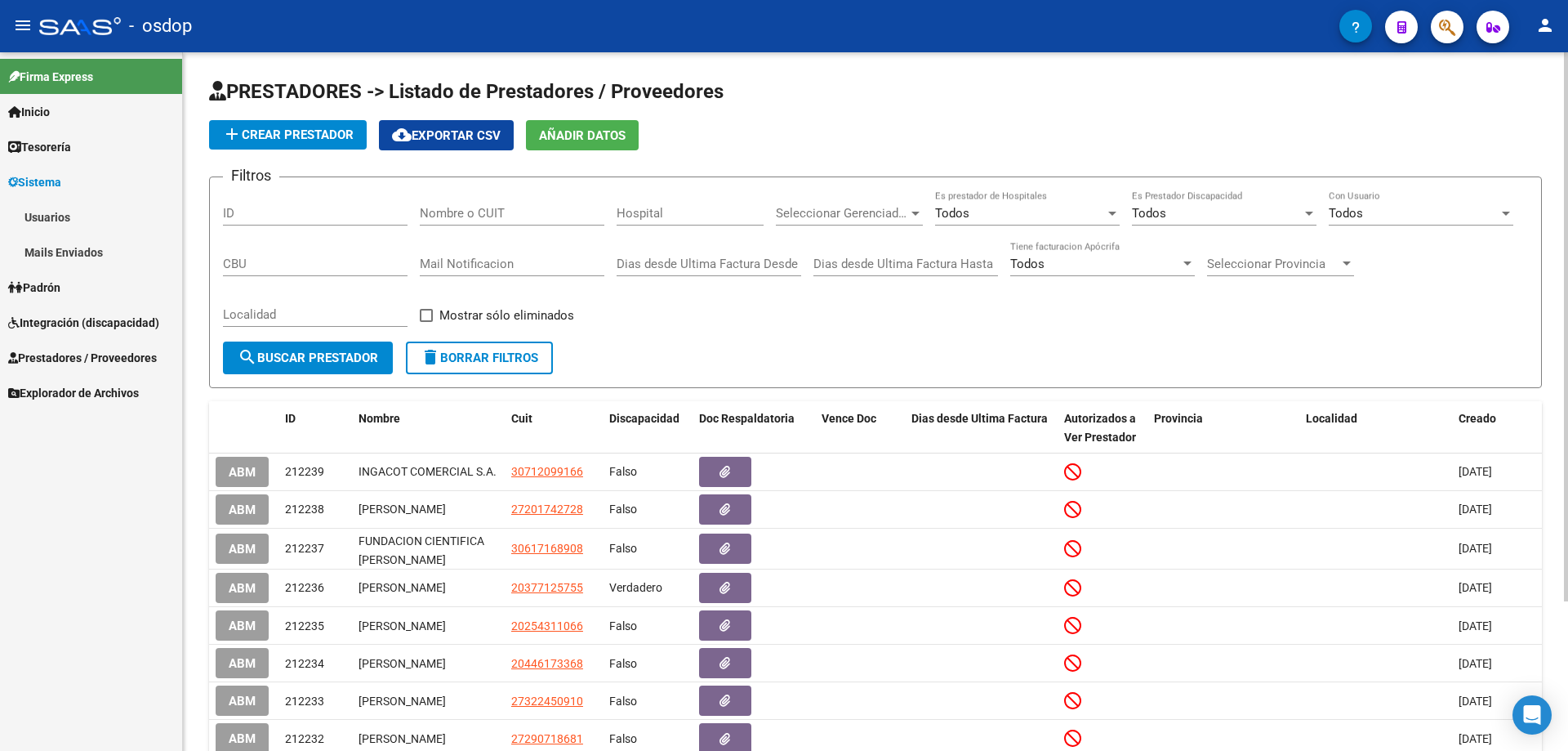
click at [48, 212] on link "Usuarios" at bounding box center [91, 216] width 182 height 35
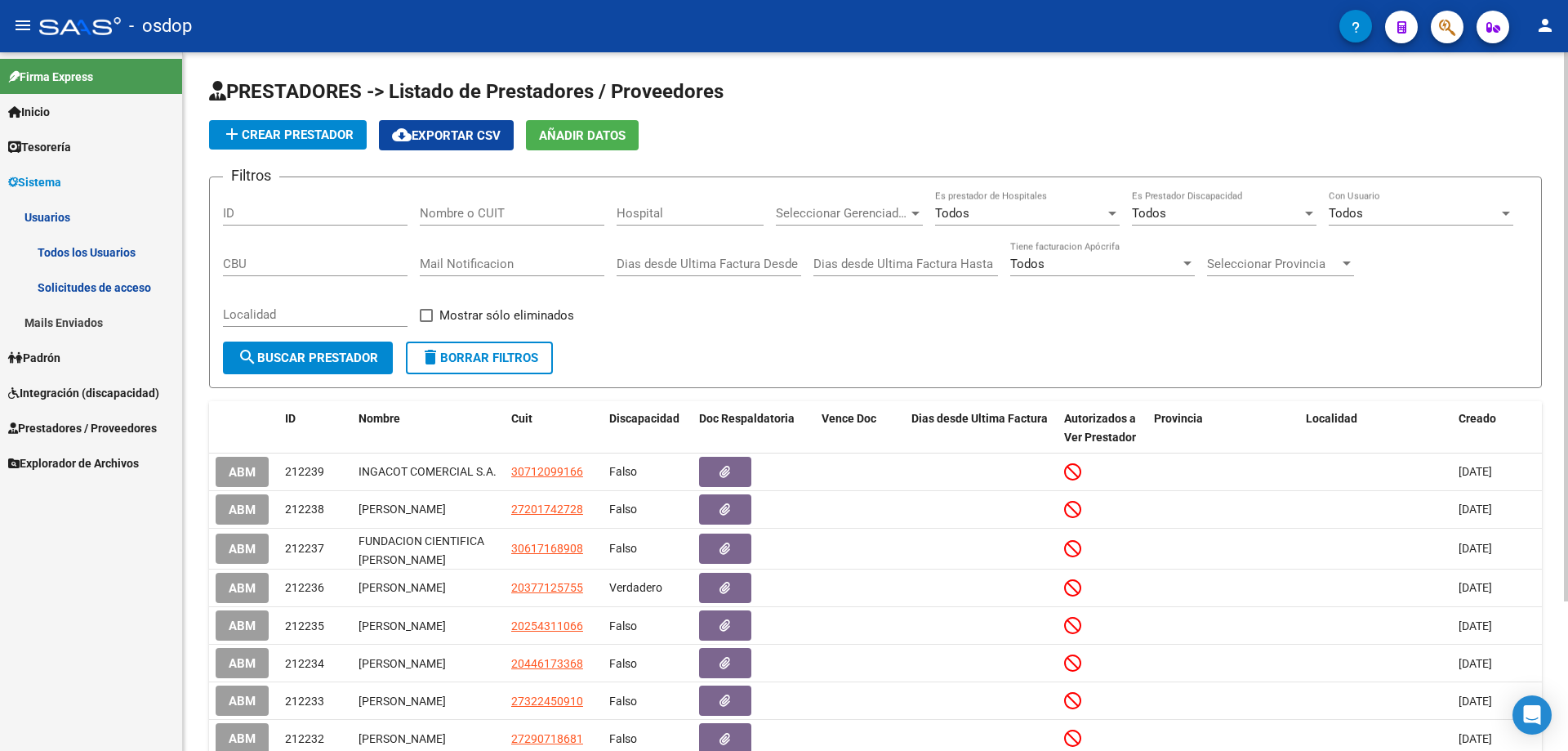
click at [82, 247] on link "Todos los Usuarios" at bounding box center [91, 251] width 182 height 35
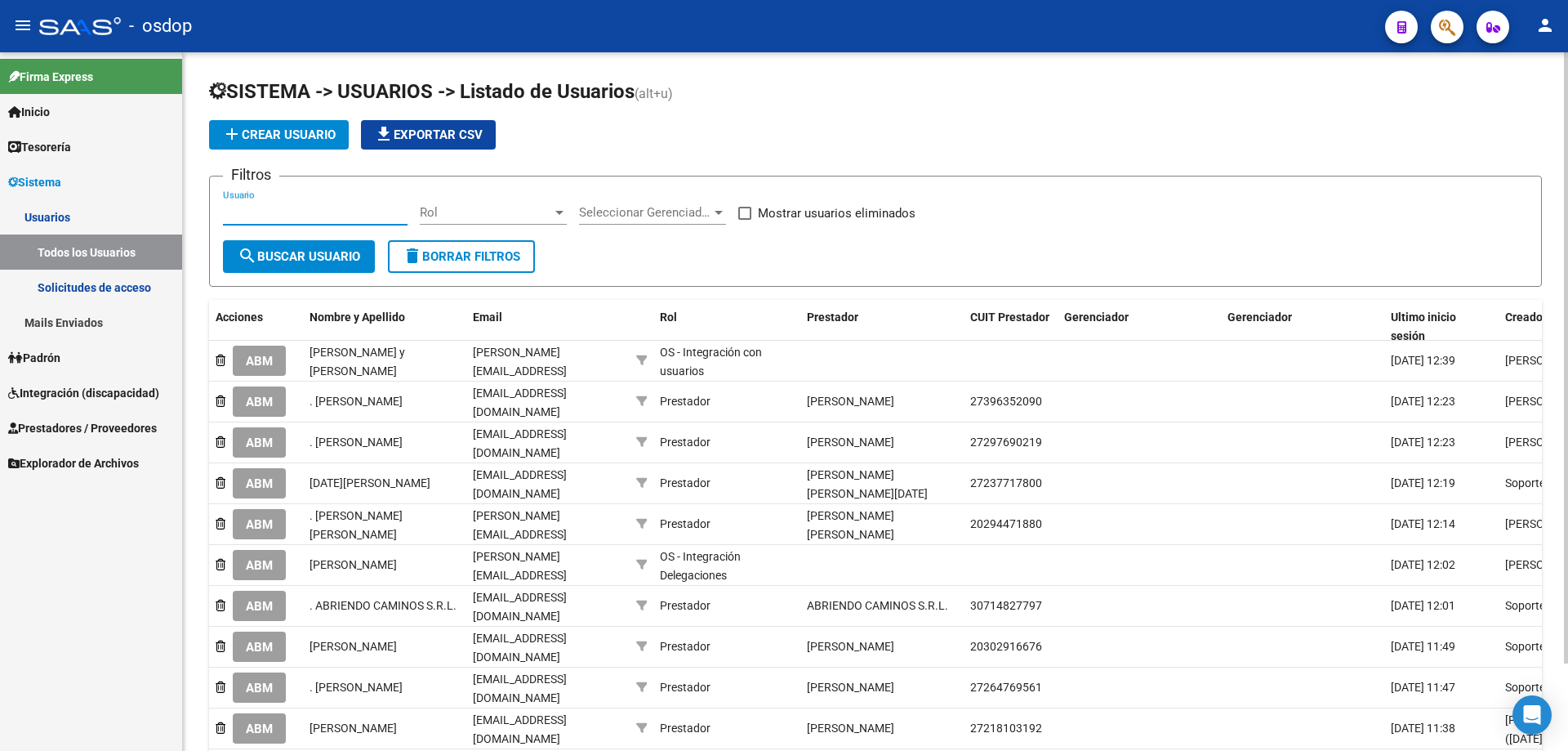
click at [224, 212] on input "Usuario" at bounding box center [314, 212] width 184 height 15
paste input "27-18084423-1"
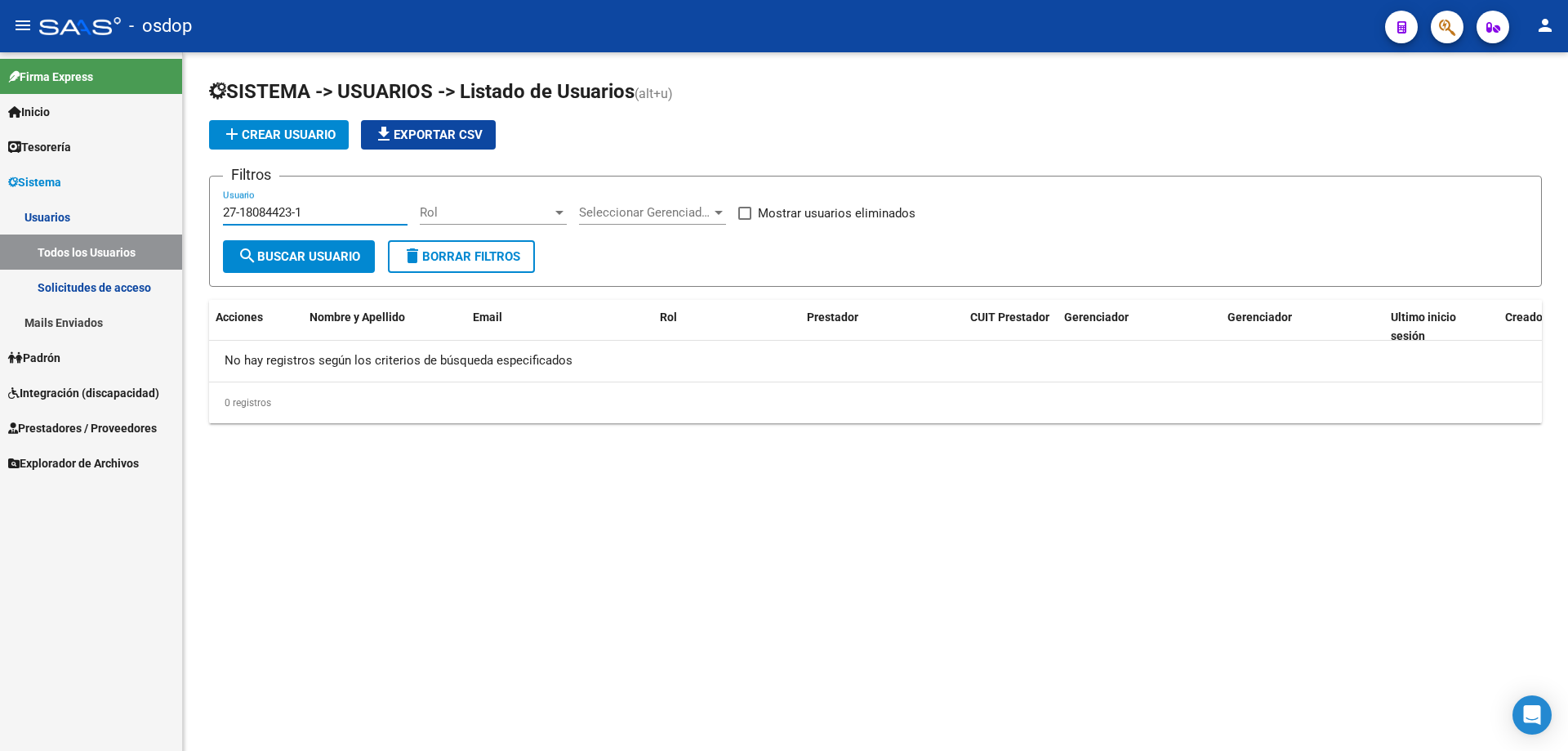
type input "27-18084423-1"
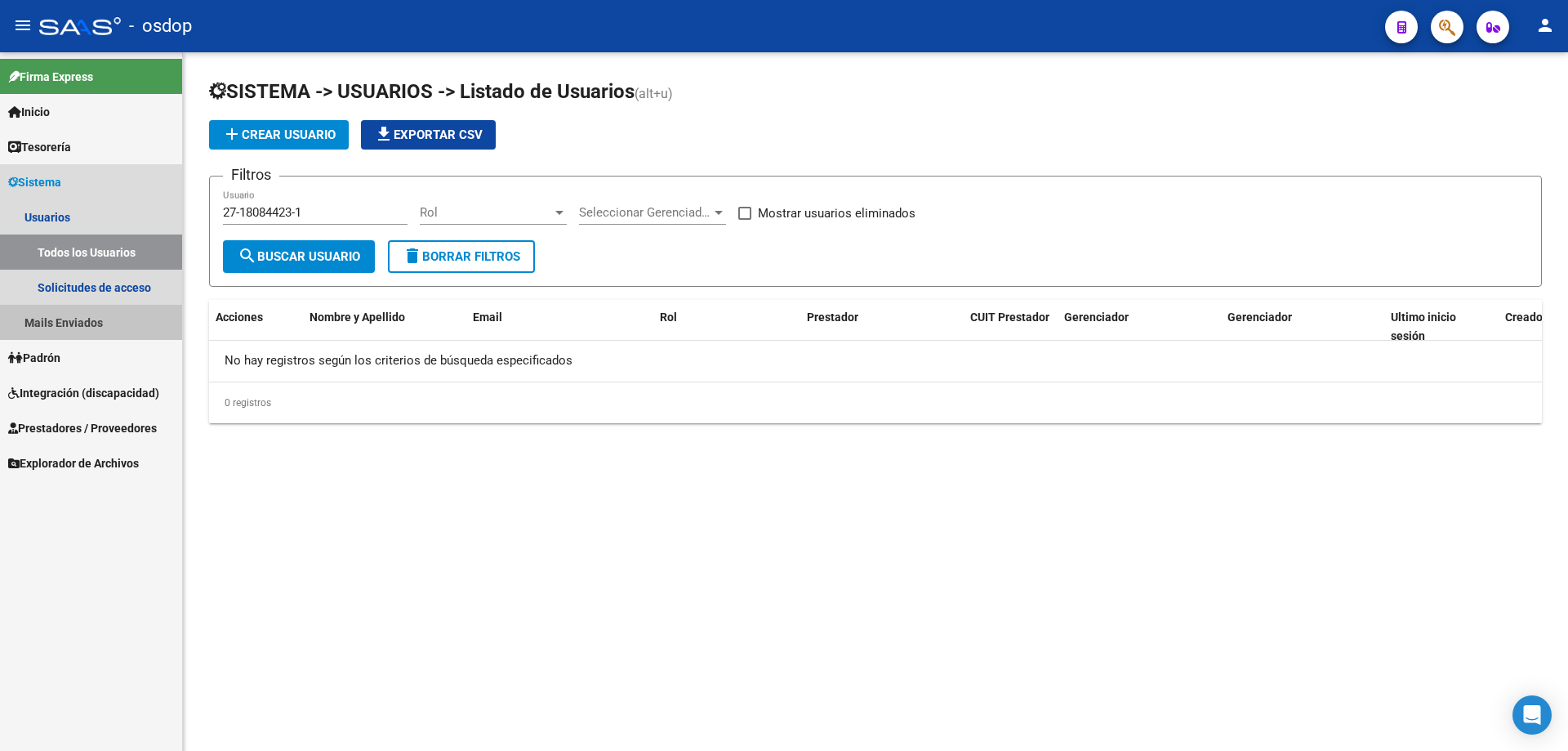
click at [66, 321] on link "Mails Enviados" at bounding box center [91, 322] width 182 height 35
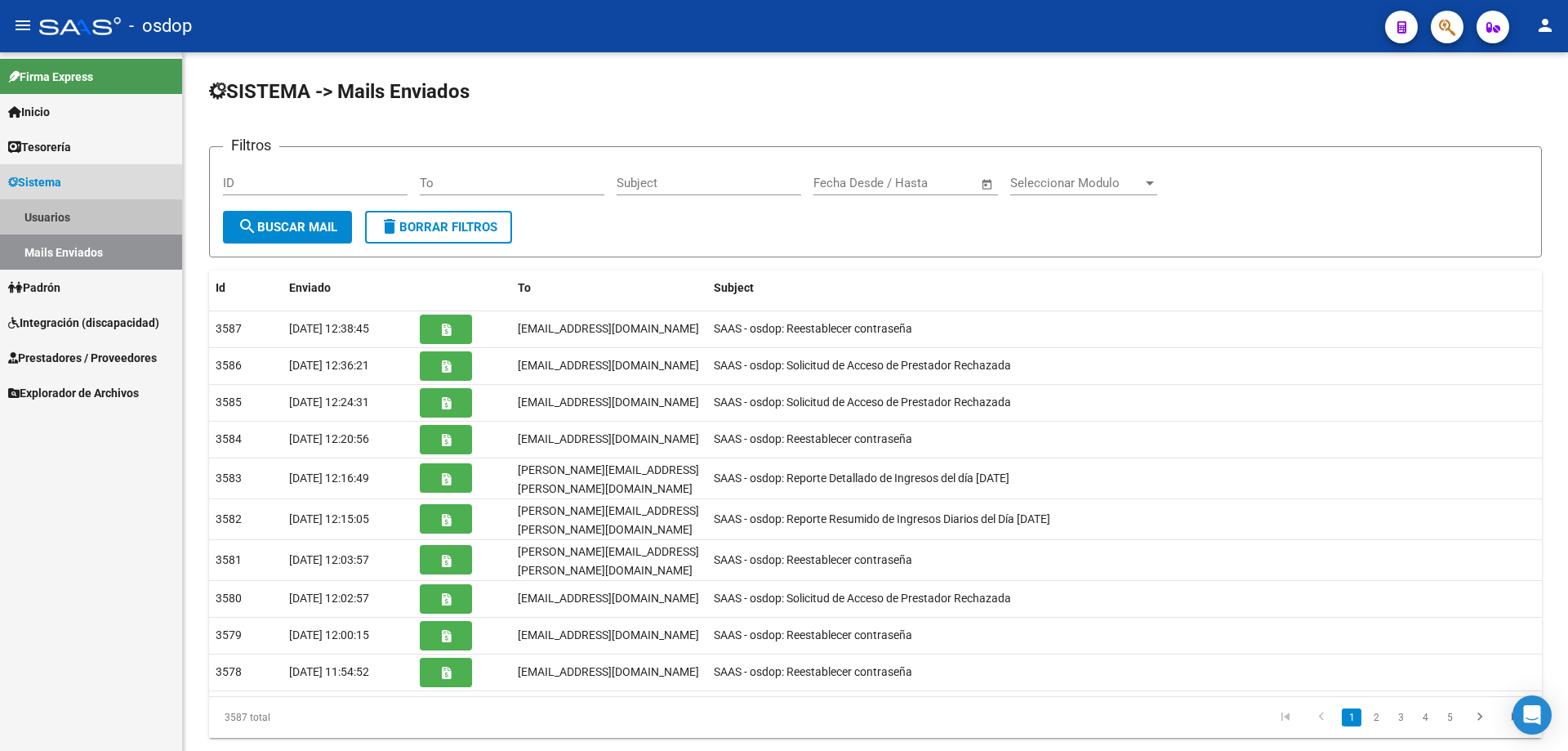
click at [46, 213] on link "Usuarios" at bounding box center [91, 216] width 182 height 35
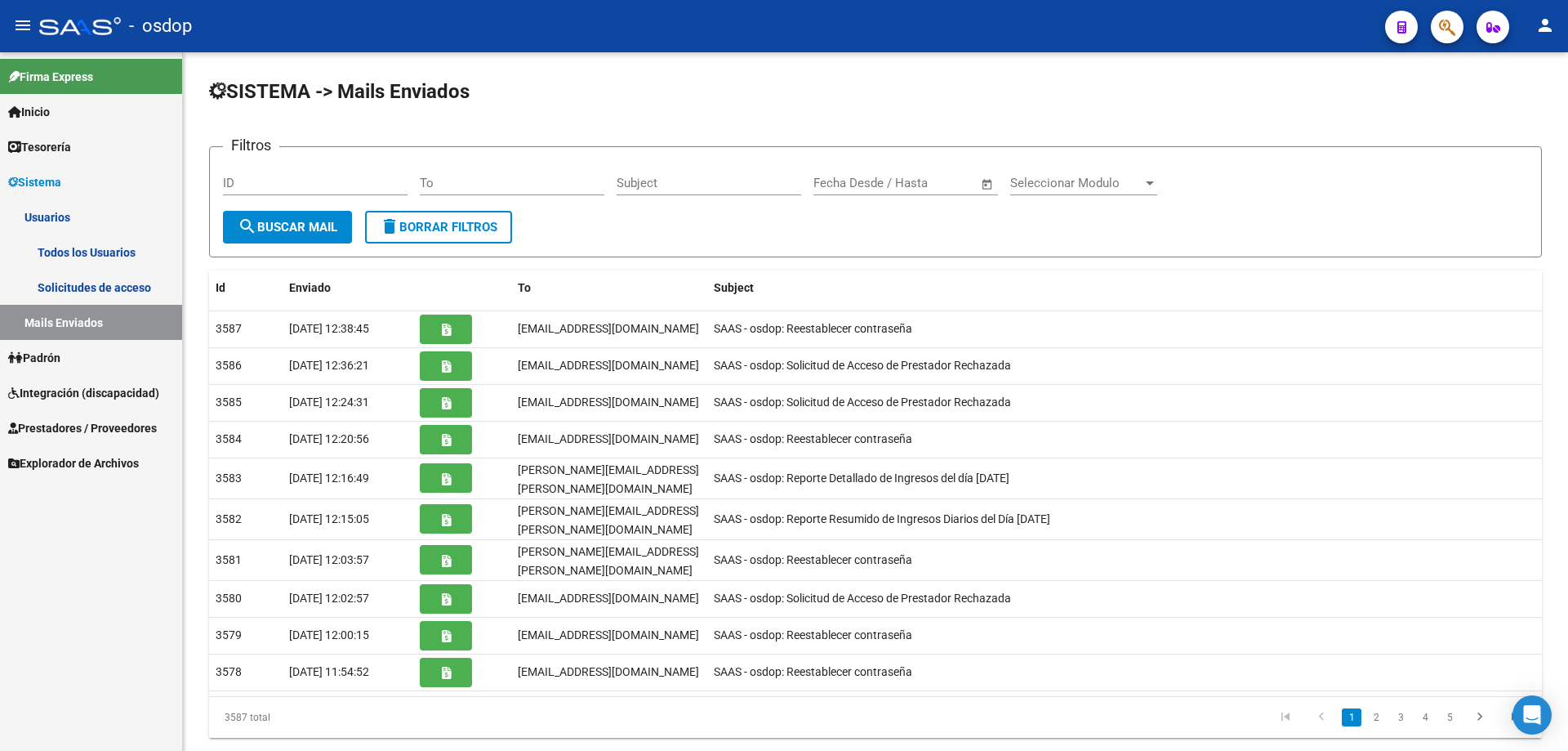
click at [98, 428] on span "Prestadores / Proveedores" at bounding box center [83, 428] width 149 height 18
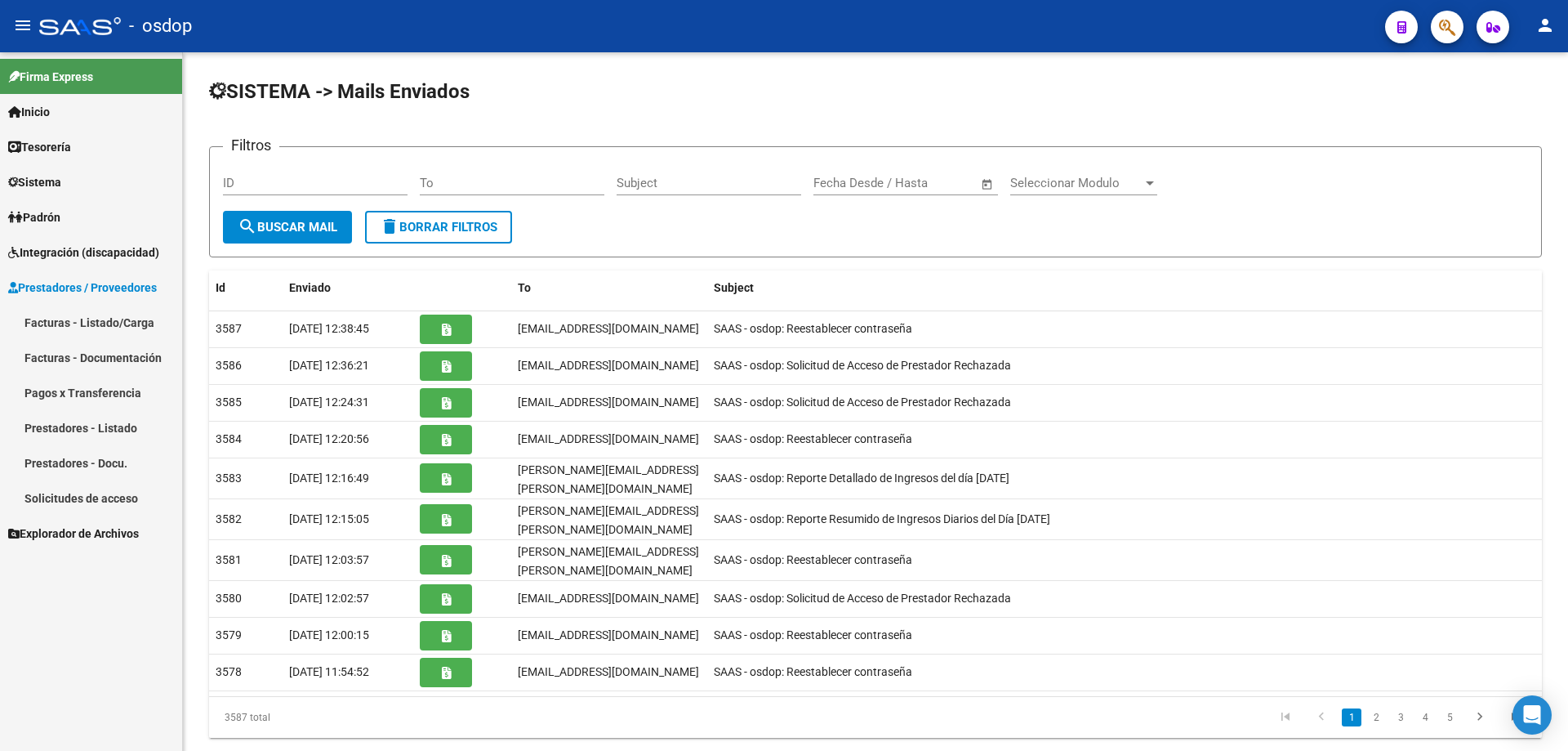
click at [104, 430] on link "Prestadores - Listado" at bounding box center [91, 428] width 182 height 35
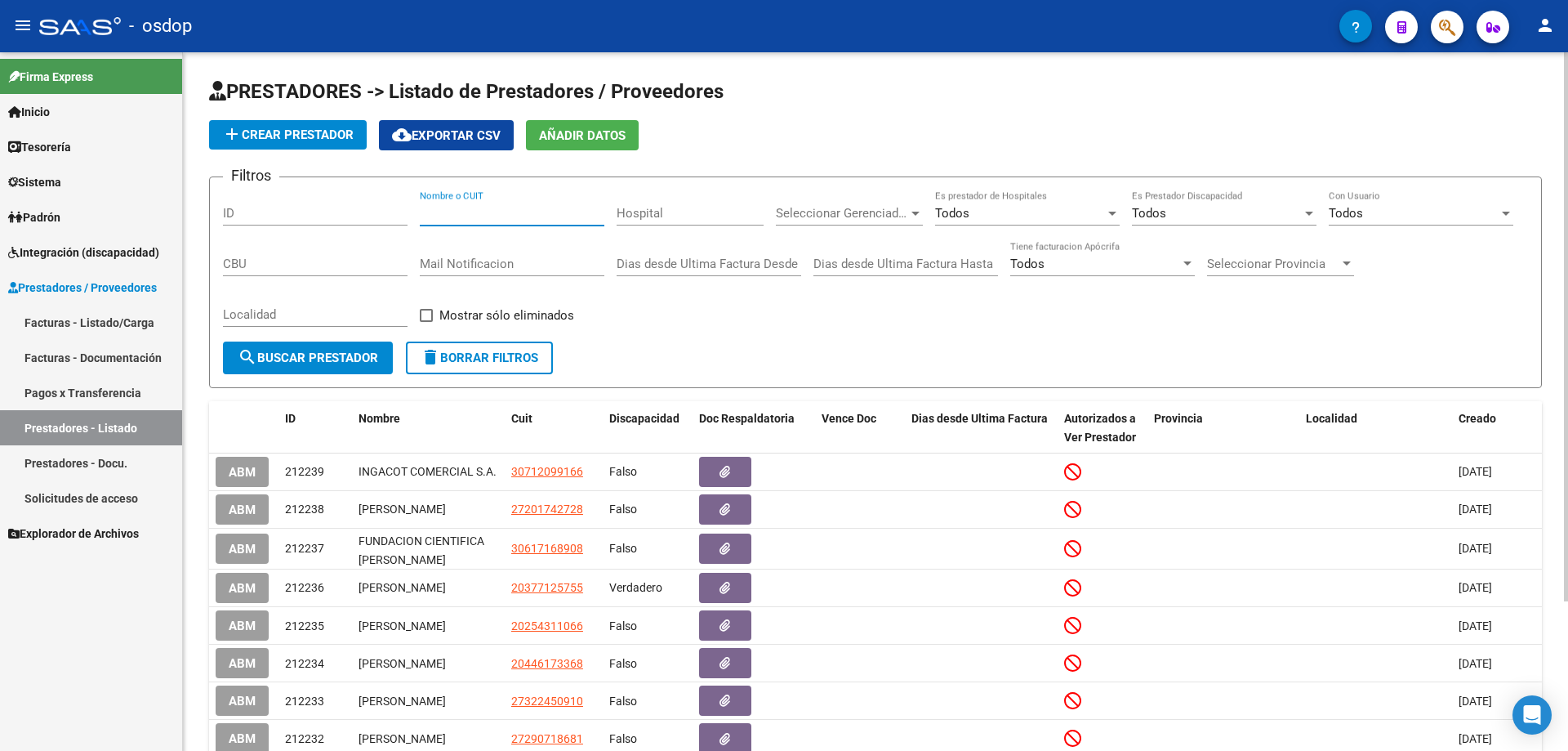
click at [422, 210] on input "Nombre o CUIT" at bounding box center [512, 213] width 184 height 15
paste input "27-18084423-1"
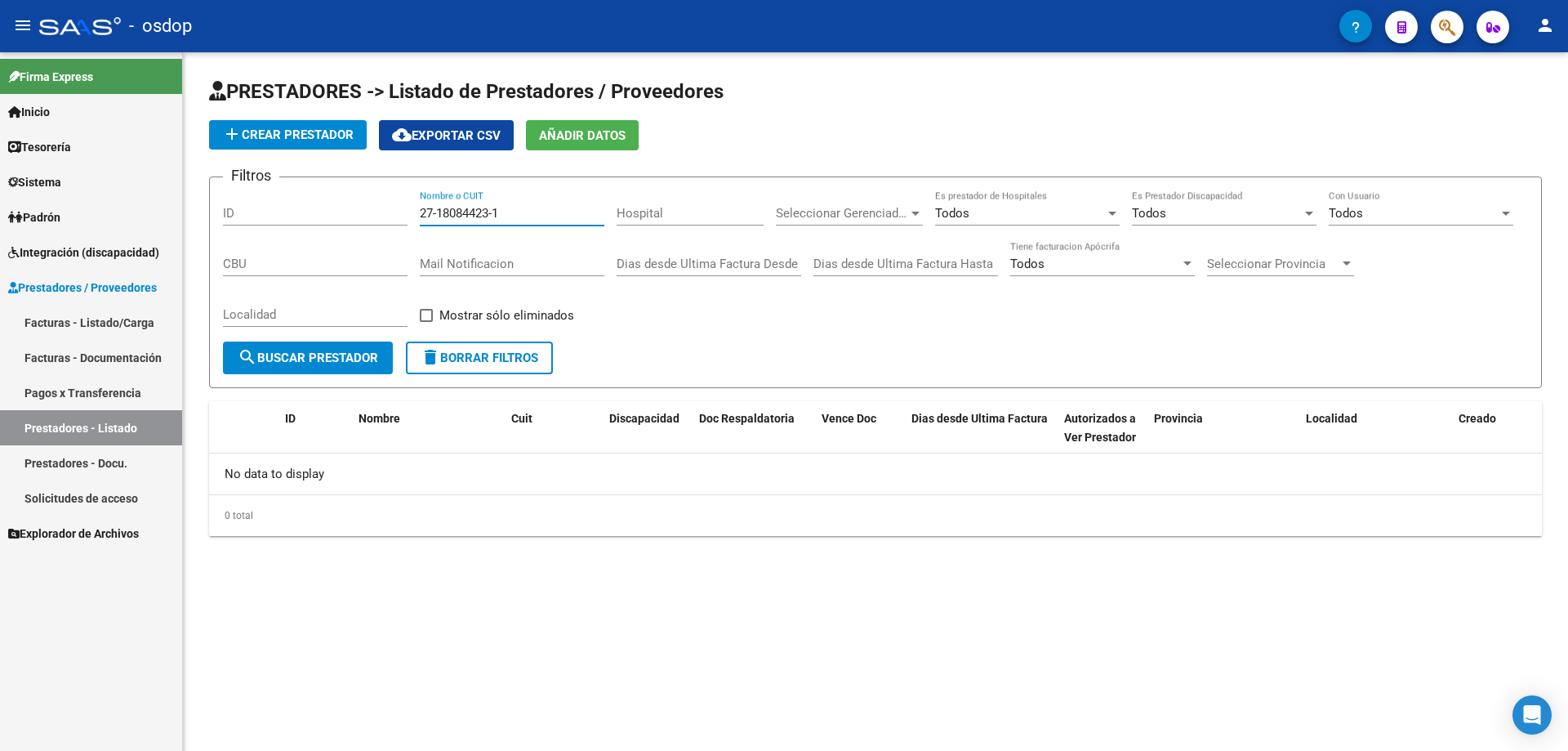
type input "27-18084423-1"
click at [38, 175] on span "Sistema" at bounding box center [34, 182] width 53 height 18
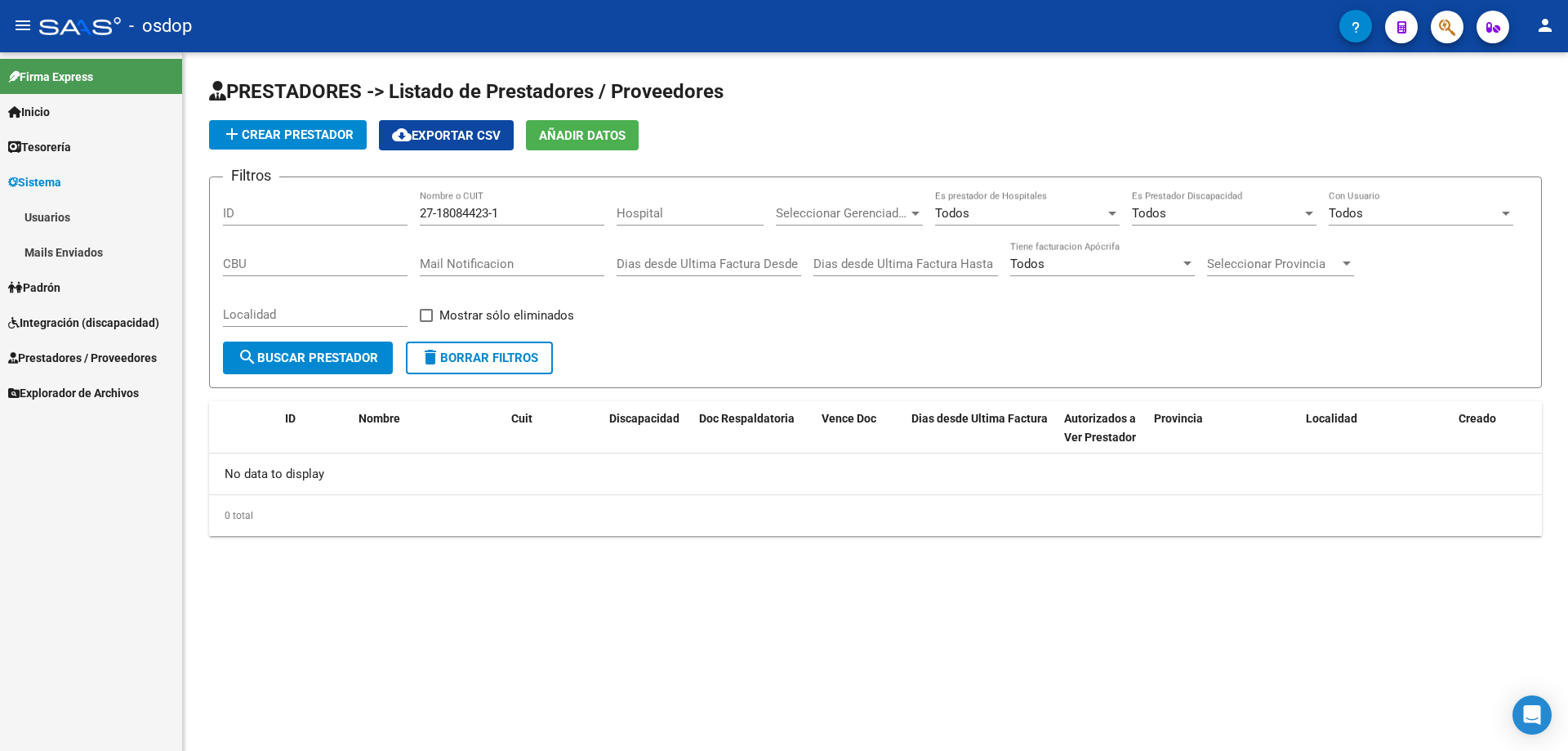
click at [50, 252] on link "Mails Enviados" at bounding box center [91, 251] width 182 height 35
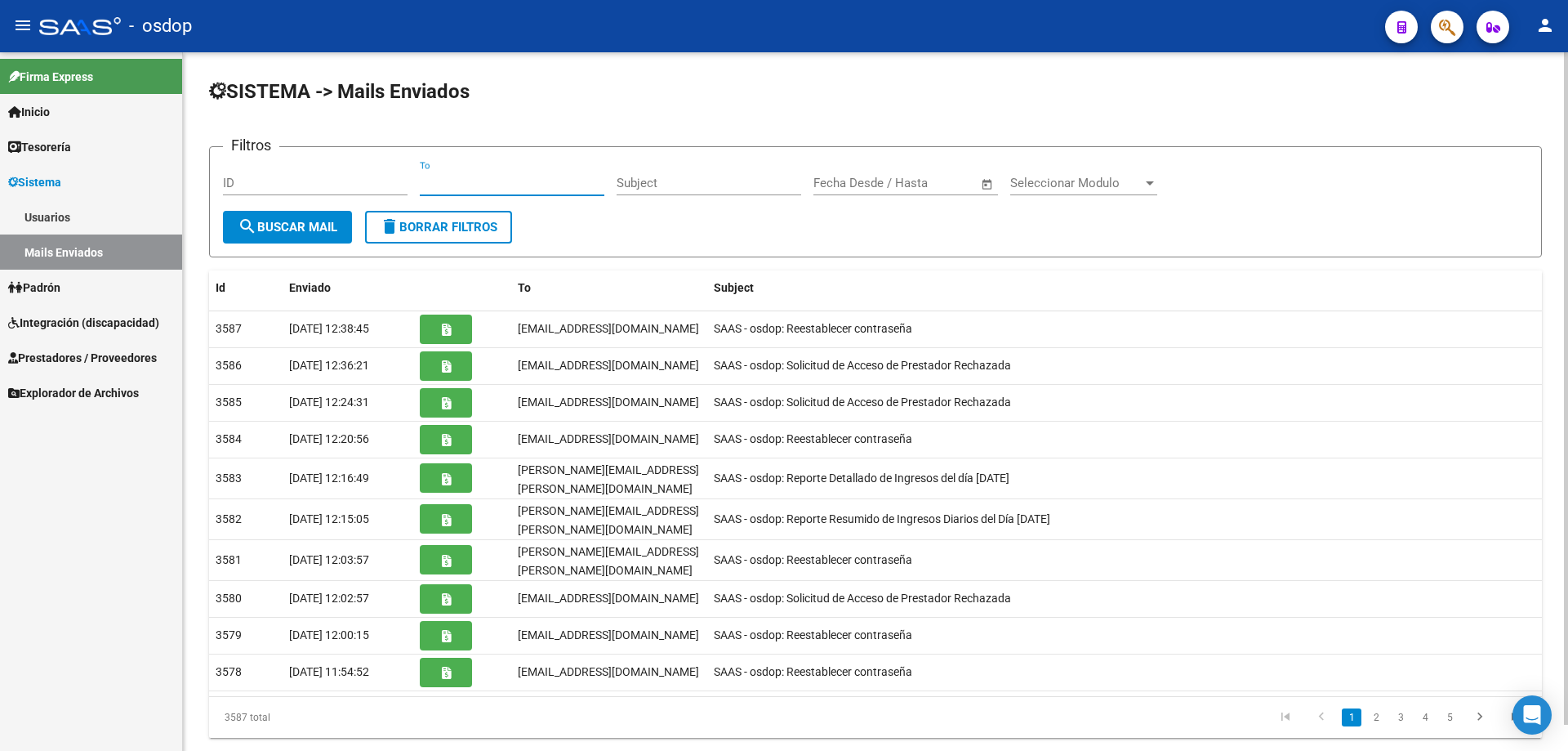
click at [421, 181] on input "To" at bounding box center [512, 183] width 184 height 15
paste input "gamarze@hotmail.com"
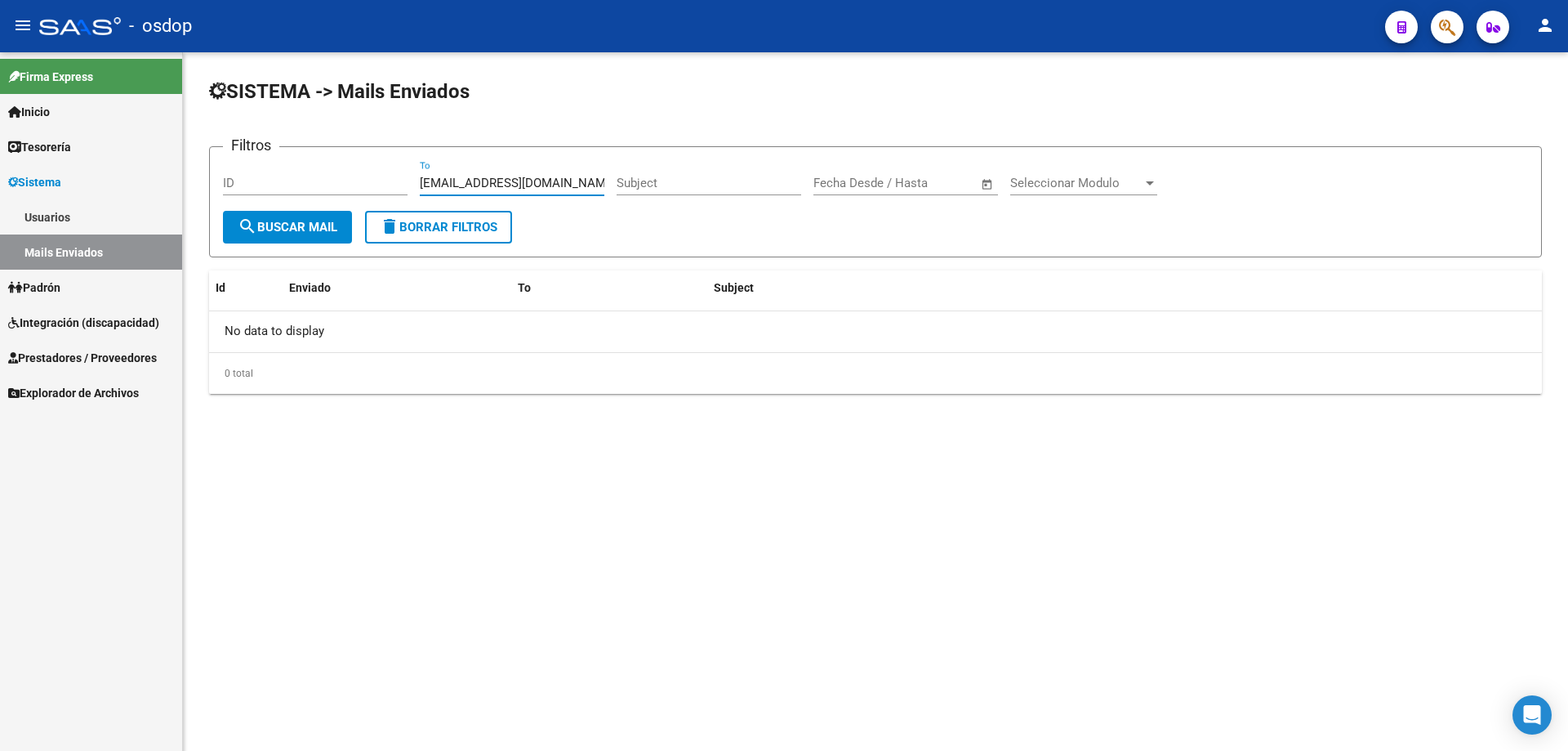
type input "gamarze@hotmail.com"
click at [40, 210] on link "Usuarios" at bounding box center [91, 216] width 182 height 35
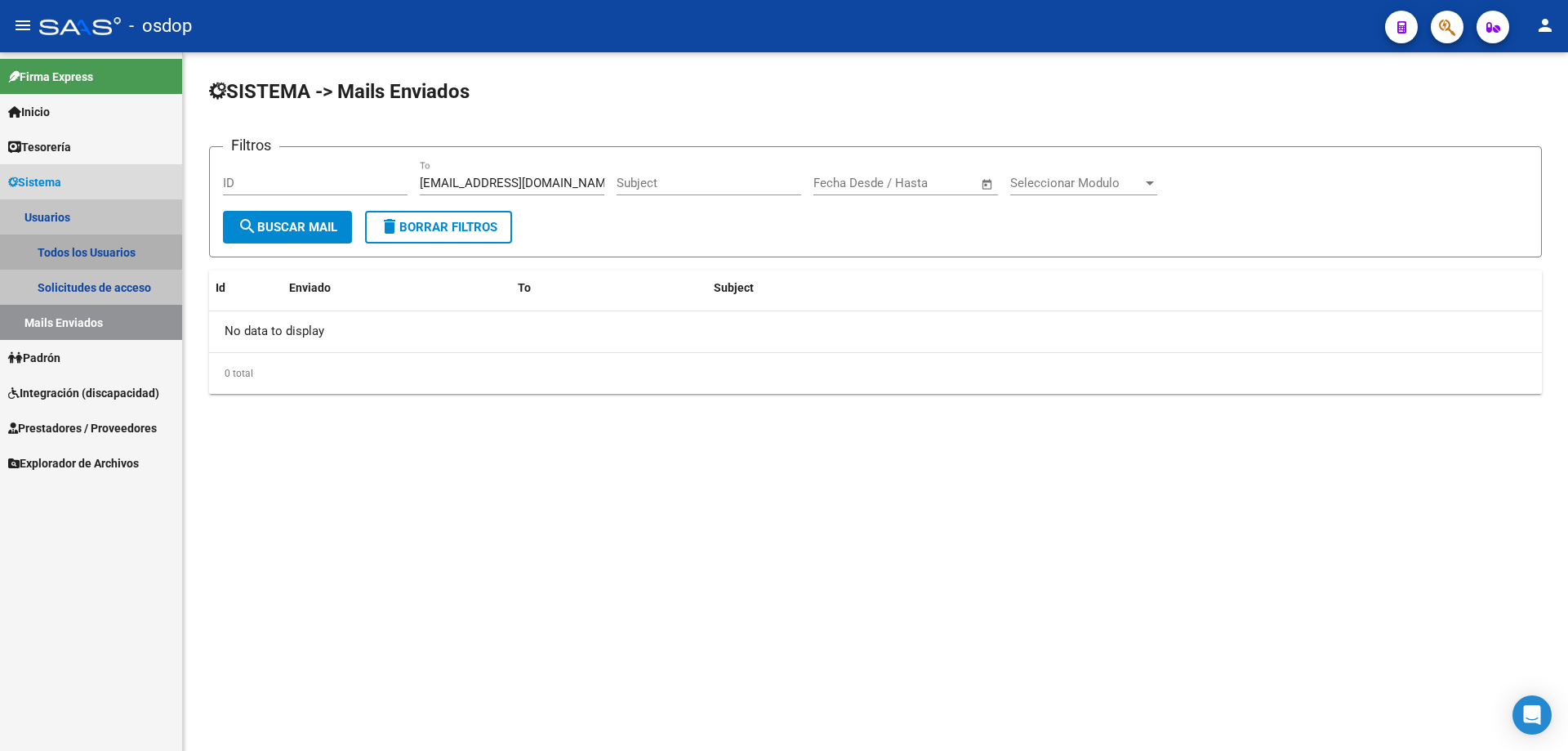
click at [76, 250] on link "Todos los Usuarios" at bounding box center [91, 251] width 182 height 35
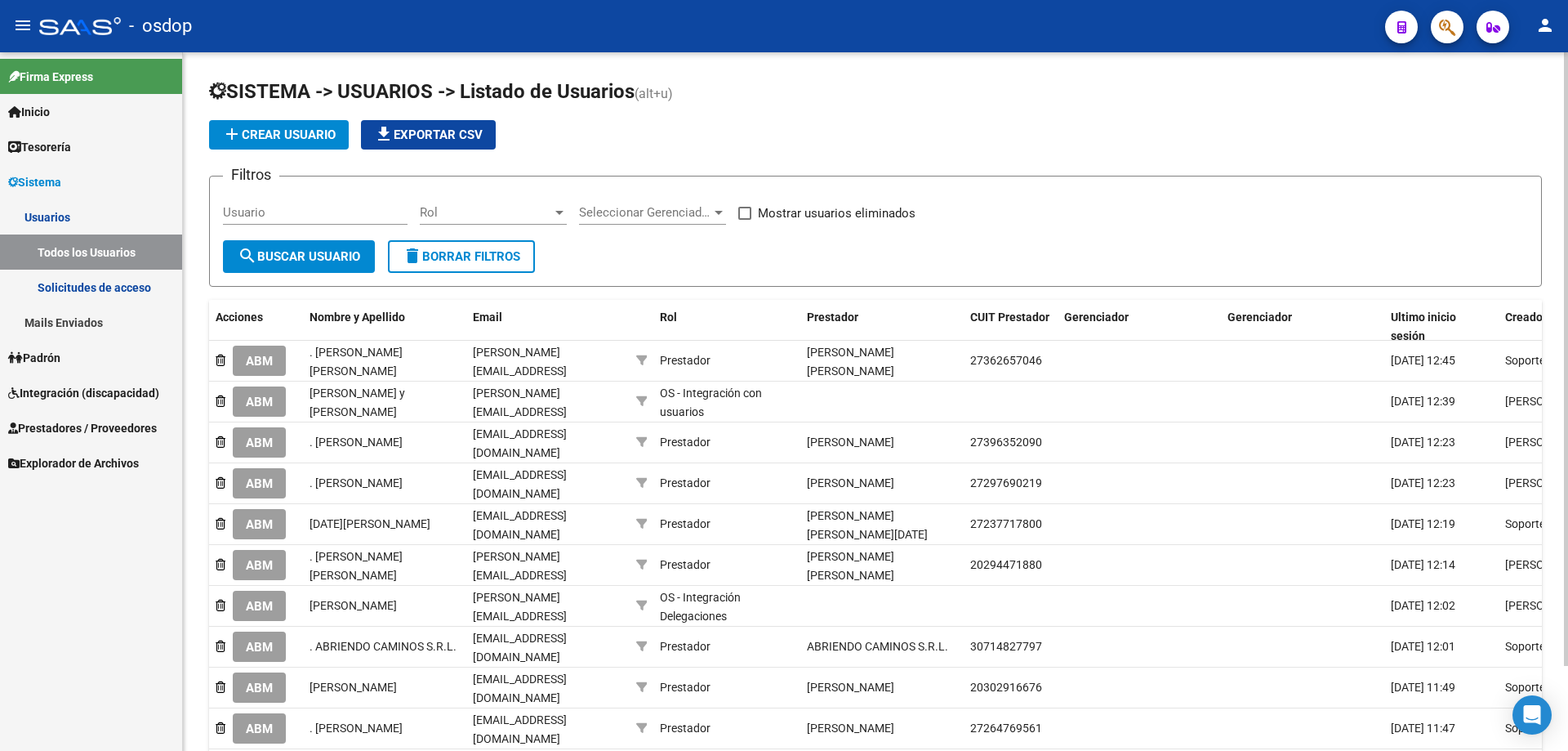
click at [225, 211] on input "Usuario" at bounding box center [314, 212] width 184 height 15
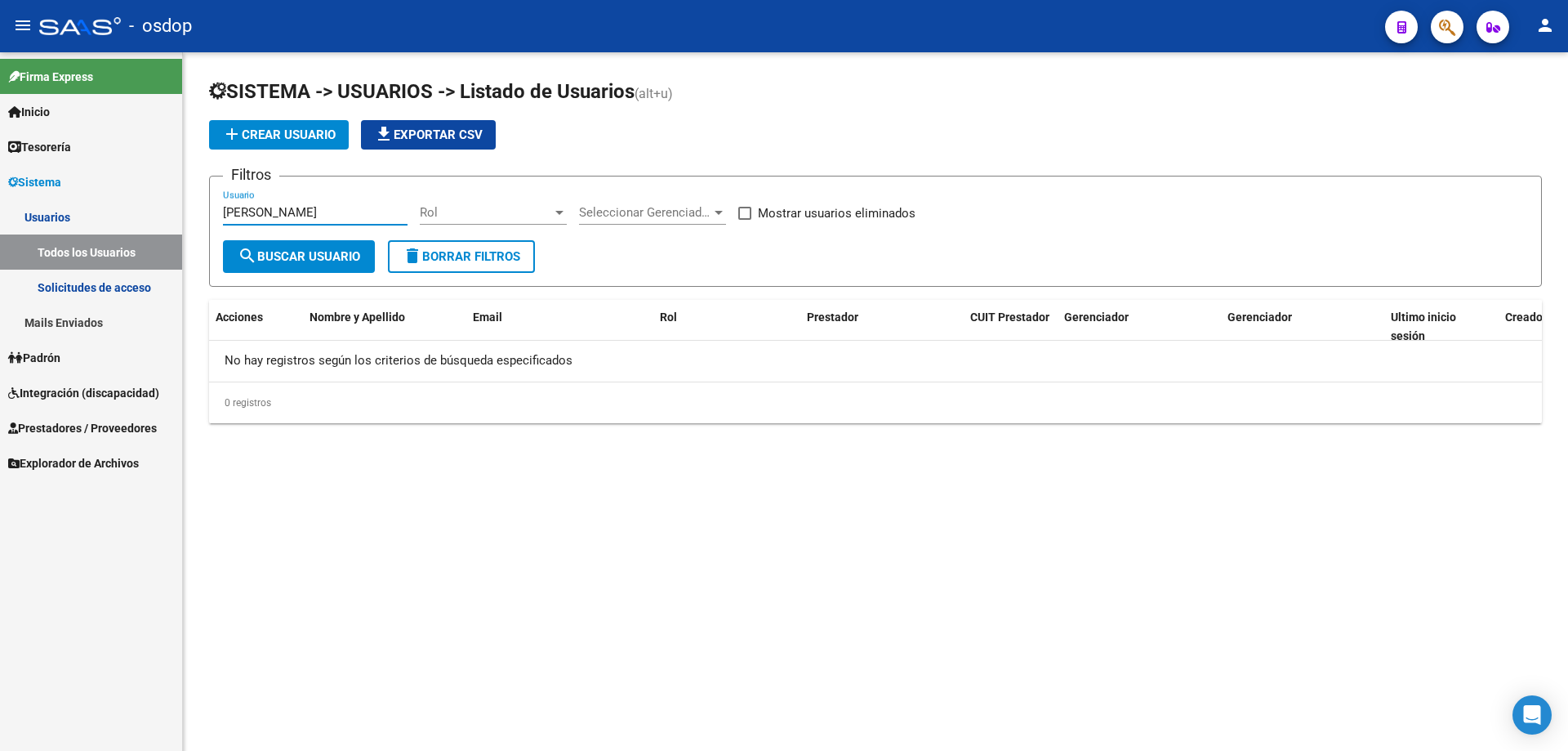
click at [275, 208] on input "marzetti" at bounding box center [314, 212] width 184 height 15
type input "marzet"
click at [65, 428] on span "Prestadores / Proveedores" at bounding box center [83, 428] width 149 height 18
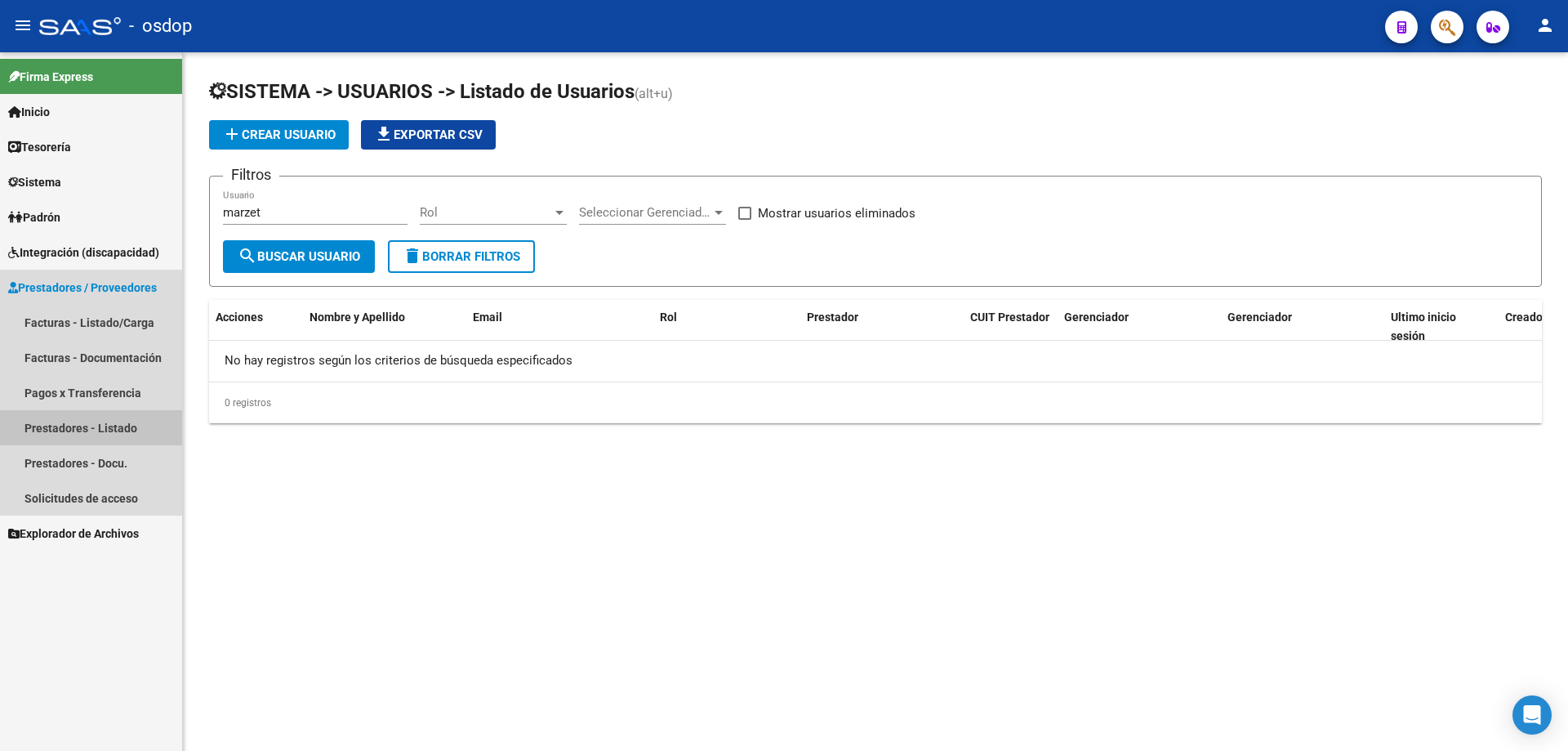
click at [92, 424] on link "Prestadores - Listado" at bounding box center [91, 428] width 182 height 35
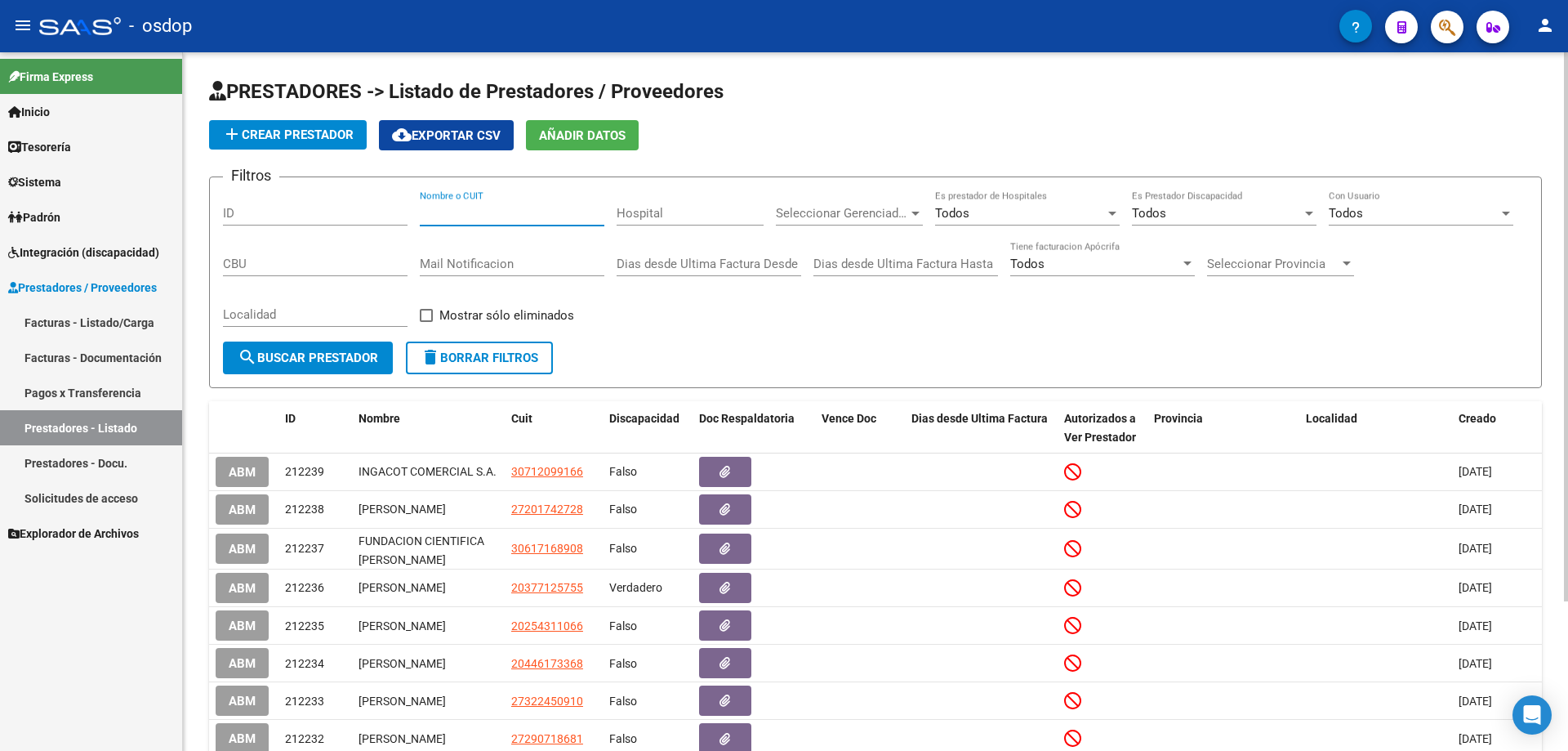
click at [423, 213] on input "Nombre o CUIT" at bounding box center [512, 213] width 184 height 15
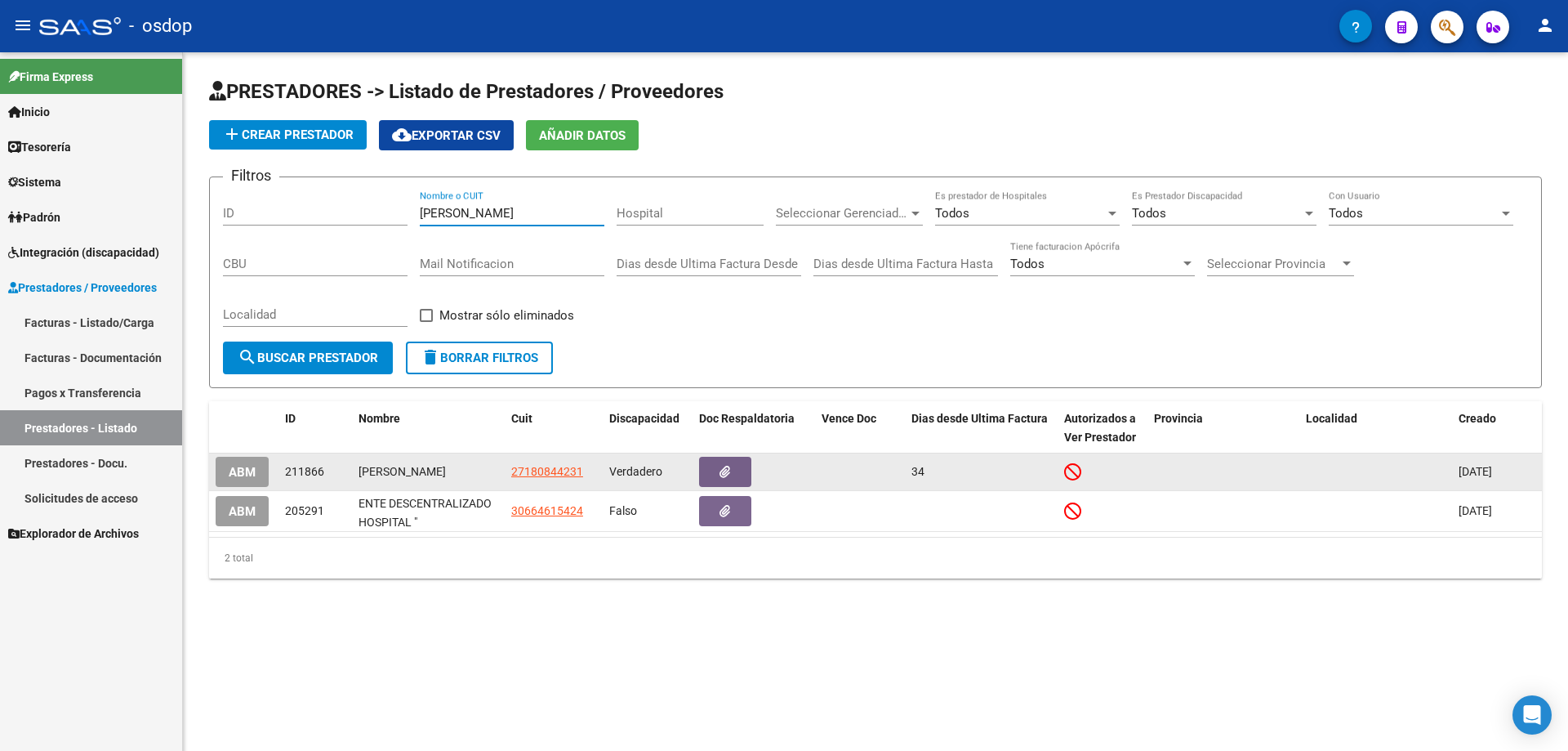
type input "marzett"
click at [249, 476] on span "ABM" at bounding box center [242, 473] width 27 height 15
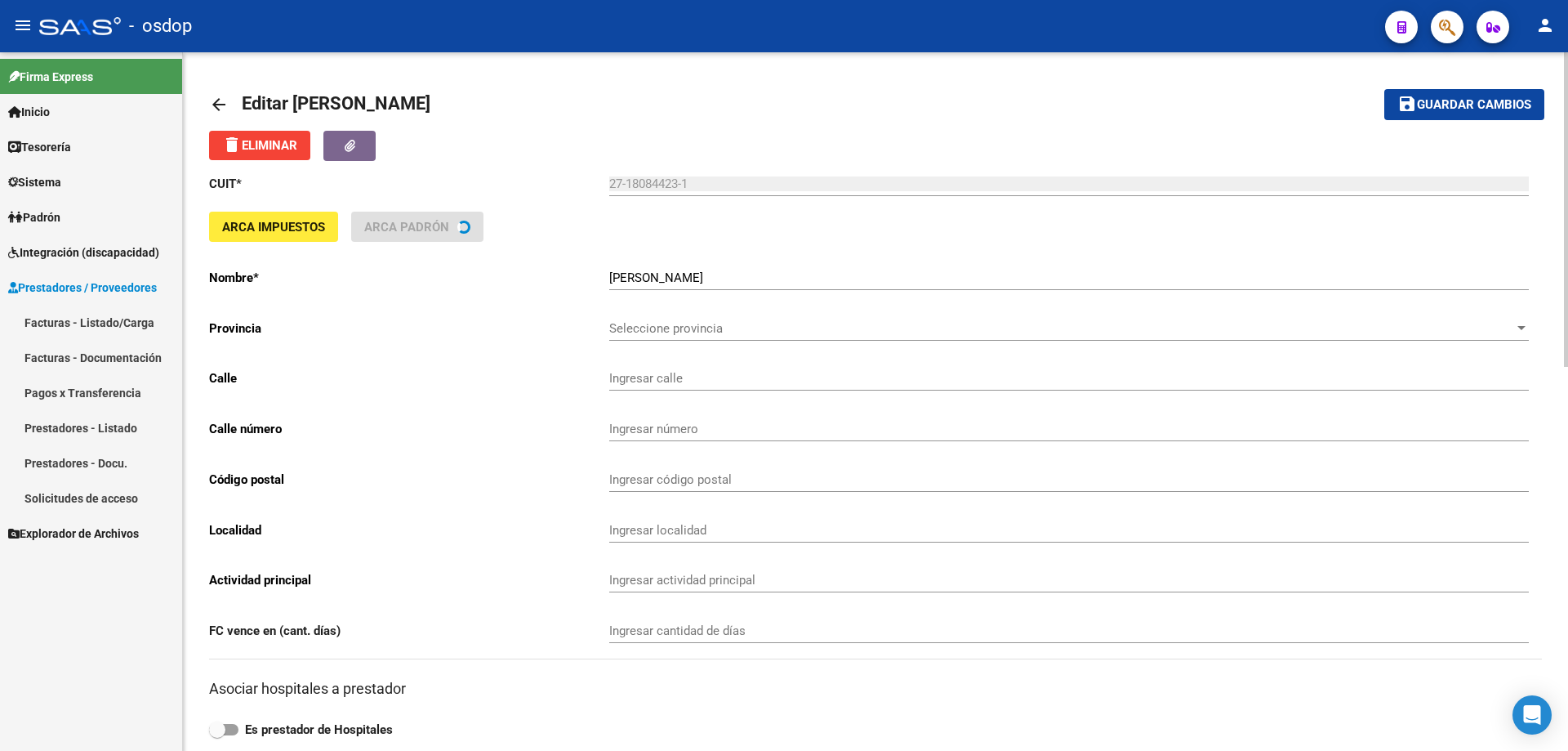
type input "MONTECASEROS"
type input "2286"
type input "5500"
type input "MENDOZA"
type input "854990"
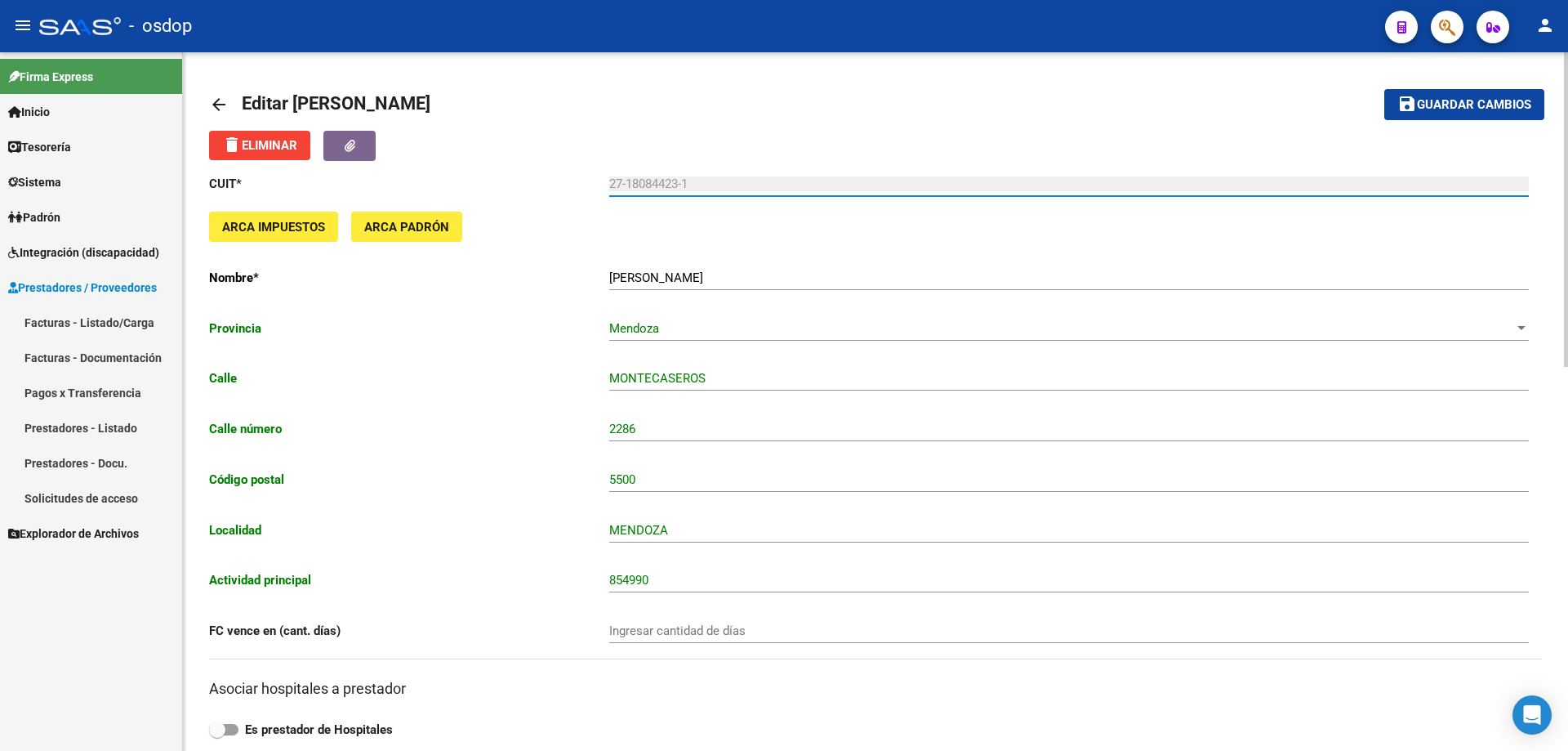
drag, startPoint x: 695, startPoint y: 180, endPoint x: 594, endPoint y: 183, distance: 101.0
click at [594, 183] on app-form-text-field "CUIT * 27-18084423-1 Ingresar cuit" at bounding box center [869, 183] width 1320 height 15
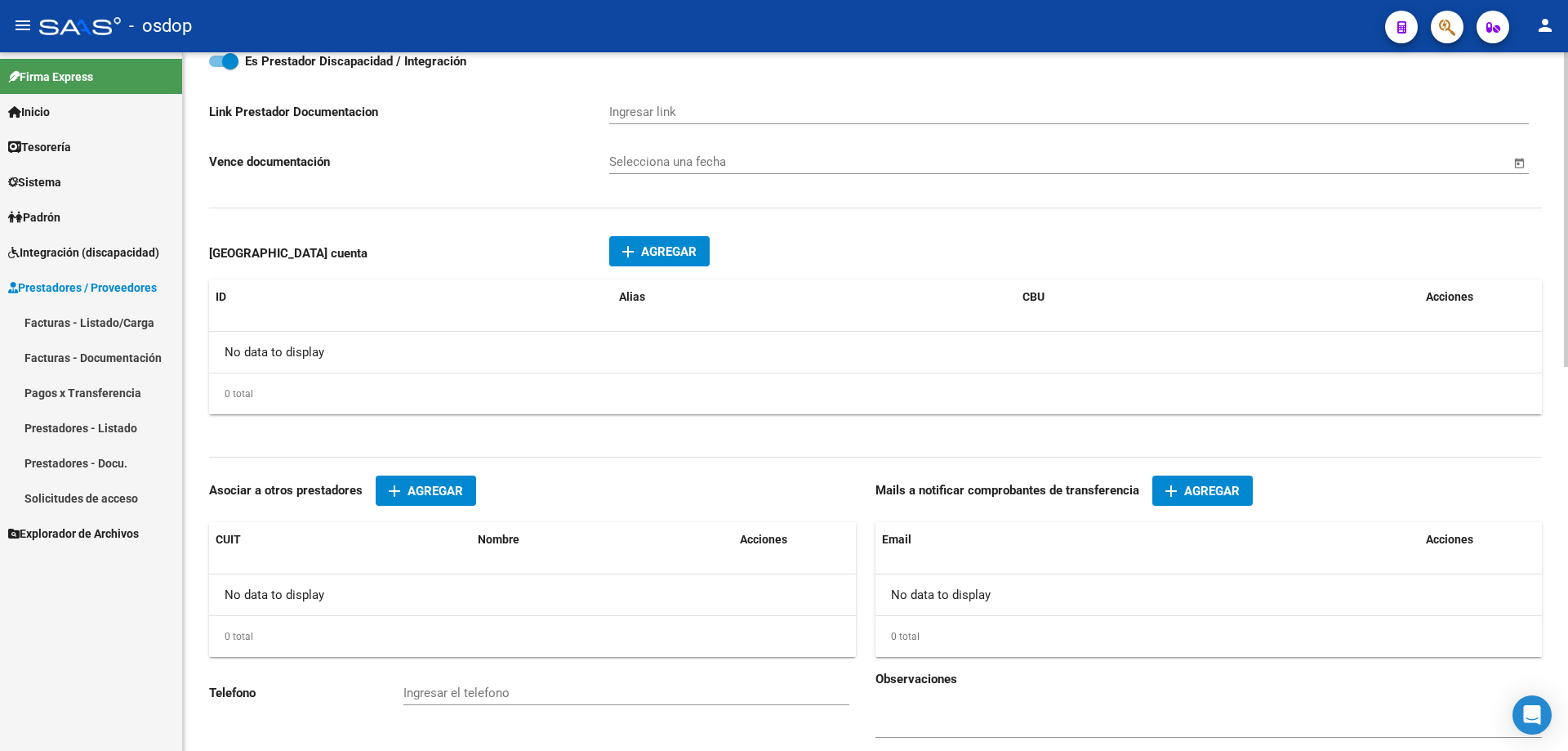
scroll to position [854, 0]
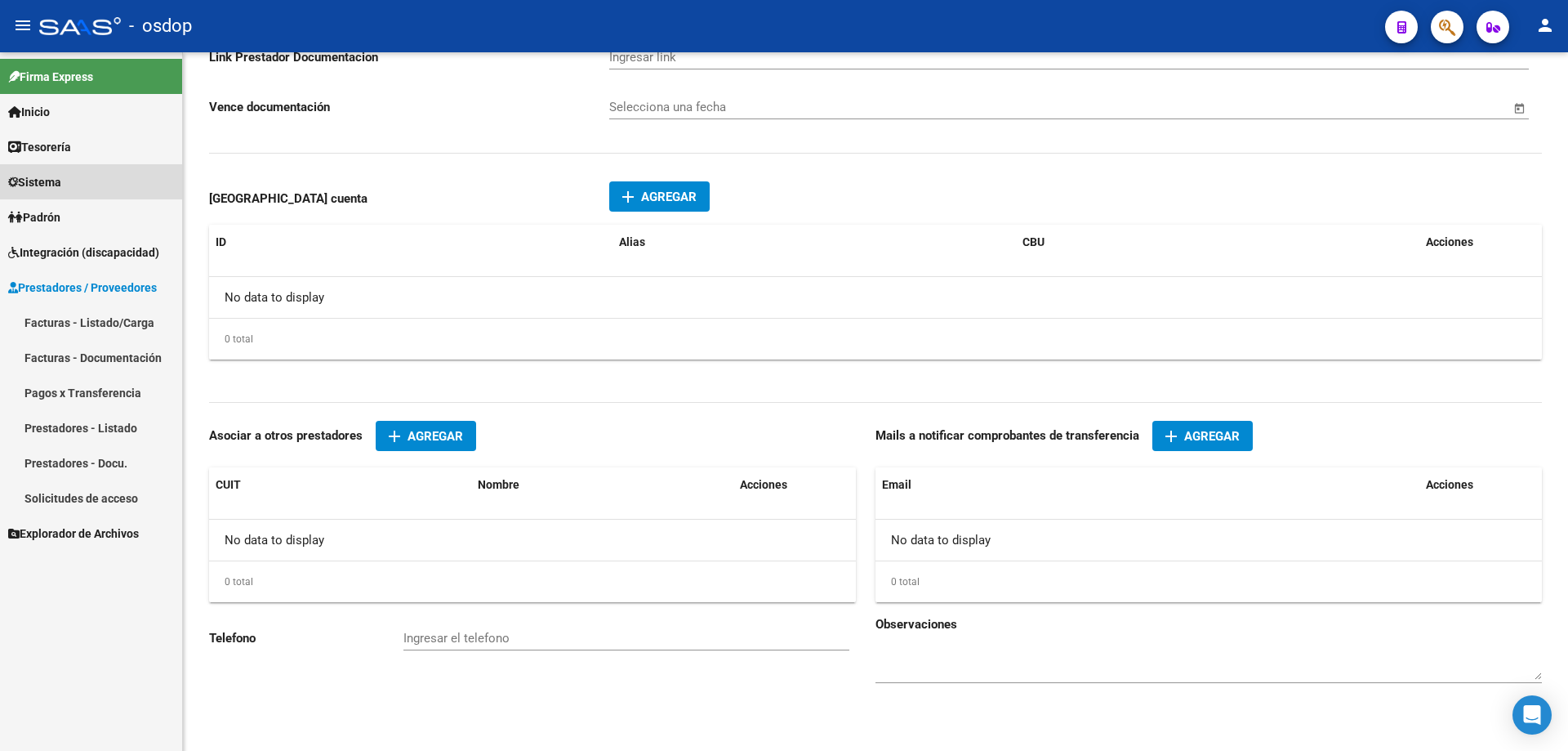
click at [23, 187] on span "Sistema" at bounding box center [34, 182] width 53 height 18
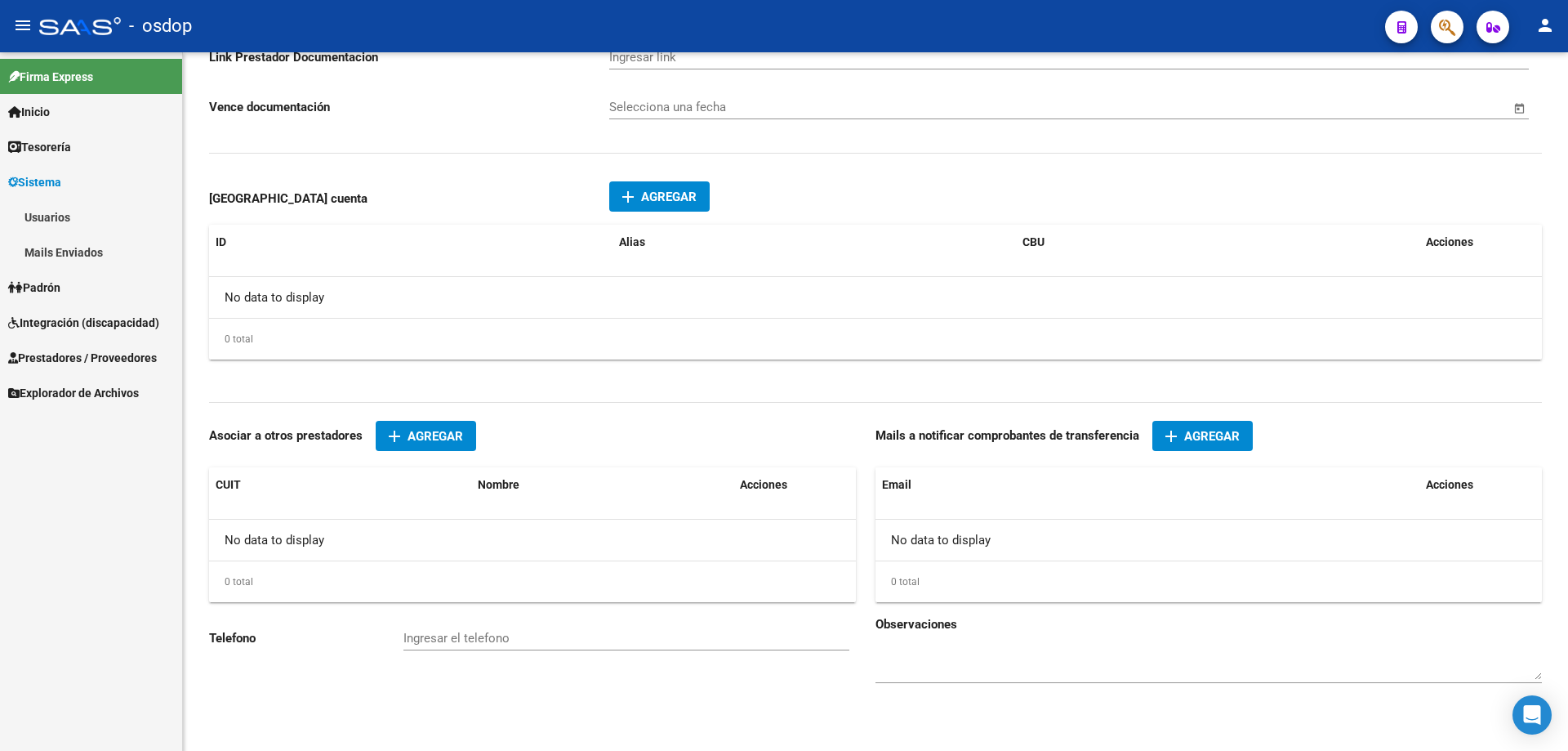
click at [71, 254] on link "Mails Enviados" at bounding box center [91, 251] width 182 height 35
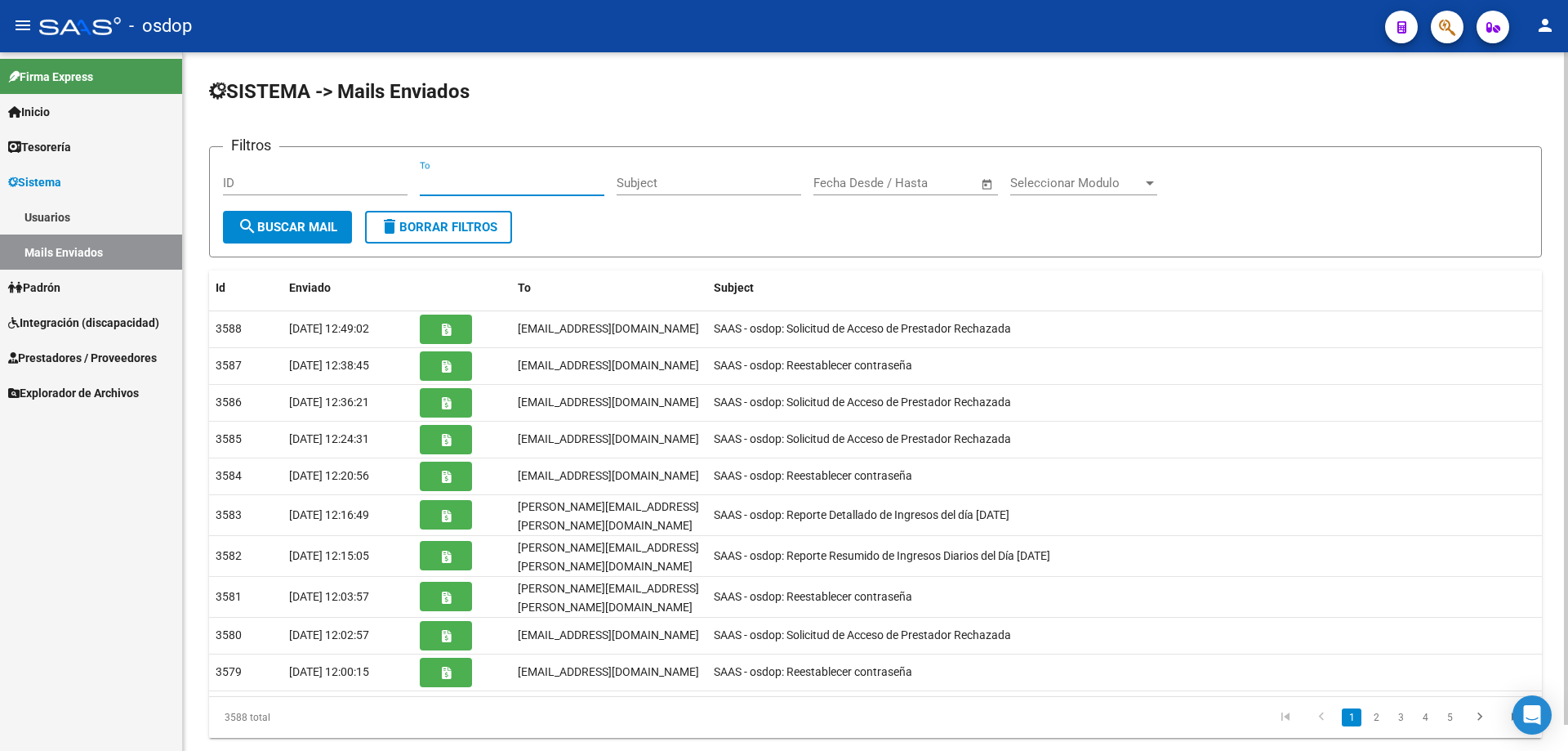
click at [422, 182] on input "To" at bounding box center [512, 183] width 184 height 15
paste input "isafran757@gmail.com"
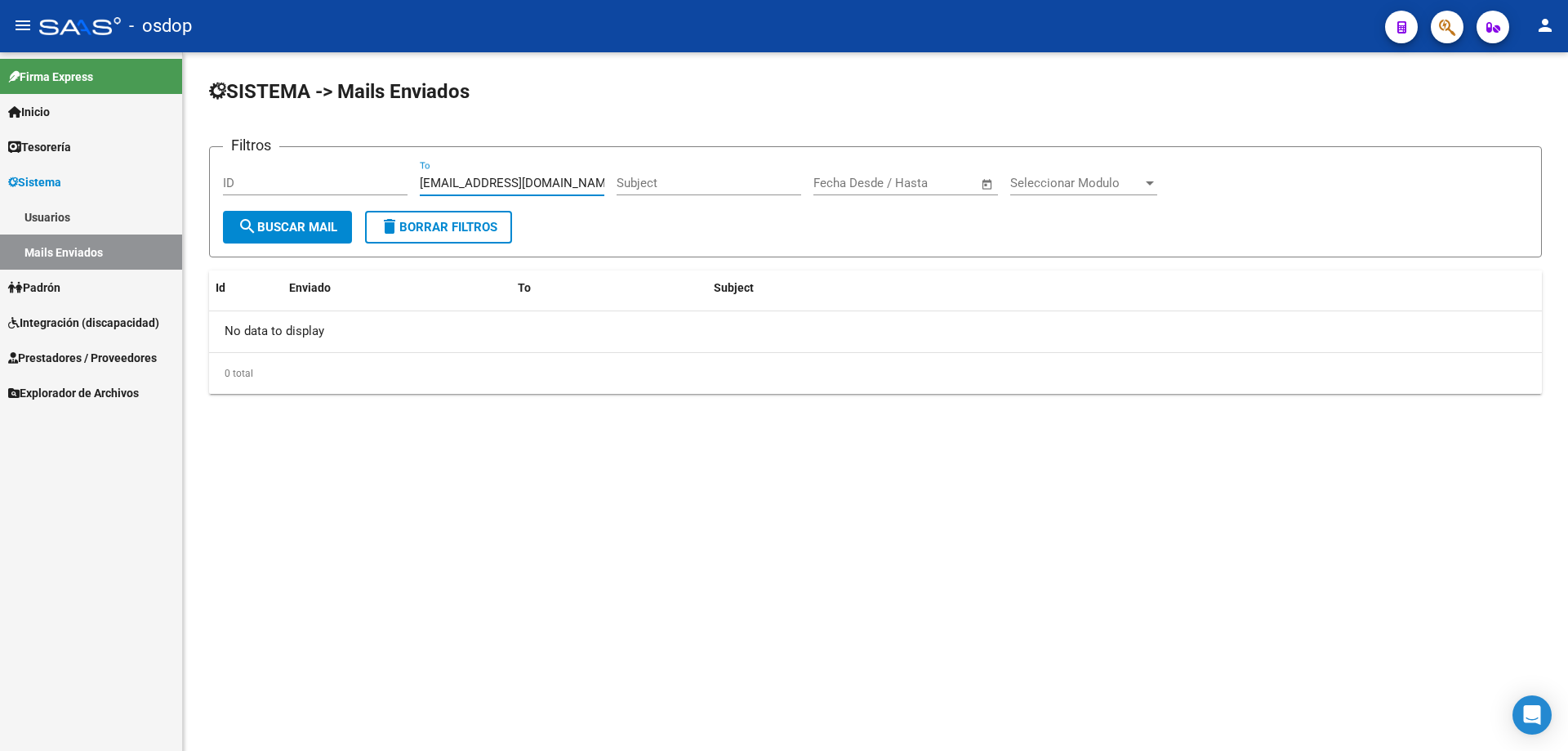
drag, startPoint x: 558, startPoint y: 183, endPoint x: 345, endPoint y: 179, distance: 213.0
click at [349, 180] on div "Filtros ID isafran757@gmail.com To Subject Fecha inicio – Fecha fin Fecha Desde…" at bounding box center [875, 186] width 1305 height 51
paste input "etcheverry.guillermo74@outlook"
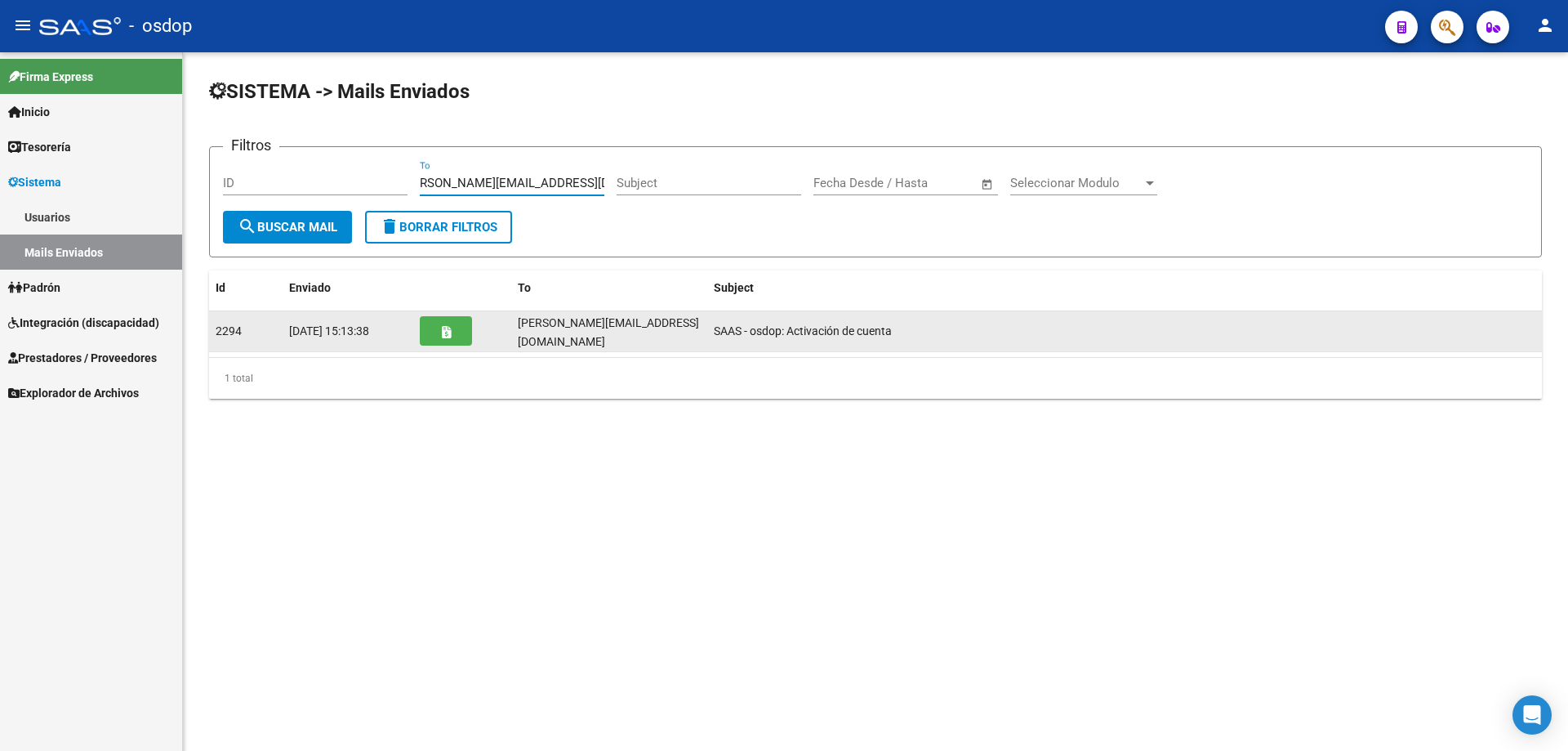
type input "etcheverry.guillermo74@outlook.com"
click at [444, 323] on span "button" at bounding box center [446, 331] width 9 height 15
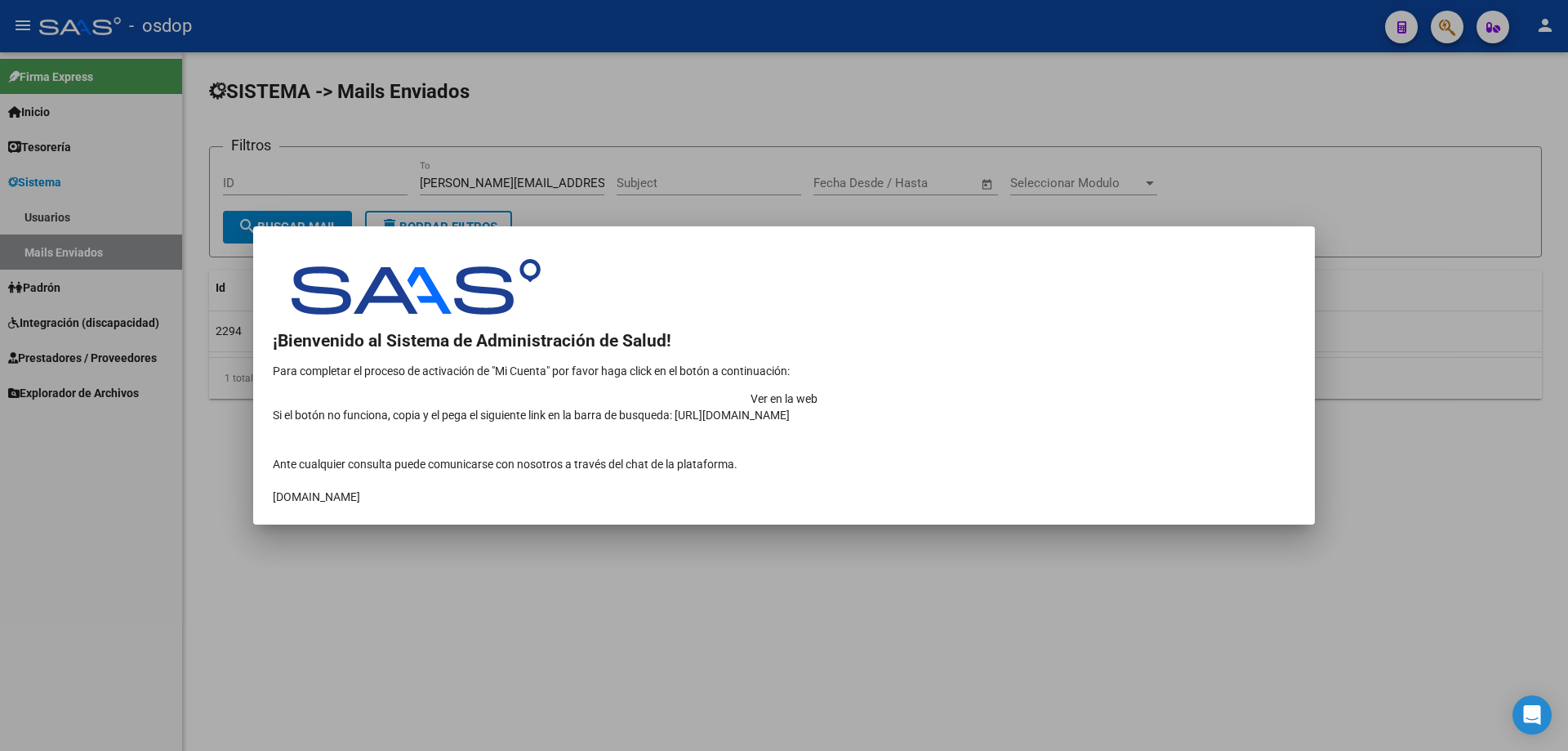
click at [1161, 391] on td "Ver en la web" at bounding box center [784, 399] width 1023 height 16
